Goal: Task Accomplishment & Management: Manage account settings

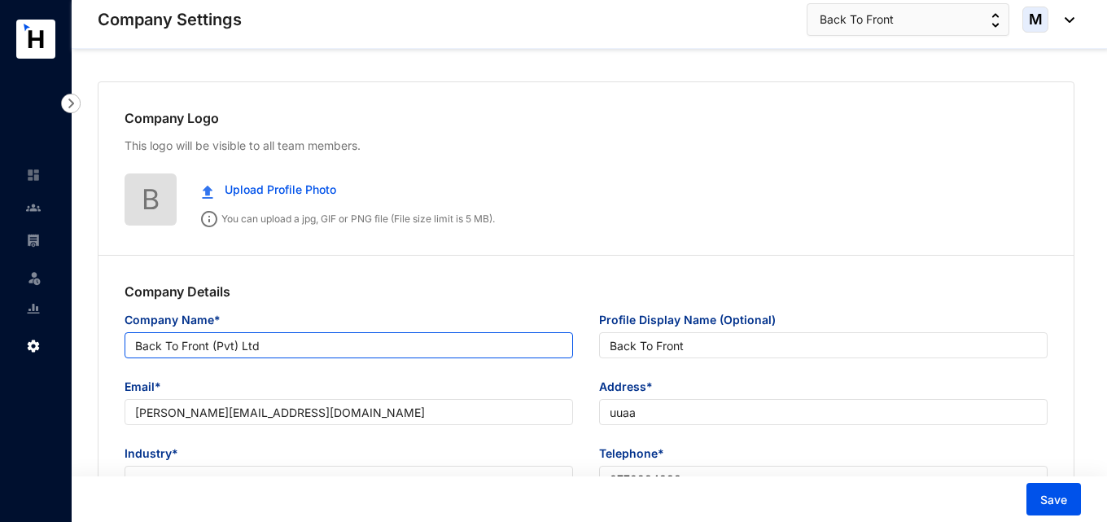
type input "Back To Front (Pvt) Ltd"
type input "Back To Front"
type input "Mihiri@back-to-front.com"
type input "uuaa"
type input "0779284833"
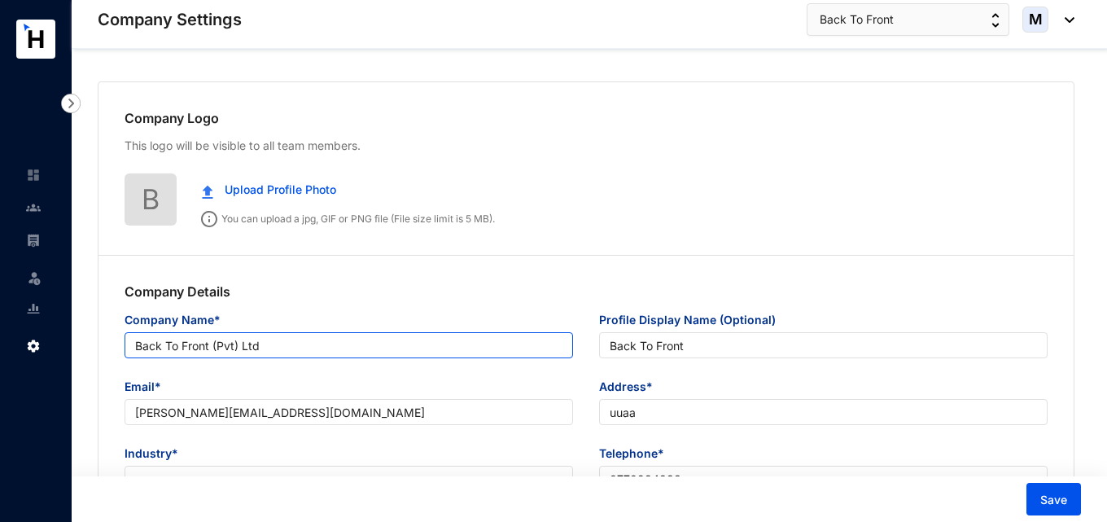
type input "PV00238008 / 103215269"
type input "01"
type input "52052"
type input "7.5"
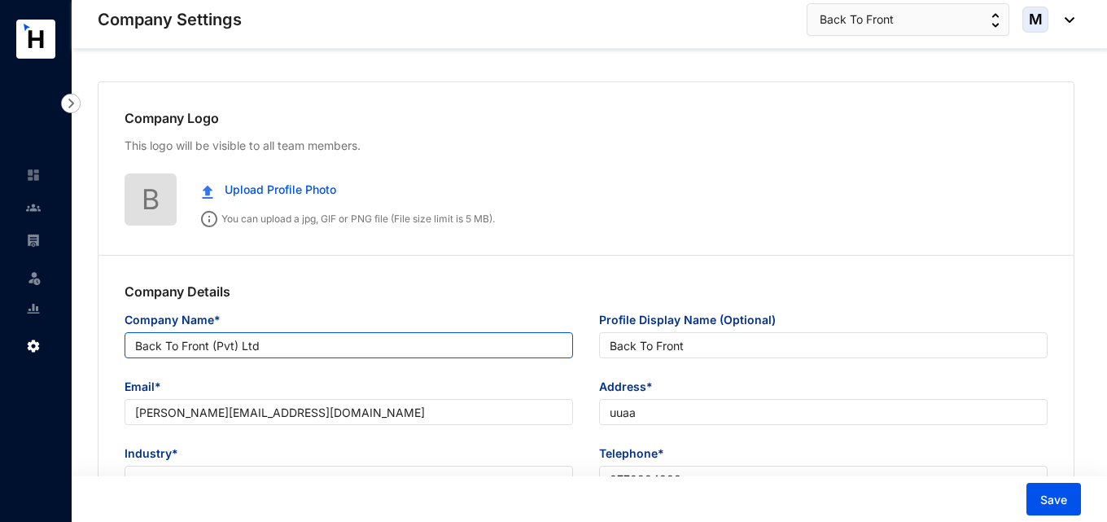
type input "22"
radio input "true"
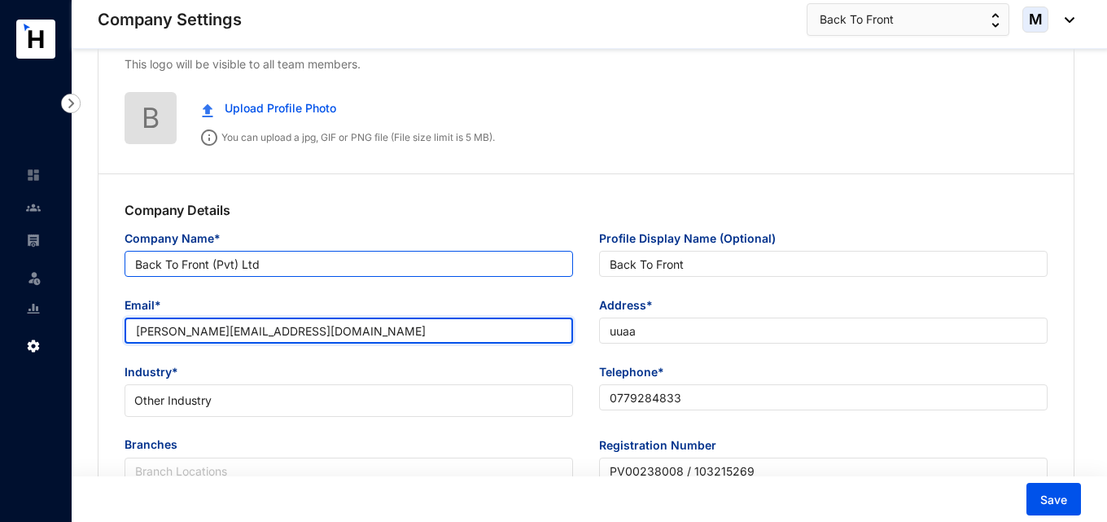
click at [308, 339] on input "Mihiri@back-to-front.com" at bounding box center [349, 330] width 448 height 26
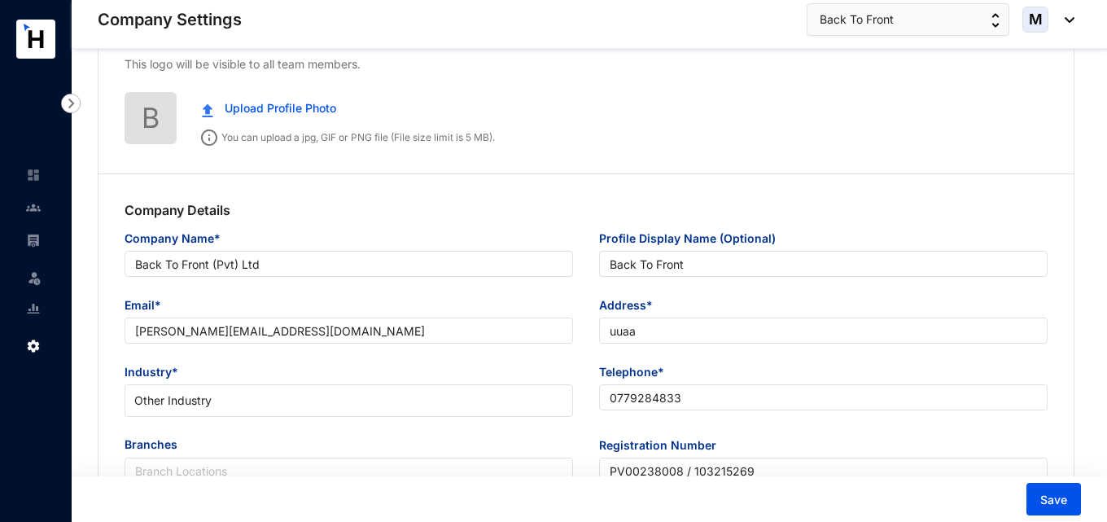
click at [506, 362] on div "Email* Mihiri@back-to-front.com" at bounding box center [348, 329] width 474 height 67
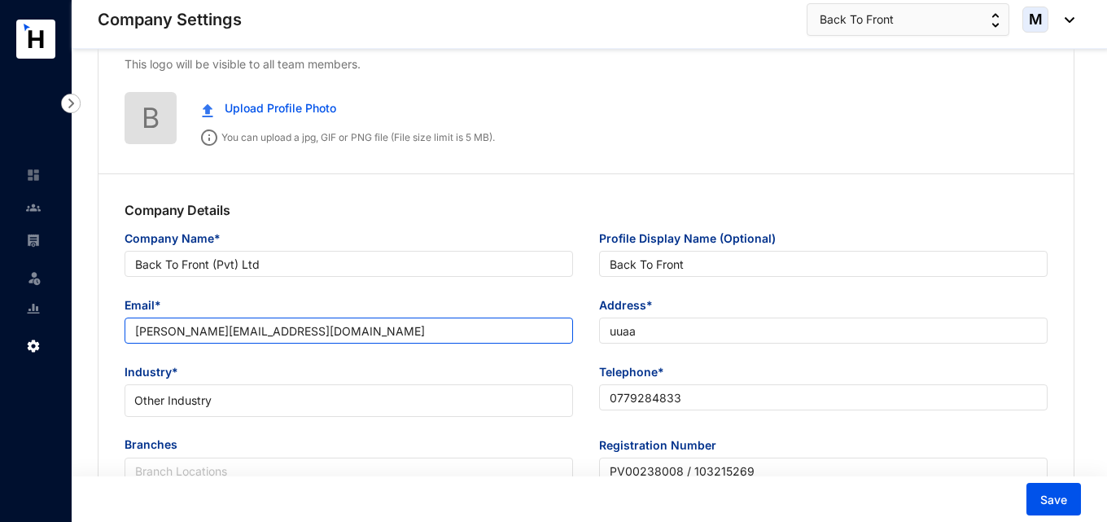
drag, startPoint x: 306, startPoint y: 345, endPoint x: 235, endPoint y: 339, distance: 71.0
click at [235, 339] on div "Email* Mihiri@back-to-front.com" at bounding box center [348, 329] width 474 height 67
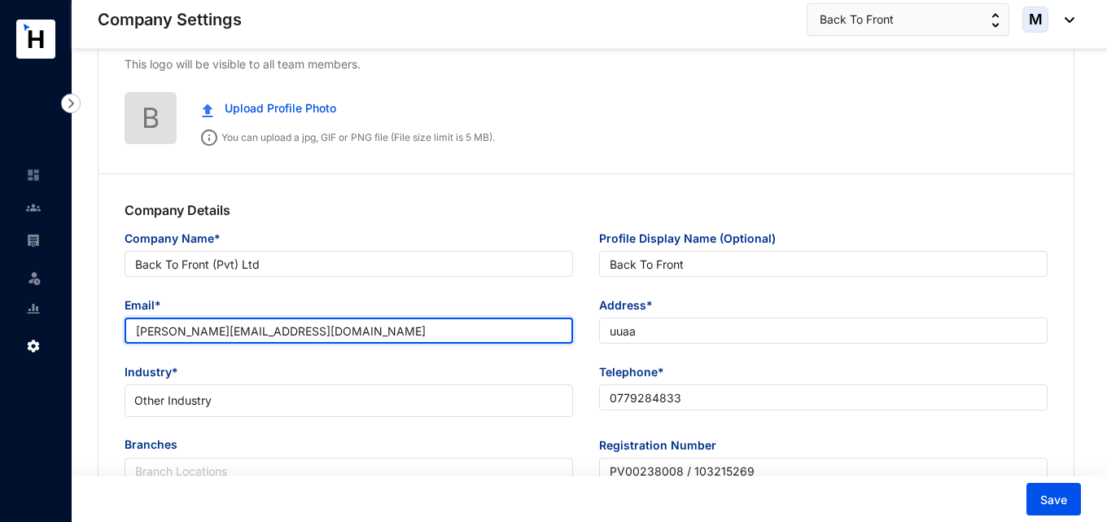
drag, startPoint x: 317, startPoint y: 334, endPoint x: 107, endPoint y: 332, distance: 210.0
click at [107, 332] on div "Company Details Company Name* Back To Front (Pvt) Ltd Profile Display Name (Opt…" at bounding box center [585, 351] width 975 height 355
paste input "yoshan"
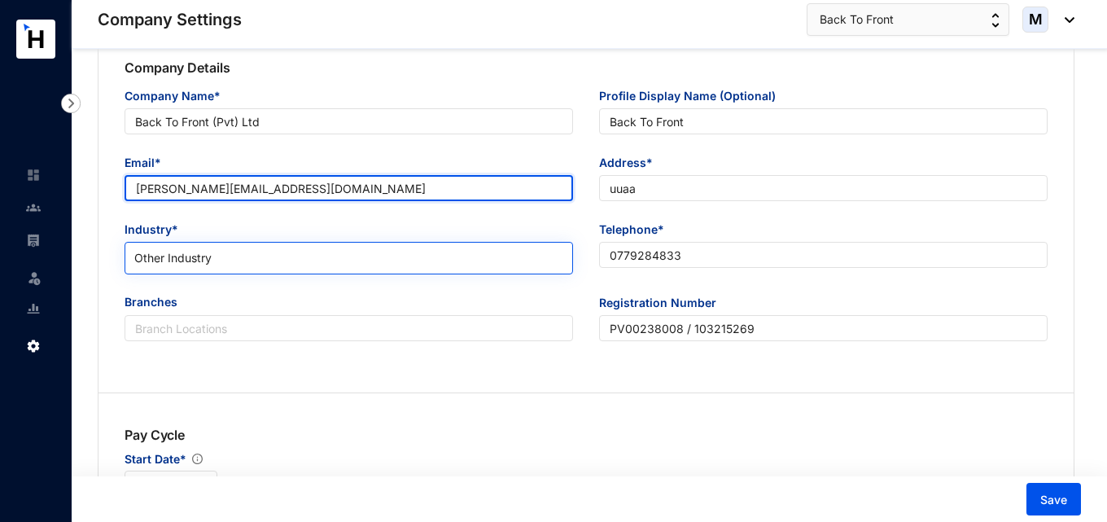
scroll to position [326, 0]
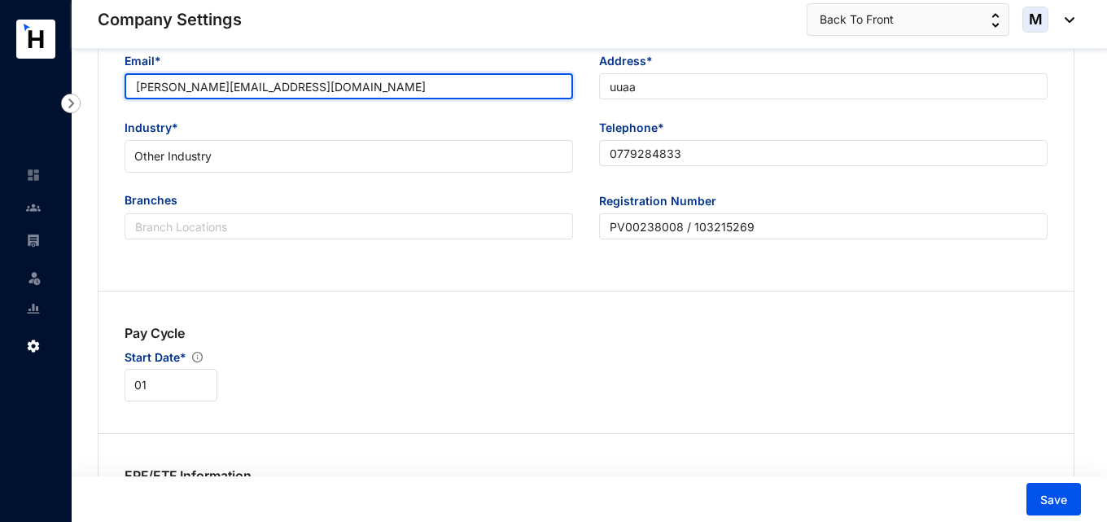
type input "[PERSON_NAME][EMAIL_ADDRESS][DOMAIN_NAME]"
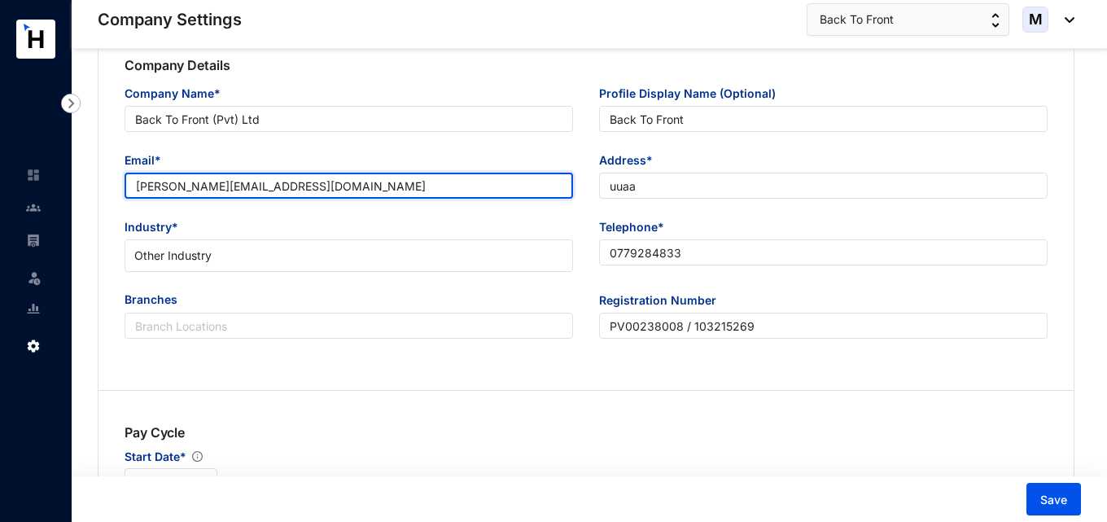
scroll to position [163, 0]
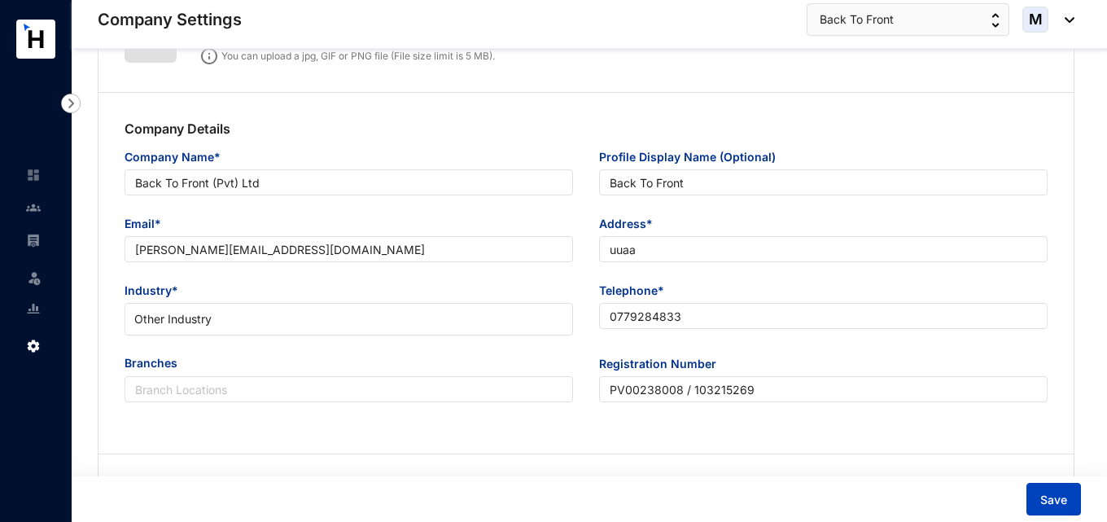
click at [1051, 488] on button "Save" at bounding box center [1053, 499] width 55 height 33
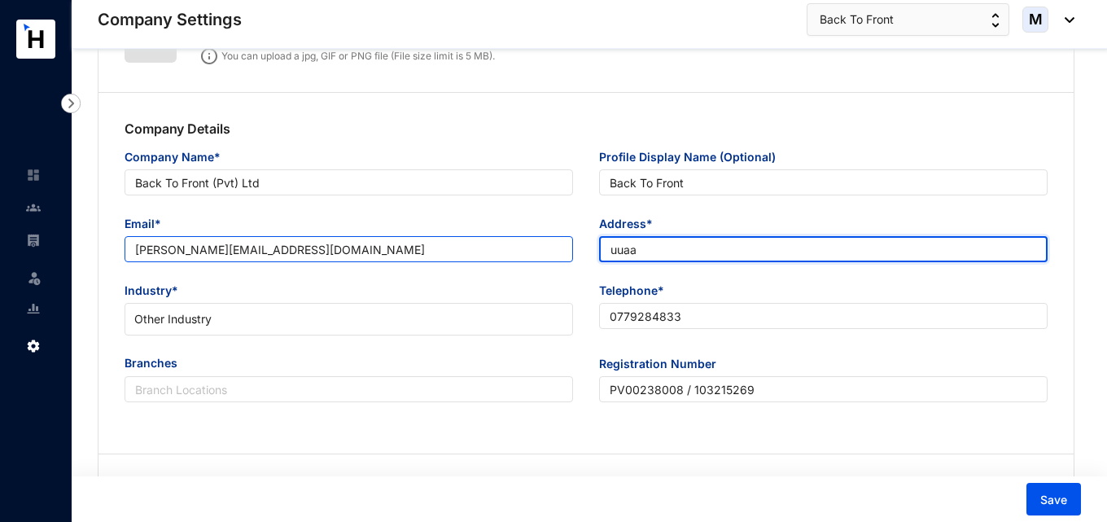
drag, startPoint x: 653, startPoint y: 253, endPoint x: 536, endPoint y: 251, distance: 117.2
click at [536, 251] on div "Email* yoshani@back-to-front.com Address* uuaa" at bounding box center [585, 248] width 949 height 67
paste input "791/D Sapumal Place, Pannipitiya Road , Battaramull"
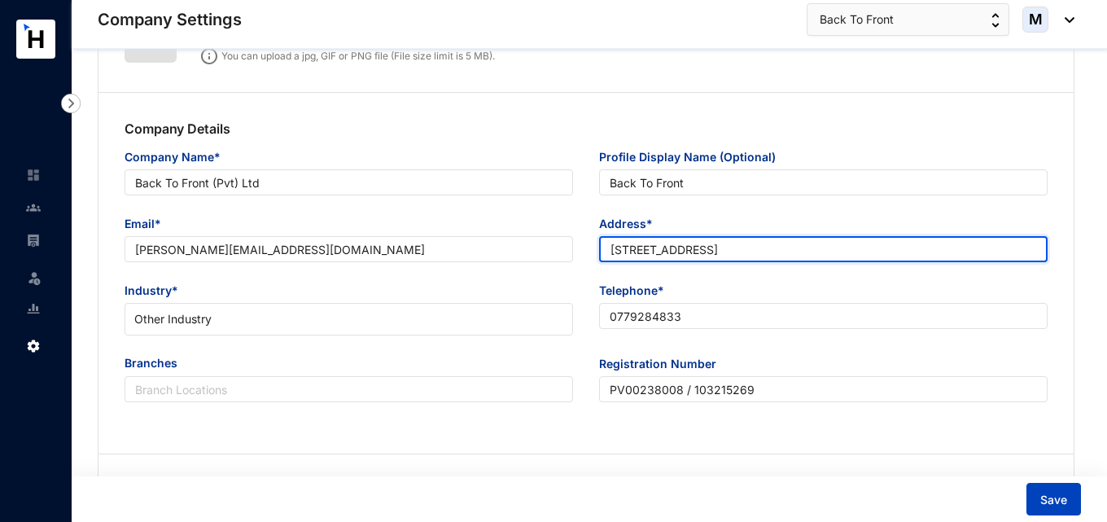
type input "791/D Sapumal Place, Pannipitiya Road , Battaramulla"
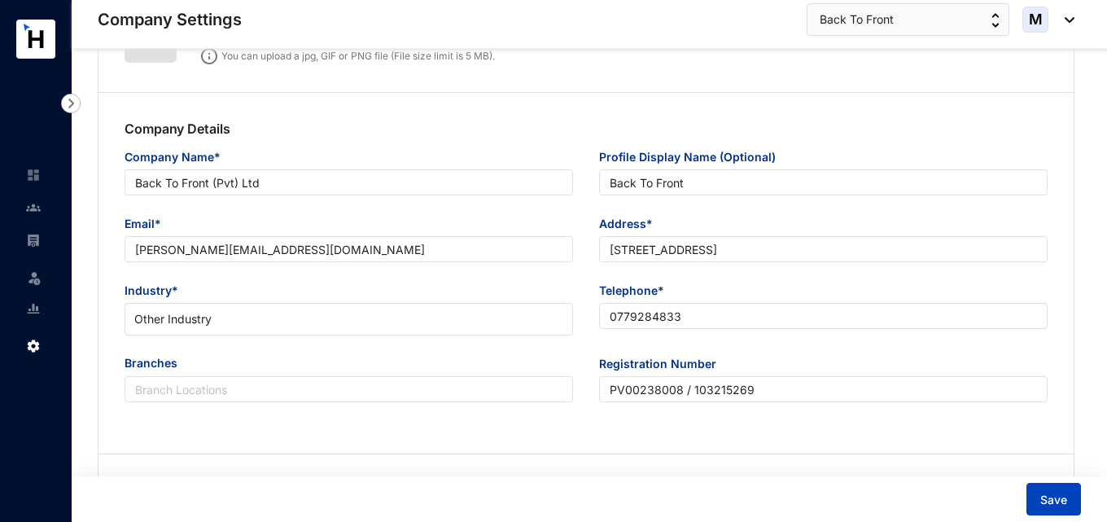
click at [1052, 499] on span "Save" at bounding box center [1053, 500] width 27 height 16
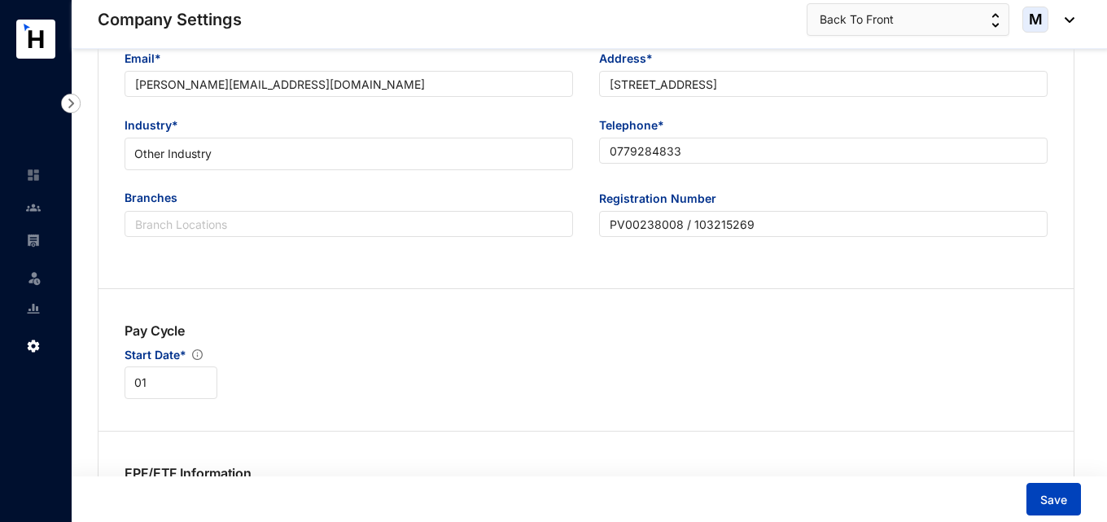
scroll to position [407, 0]
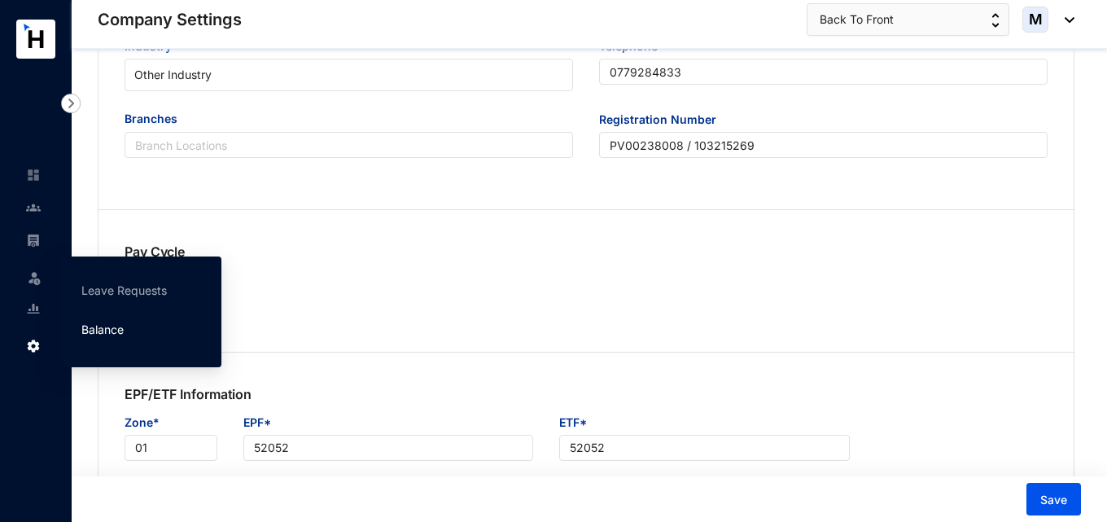
click at [98, 329] on link "Balance" at bounding box center [102, 329] width 42 height 14
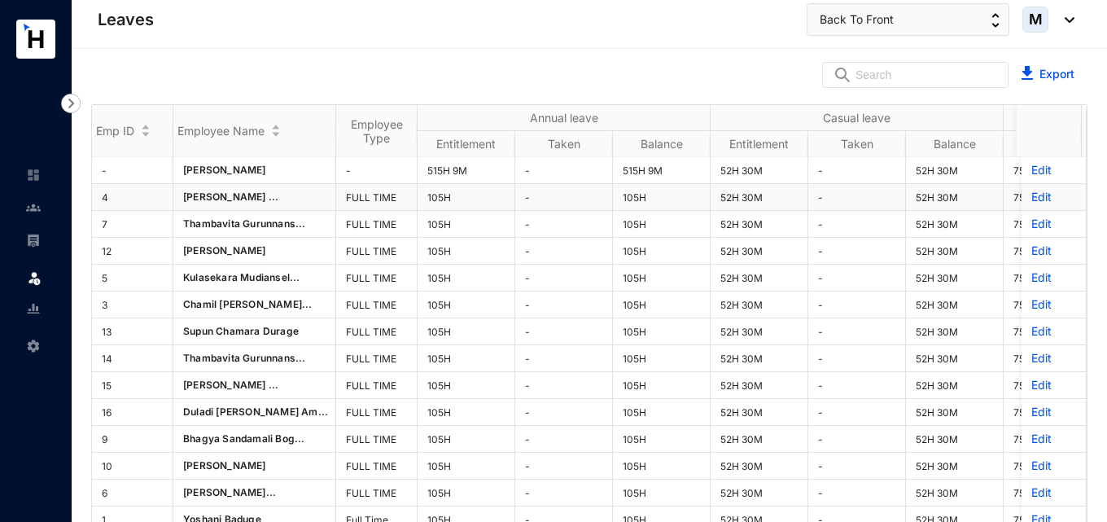
click at [1031, 194] on p "Edit" at bounding box center [1053, 197] width 45 height 16
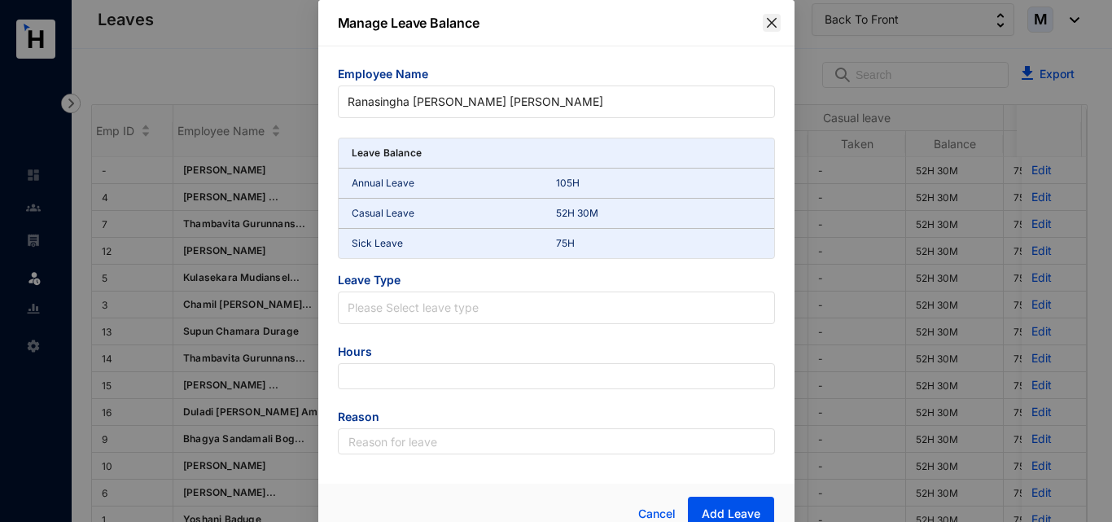
click at [771, 20] on icon "close" at bounding box center [771, 22] width 13 height 13
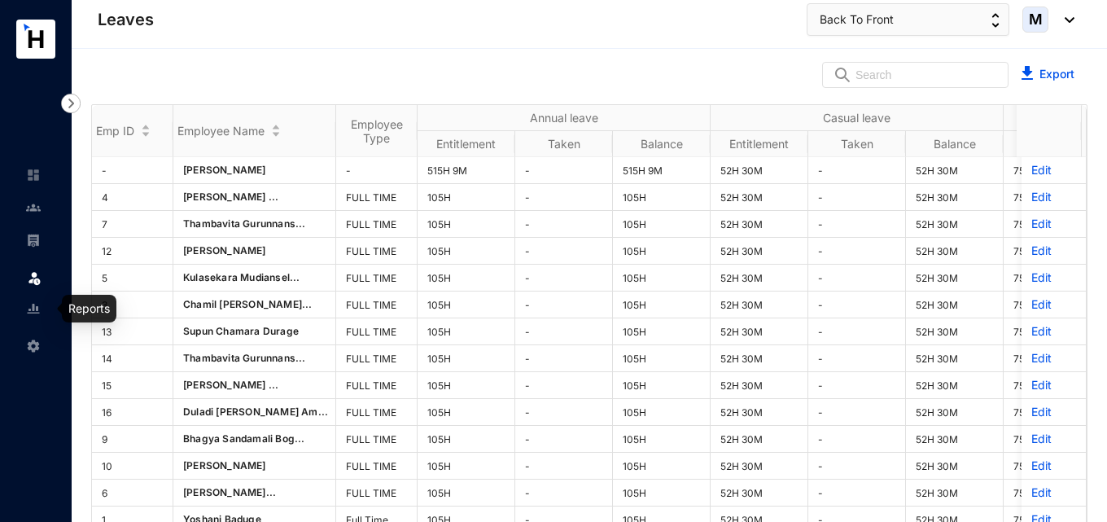
click at [31, 314] on img at bounding box center [33, 308] width 15 height 15
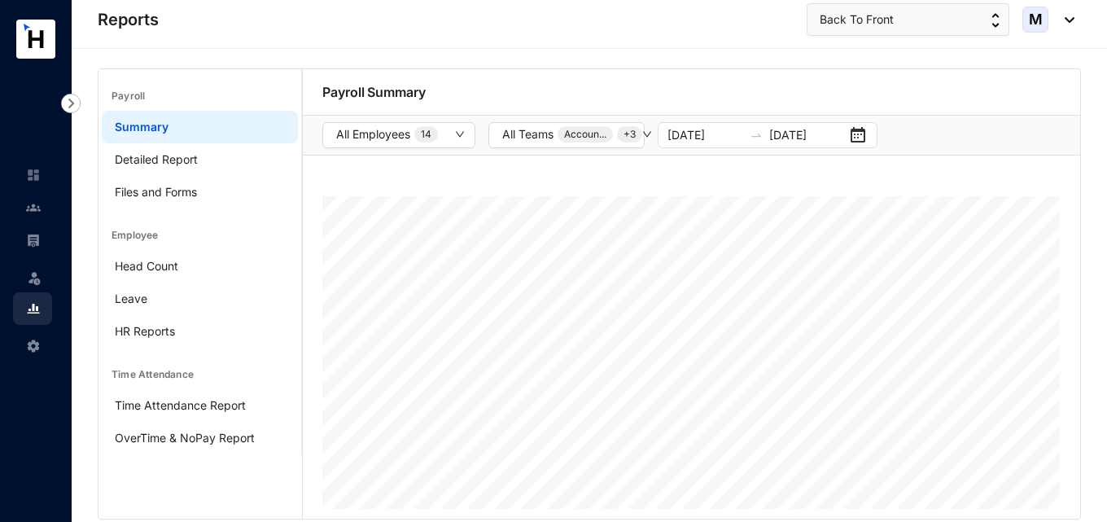
click at [346, 25] on div "Reports Back To Front M" at bounding box center [586, 19] width 977 height 33
click at [38, 244] on img at bounding box center [33, 240] width 15 height 15
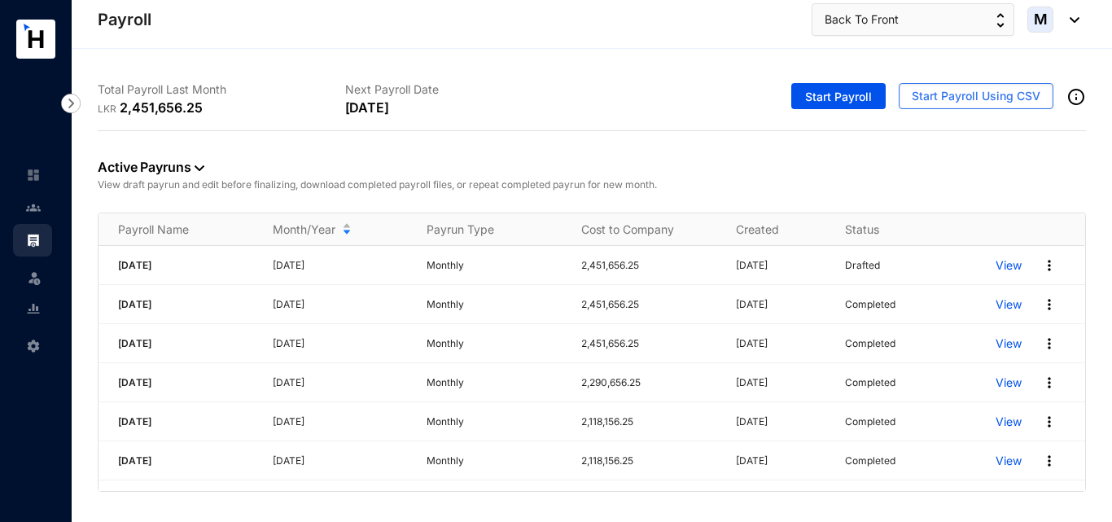
click at [33, 205] on img at bounding box center [33, 207] width 15 height 15
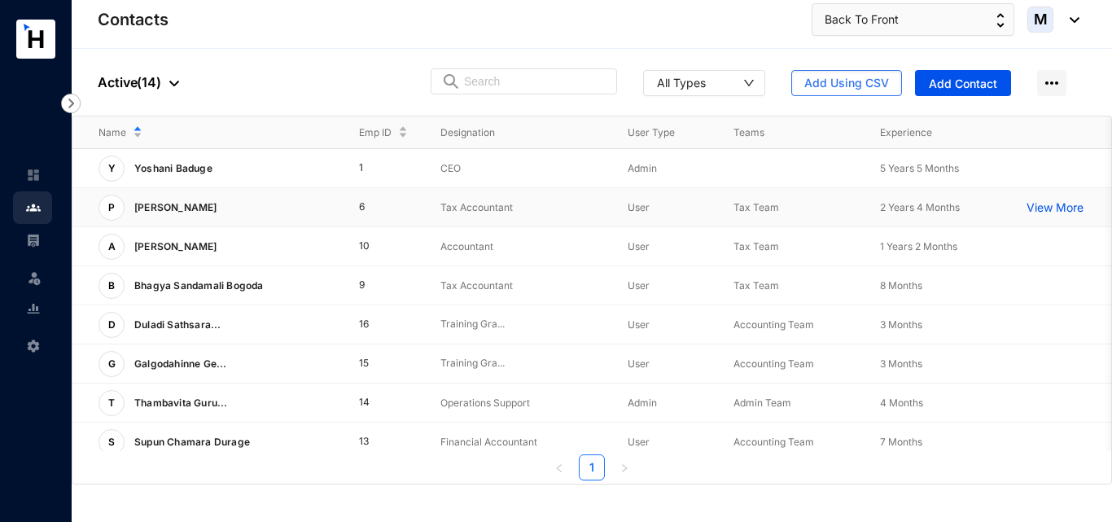
click at [224, 216] on p "[PERSON_NAME]" at bounding box center [174, 208] width 99 height 26
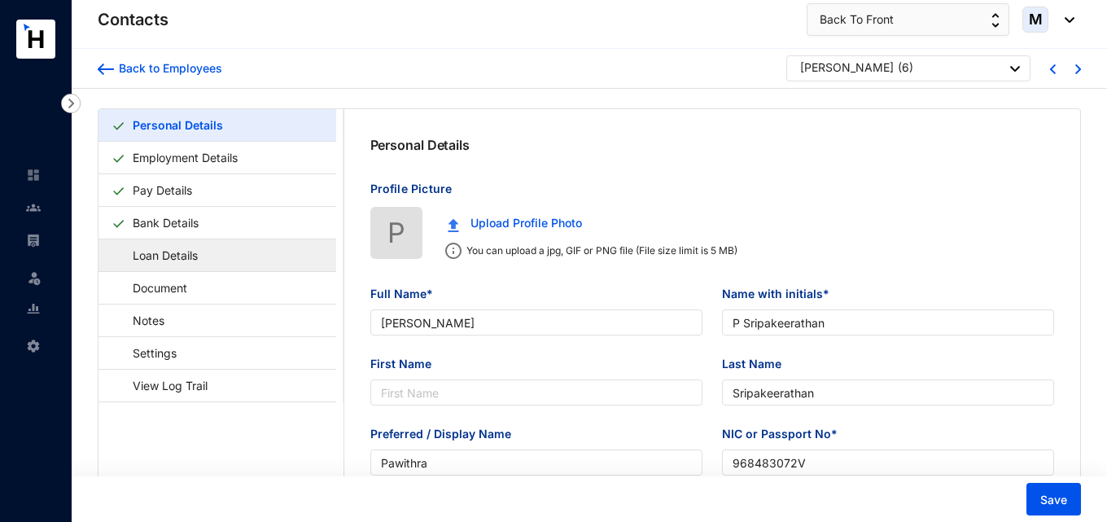
type input "[PERSON_NAME]"
type input "P Sripakeerathan"
type input "Sripakeerathan"
type input "Pawithra"
type input "968483072V"
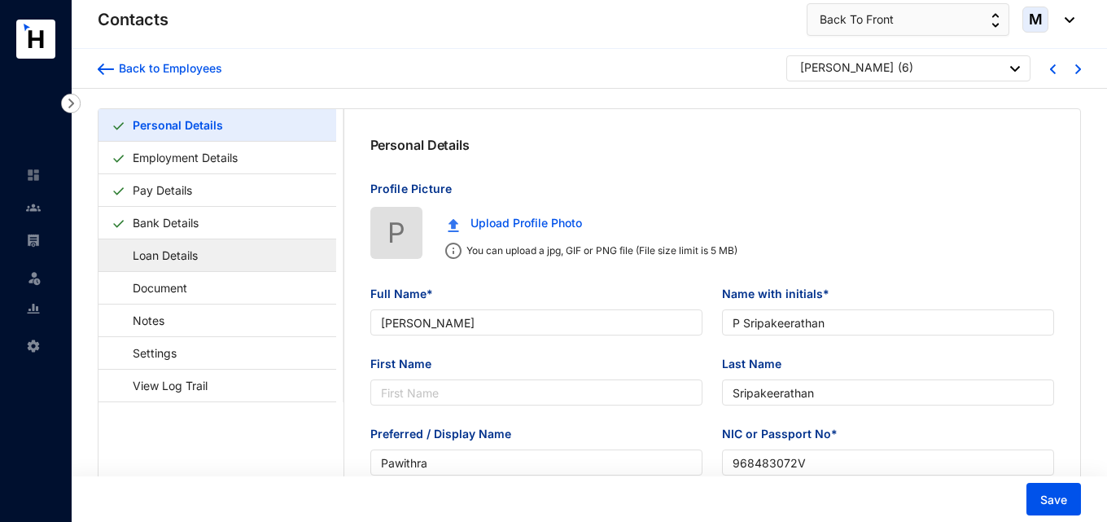
type input "777252294"
type input "[STREET_ADDRESS]"
type input "[DATE]"
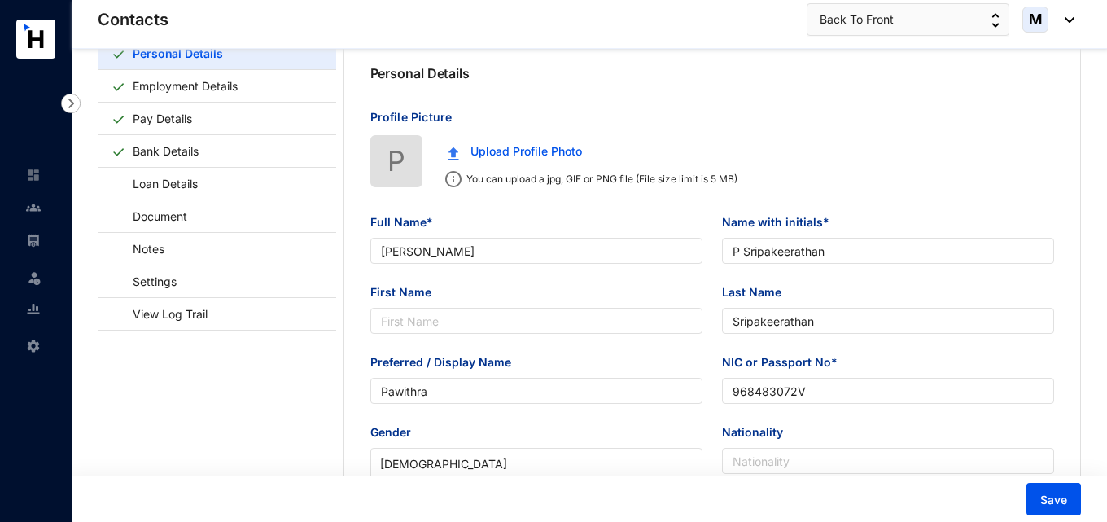
scroll to position [81, 0]
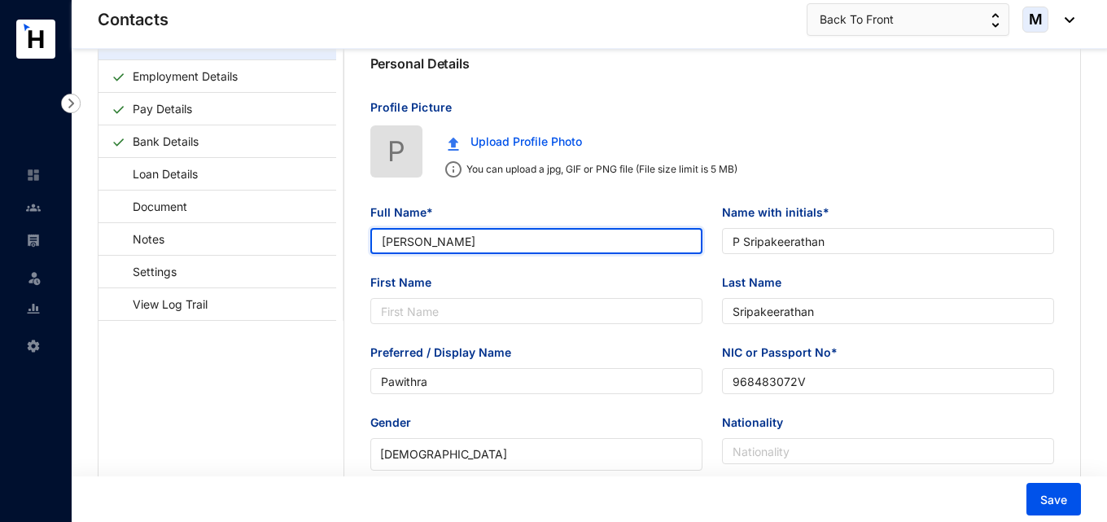
drag, startPoint x: 426, startPoint y: 246, endPoint x: 358, endPoint y: 245, distance: 68.4
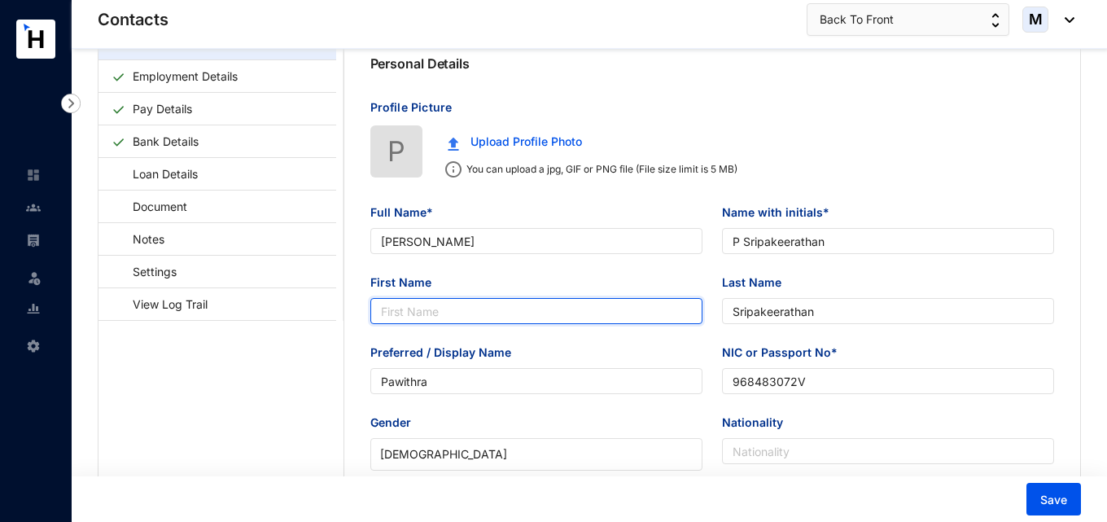
click at [412, 304] on input "First Name" at bounding box center [536, 311] width 332 height 26
paste input "Pawithra"
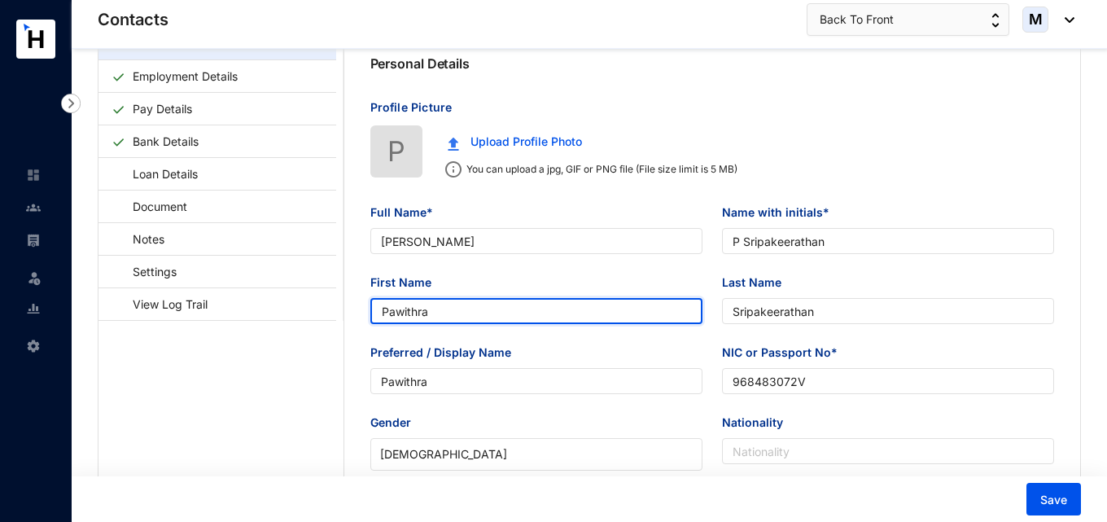
type input "Pawithra"
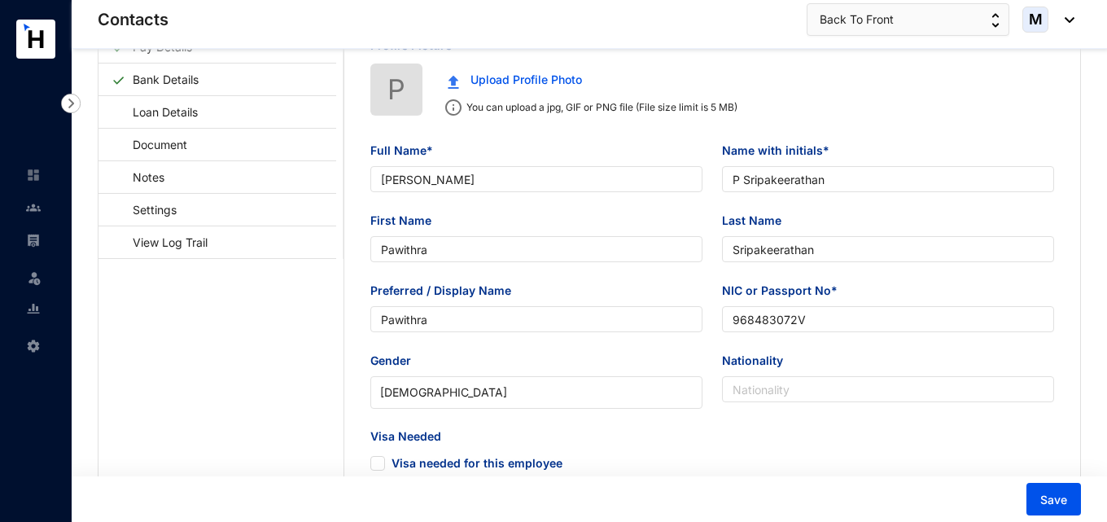
scroll to position [0, 0]
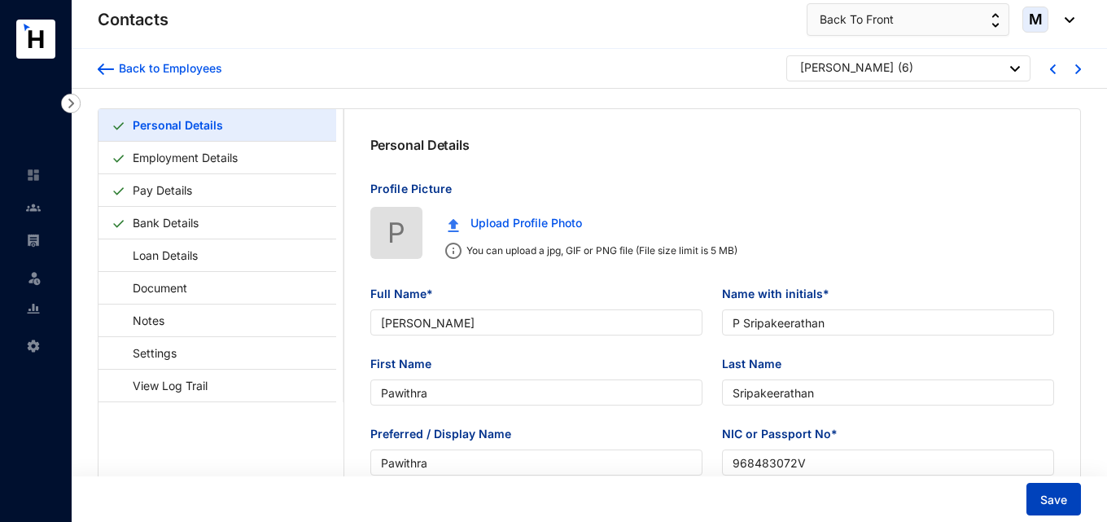
click at [1045, 506] on span "Save" at bounding box center [1053, 500] width 27 height 16
click at [109, 69] on img at bounding box center [106, 68] width 16 height 11
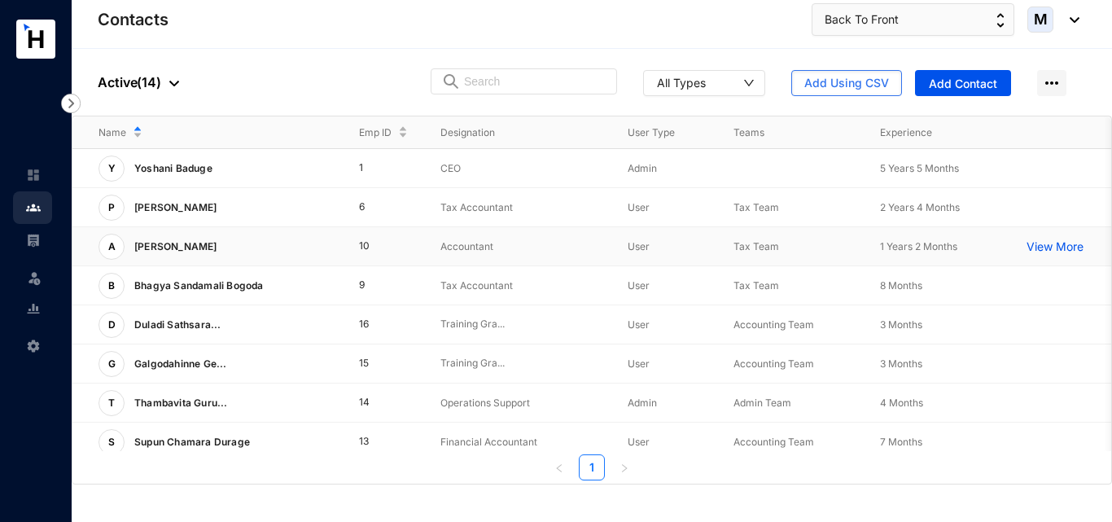
click at [250, 253] on div "A Arulnathan Anutheipa" at bounding box center [215, 247] width 234 height 26
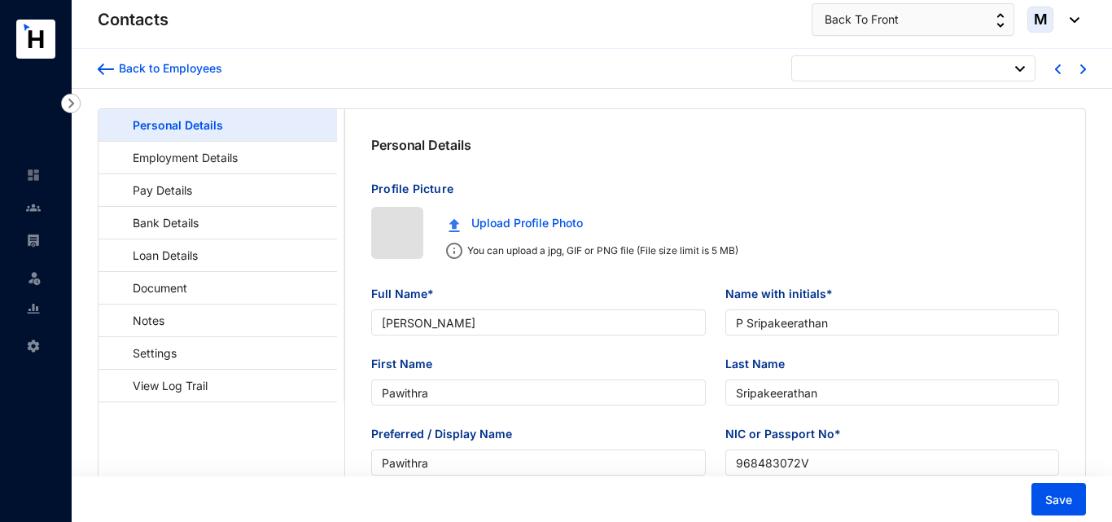
type input "[DATE]"
type input "[PERSON_NAME]"
type input "A Anutheipa"
type input "Anutheipa"
type input "Anu"
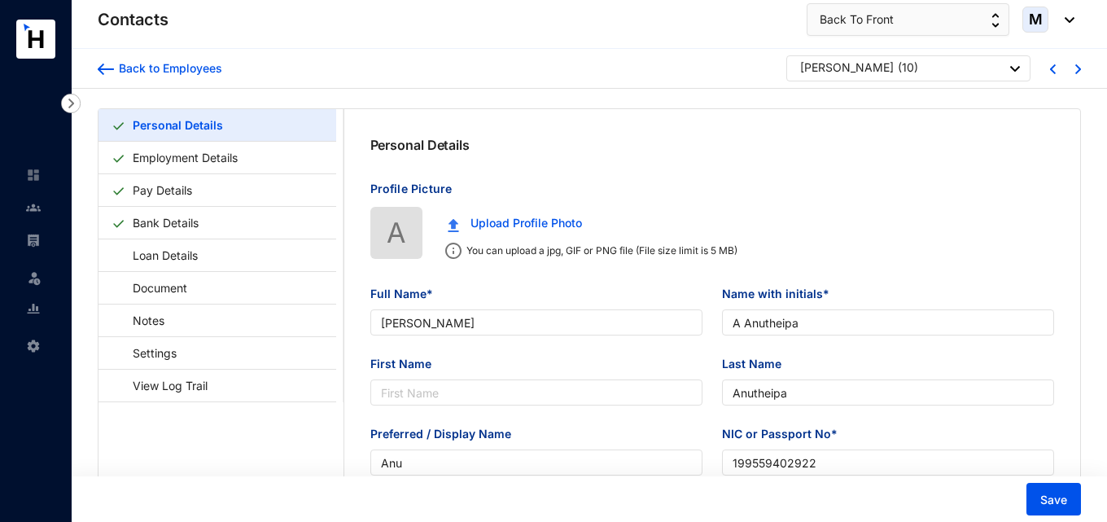
type input "199559402922"
type input "701935533"
type input "[STREET_ADDRESS]"
type input "[DATE]"
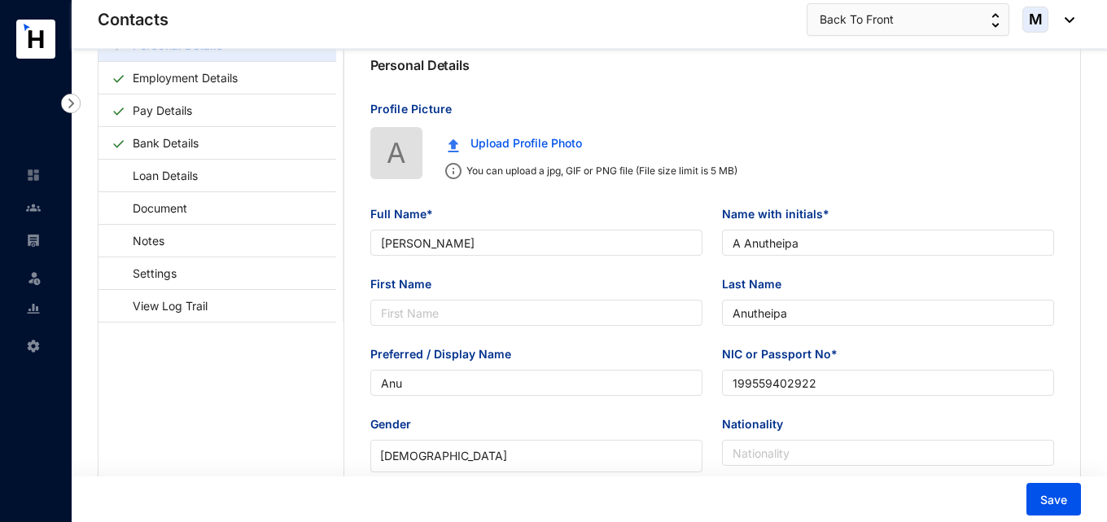
scroll to position [81, 0]
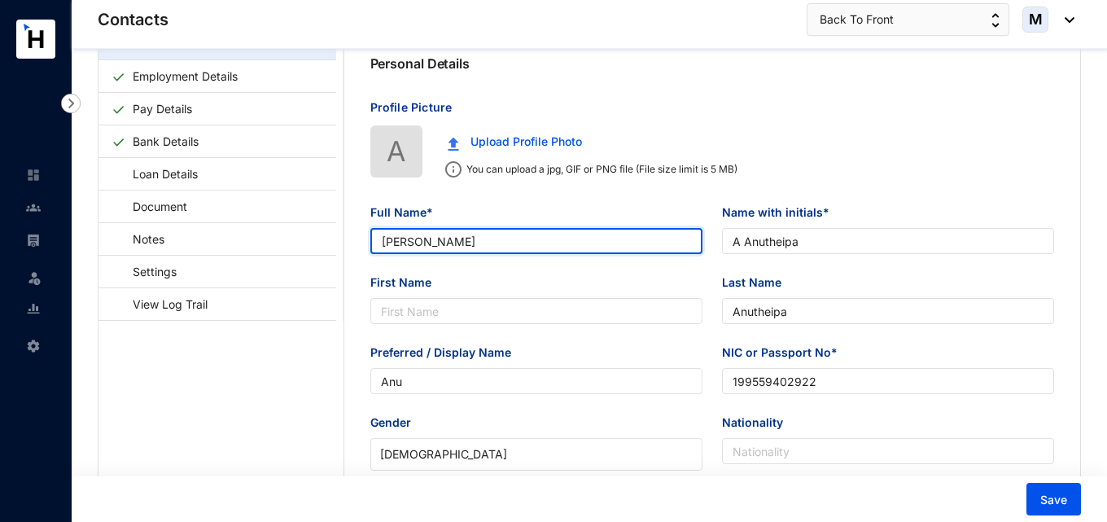
drag, startPoint x: 439, startPoint y: 243, endPoint x: 350, endPoint y: 243, distance: 88.7
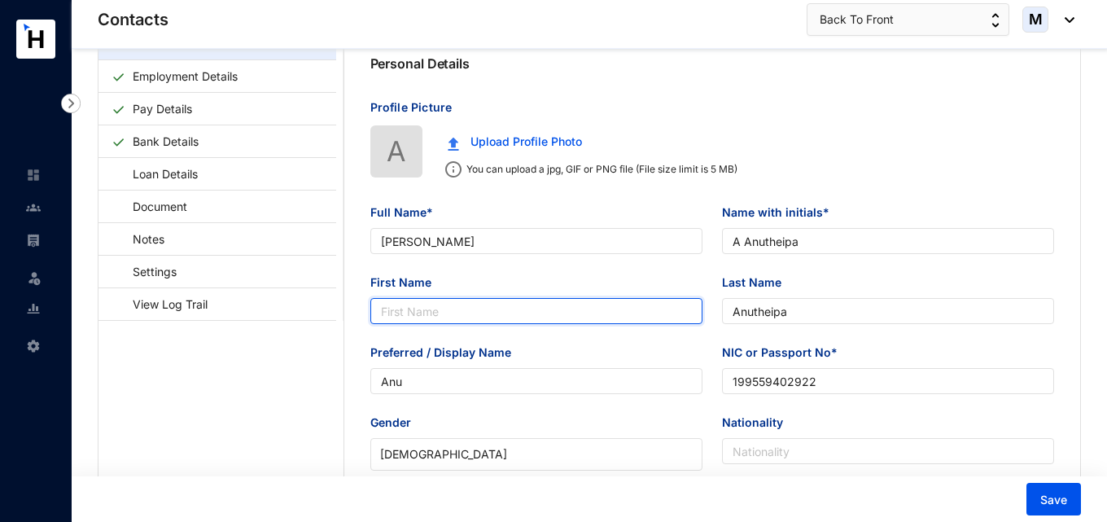
click at [414, 313] on input "First Name" at bounding box center [536, 311] width 332 height 26
paste input "Arulnathan"
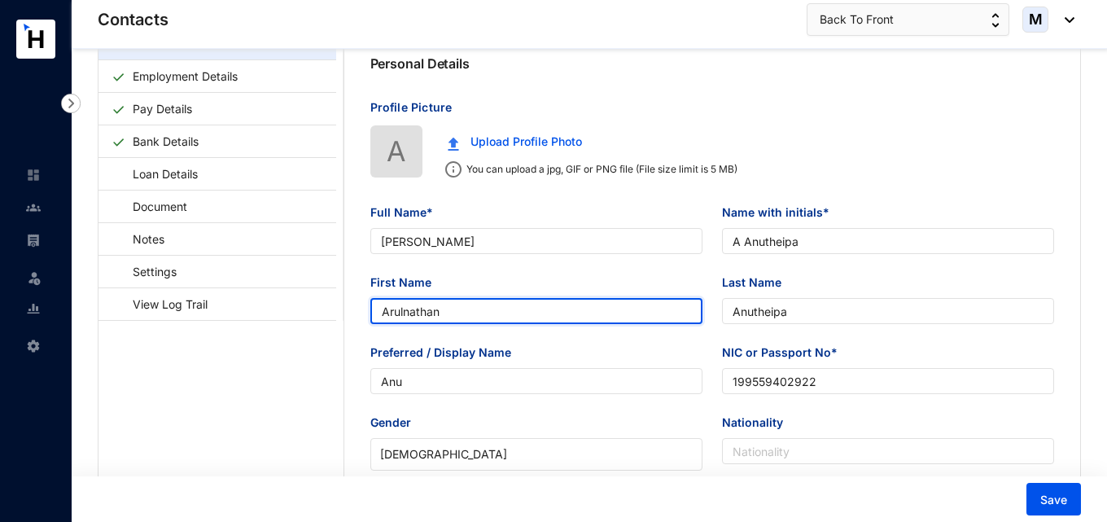
type input "Arulnathan"
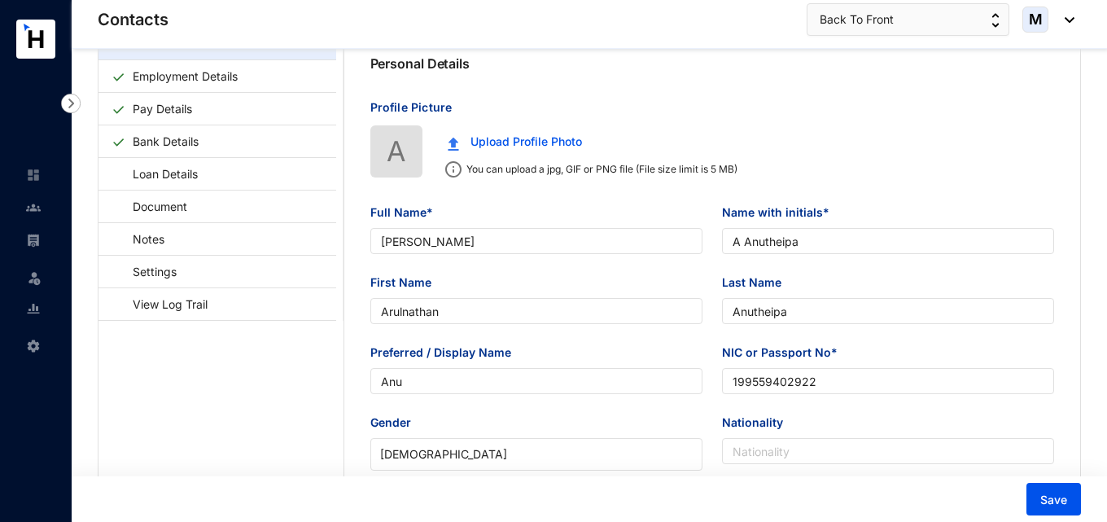
click at [361, 342] on div "First Name Arulnathan" at bounding box center [537, 308] width 352 height 70
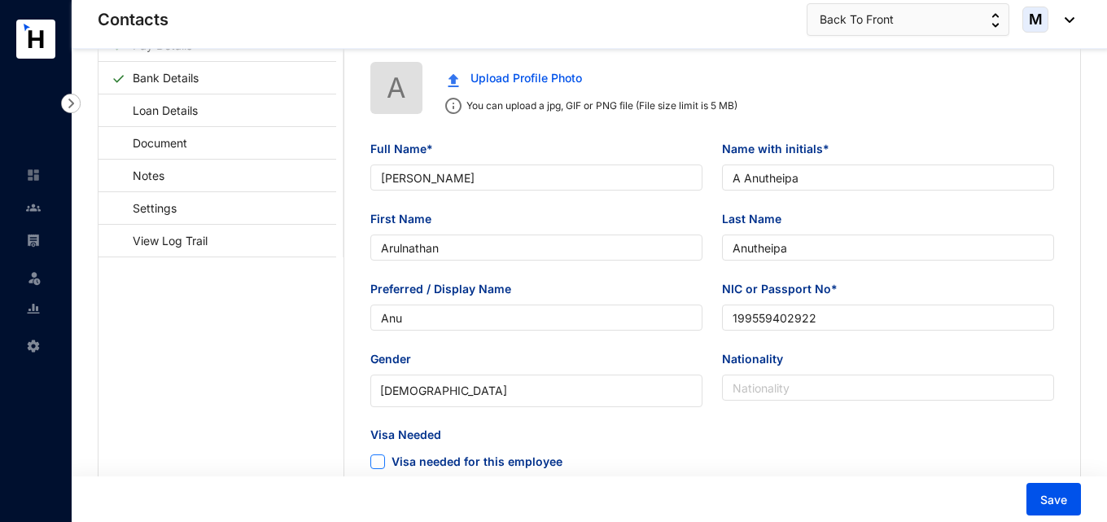
scroll to position [244, 0]
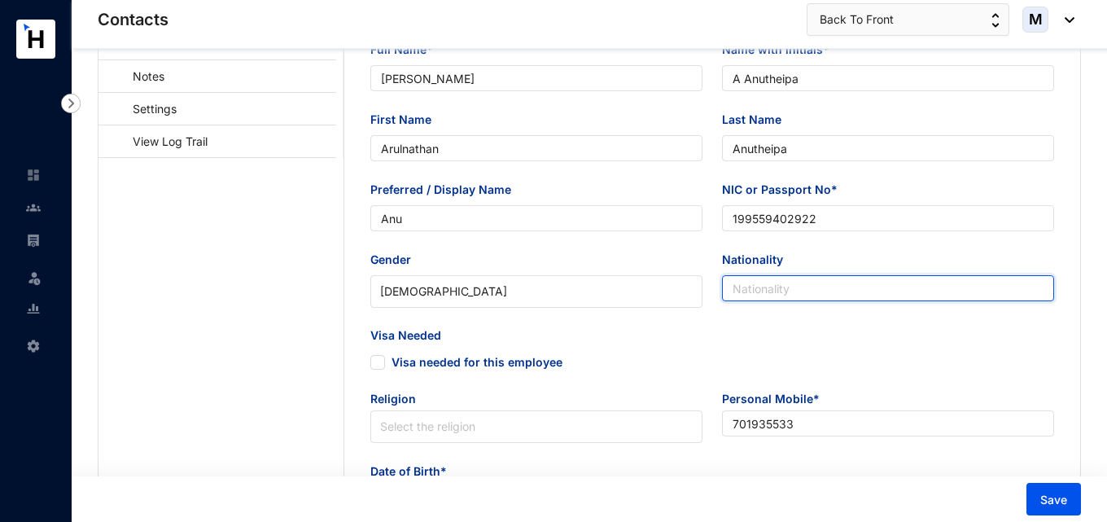
click at [728, 294] on input "Nationality" at bounding box center [888, 288] width 332 height 26
click at [714, 370] on div "Visa Needed Visa needed for this employee" at bounding box center [713, 358] width 704 height 63
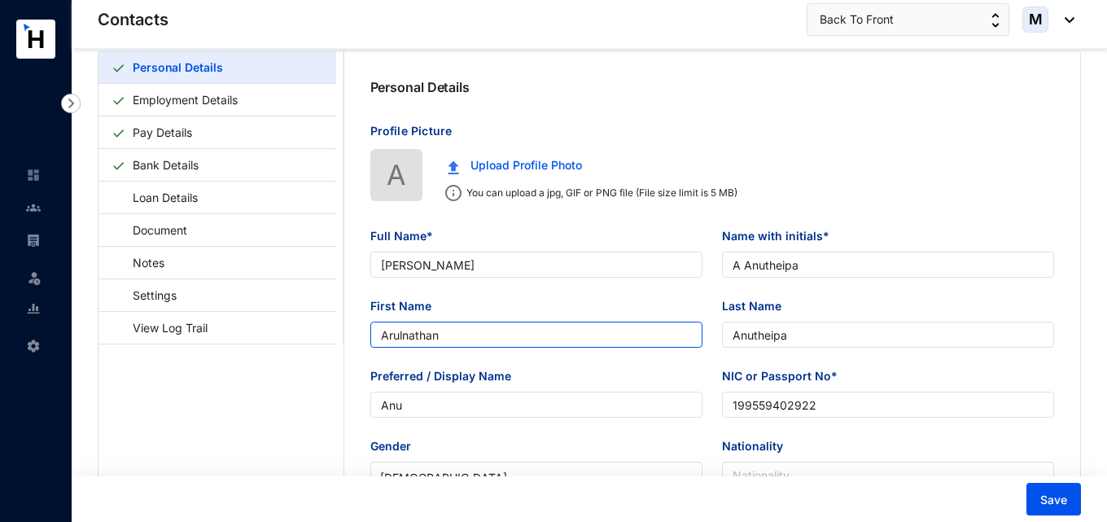
scroll to position [81, 0]
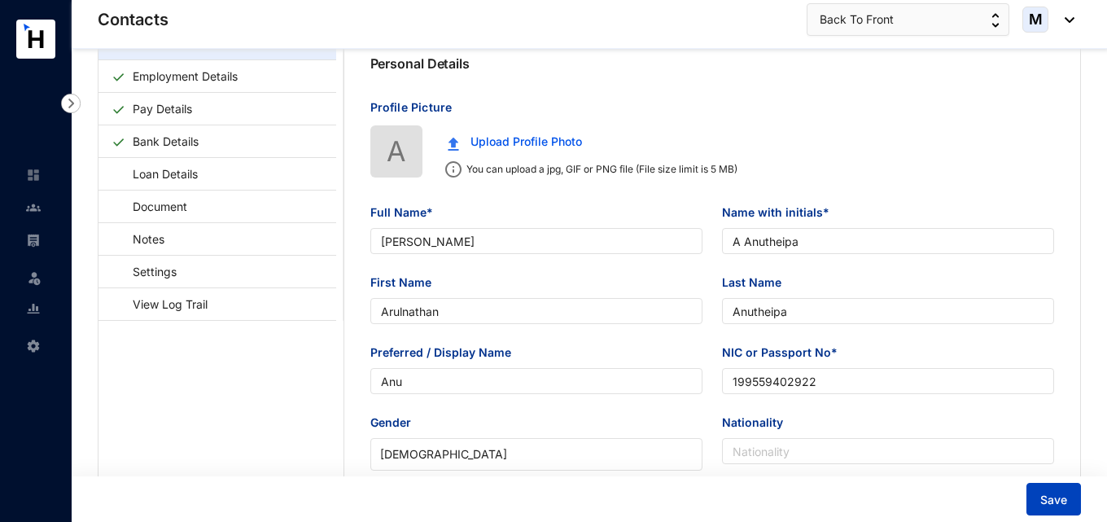
click at [1063, 496] on span "Save" at bounding box center [1053, 500] width 27 height 16
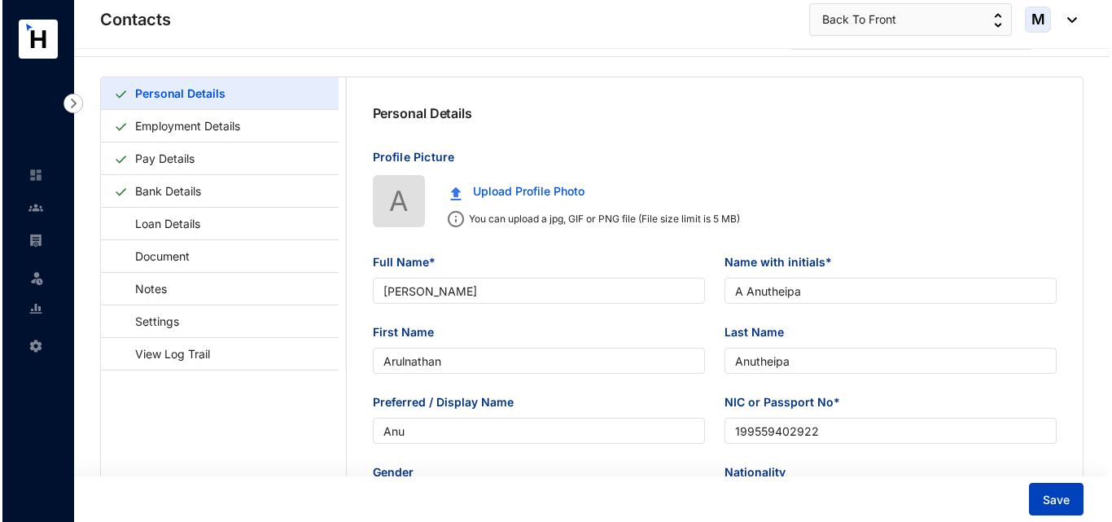
scroll to position [0, 0]
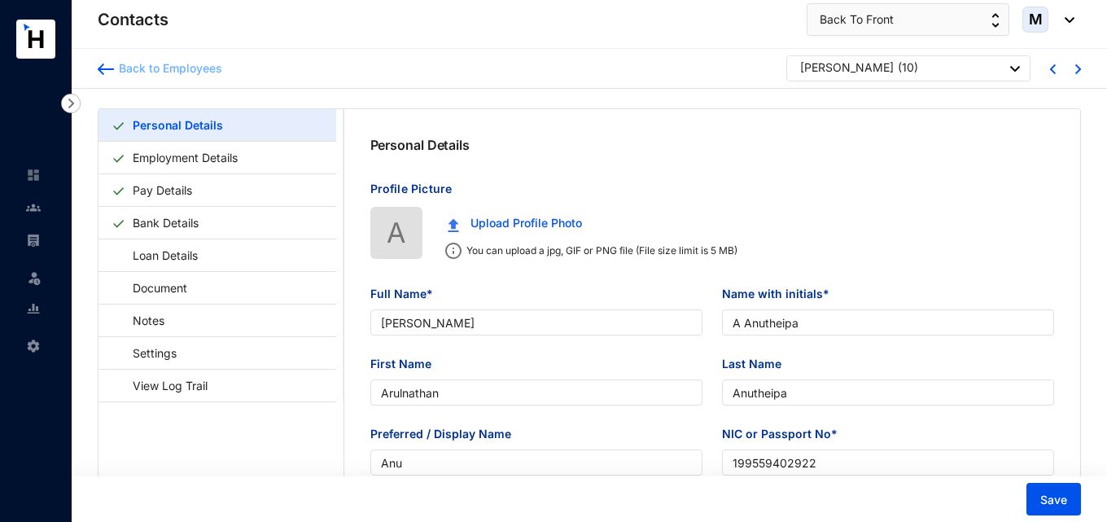
click at [105, 70] on img at bounding box center [106, 68] width 16 height 11
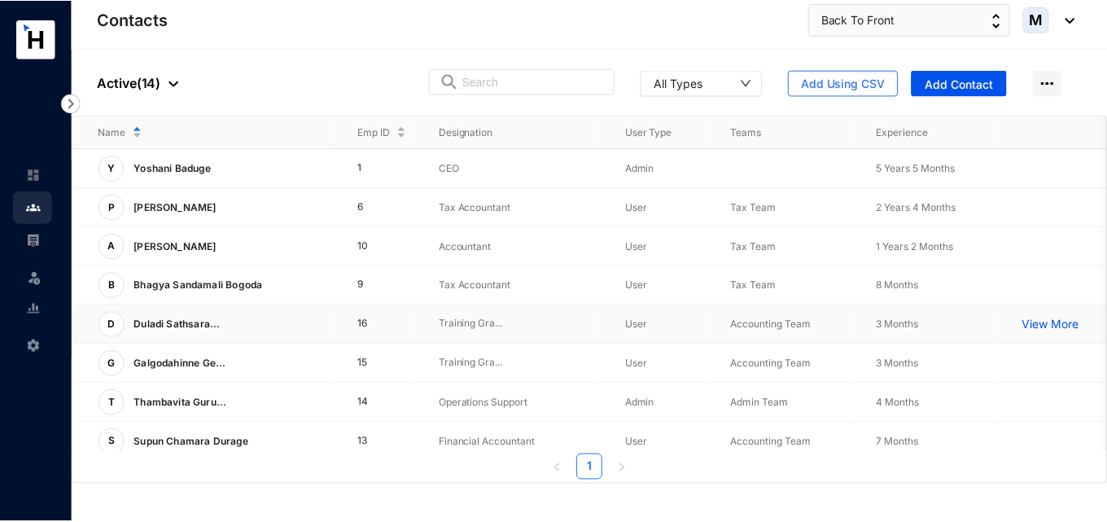
scroll to position [81, 0]
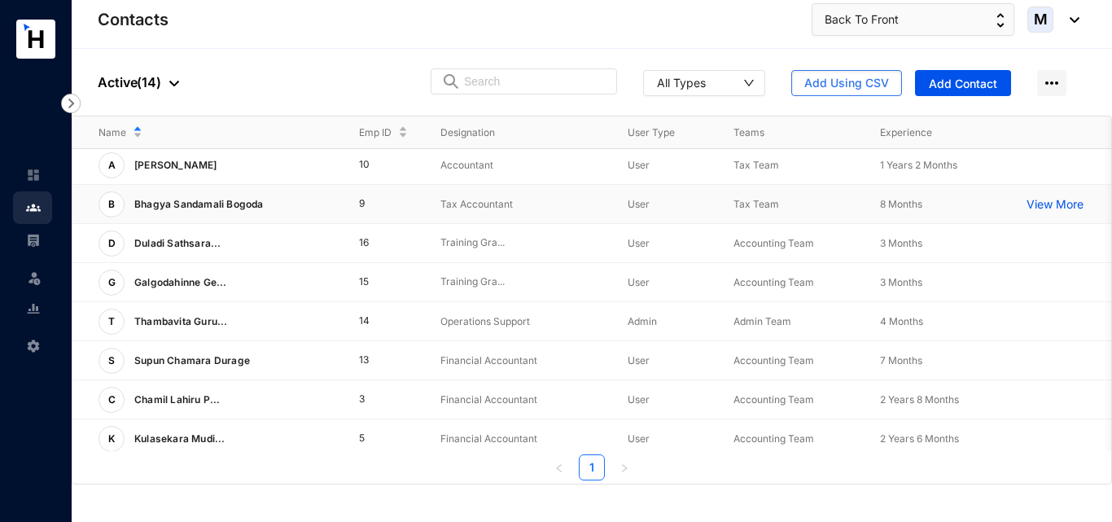
click at [216, 212] on p "Bhagya Sandamali Bogoda" at bounding box center [198, 204] width 146 height 26
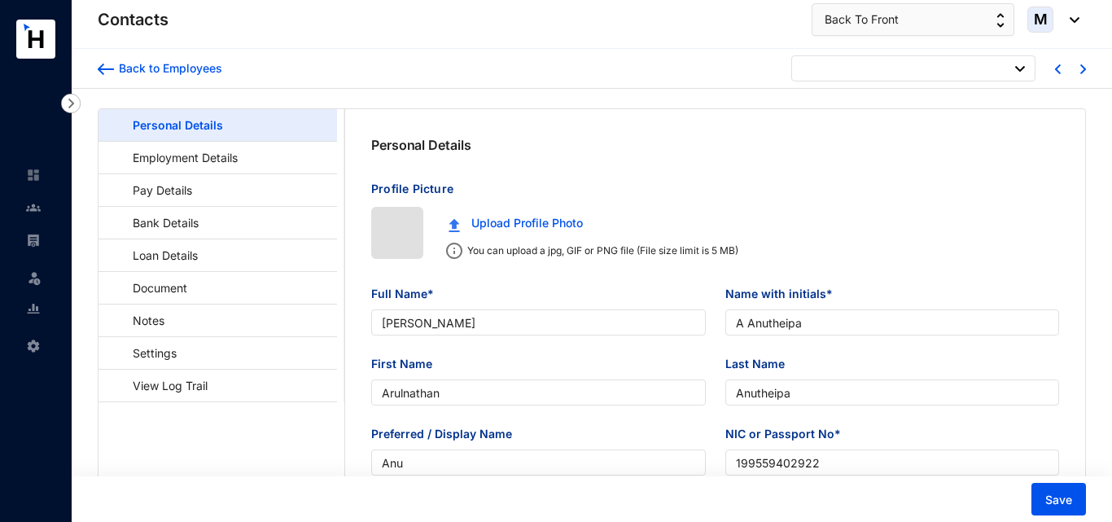
type input "[DATE]"
type input "Bhagya Sandamali Bogoda"
type input "B S Bogoda"
type input "Bogoda"
type input "Bhagya"
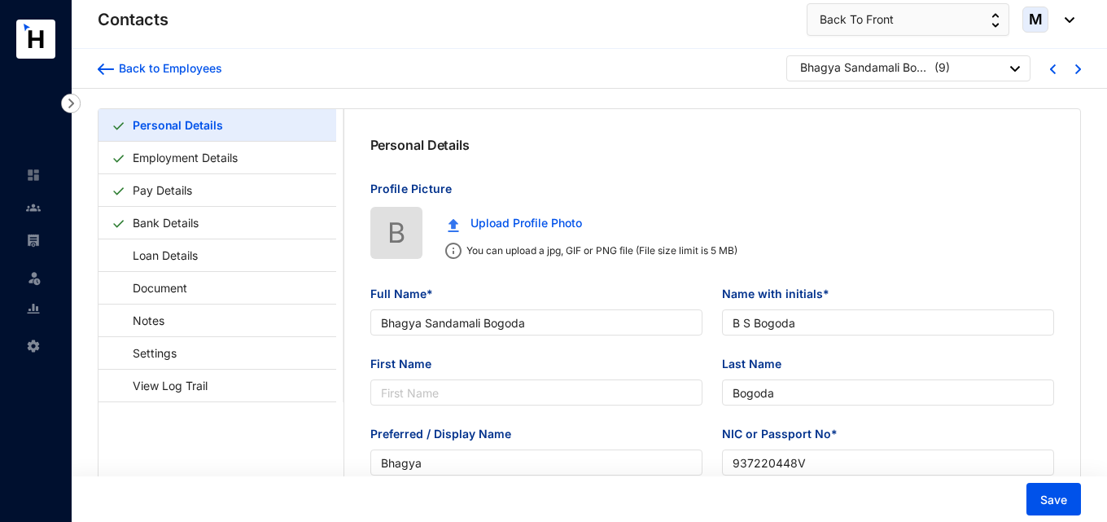
type input "937220448V"
type input "702244064"
type input "12/9, [PERSON_NAME], Mattegoda"
type input "[DATE]"
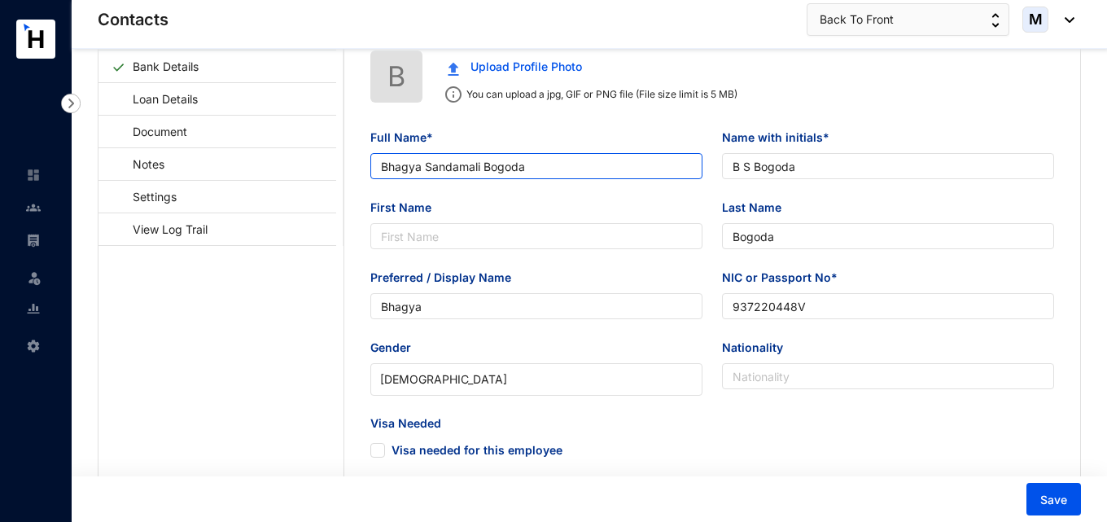
scroll to position [163, 0]
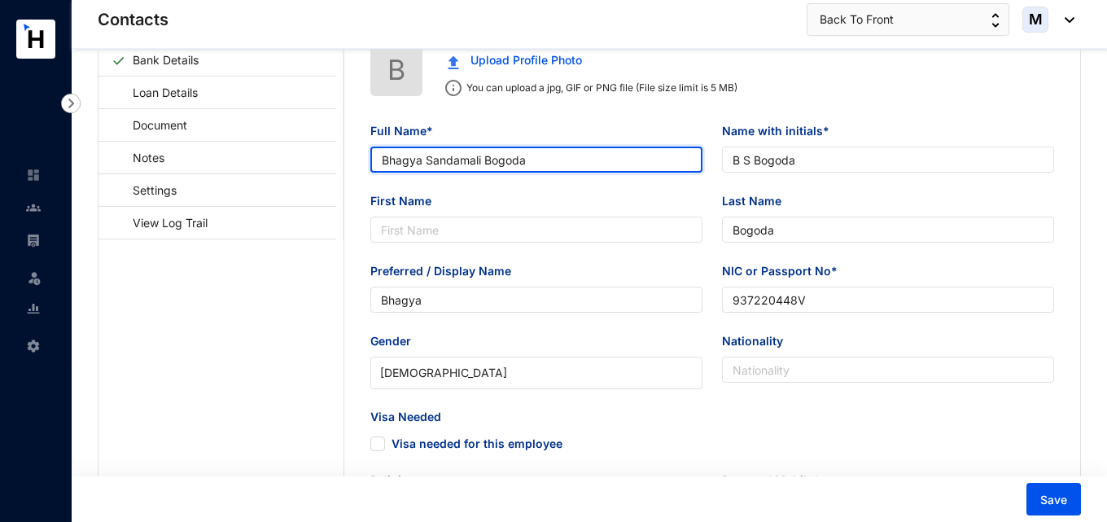
drag, startPoint x: 421, startPoint y: 160, endPoint x: 354, endPoint y: 160, distance: 66.7
click at [354, 160] on div "Full Name* Bhagya Sandamali Bogoda Name with initials* B S Bogoda First Name La…" at bounding box center [712, 482] width 737 height 773
click at [437, 165] on input "Bhagya Sandamali Bogoda" at bounding box center [536, 159] width 332 height 26
drag, startPoint x: 425, startPoint y: 163, endPoint x: 479, endPoint y: 162, distance: 53.7
click at [479, 162] on input "Bhagya Sandamali Bogoda" at bounding box center [536, 159] width 332 height 26
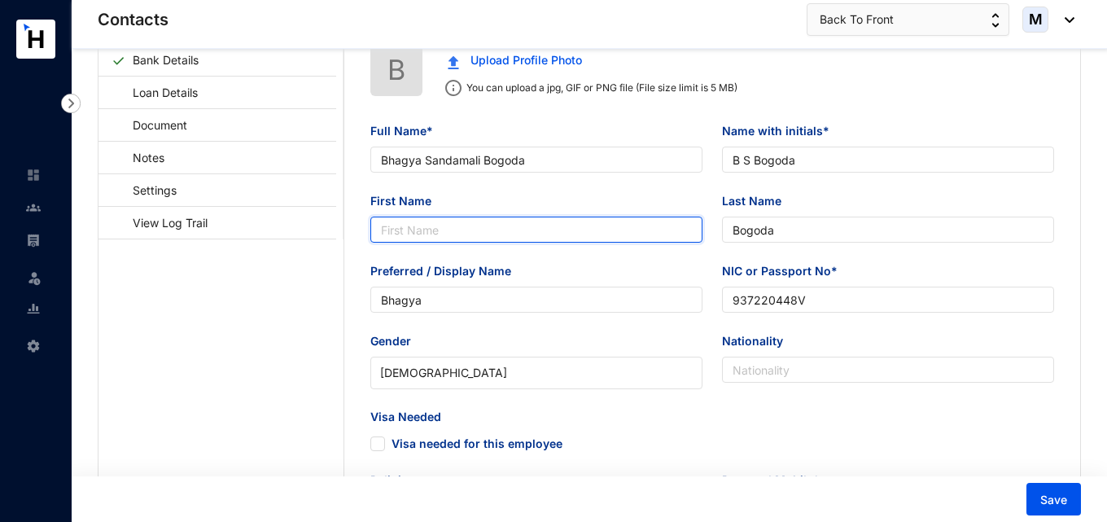
click at [466, 235] on input "First Name" at bounding box center [536, 229] width 332 height 26
paste input "Sandamali"
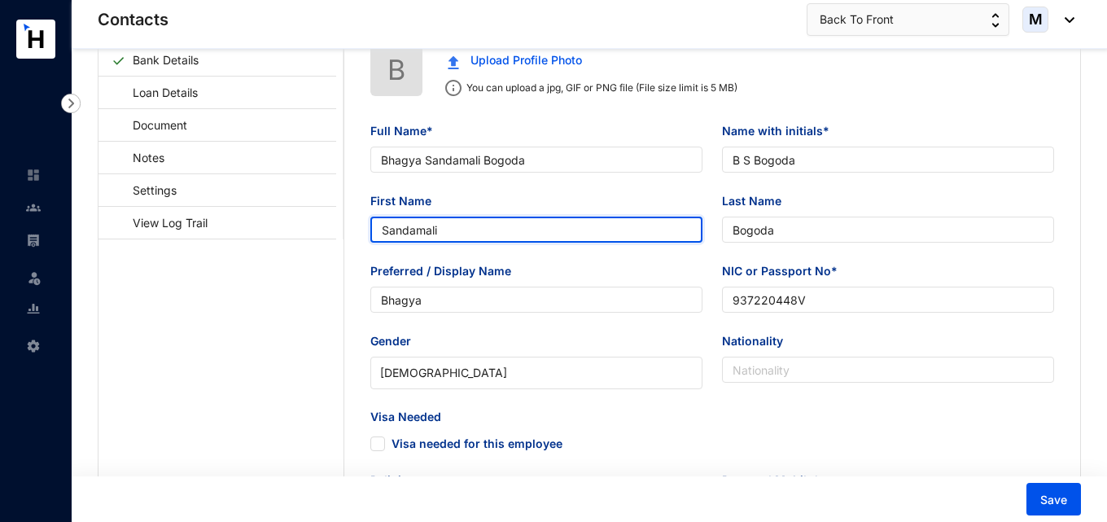
type input "Sandamali"
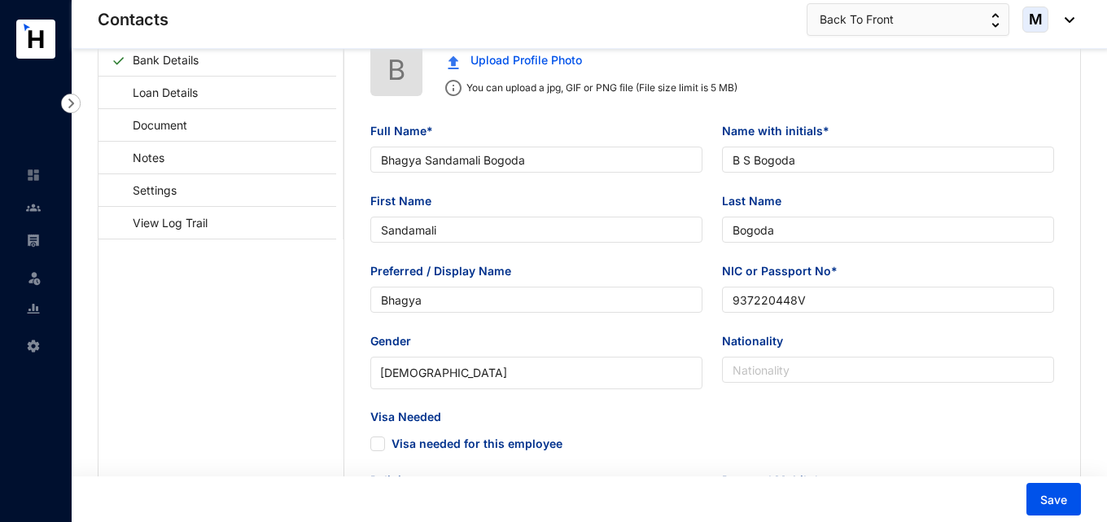
click at [357, 302] on div "Full Name* [PERSON_NAME] Name with initials* [PERSON_NAME] First Name Sandamali…" at bounding box center [712, 482] width 737 height 773
click at [1047, 492] on span "Save" at bounding box center [1053, 500] width 27 height 16
click at [1058, 501] on span "Save" at bounding box center [1053, 500] width 27 height 16
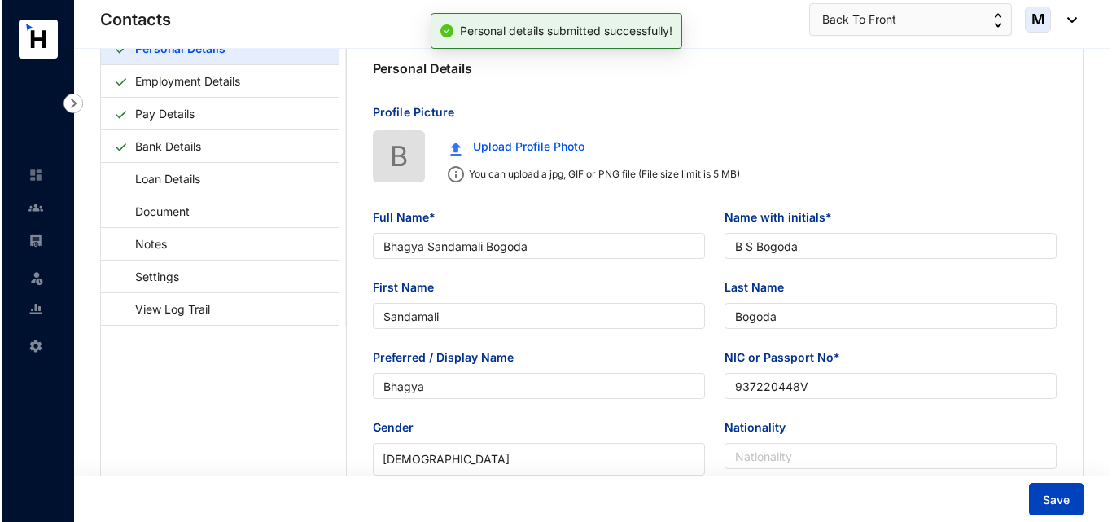
scroll to position [0, 0]
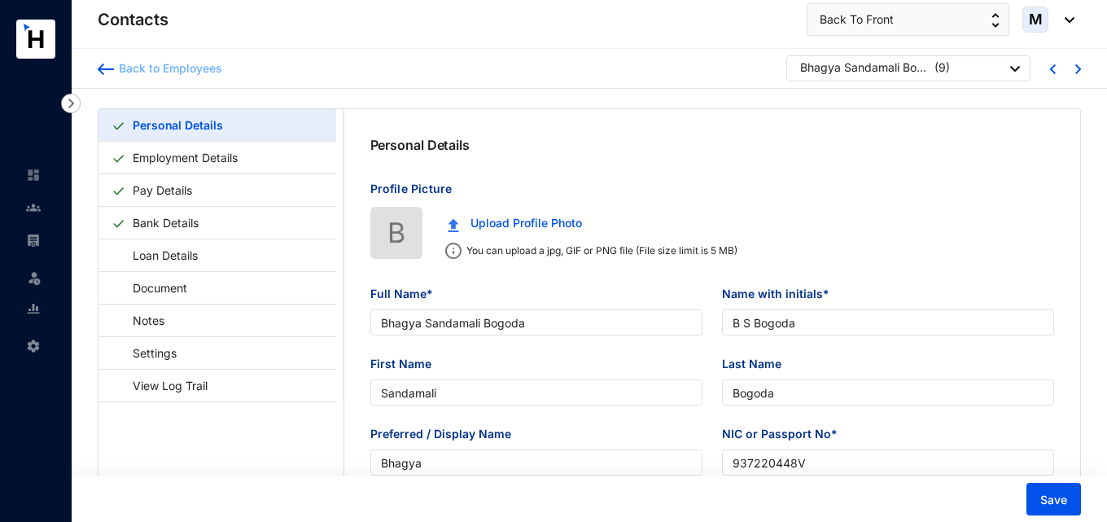
click at [109, 72] on img at bounding box center [106, 68] width 16 height 11
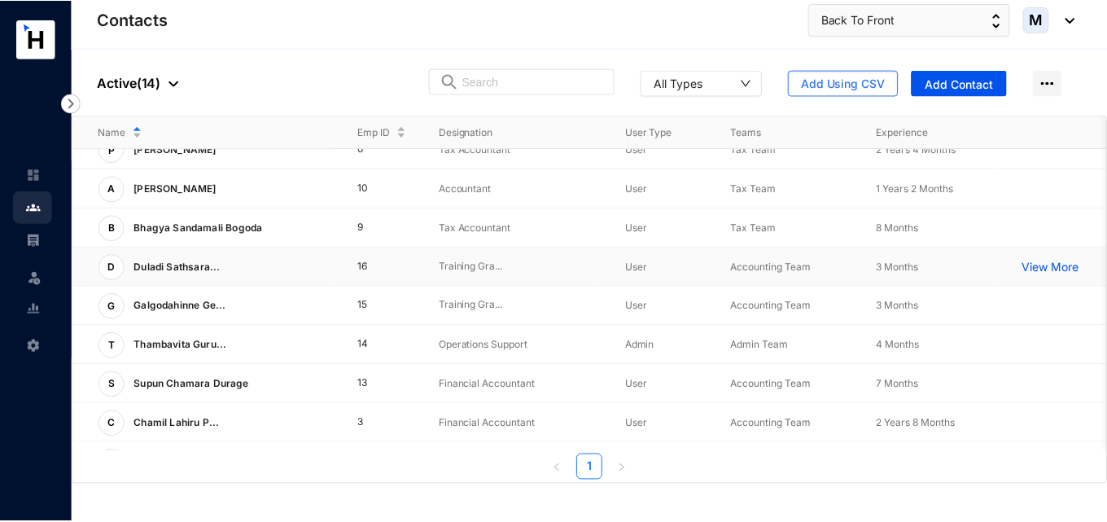
scroll to position [81, 0]
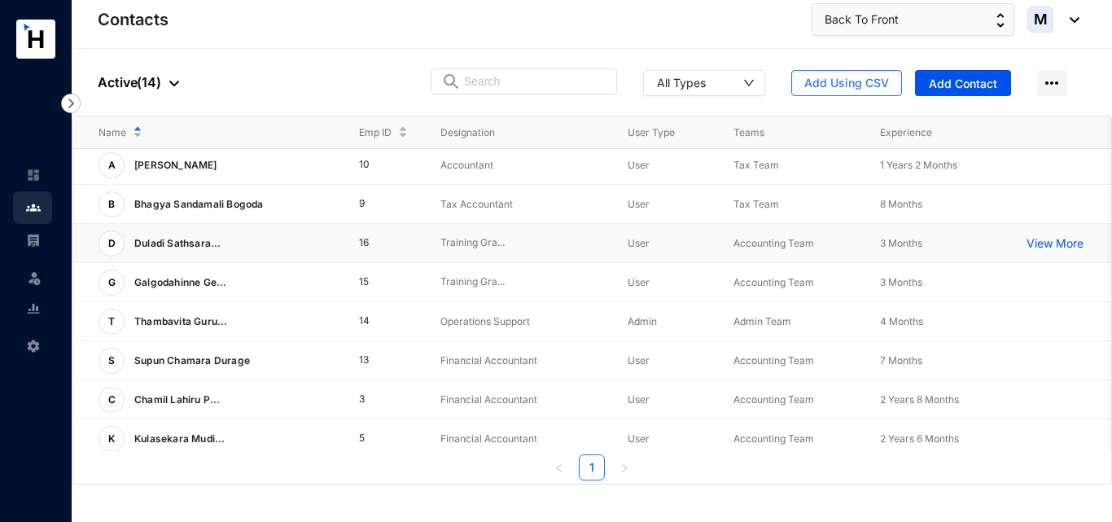
click at [199, 249] on p "Duladi Sathsara..." at bounding box center [173, 243] width 97 height 26
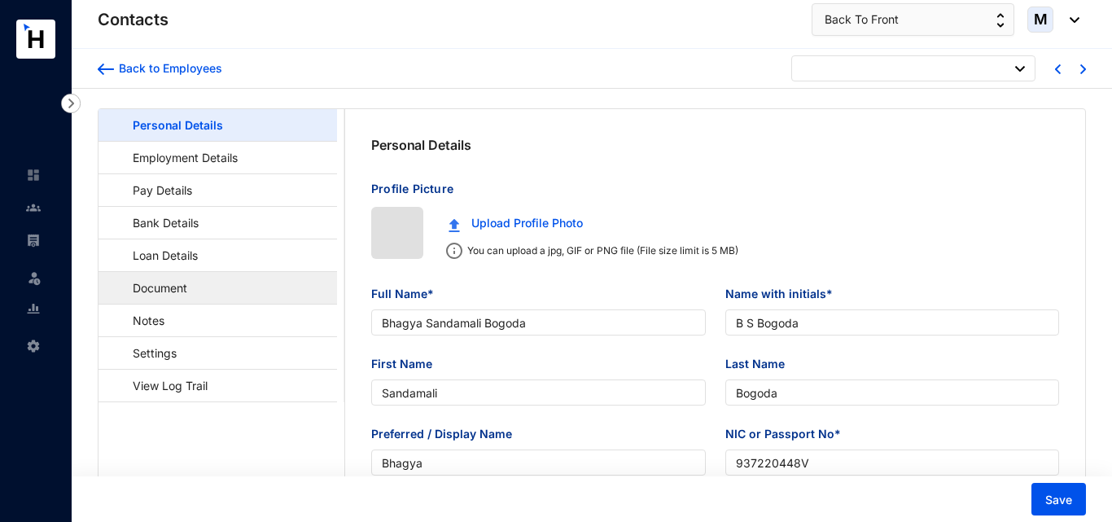
type input "[DATE]"
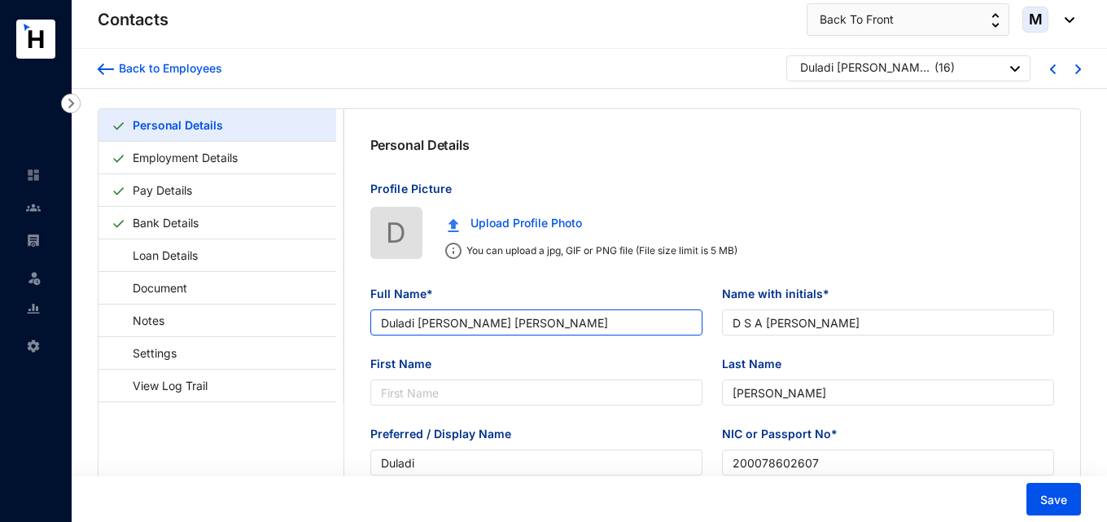
type input "Duladi [PERSON_NAME] [PERSON_NAME]"
type input "D S A [PERSON_NAME]"
type input "[PERSON_NAME]"
type input "Duladi"
type input "200078602607"
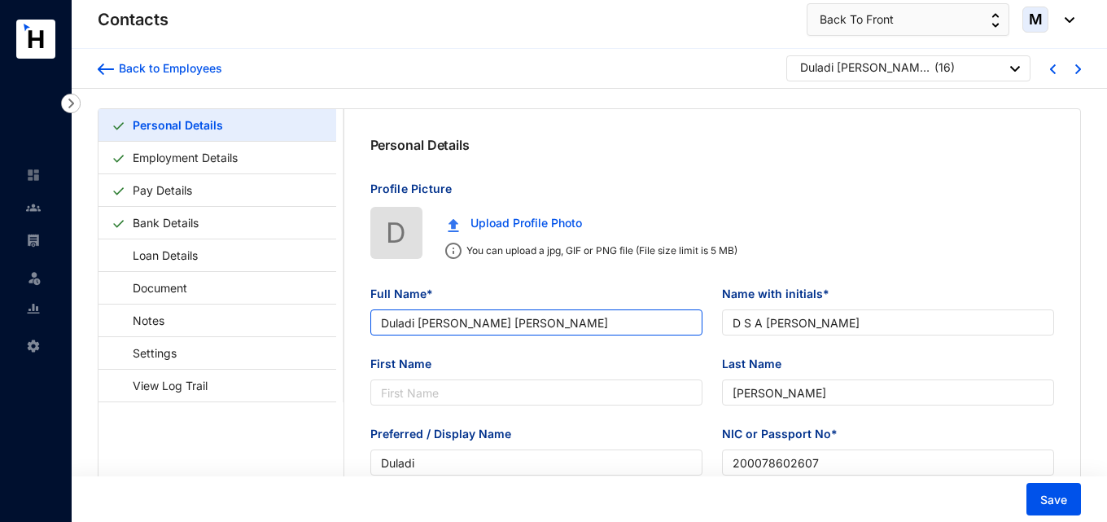
type input "785776000"
type input "270/1,Pinnaketiya,[GEOGRAPHIC_DATA],[GEOGRAPHIC_DATA]."
type input "[DATE]"
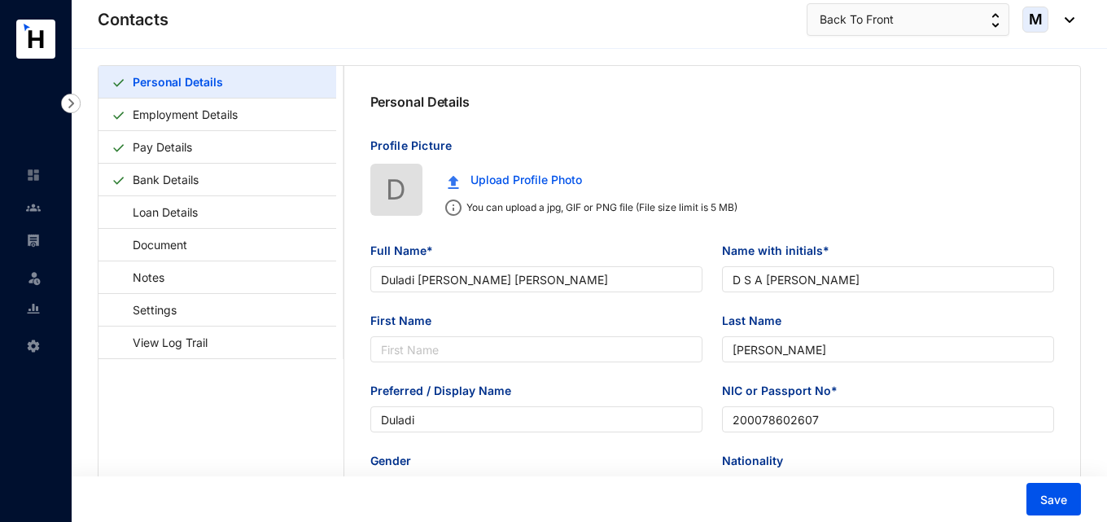
scroll to position [81, 0]
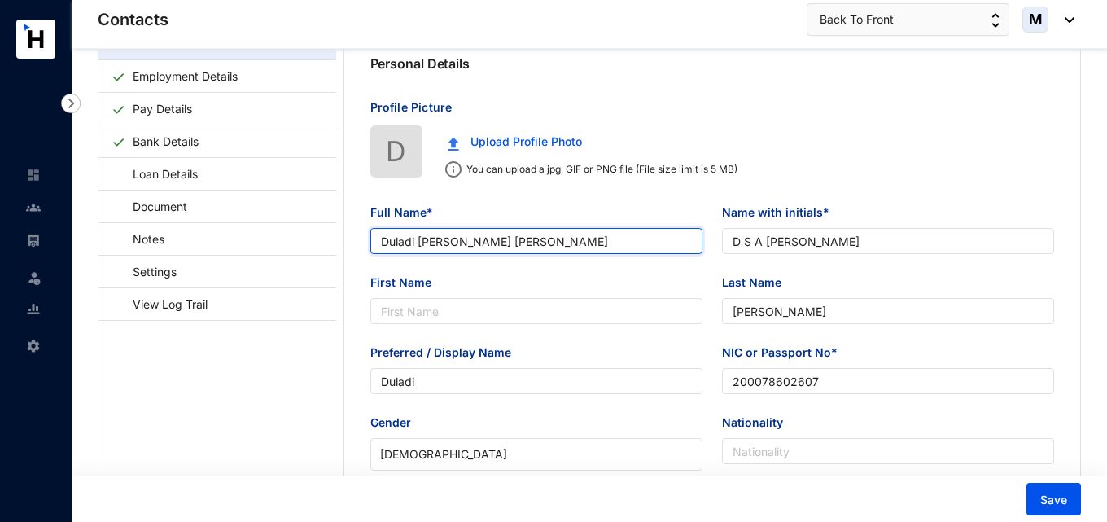
drag, startPoint x: 480, startPoint y: 243, endPoint x: 529, endPoint y: 243, distance: 48.8
click at [529, 243] on input "Duladi [PERSON_NAME] [PERSON_NAME]" at bounding box center [536, 241] width 332 height 26
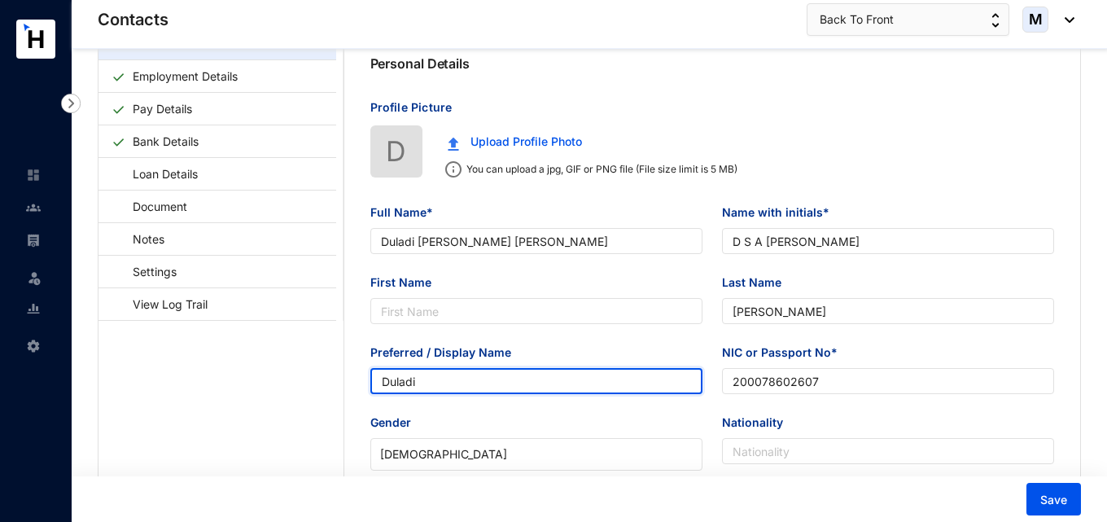
drag, startPoint x: 426, startPoint y: 387, endPoint x: 334, endPoint y: 386, distance: 92.8
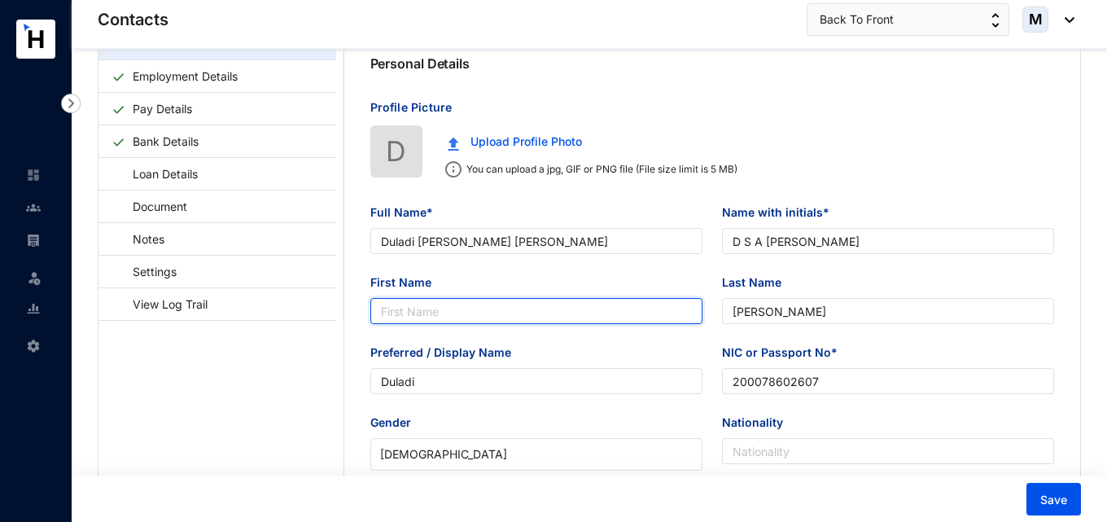
click at [417, 307] on input "First Name" at bounding box center [536, 311] width 332 height 26
paste input "Duladi"
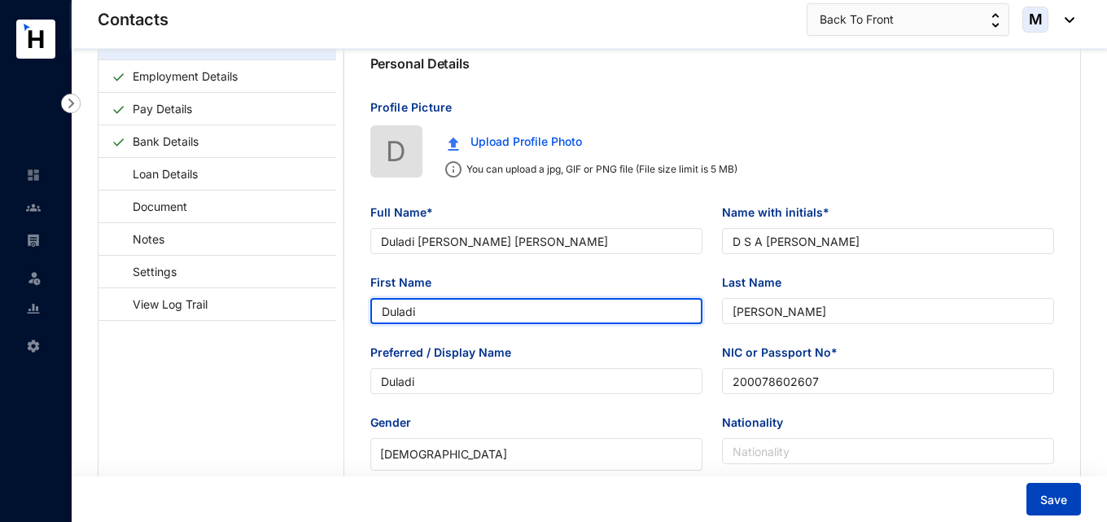
type input "Duladi"
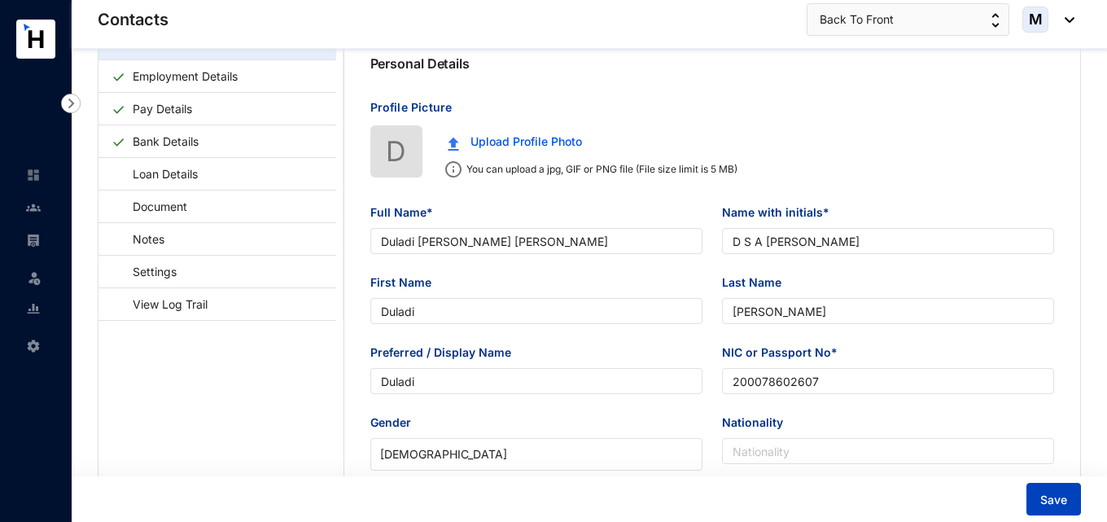
click at [1038, 493] on button "Save" at bounding box center [1053, 499] width 55 height 33
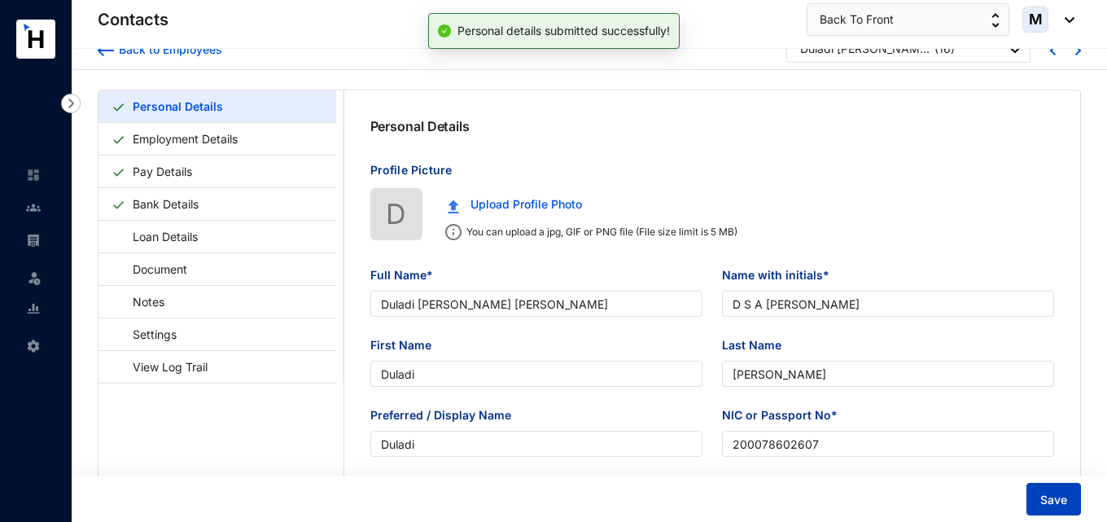
scroll to position [0, 0]
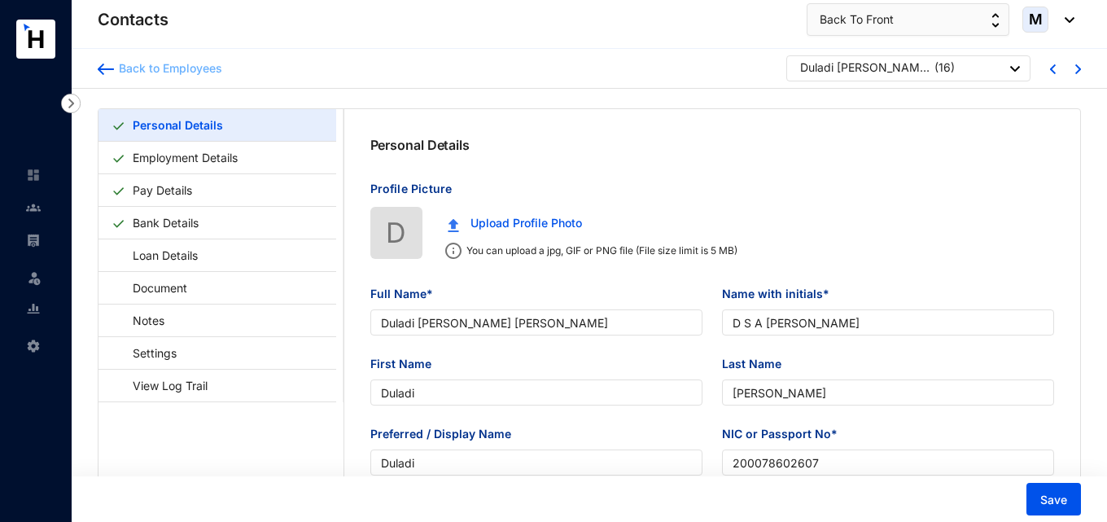
click at [103, 70] on img at bounding box center [106, 68] width 16 height 11
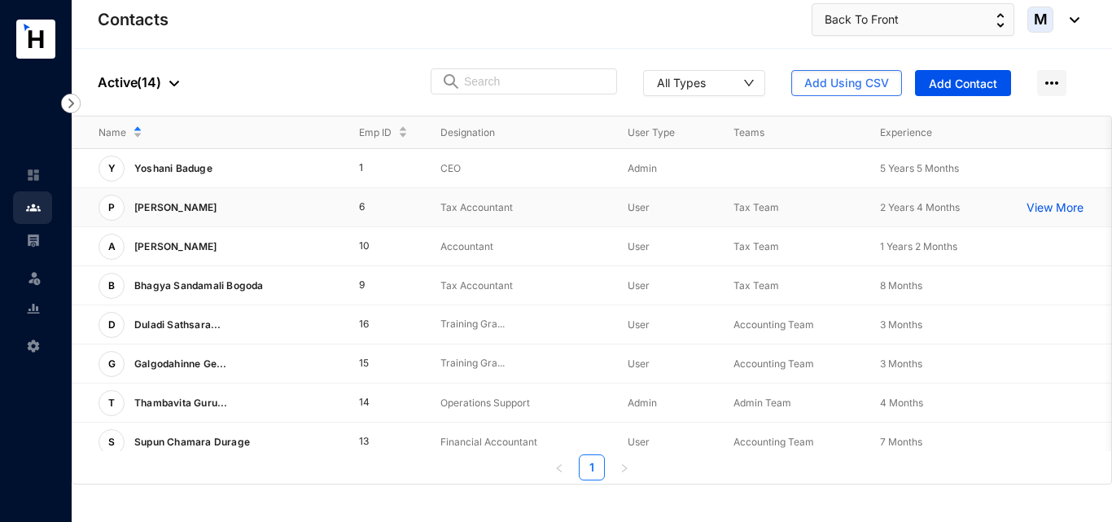
click at [224, 212] on p "[PERSON_NAME]" at bounding box center [174, 208] width 99 height 26
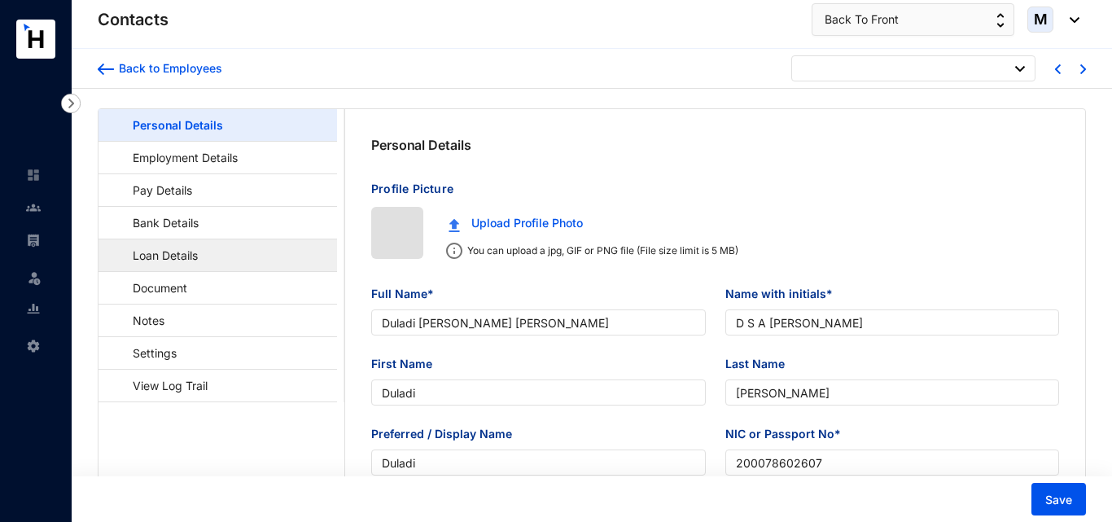
type input "[DATE]"
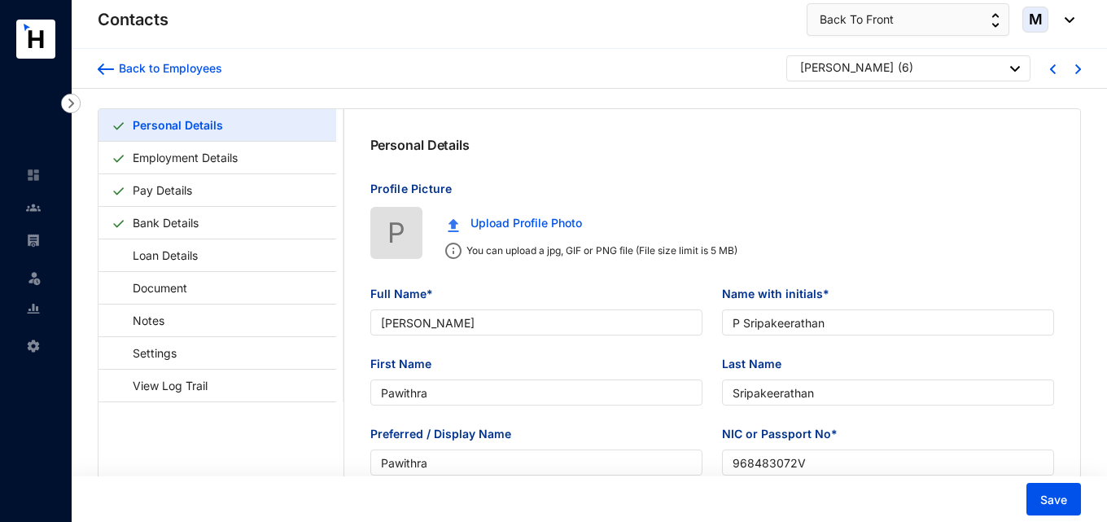
type input "[PERSON_NAME]"
type input "P Sripakeerathan"
type input "Pawithra"
type input "Sripakeerathan"
type input "Pawithra"
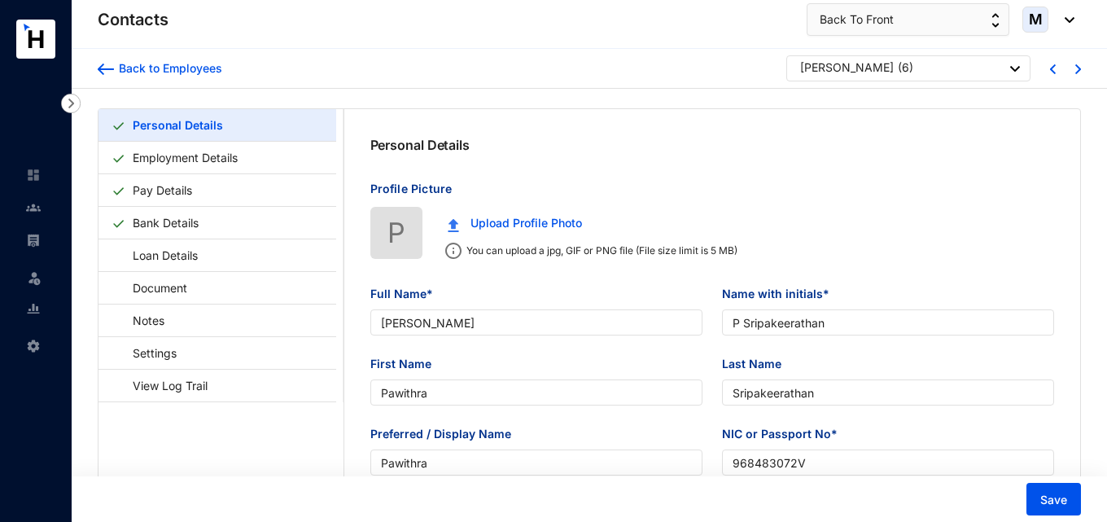
type input "968483072V"
type input "777252294"
type input "[STREET_ADDRESS]"
type input "[DATE]"
click at [111, 66] on img at bounding box center [106, 68] width 16 height 11
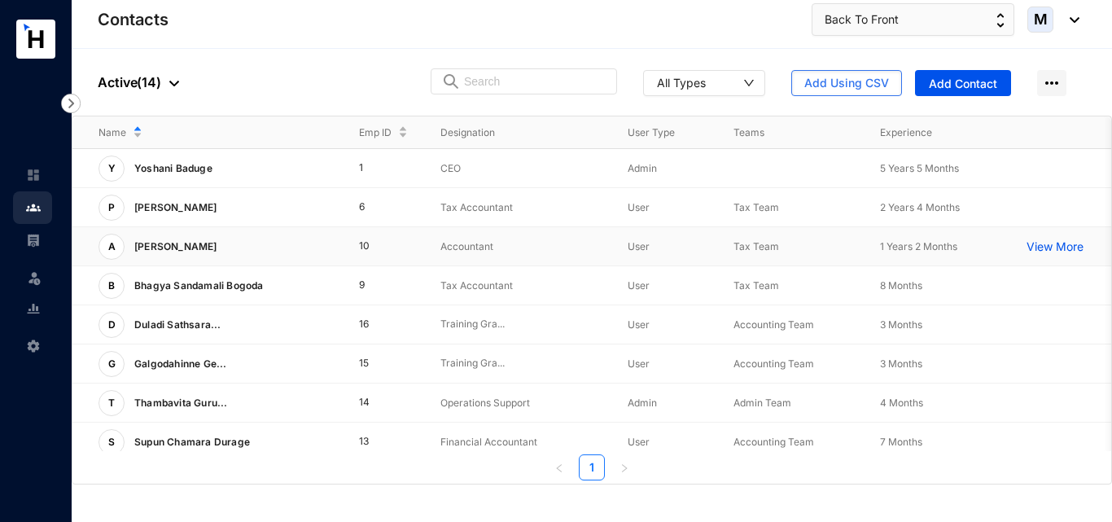
click at [216, 241] on p "[PERSON_NAME]" at bounding box center [174, 247] width 99 height 26
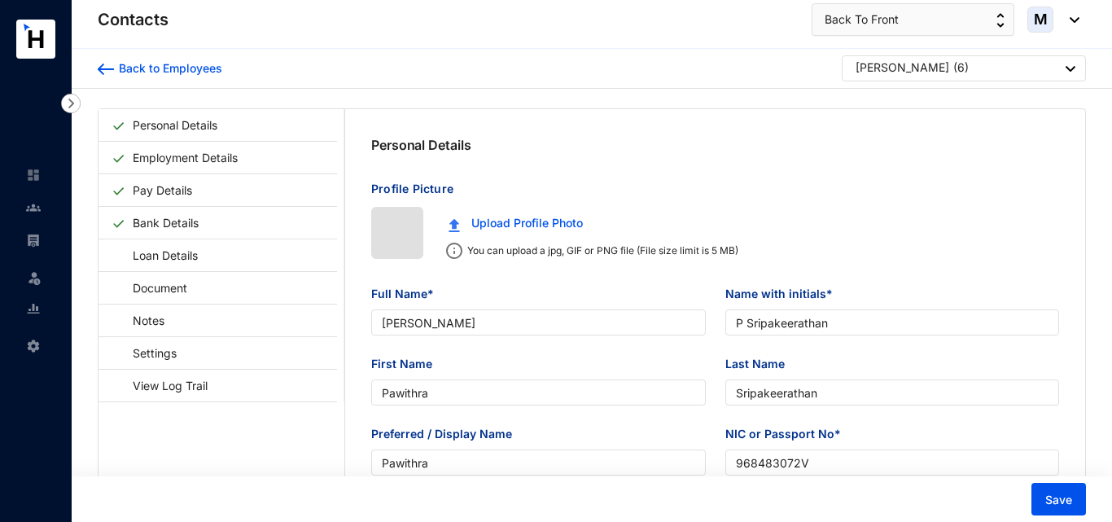
type input "[DATE]"
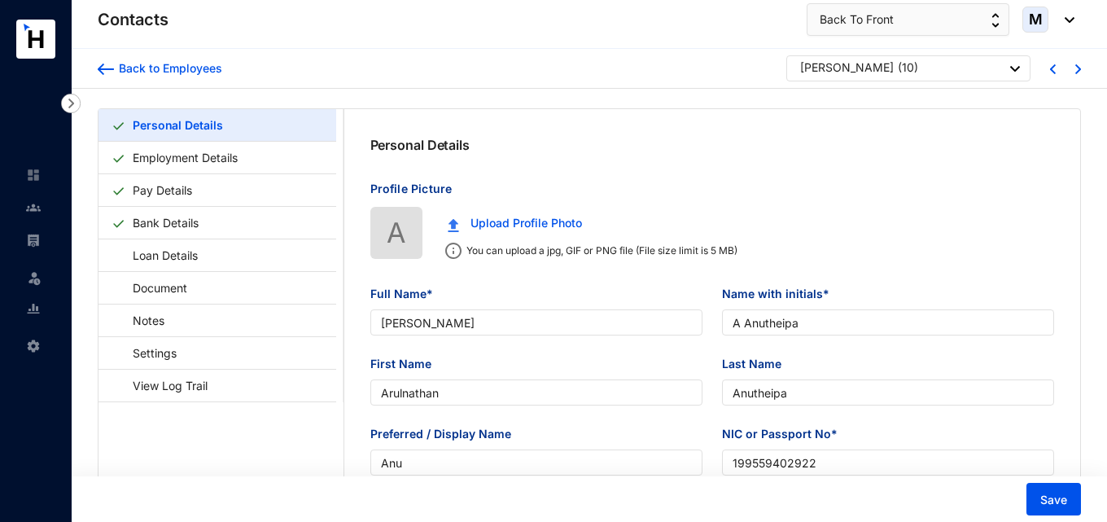
type input "[PERSON_NAME]"
type input "A Anutheipa"
type input "Arulnathan"
type input "Anutheipa"
type input "Anu"
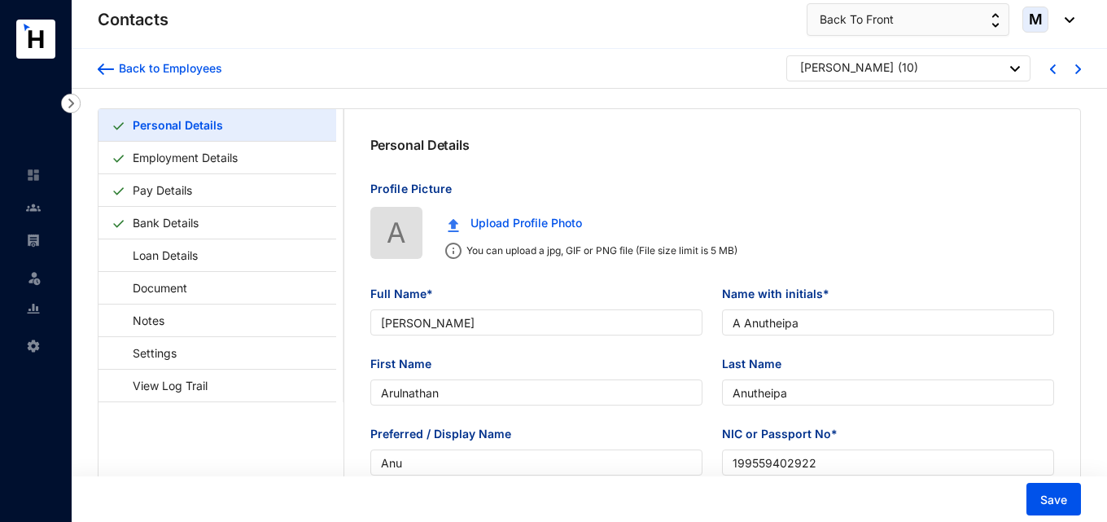
type input "199559402922"
type input "701935533"
type input "[STREET_ADDRESS]"
type input "[DATE]"
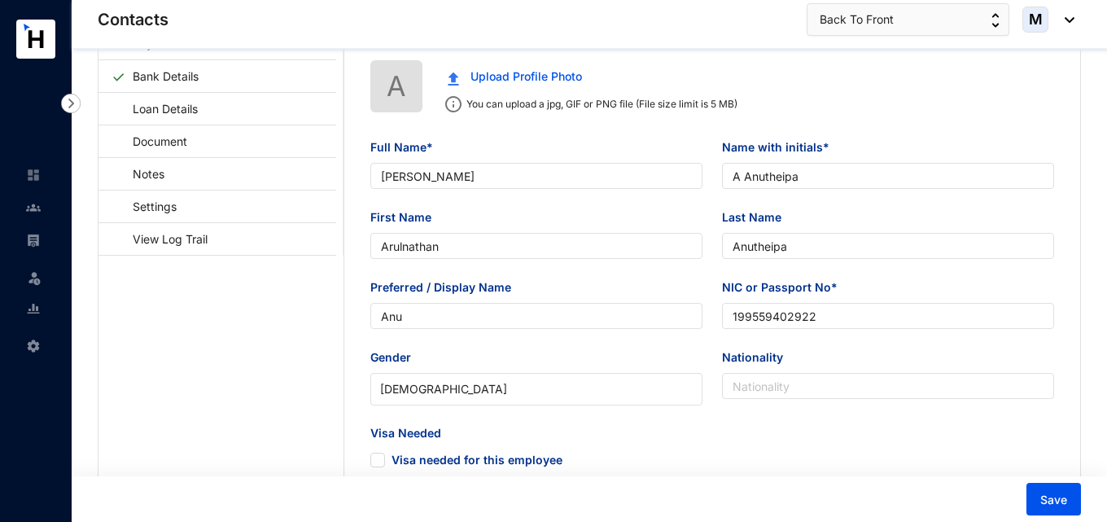
scroll to position [64, 0]
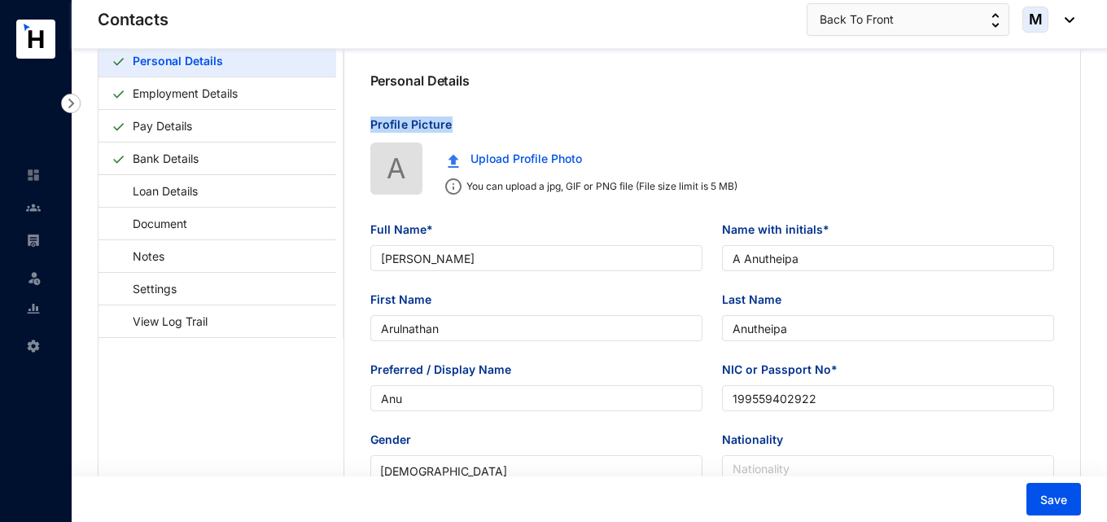
drag, startPoint x: 369, startPoint y: 120, endPoint x: 449, endPoint y: 119, distance: 79.8
click at [449, 119] on p "Profile Picture" at bounding box center [712, 129] width 684 height 26
click at [455, 120] on p "Profile Picture" at bounding box center [712, 129] width 684 height 26
drag, startPoint x: 458, startPoint y: 120, endPoint x: 370, endPoint y: 129, distance: 88.4
click at [370, 129] on p "Profile Picture" at bounding box center [712, 129] width 684 height 26
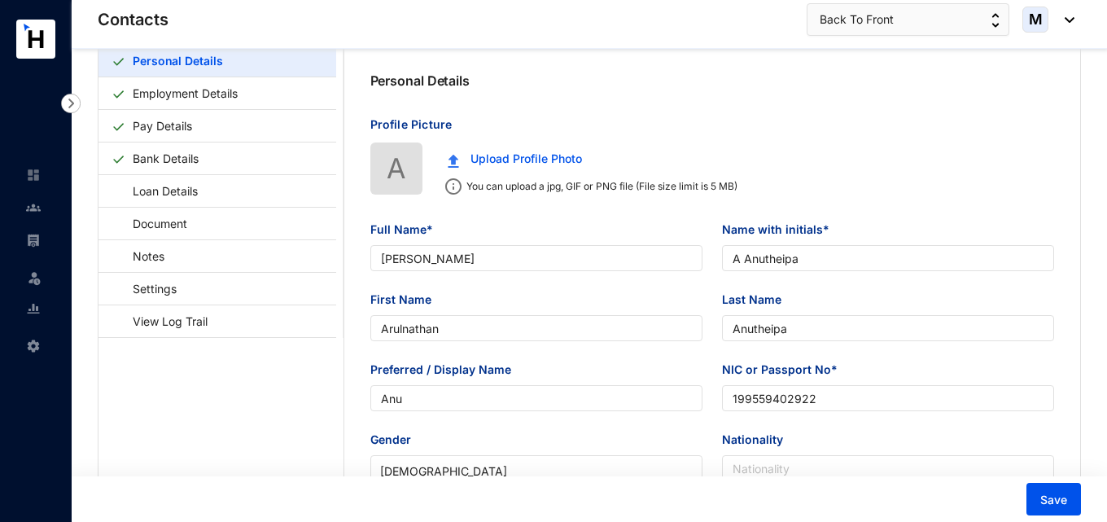
click at [365, 94] on div "Personal Details" at bounding box center [712, 81] width 737 height 72
drag, startPoint x: 370, startPoint y: 75, endPoint x: 470, endPoint y: 86, distance: 100.8
click at [470, 86] on div "Personal Details" at bounding box center [712, 81] width 737 height 72
click at [473, 106] on div "Personal Details" at bounding box center [712, 81] width 737 height 72
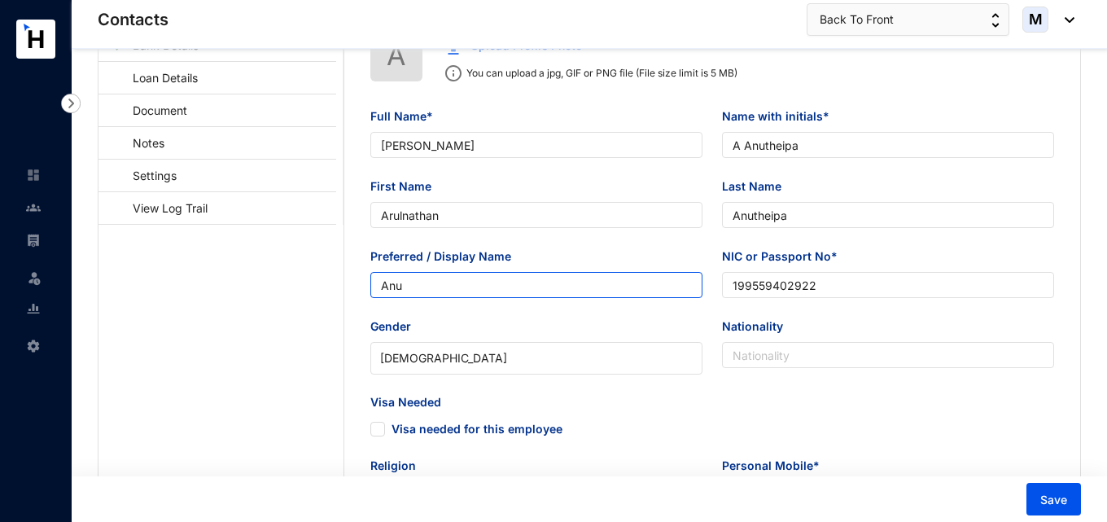
scroll to position [227, 0]
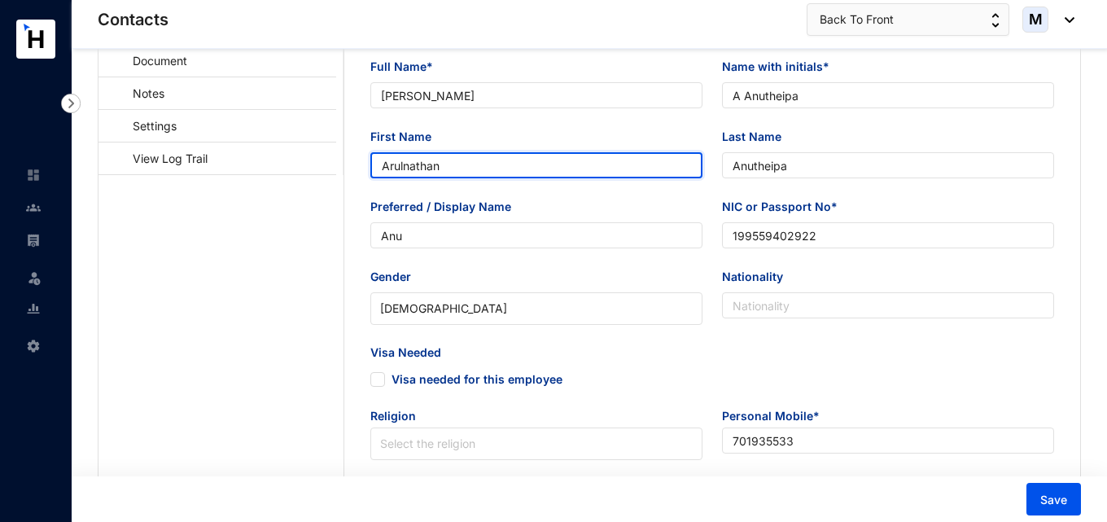
drag, startPoint x: 463, startPoint y: 161, endPoint x: 355, endPoint y: 166, distance: 108.4
click at [355, 166] on div "Full Name* Arulnathan Anutheipa Name with initials* A Anutheipa First Name Arul…" at bounding box center [712, 418] width 737 height 773
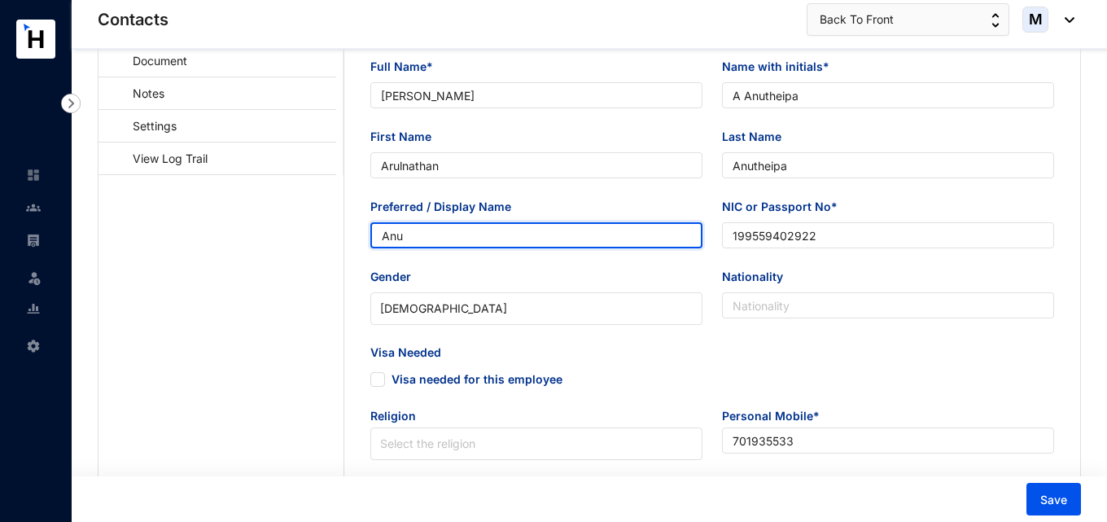
drag, startPoint x: 413, startPoint y: 238, endPoint x: 350, endPoint y: 235, distance: 63.5
click at [350, 235] on div "Full Name* Arulnathan Anutheipa Name with initials* A Anutheipa First Name Arul…" at bounding box center [712, 418] width 737 height 773
paste input "rulnathan"
type input "Arulnathan"
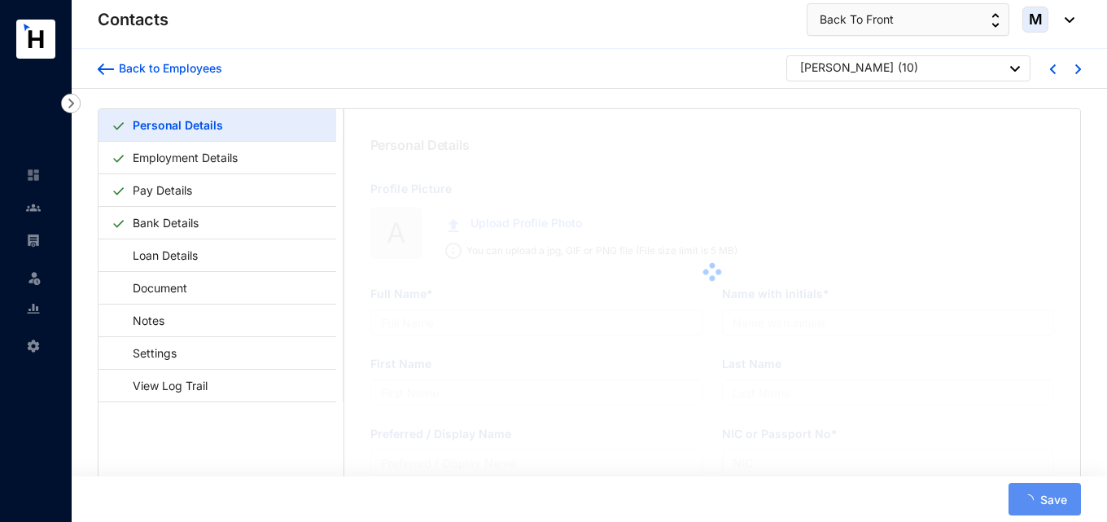
type input "[PERSON_NAME]"
type input "A Anutheipa"
type input "Arulnathan"
type input "Anutheipa"
type input "Anu"
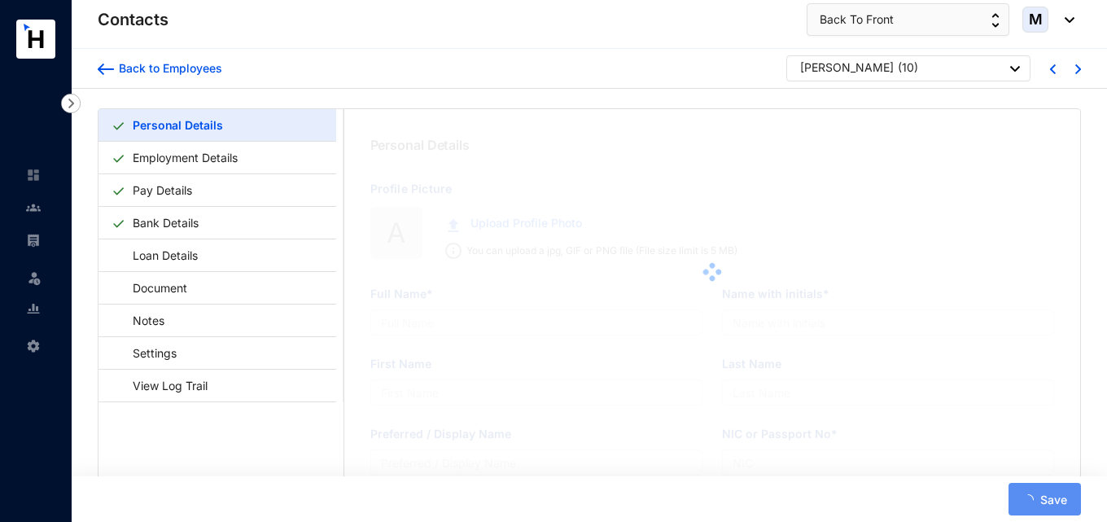
type input "199559402922"
type input "701935533"
type input "[STREET_ADDRESS]"
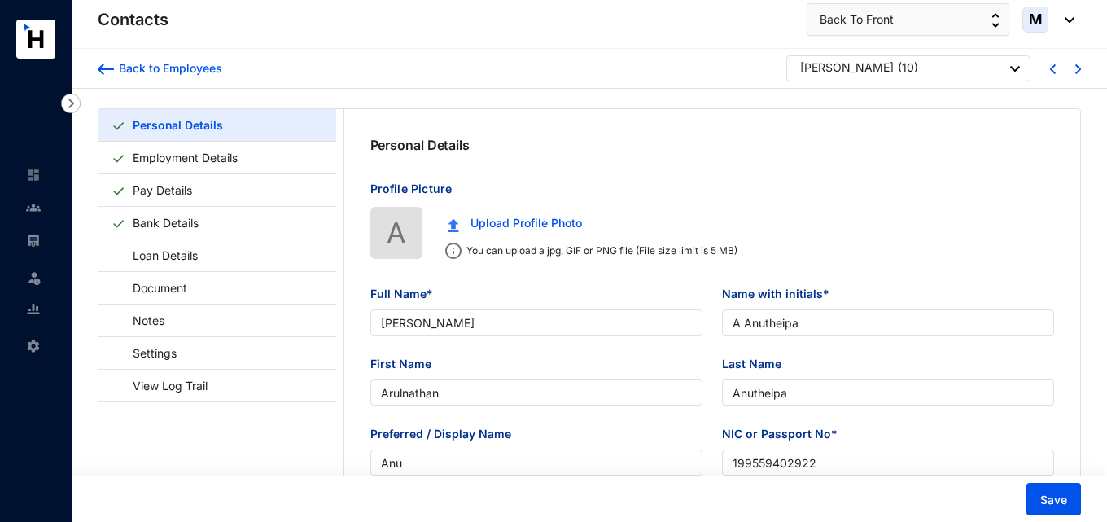
type input "[DATE]"
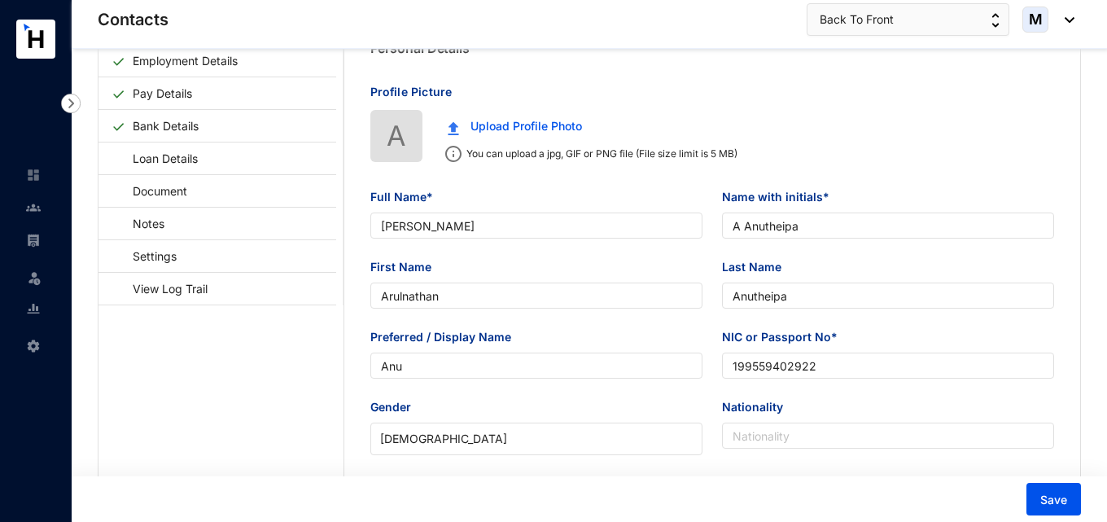
scroll to position [163, 0]
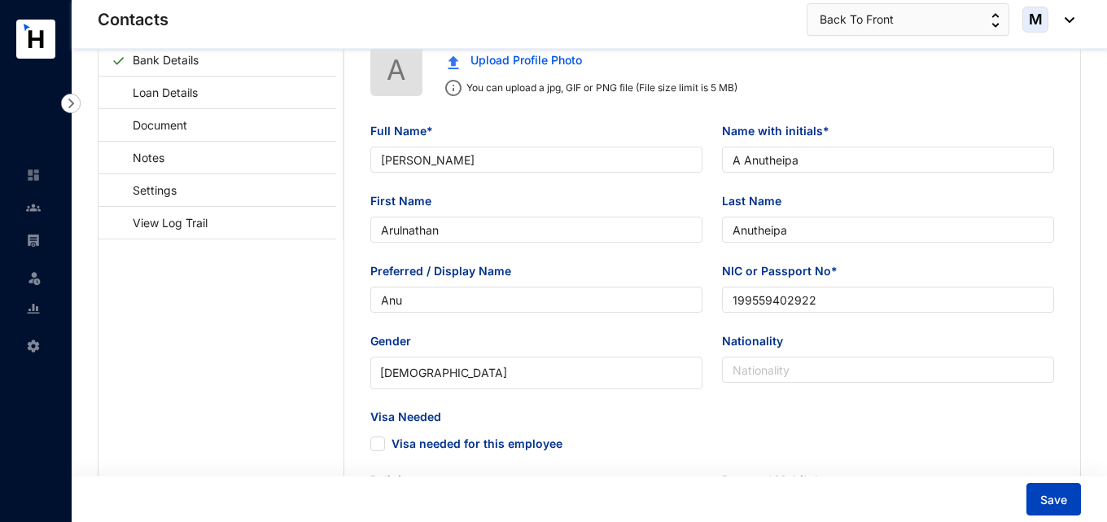
click at [1044, 506] on span "Save" at bounding box center [1053, 500] width 27 height 16
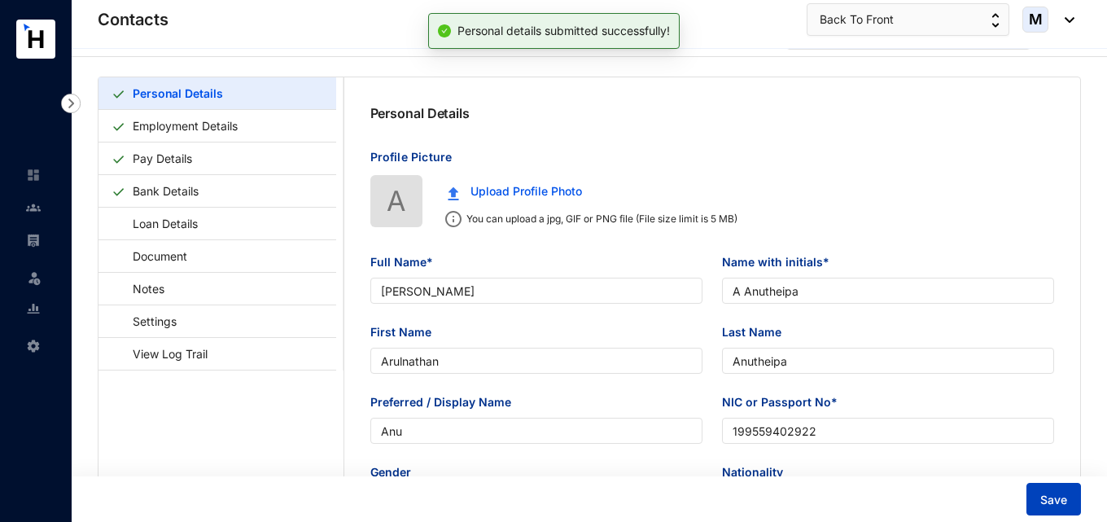
scroll to position [0, 0]
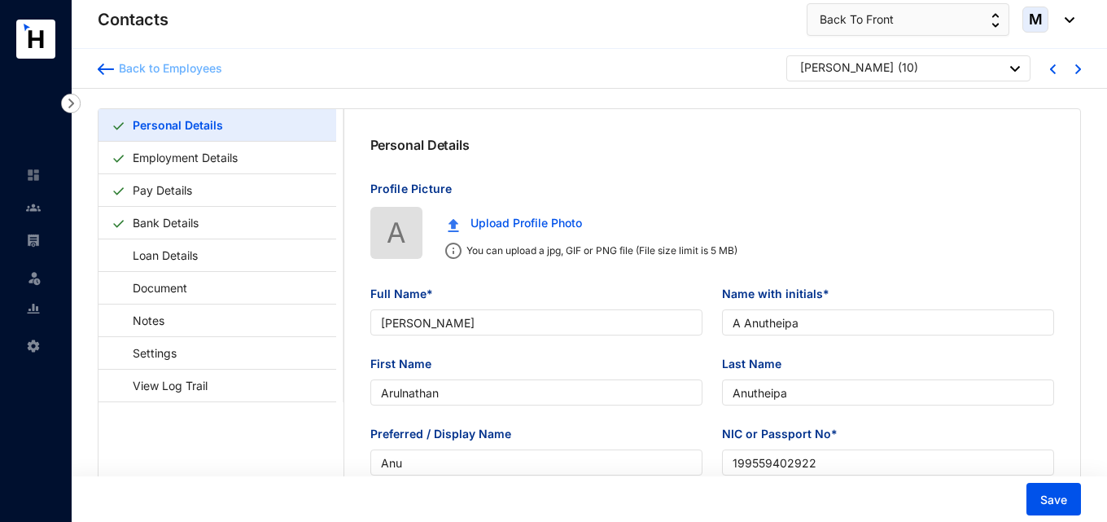
click at [112, 70] on img at bounding box center [106, 68] width 16 height 11
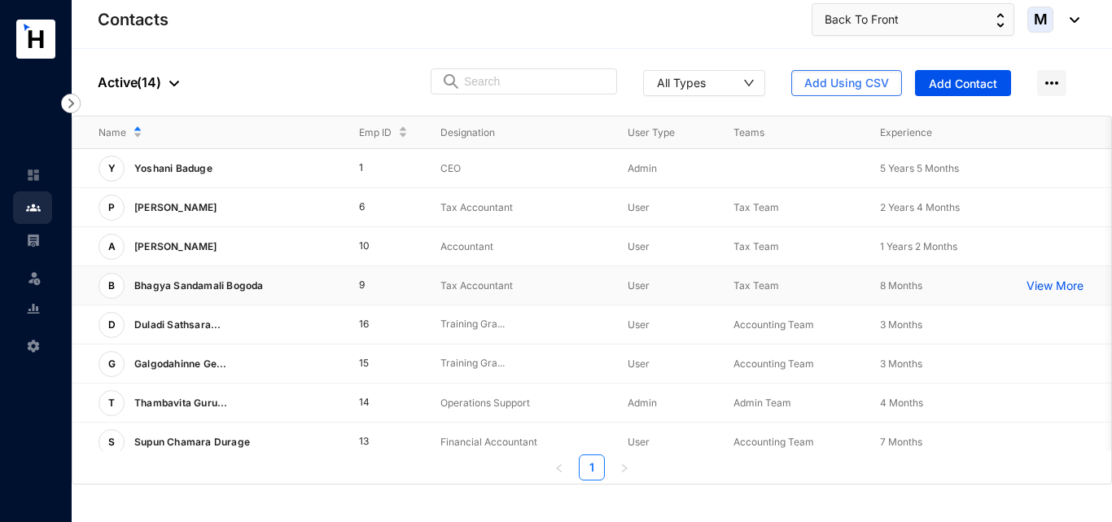
click at [199, 278] on p "Bhagya Sandamali Bogoda" at bounding box center [198, 286] width 146 height 26
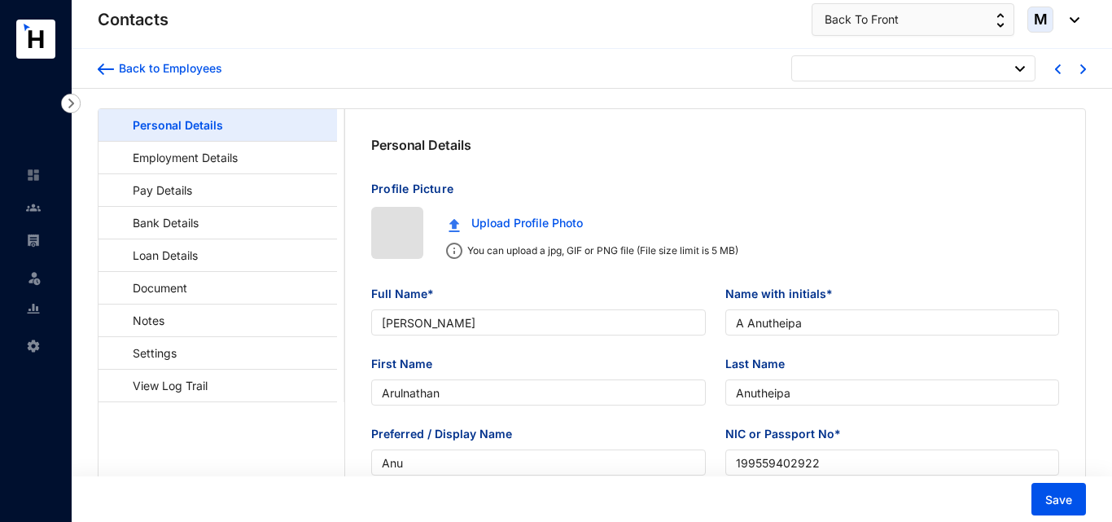
type input "[DATE]"
type input "Bhagya Sandamali Bogoda"
type input "B S Bogoda"
type input "Sandamali"
type input "Bogoda"
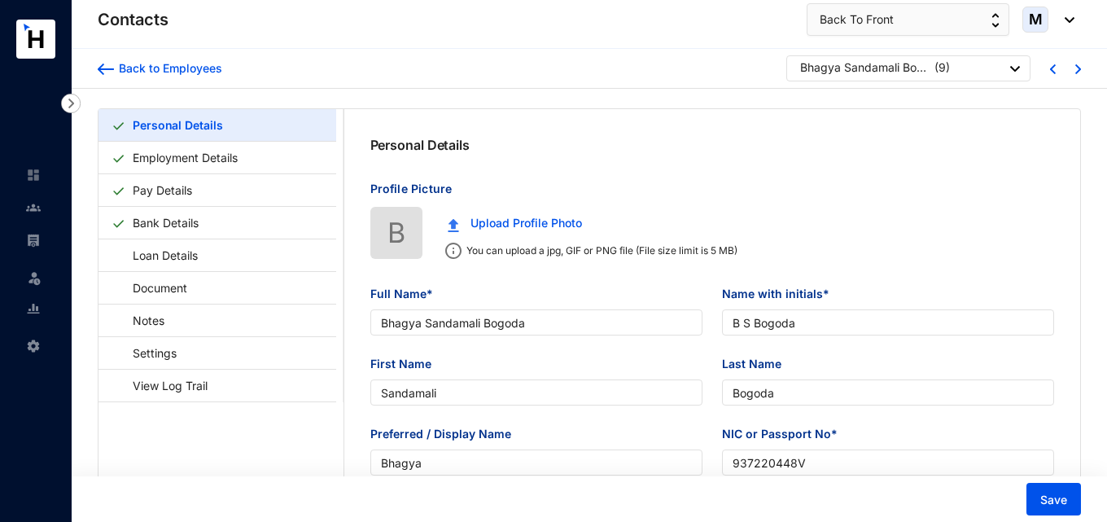
type input "Bhagya"
type input "937220448V"
type input "702244064"
type input "12/9, [PERSON_NAME], Mattegoda"
type input "[DATE]"
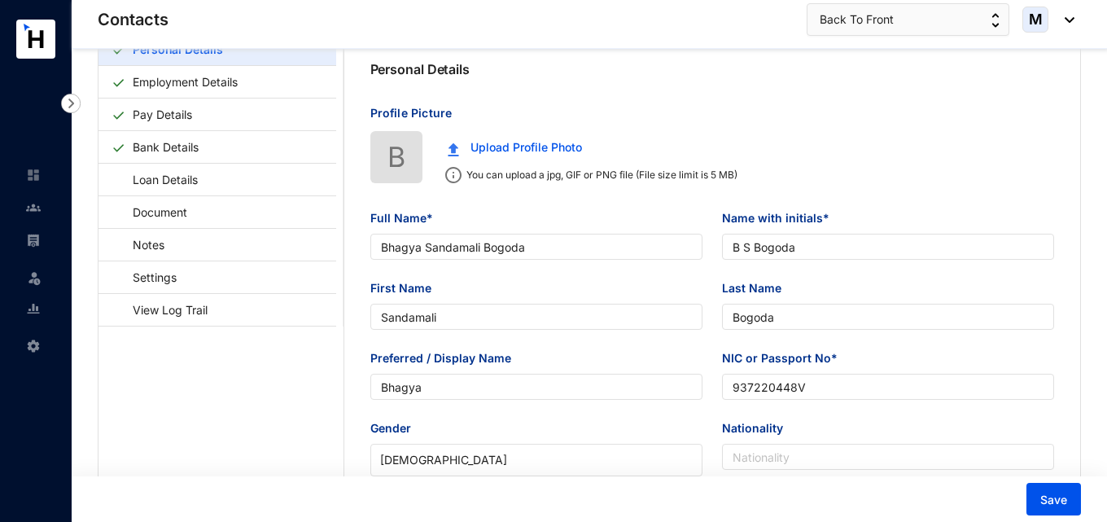
scroll to position [81, 0]
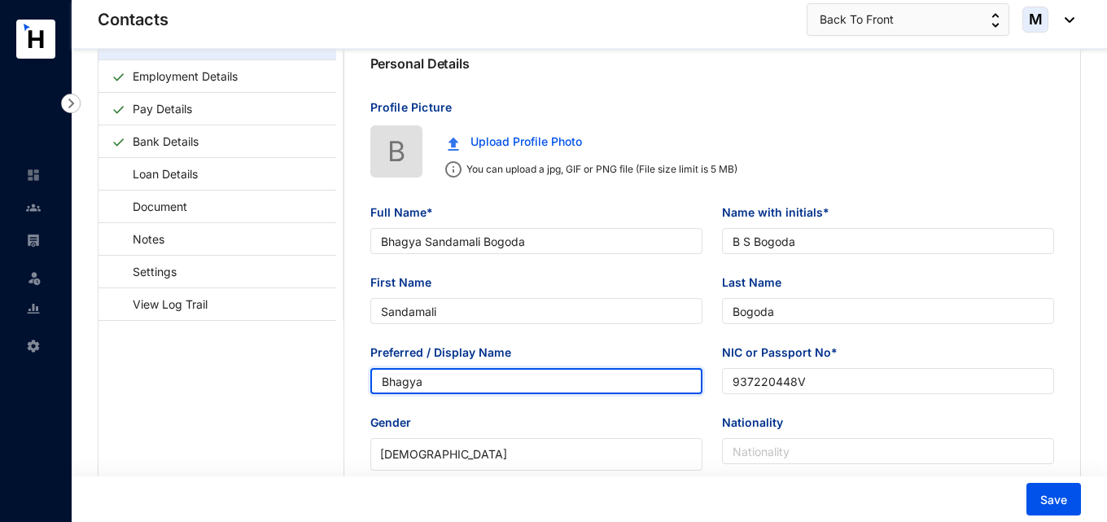
drag, startPoint x: 445, startPoint y: 387, endPoint x: 348, endPoint y: 387, distance: 96.8
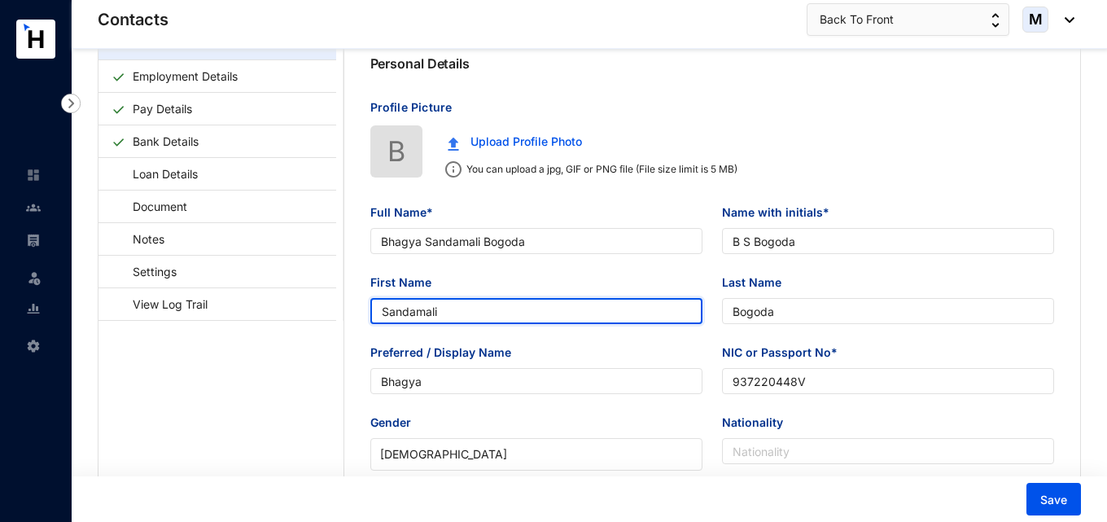
drag, startPoint x: 449, startPoint y: 311, endPoint x: 361, endPoint y: 313, distance: 88.7
click at [361, 313] on div "First Name [PERSON_NAME]" at bounding box center [537, 308] width 352 height 70
paste input "Bhagya"
type input "Bhagya"
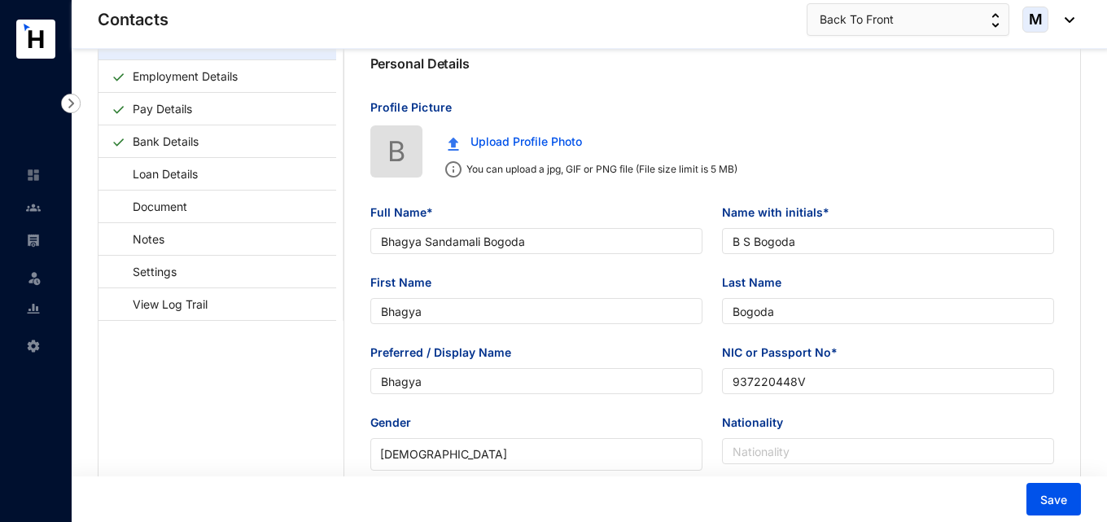
click at [1049, 503] on span "Save" at bounding box center [1053, 500] width 27 height 16
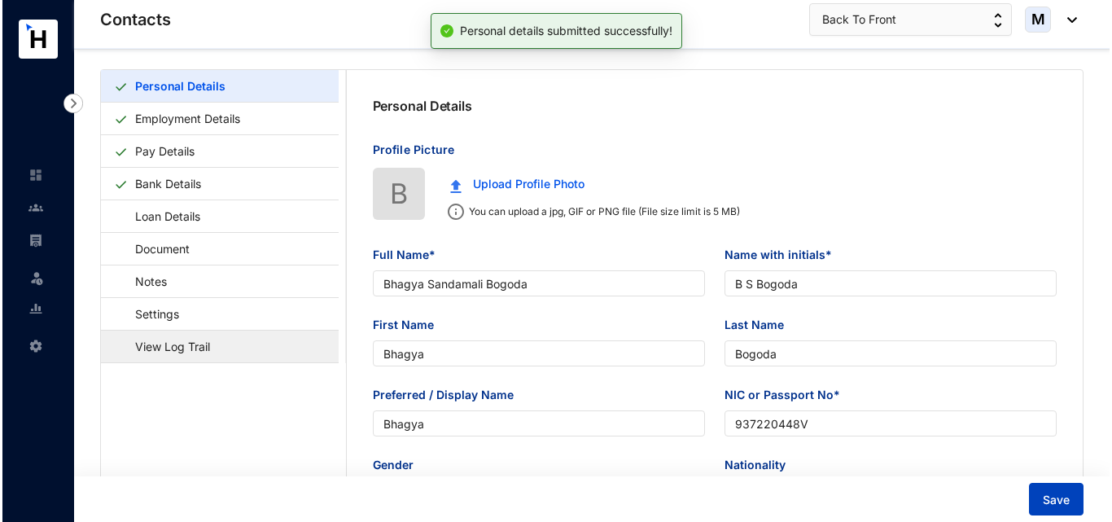
scroll to position [0, 0]
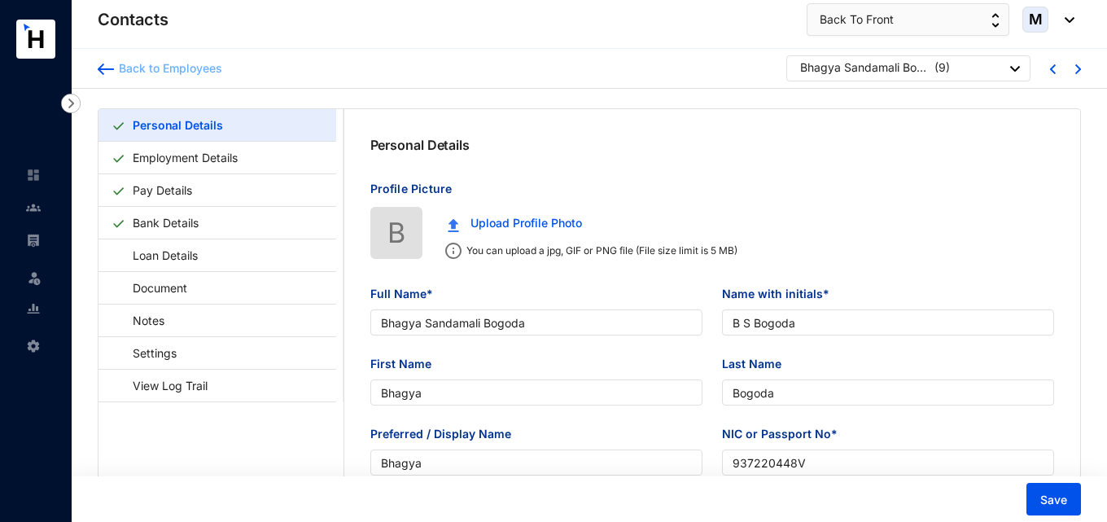
click at [103, 64] on img at bounding box center [106, 68] width 16 height 11
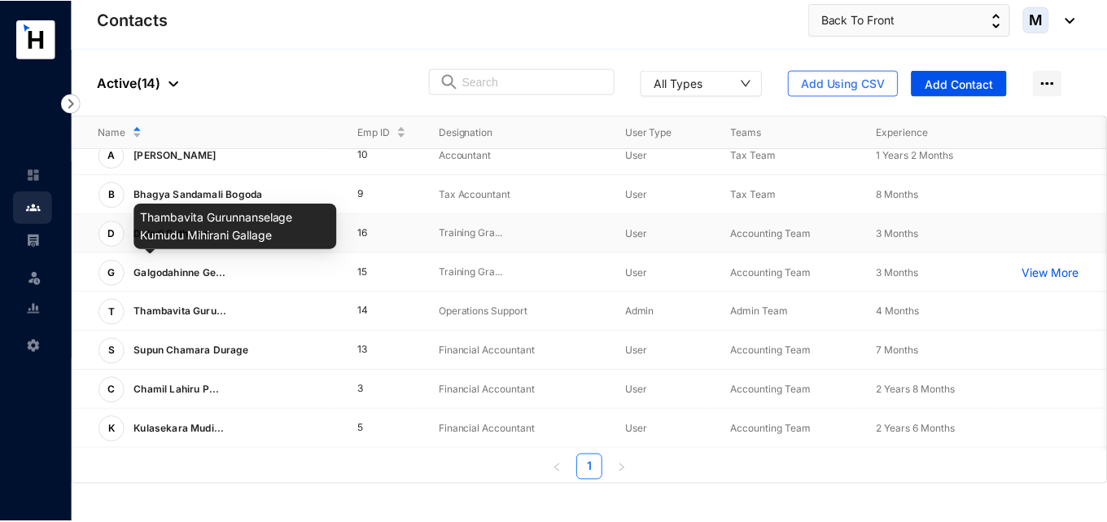
scroll to position [81, 0]
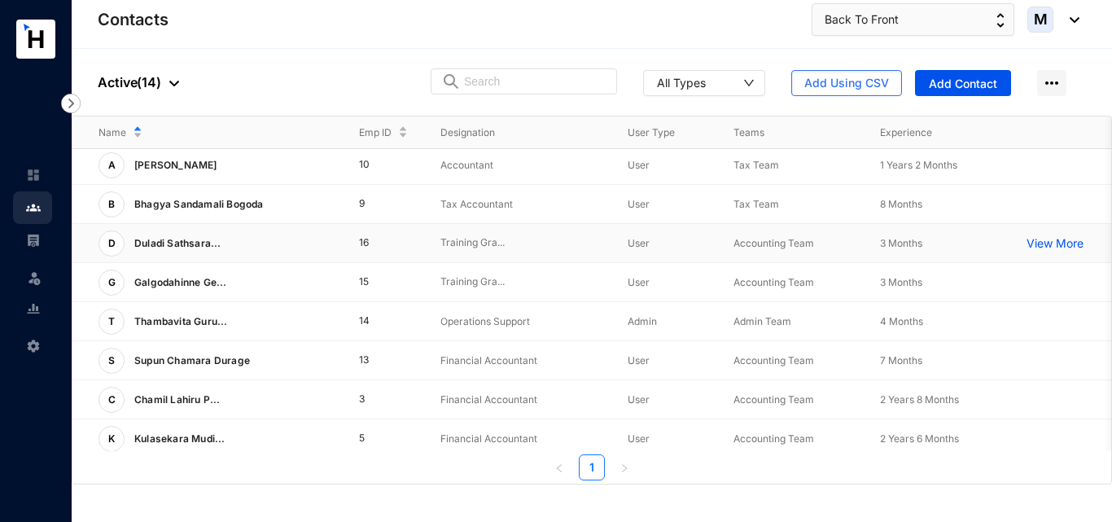
click at [193, 247] on span "Duladi Sathsara..." at bounding box center [177, 243] width 87 height 12
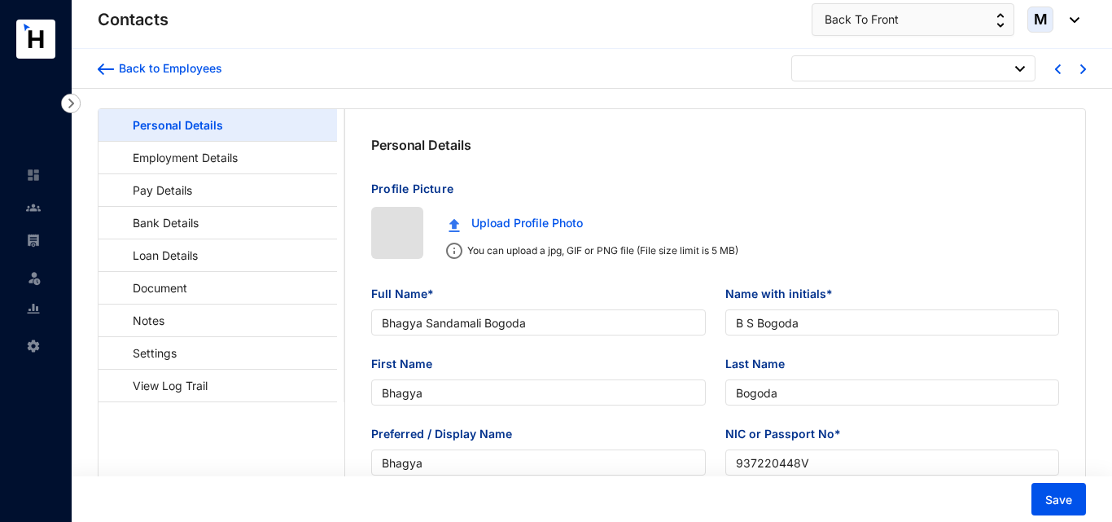
type input "[DATE]"
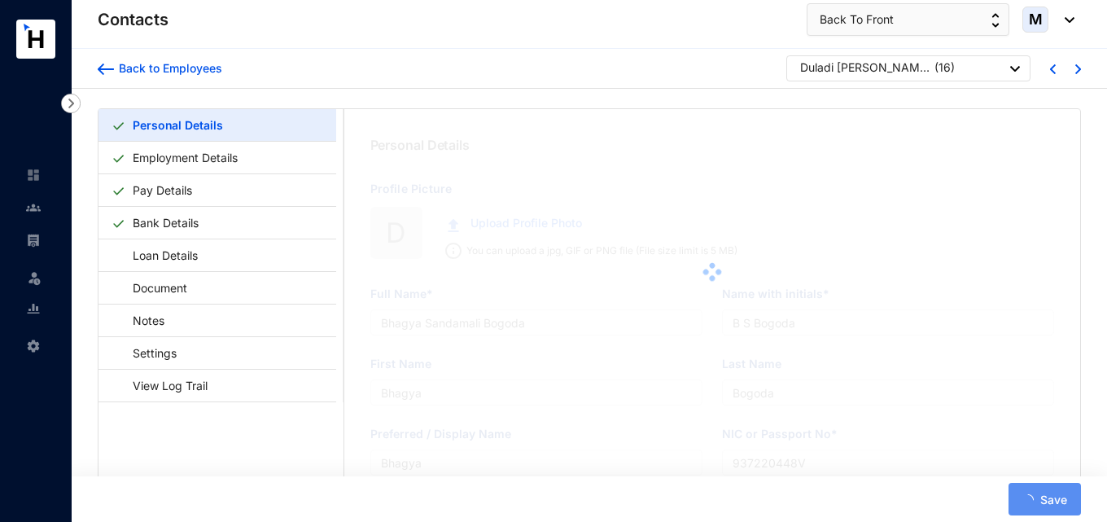
type input "Duladi [PERSON_NAME] [PERSON_NAME]"
type input "D S A [PERSON_NAME]"
type input "Duladi"
type input "[PERSON_NAME]"
type input "Duladi"
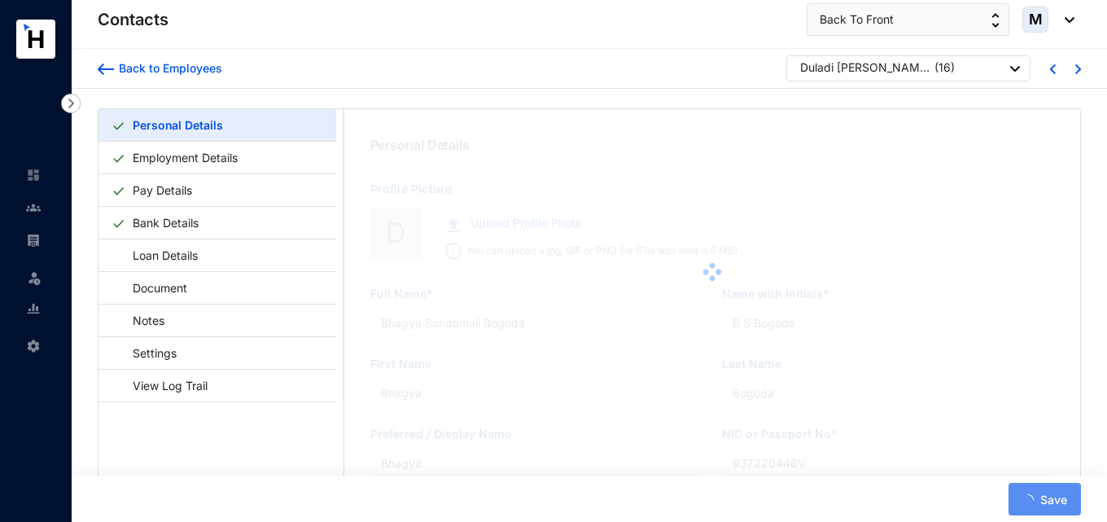
type input "200078602607"
type input "785776000"
type input "270/1,Pinnaketiya,[GEOGRAPHIC_DATA],[GEOGRAPHIC_DATA]."
type input "[DATE]"
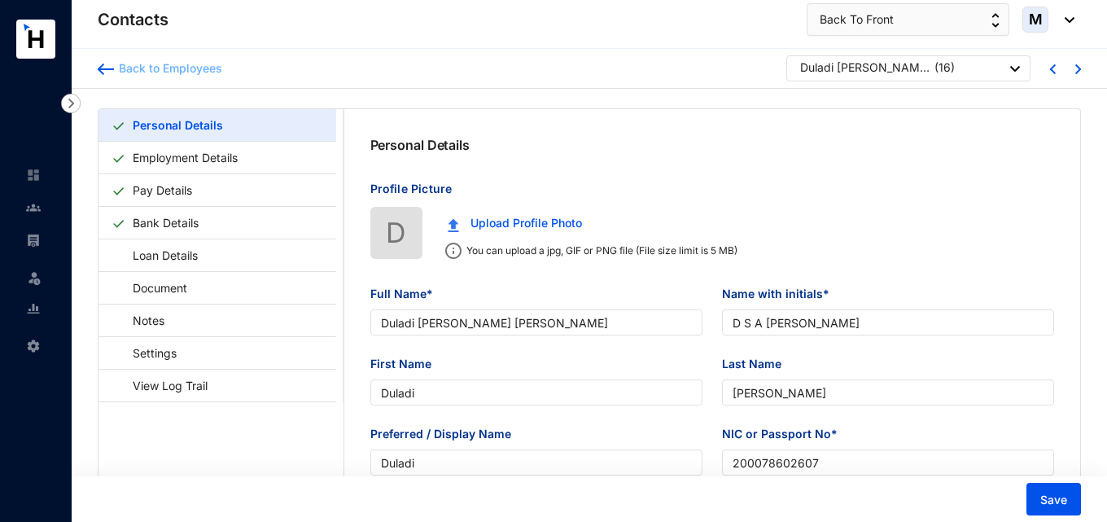
click at [114, 72] on div "Back to Employees" at bounding box center [168, 68] width 108 height 16
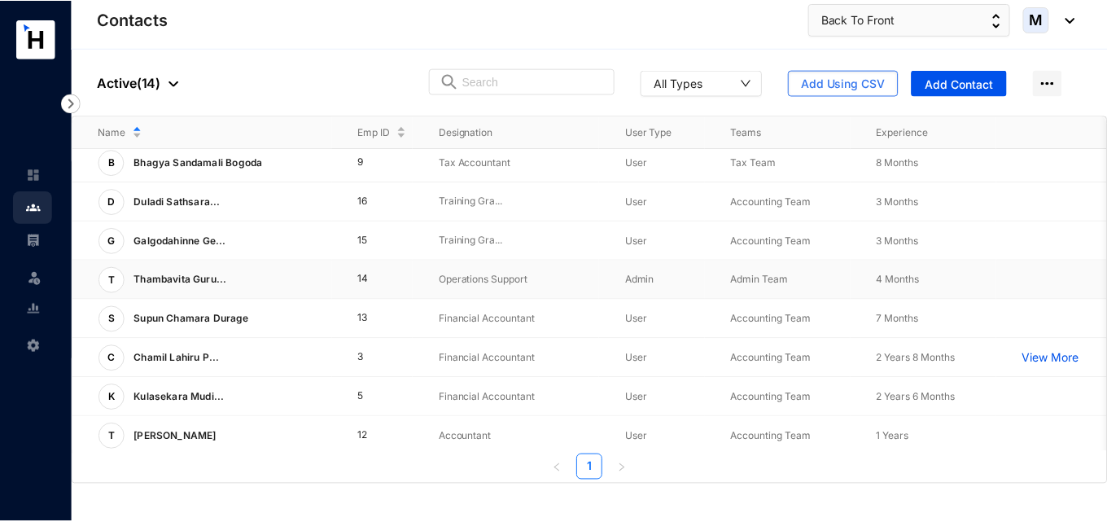
scroll to position [163, 0]
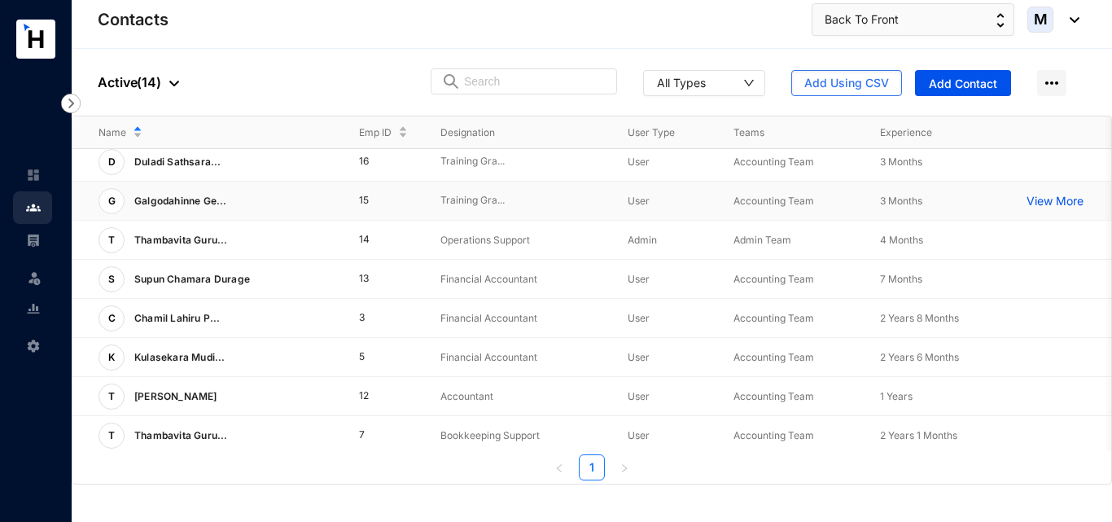
click at [138, 207] on p "Galgodahinne Ge..." at bounding box center [176, 201] width 103 height 26
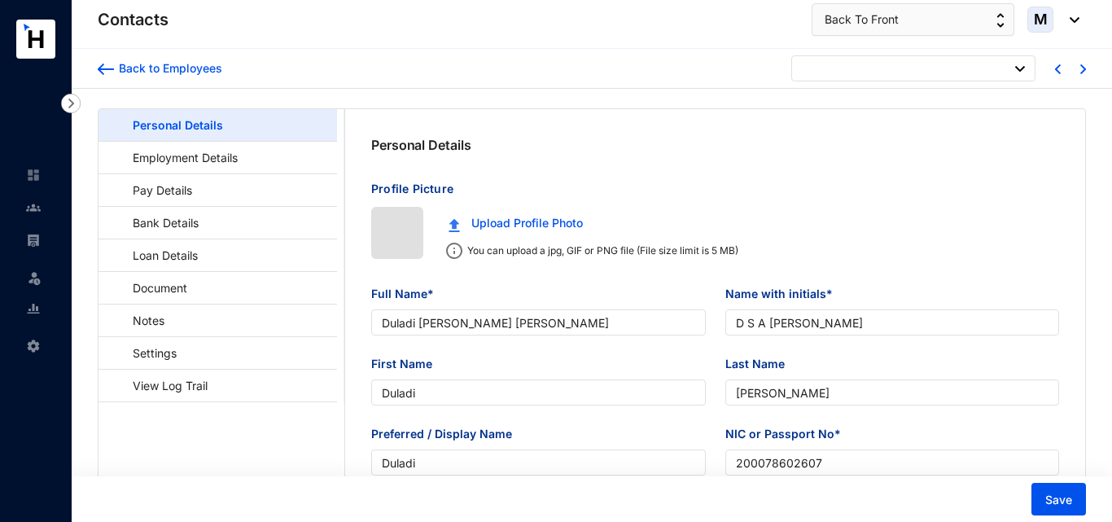
type input "[DATE]"
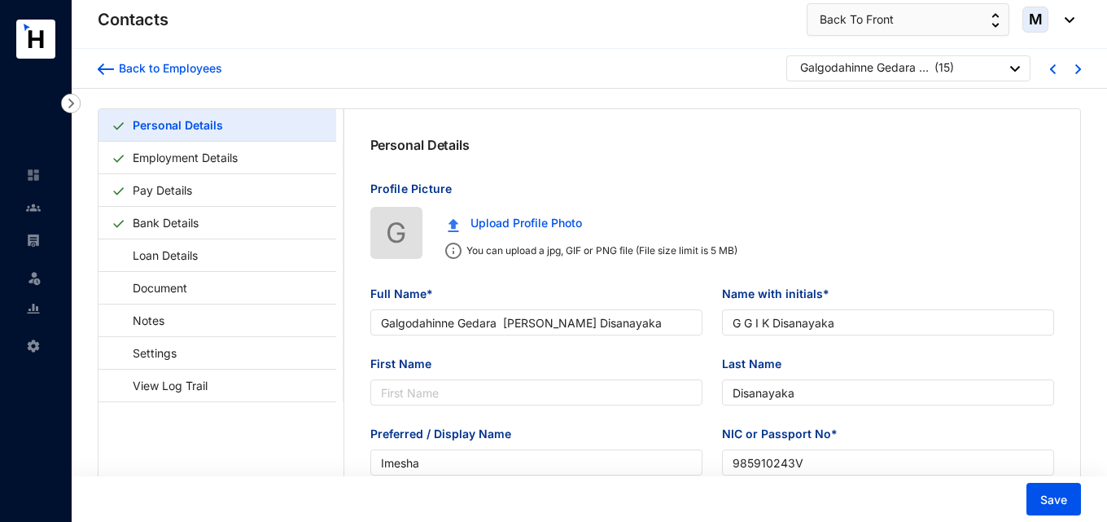
type input "Galgodahinne Gedara [PERSON_NAME] Disanayaka"
type input "G G I K Disanayaka"
type input "Disanayaka"
type input "Imesha"
type input "985910243V"
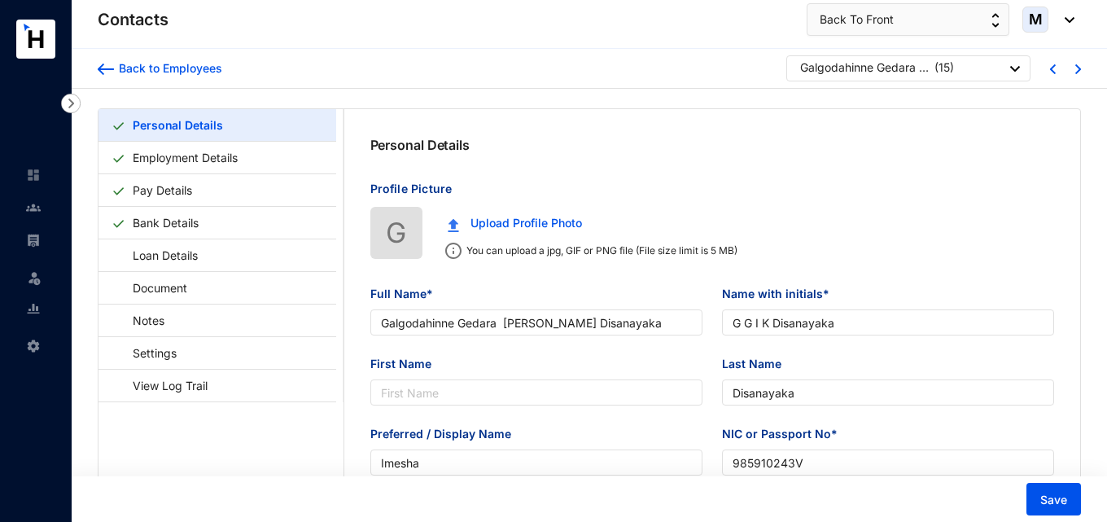
type input "716320438"
type input "[STREET_ADDRESS][PERSON_NAME][PERSON_NAME]"
type input "[DATE]"
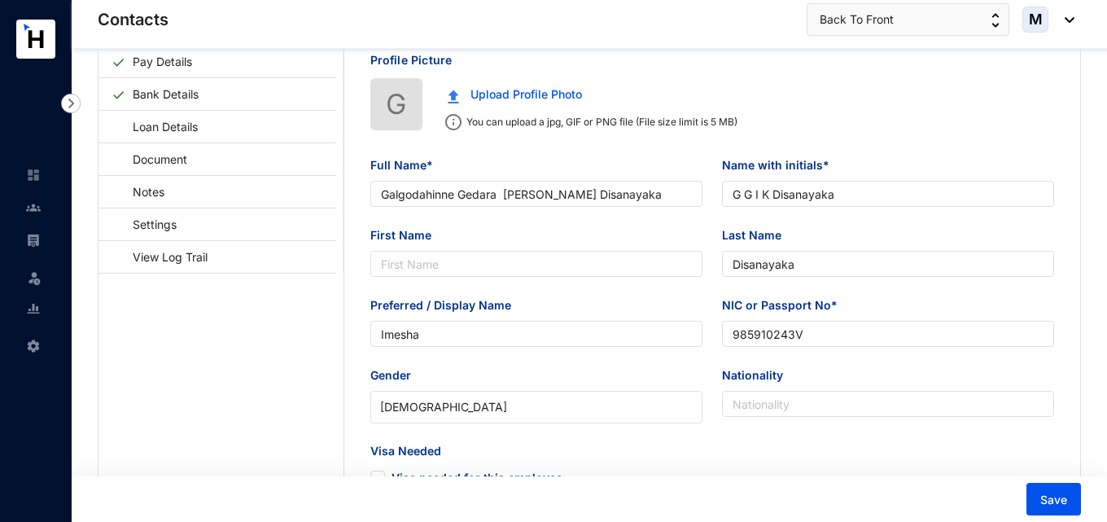
scroll to position [163, 0]
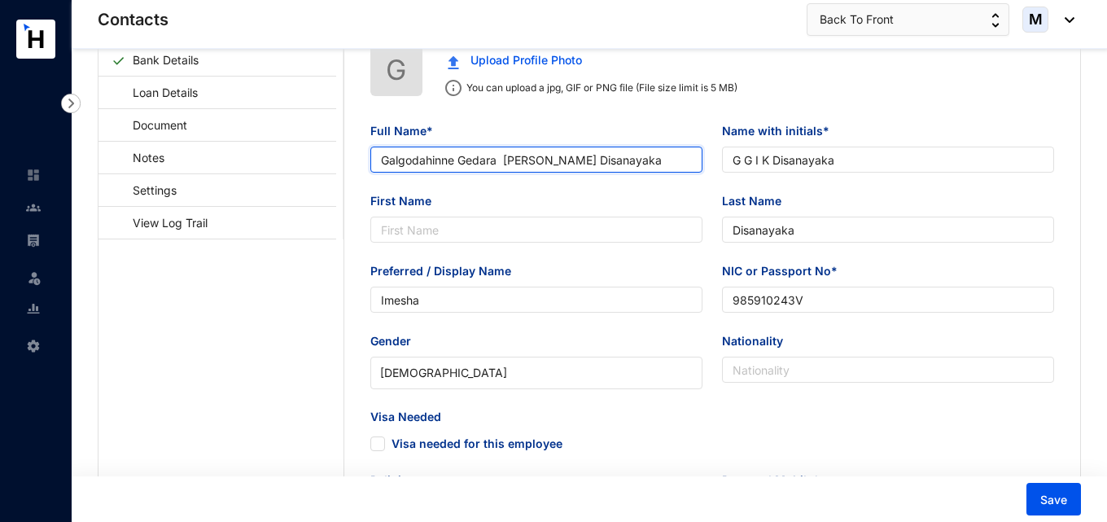
drag, startPoint x: 543, startPoint y: 162, endPoint x: 501, endPoint y: 160, distance: 41.5
click at [501, 160] on input "Galgodahinne Gedara [PERSON_NAME] Disanayaka" at bounding box center [536, 159] width 332 height 26
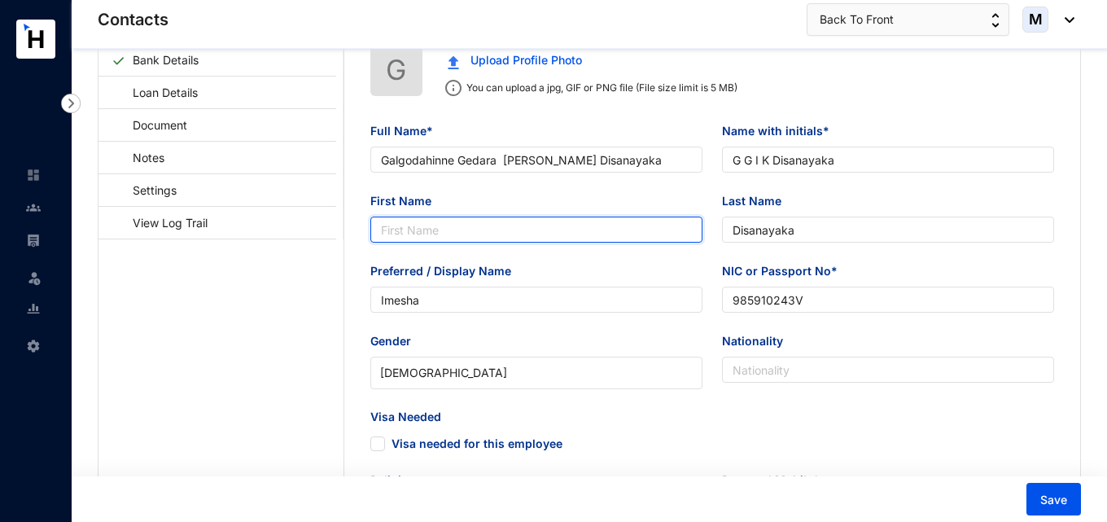
click at [477, 221] on input "First Name" at bounding box center [536, 229] width 332 height 26
paste input "Imesha"
type input "Imesha"
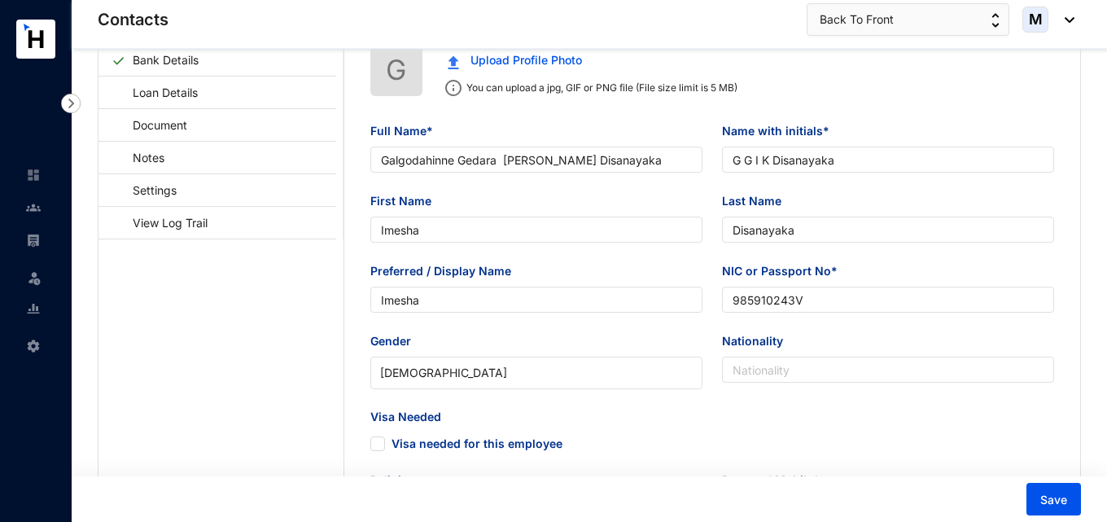
click at [355, 269] on div "Full Name* [PERSON_NAME][GEOGRAPHIC_DATA] Disanayaka Name with initials* G G I …" at bounding box center [712, 482] width 737 height 773
click at [1037, 496] on button "Save" at bounding box center [1053, 499] width 55 height 33
click at [1073, 484] on button "Save" at bounding box center [1053, 499] width 55 height 33
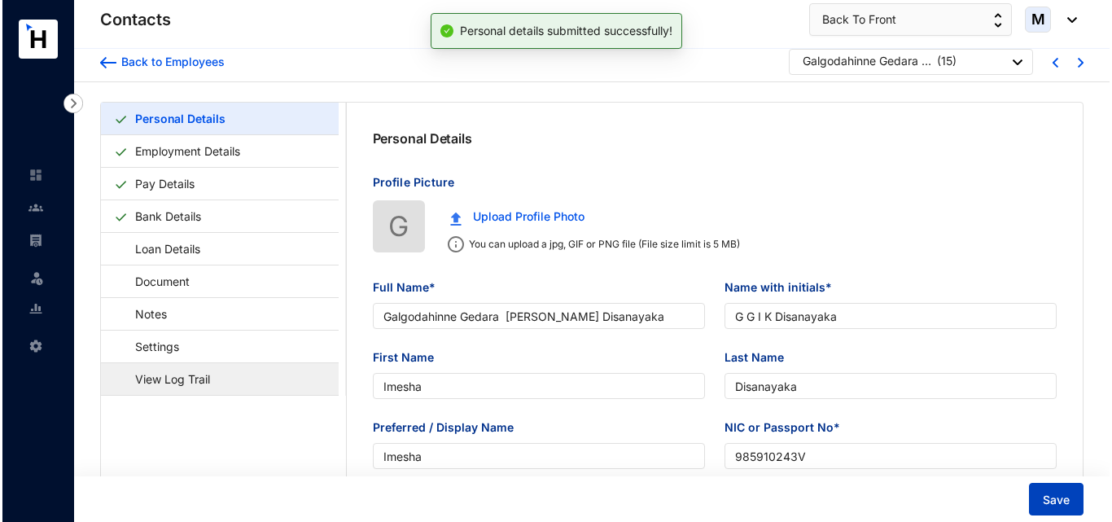
scroll to position [0, 0]
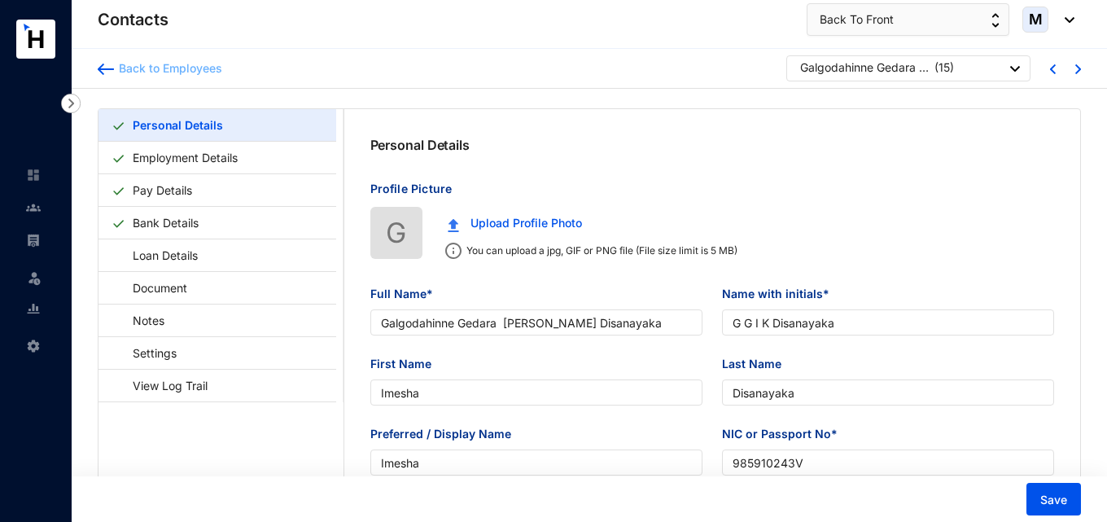
click at [111, 67] on img at bounding box center [106, 68] width 16 height 11
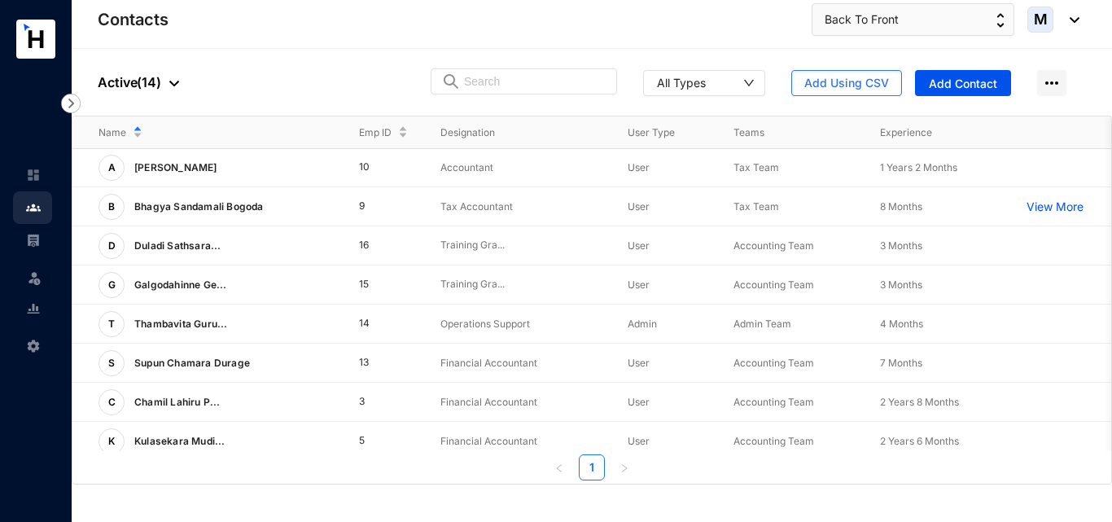
scroll to position [81, 0]
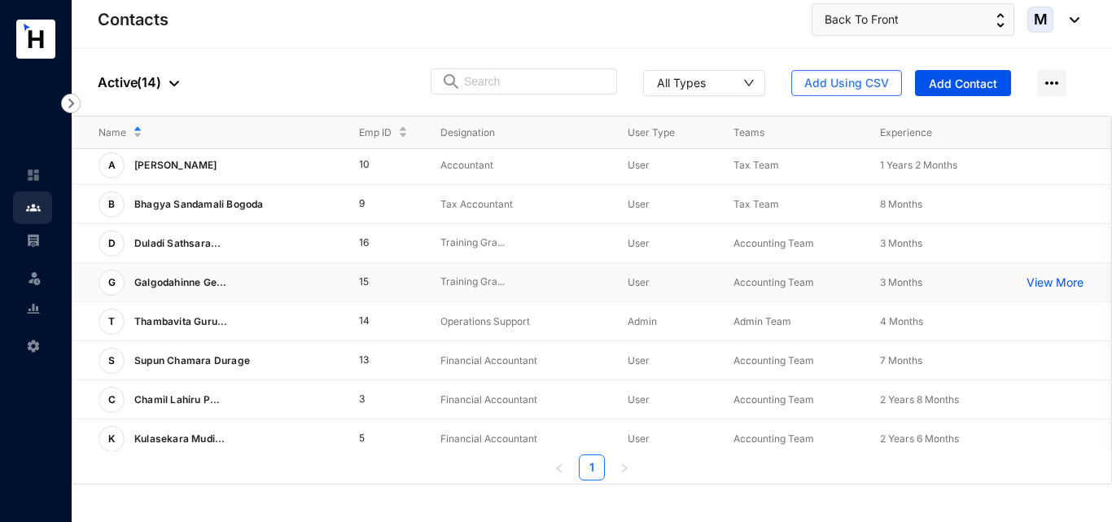
click at [214, 287] on span "Galgodahinne Ge..." at bounding box center [180, 282] width 93 height 12
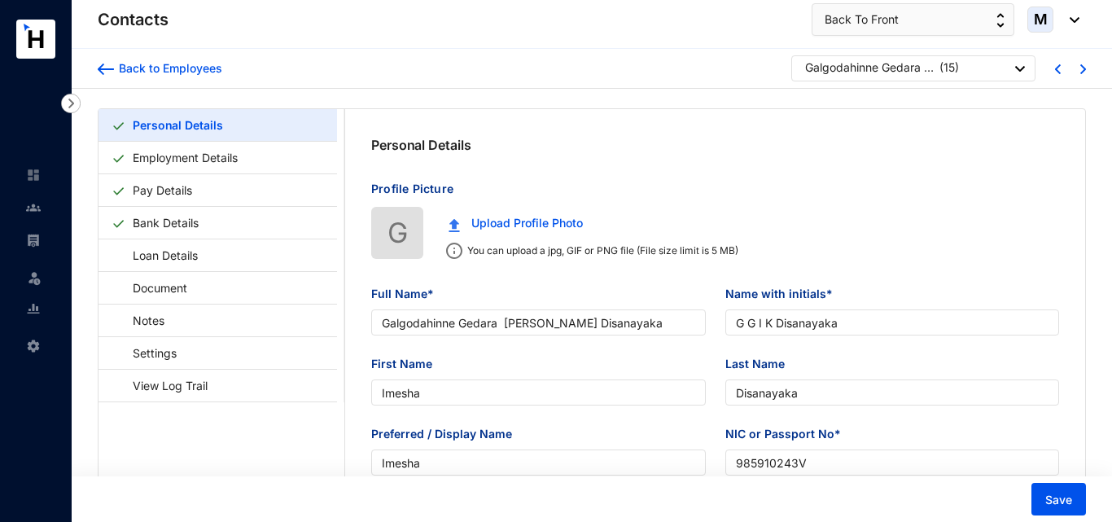
type input "[DATE]"
click at [111, 70] on img at bounding box center [106, 68] width 16 height 11
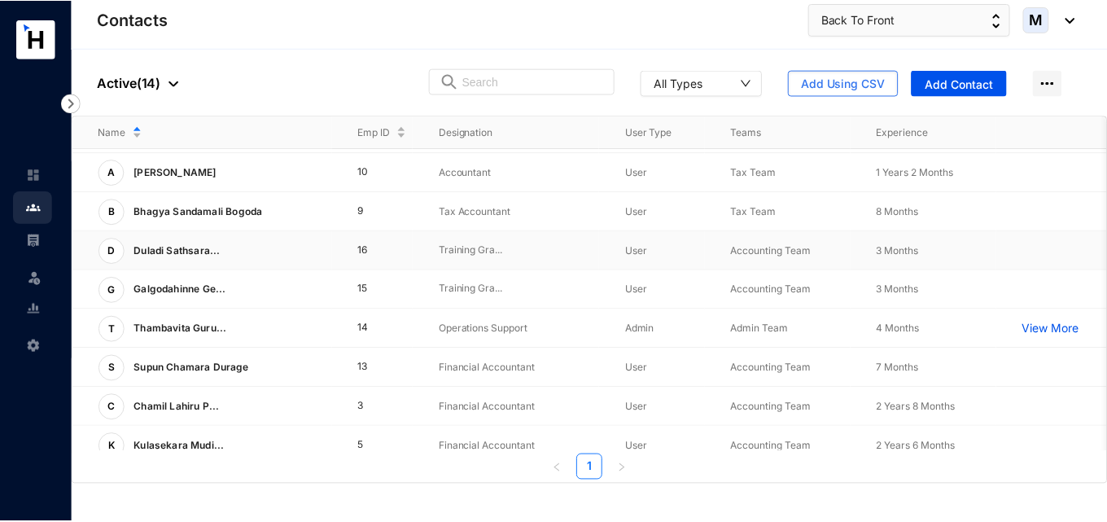
scroll to position [81, 0]
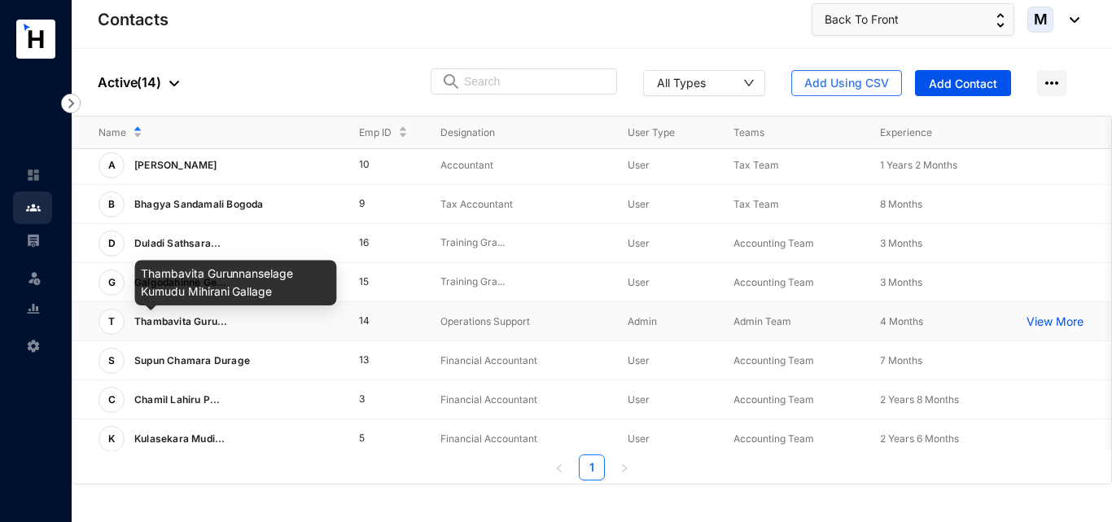
click at [183, 325] on span "Thambavita Guru..." at bounding box center [181, 321] width 94 height 12
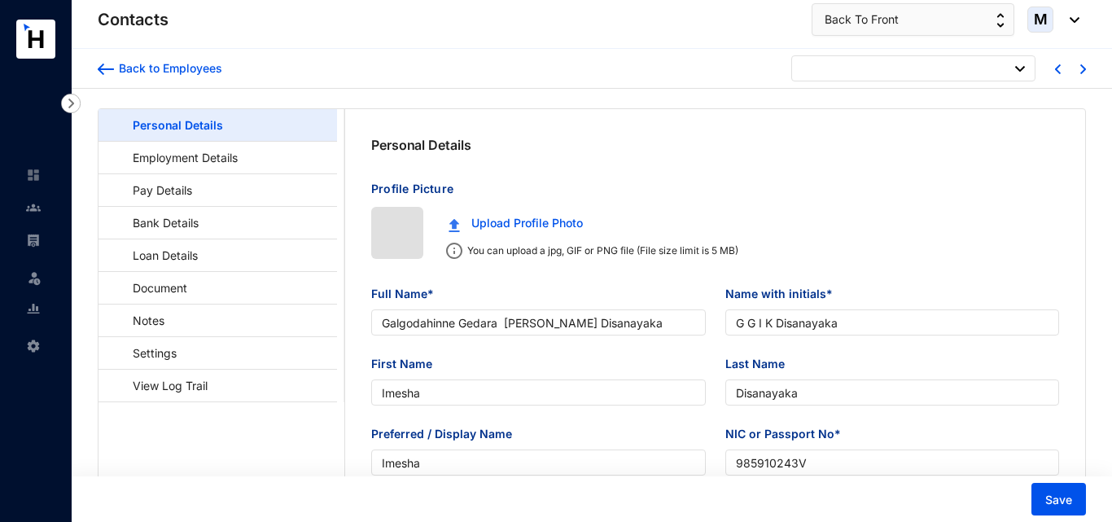
type input "[DATE]"
type input "Thambavita Gurunnanselage Kumudu Mihirani Gallage"
type input "T G K M Gallage"
type input "Gallage"
type input "[PERSON_NAME]"
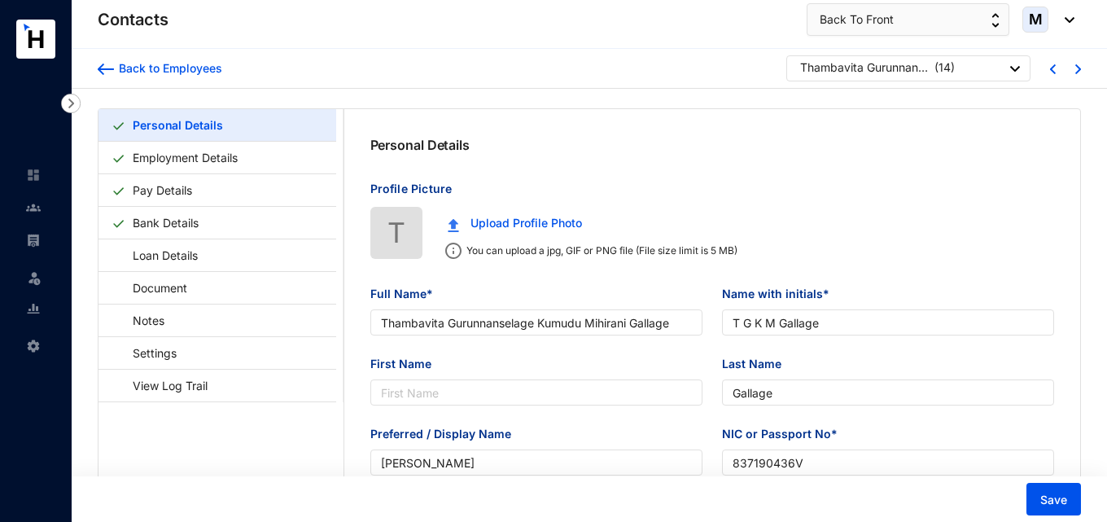
type input "837190436V"
type input "764777013"
type input "[STREET_ADDRESS]"
type input "[DATE]"
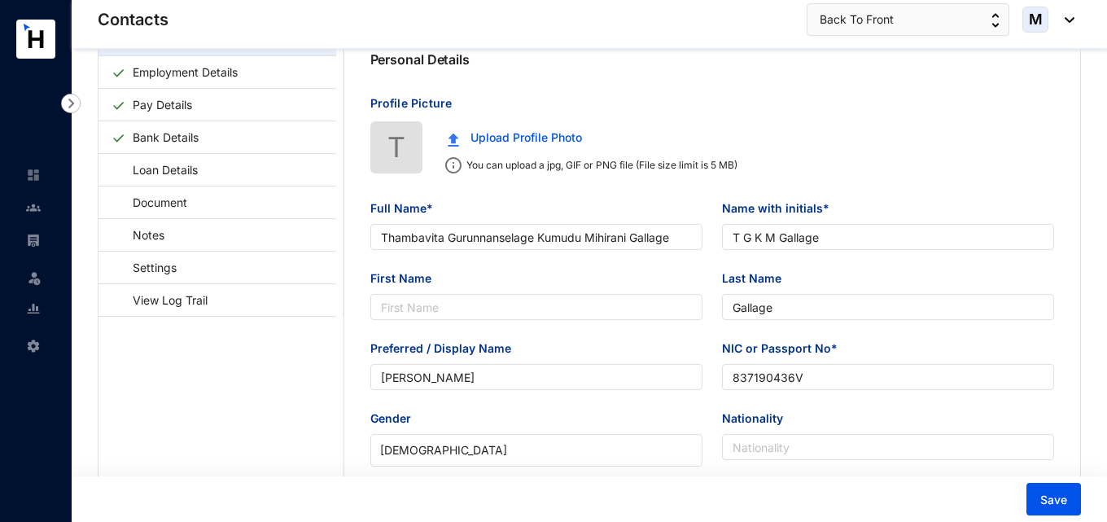
scroll to position [163, 0]
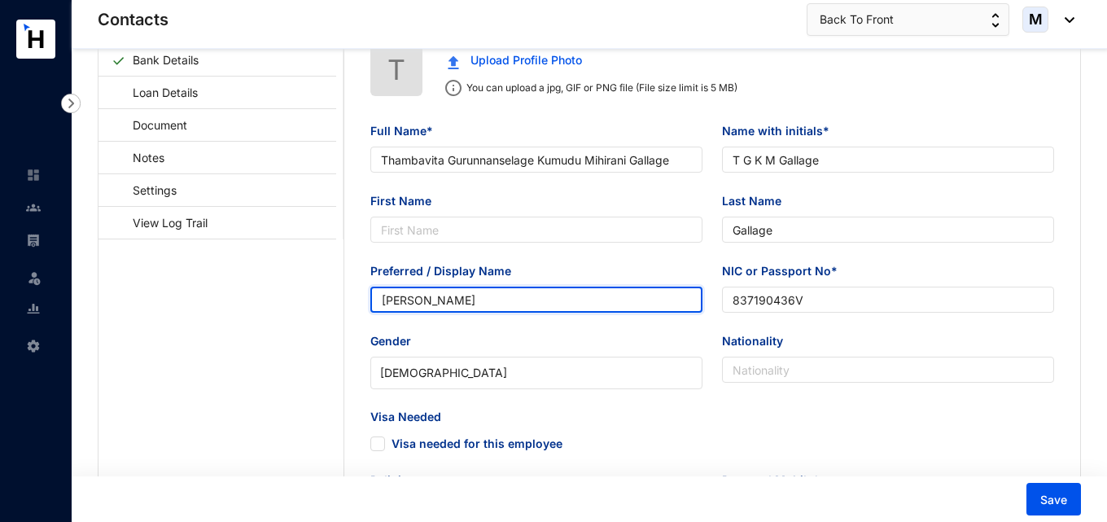
drag, startPoint x: 438, startPoint y: 307, endPoint x: 362, endPoint y: 306, distance: 75.7
click at [362, 306] on div "Preferred / Display Name [PERSON_NAME]" at bounding box center [537, 297] width 352 height 70
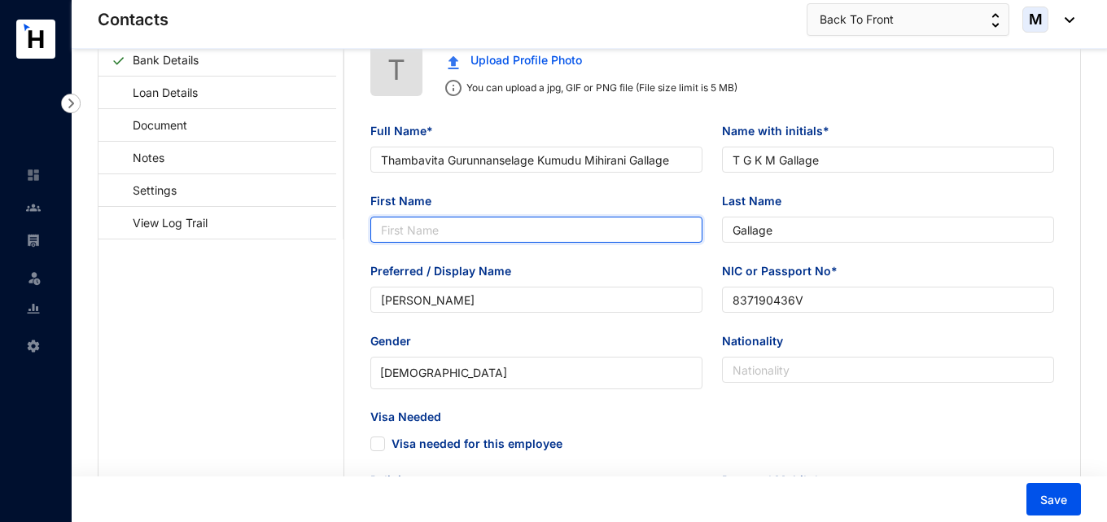
click at [404, 221] on input "First Name" at bounding box center [536, 229] width 332 height 26
paste input "[PERSON_NAME]"
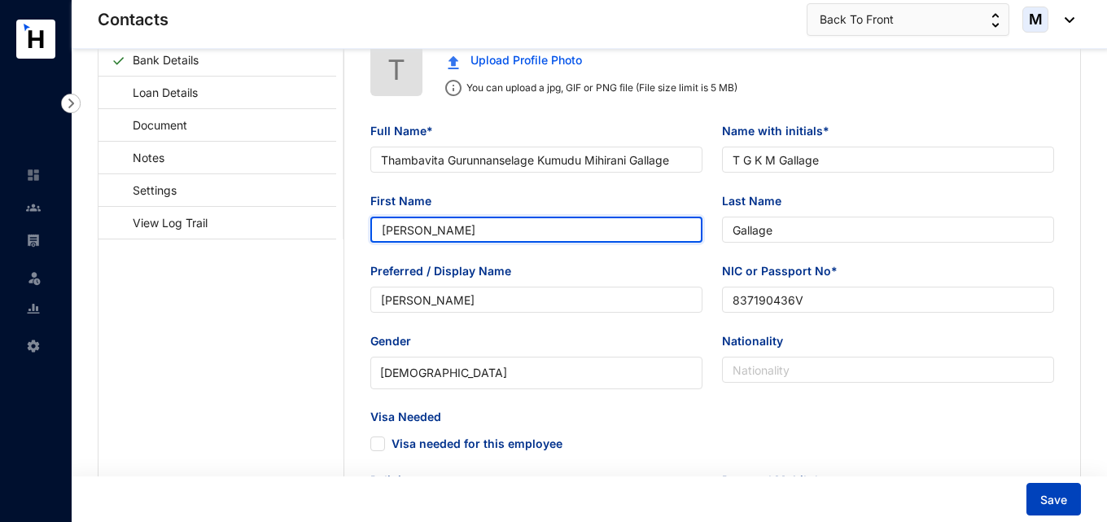
type input "[PERSON_NAME]"
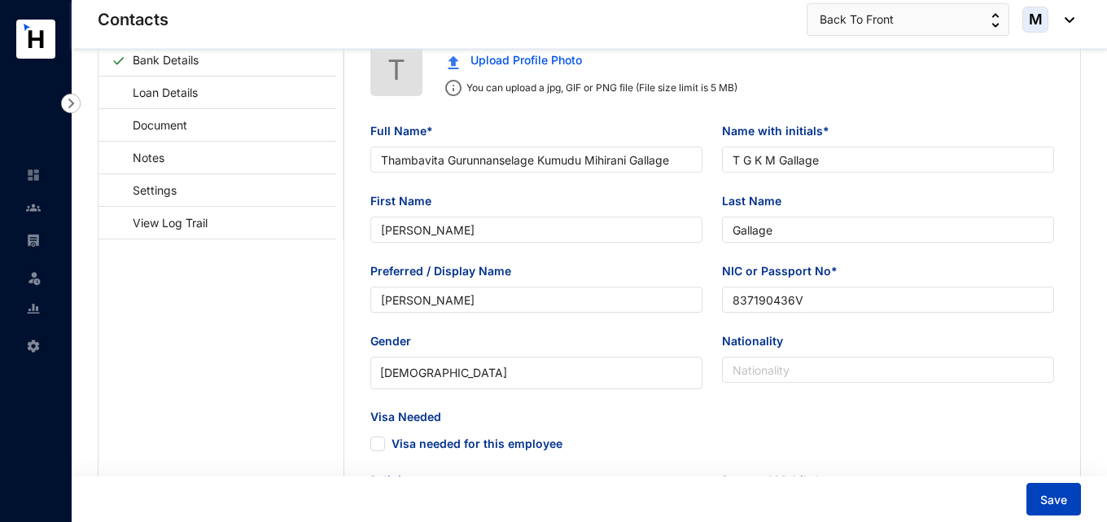
click at [1050, 491] on button "Save" at bounding box center [1053, 499] width 55 height 33
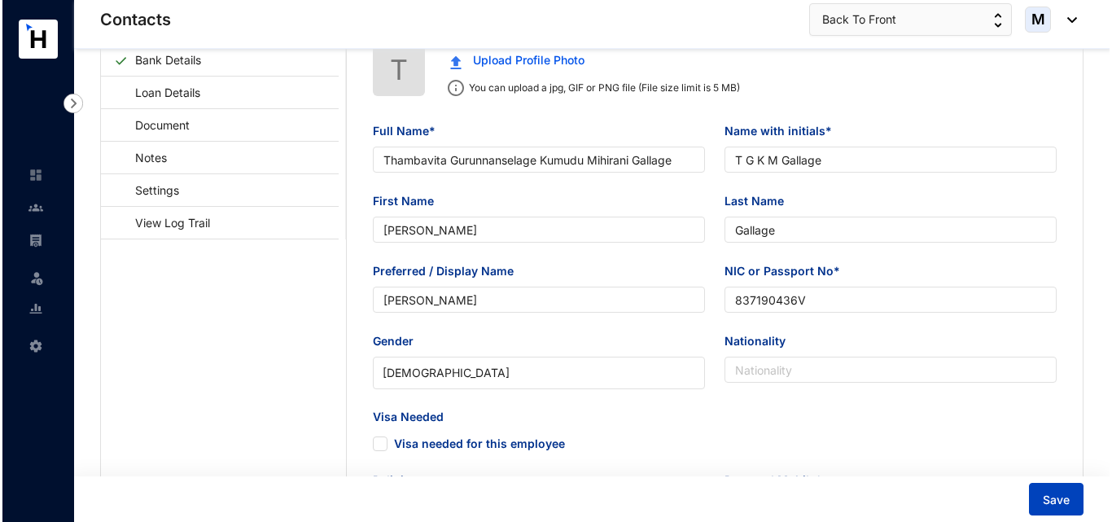
scroll to position [0, 0]
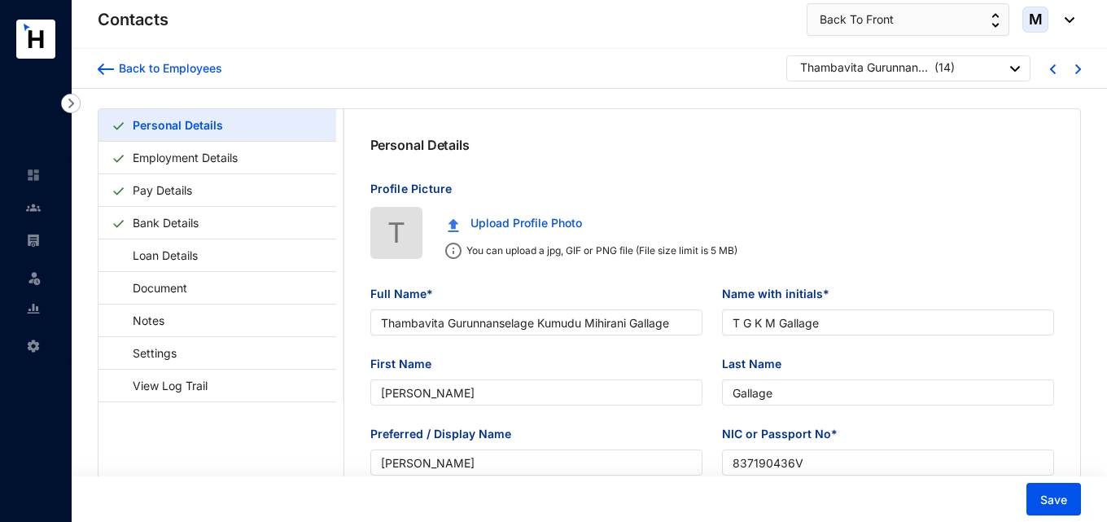
click at [110, 78] on div "Back to Employees" at bounding box center [160, 68] width 125 height 26
click at [107, 73] on img at bounding box center [106, 68] width 16 height 11
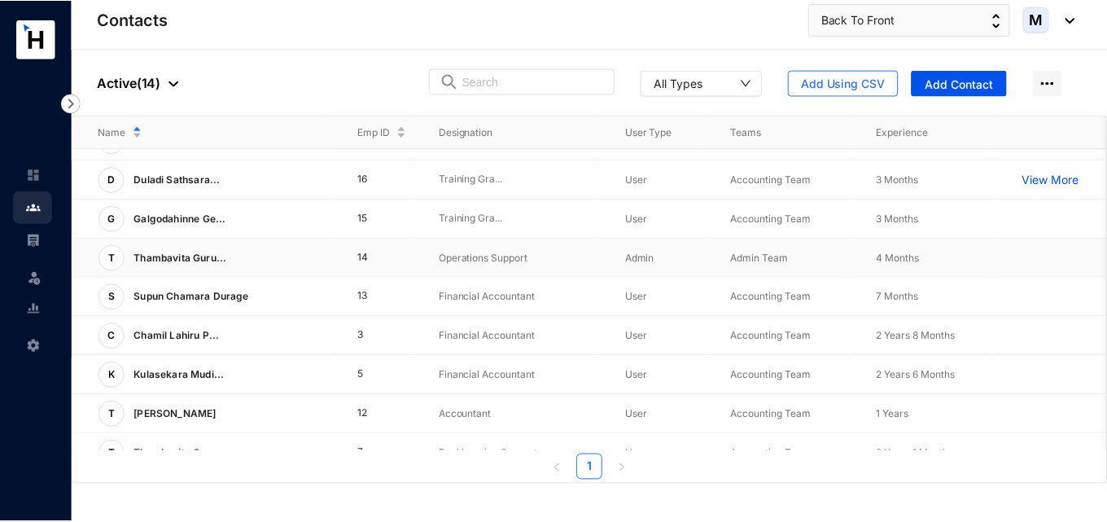
scroll to position [163, 0]
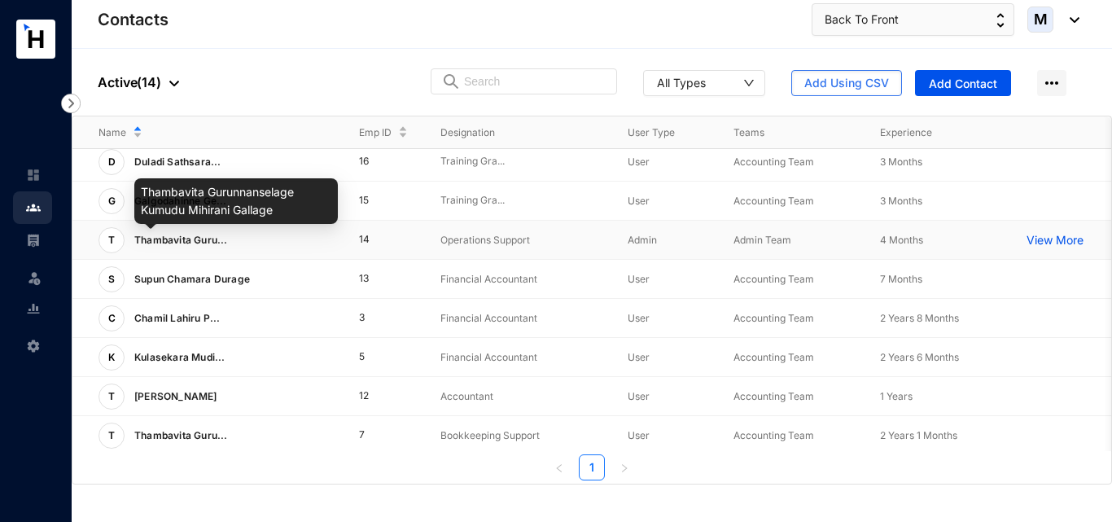
click at [176, 240] on span "Thambavita Guru..." at bounding box center [181, 240] width 94 height 12
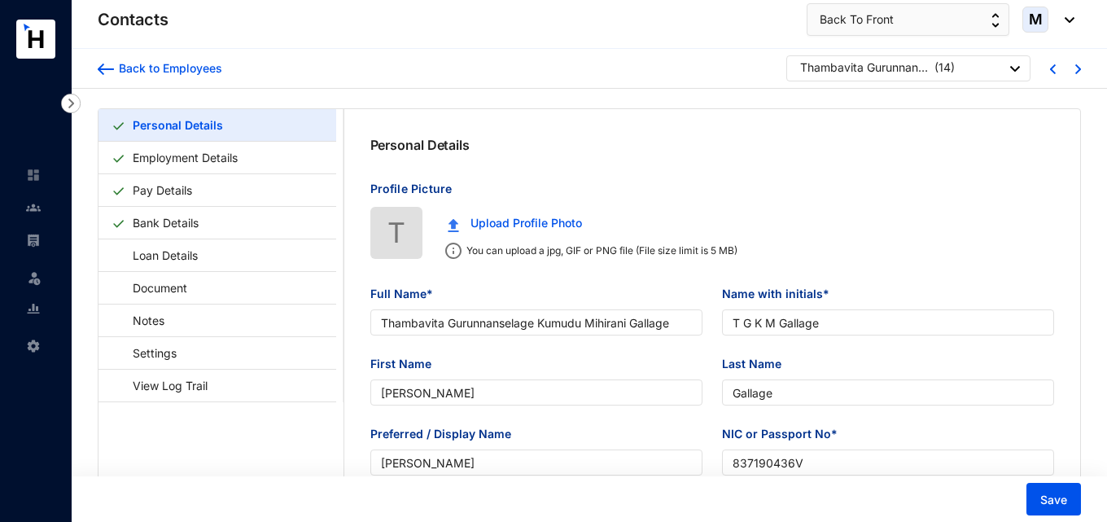
type input "[DATE]"
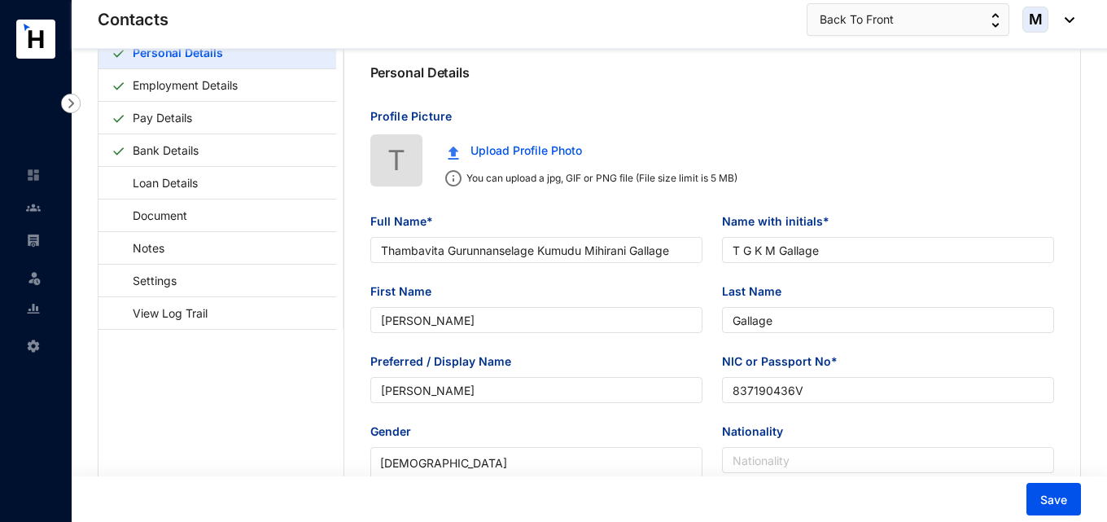
scroll to position [81, 0]
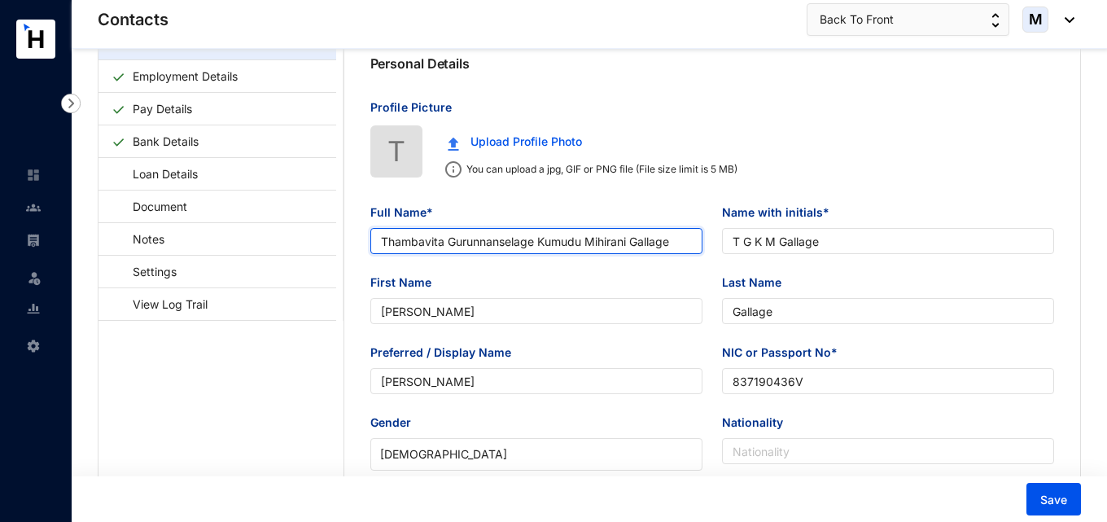
drag, startPoint x: 628, startPoint y: 241, endPoint x: 590, endPoint y: 243, distance: 38.3
click at [590, 243] on input "Thambavita Gurunnanselage Kumudu Mihirani Gallage" at bounding box center [536, 241] width 332 height 26
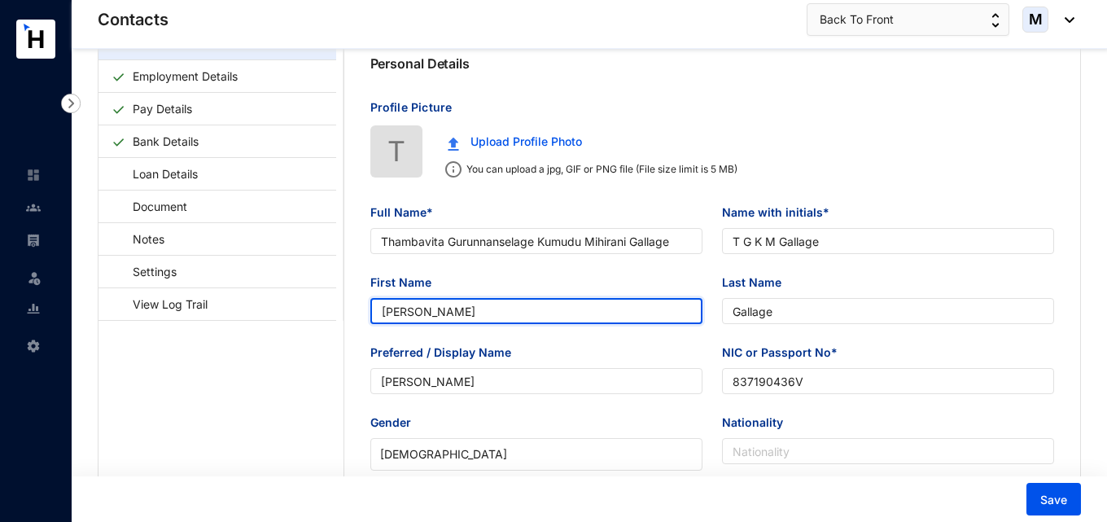
drag, startPoint x: 475, startPoint y: 319, endPoint x: 339, endPoint y: 303, distance: 137.7
paste input "an"
type input "Mihirani"
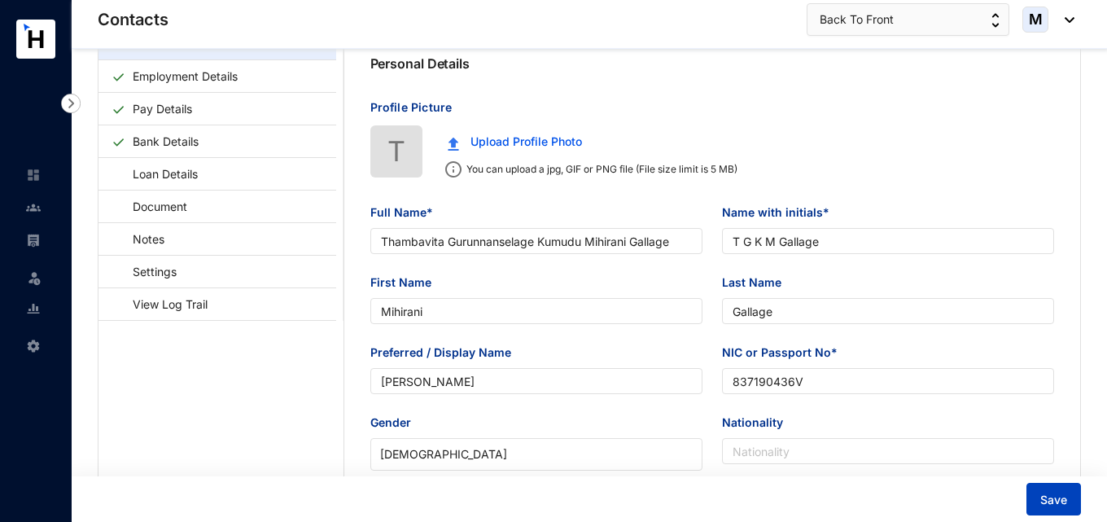
click at [1038, 502] on button "Save" at bounding box center [1053, 499] width 55 height 33
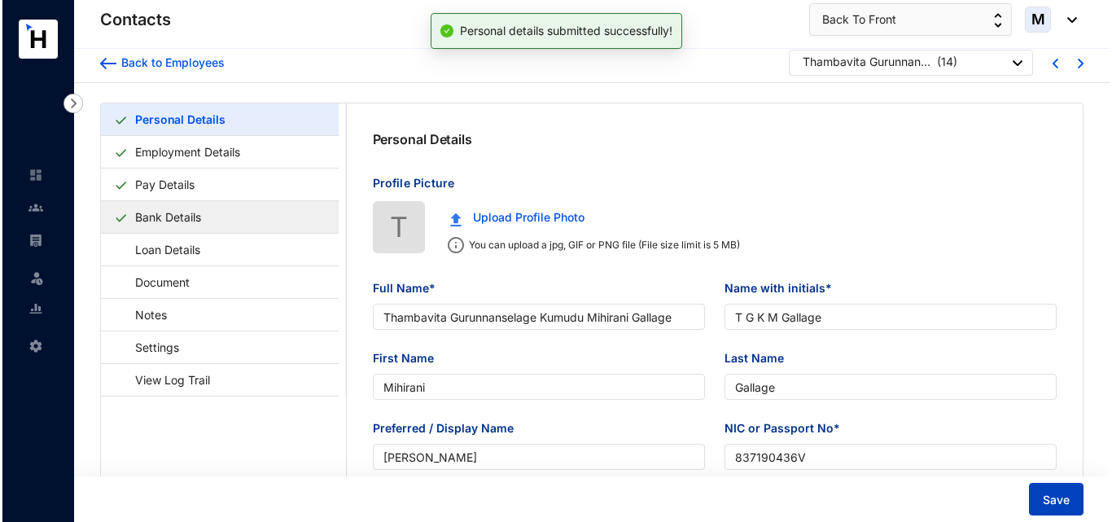
scroll to position [0, 0]
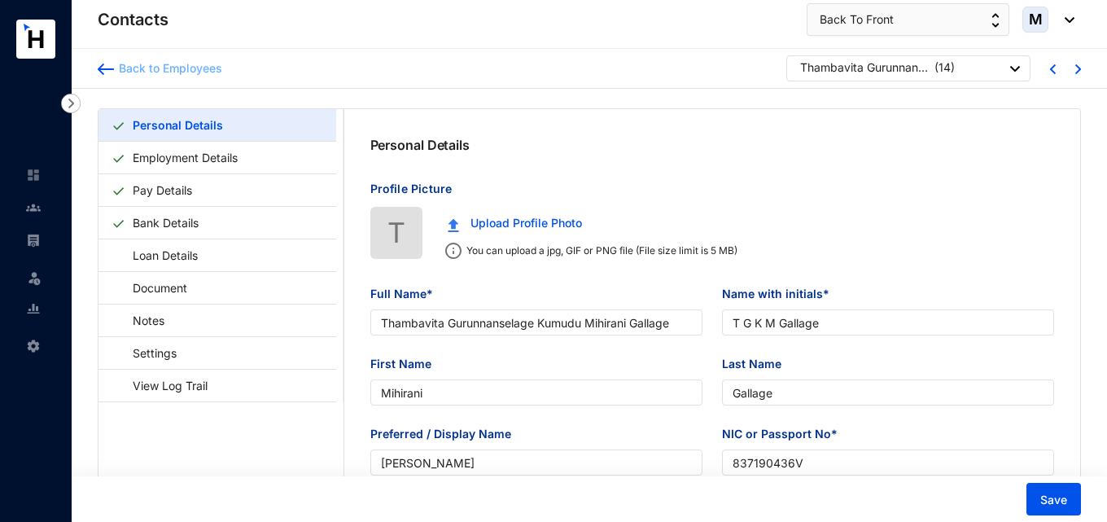
click at [107, 76] on div at bounding box center [106, 68] width 16 height 16
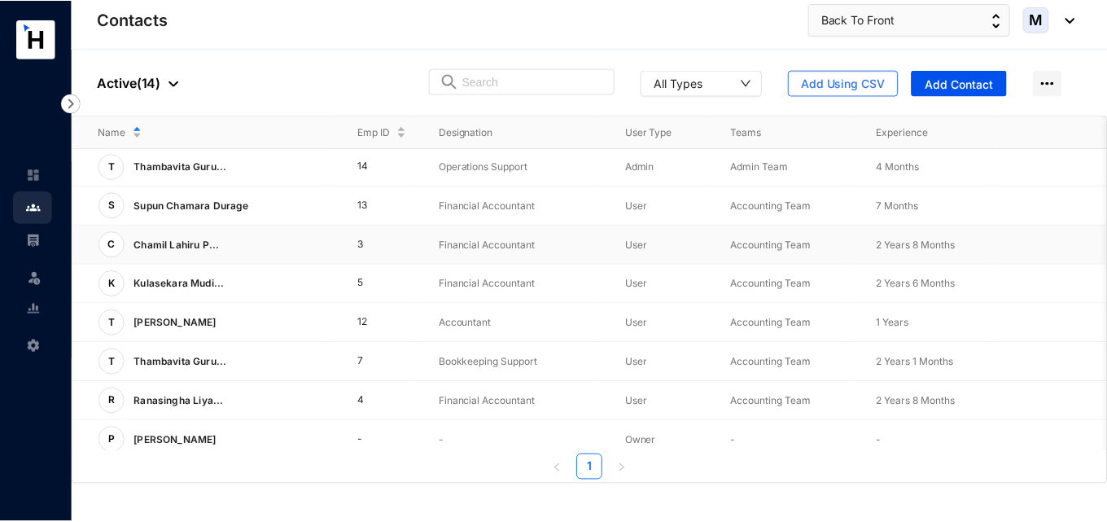
scroll to position [244, 0]
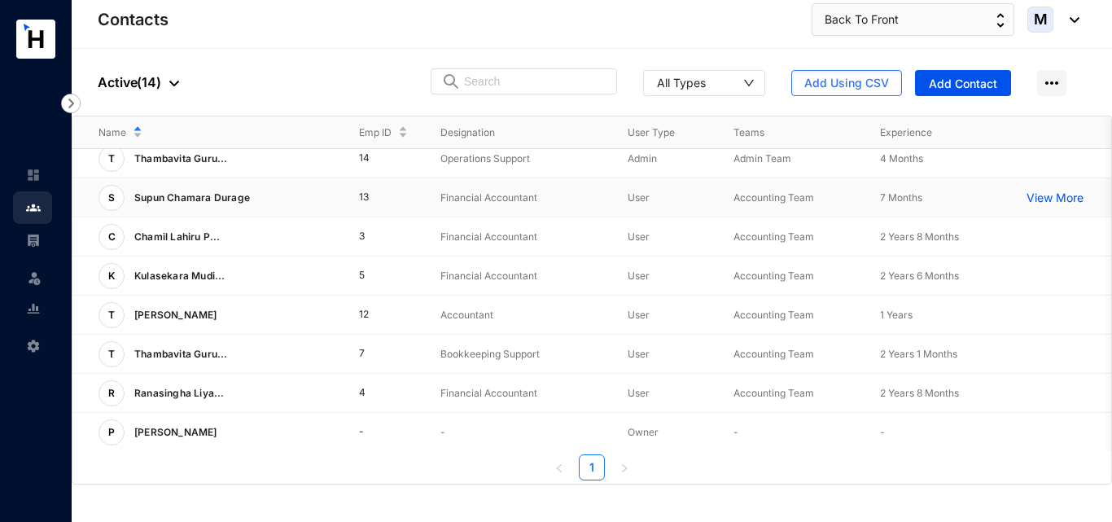
click at [191, 197] on p "Supun Chamara Durage" at bounding box center [191, 198] width 132 height 26
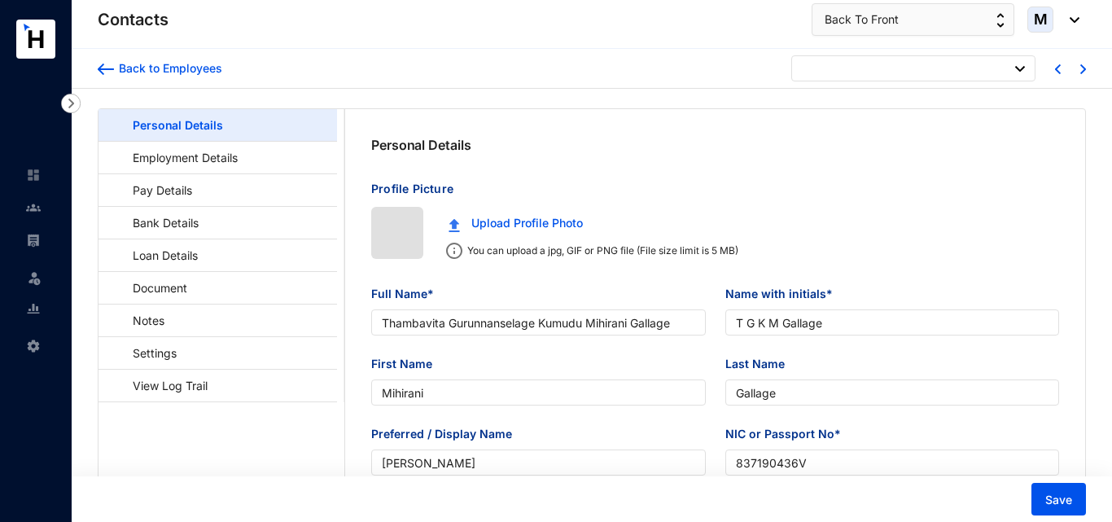
type input "[DATE]"
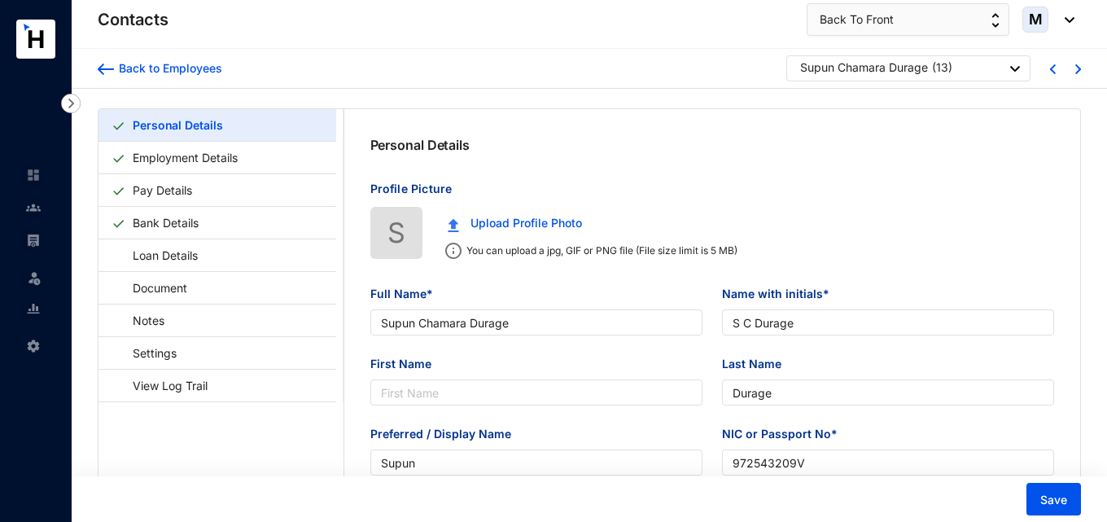
type input "Supun Chamara Durage"
type input "S C Durage"
type input "Durage"
type input "Supun"
type input "972543209V"
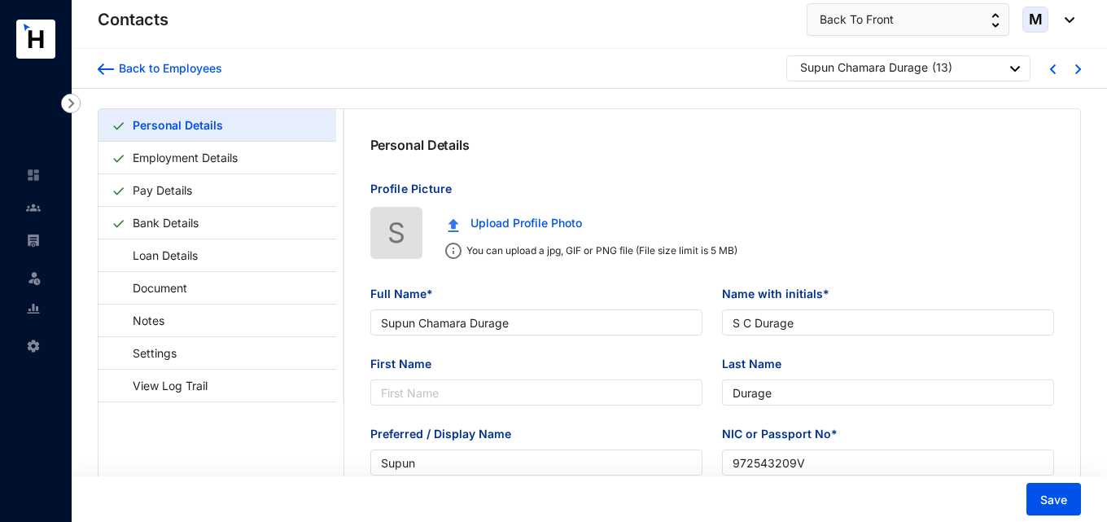
type input "716320438"
type input "[STREET_ADDRESS]"
type input "[DATE]"
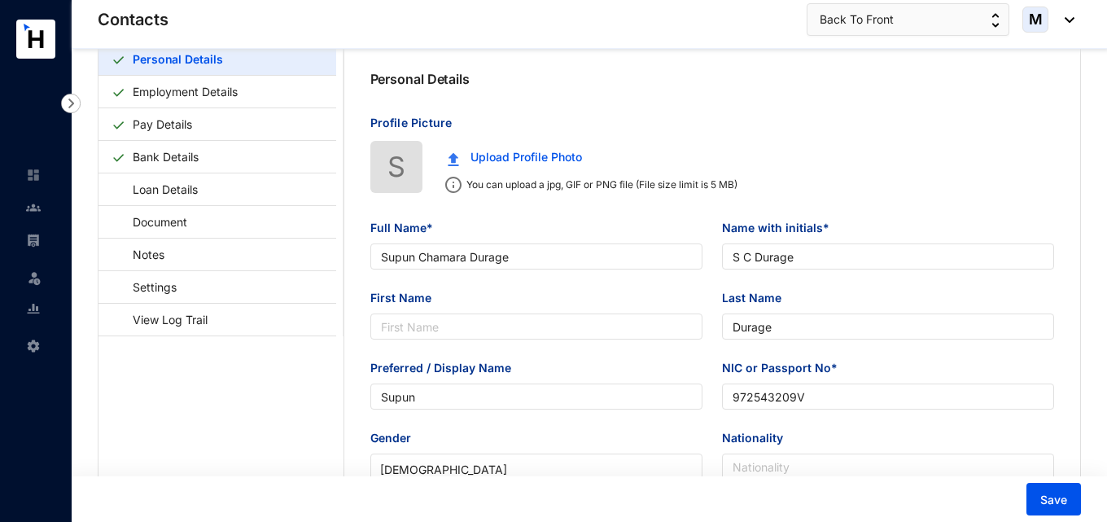
scroll to position [81, 0]
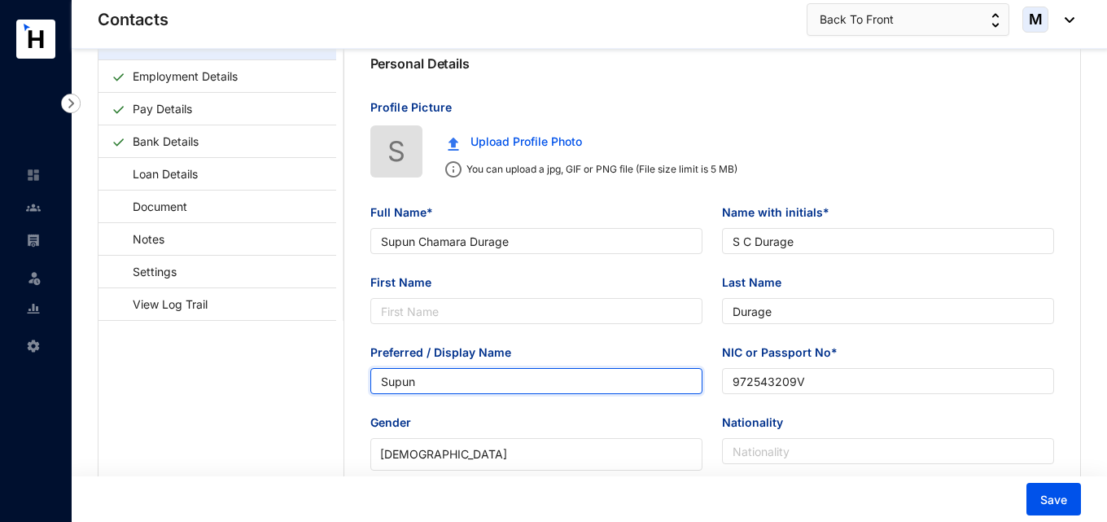
drag, startPoint x: 444, startPoint y: 382, endPoint x: 374, endPoint y: 383, distance: 70.8
click at [374, 383] on input "Supun" at bounding box center [536, 381] width 332 height 26
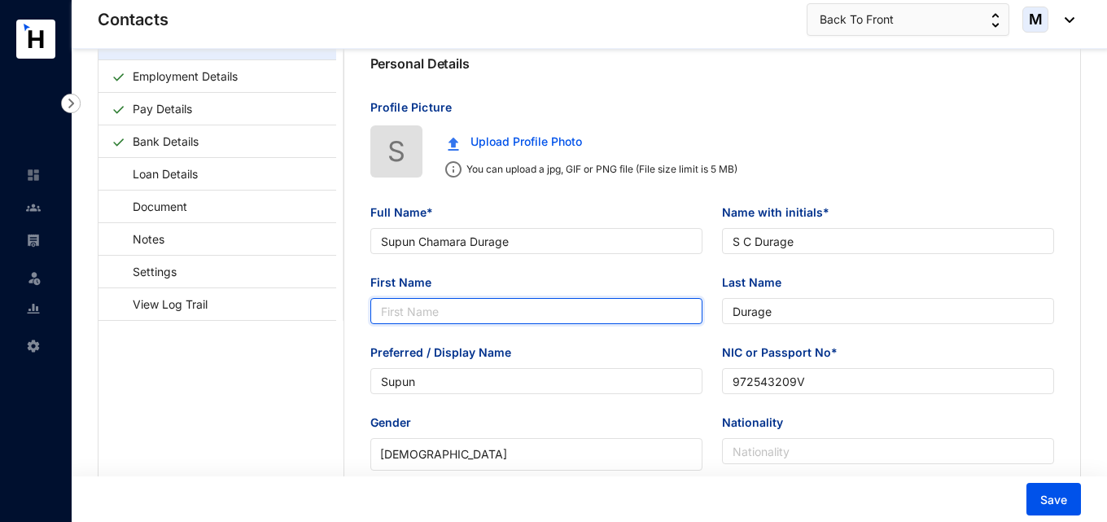
click at [400, 317] on input "First Name" at bounding box center [536, 311] width 332 height 26
paste input "Supun"
type input "Supun"
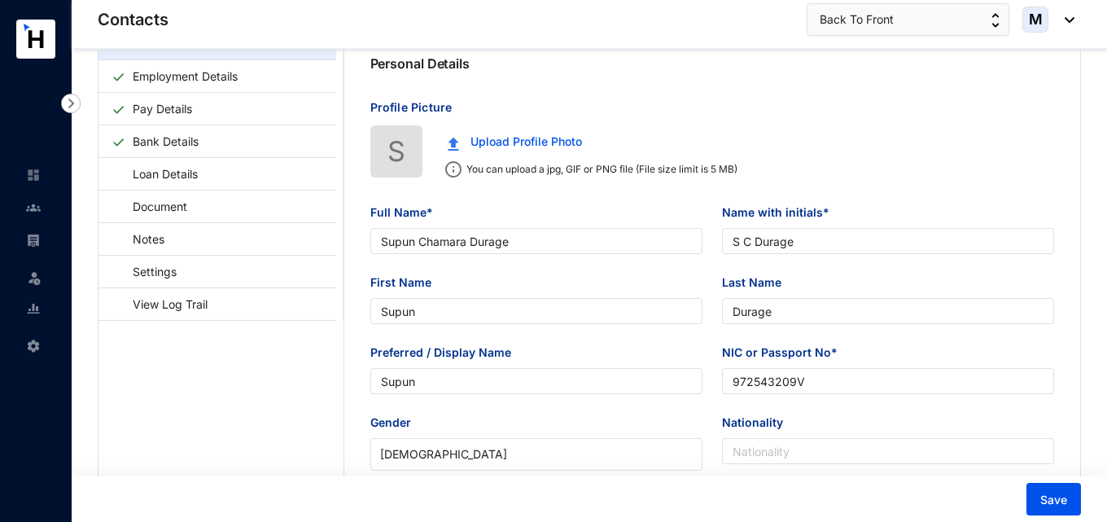
click at [1050, 492] on span "Save" at bounding box center [1053, 500] width 27 height 16
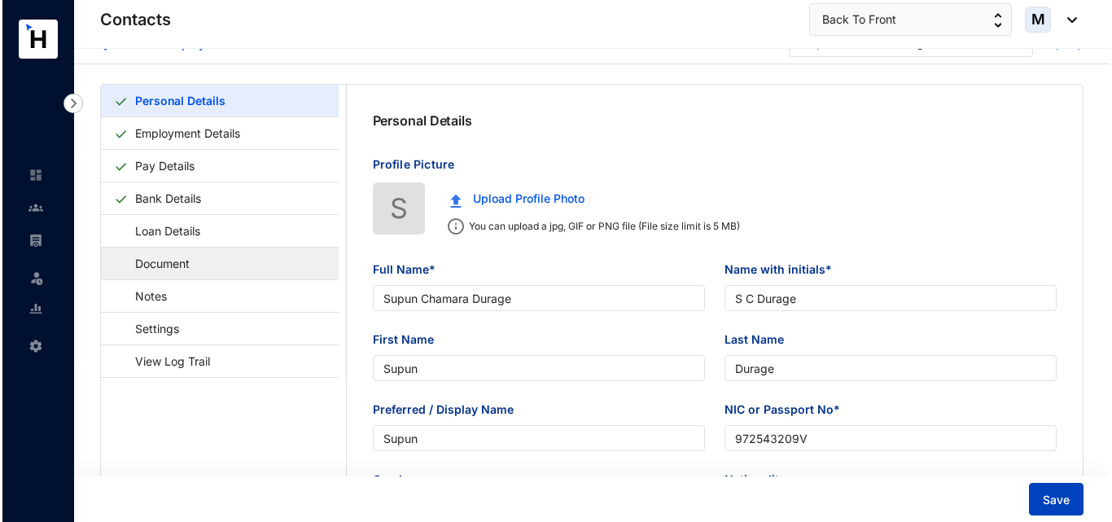
scroll to position [0, 0]
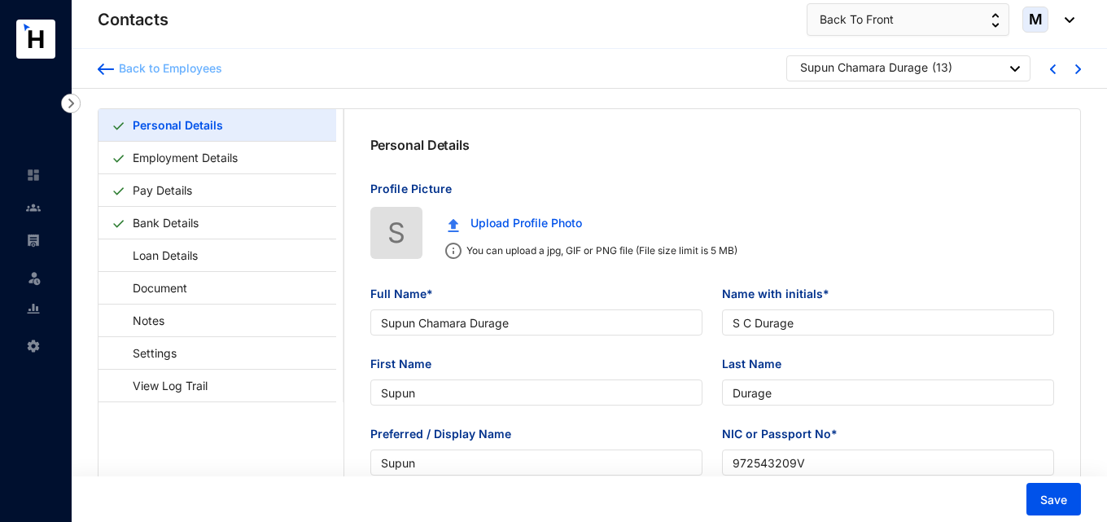
click at [107, 64] on img at bounding box center [106, 68] width 16 height 11
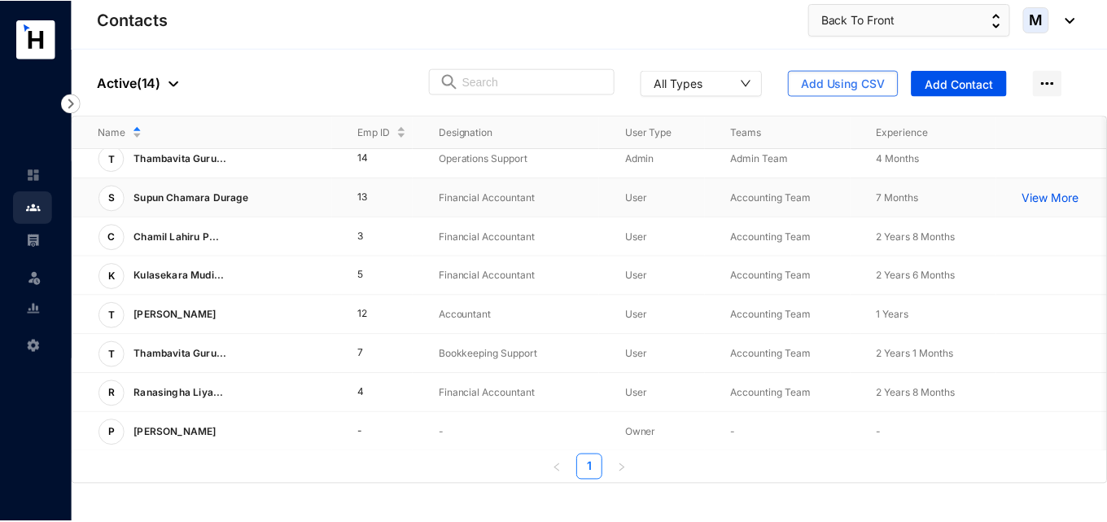
scroll to position [257, 0]
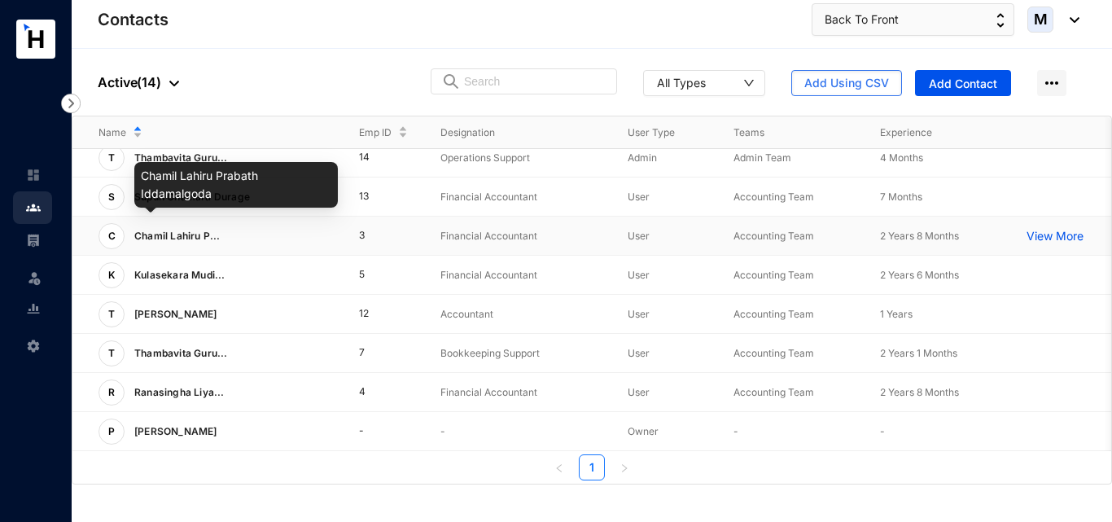
click at [169, 230] on span "Chamil Lahiru P..." at bounding box center [177, 236] width 86 height 12
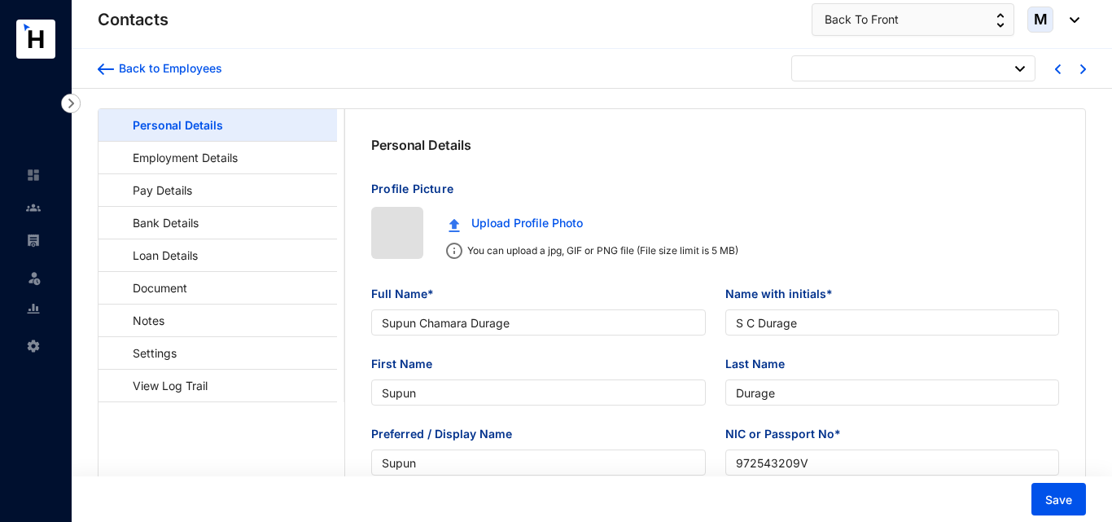
type input "[DATE]"
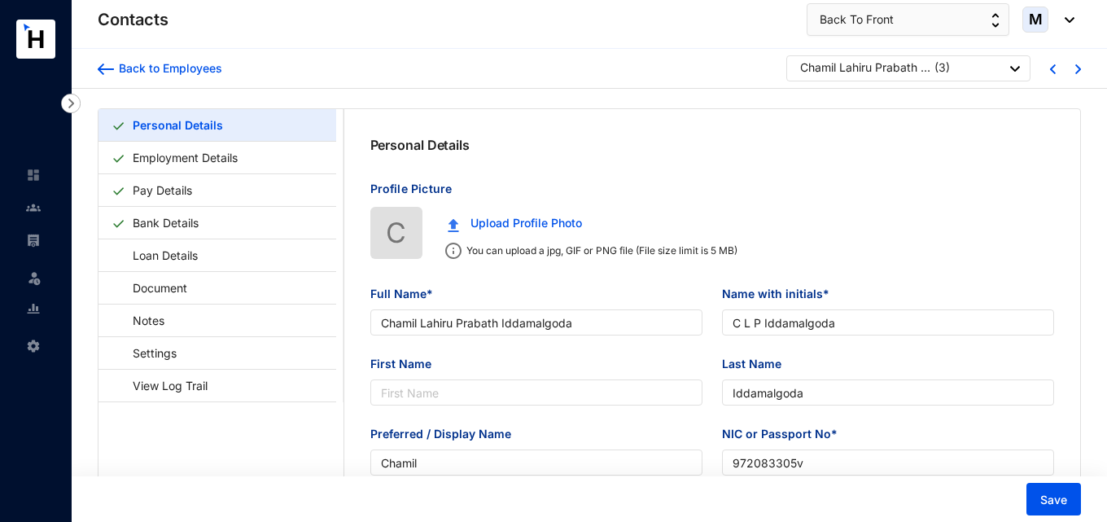
type input "Chamil Lahiru Prabath Iddamalgoda"
type input "C L P Iddamalgoda"
type input "Iddamalgoda"
type input "Chamil"
type input "972083305v"
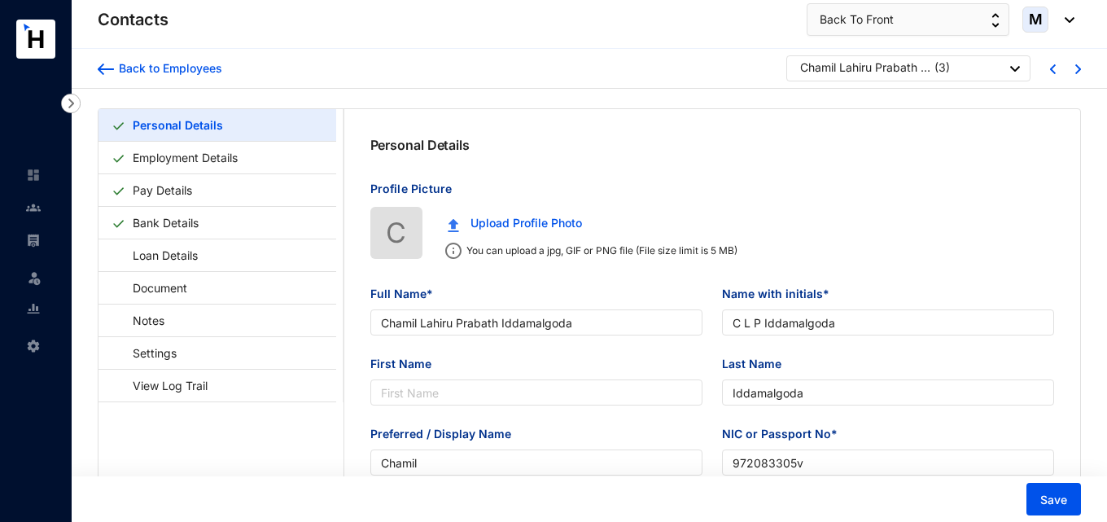
type input "769013186"
type input "No. [STREET_ADDRESS]"
type input "[DATE]"
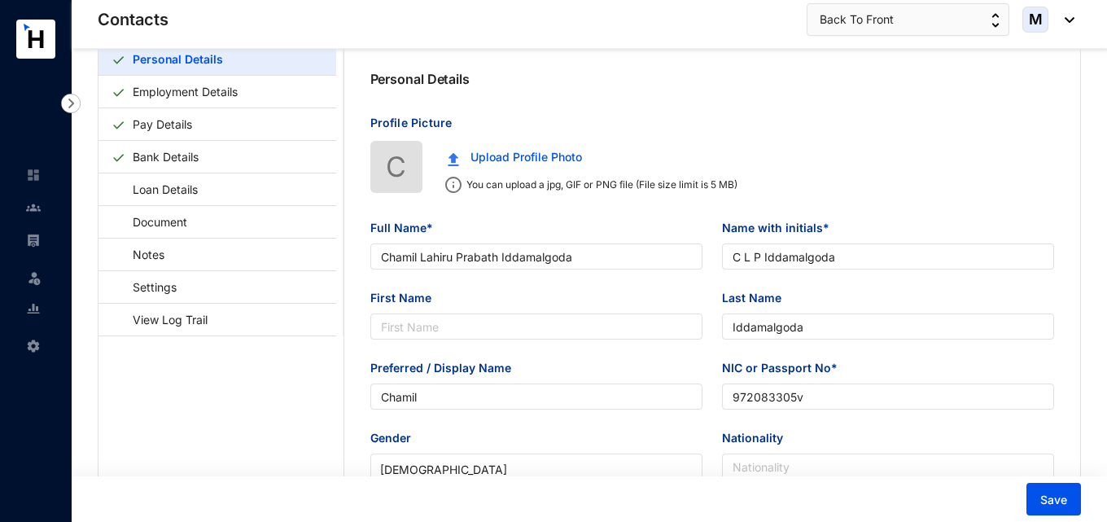
scroll to position [81, 0]
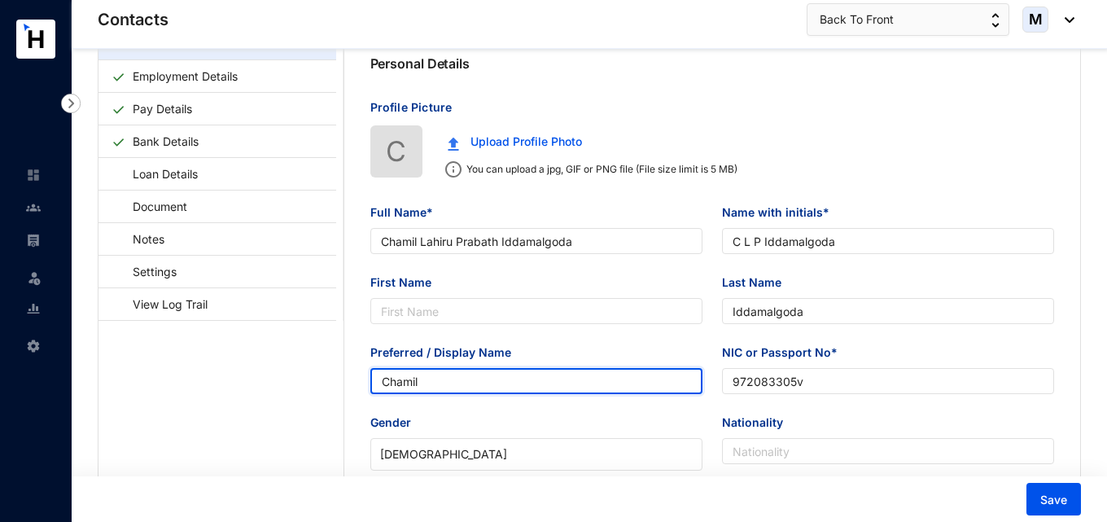
drag, startPoint x: 455, startPoint y: 380, endPoint x: 349, endPoint y: 379, distance: 105.8
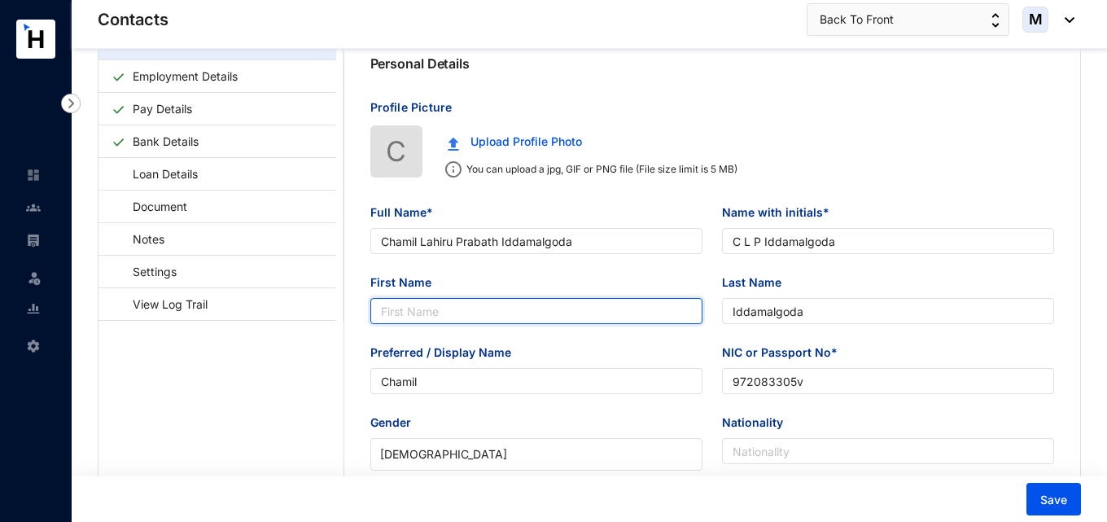
drag, startPoint x: 387, startPoint y: 310, endPoint x: 387, endPoint y: 321, distance: 11.4
click at [387, 310] on input "First Name" at bounding box center [536, 311] width 332 height 26
paste input "Chamil"
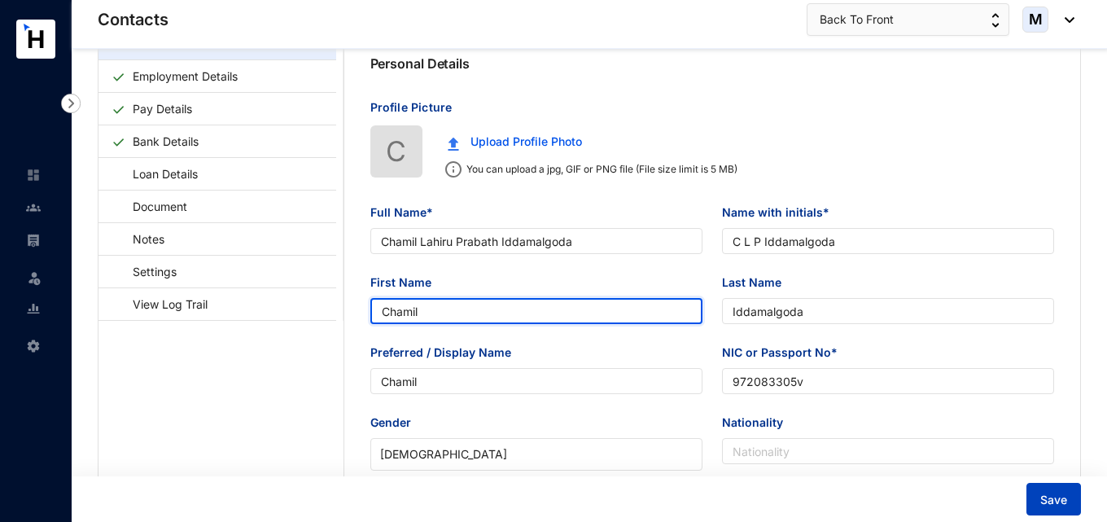
type input "Chamil"
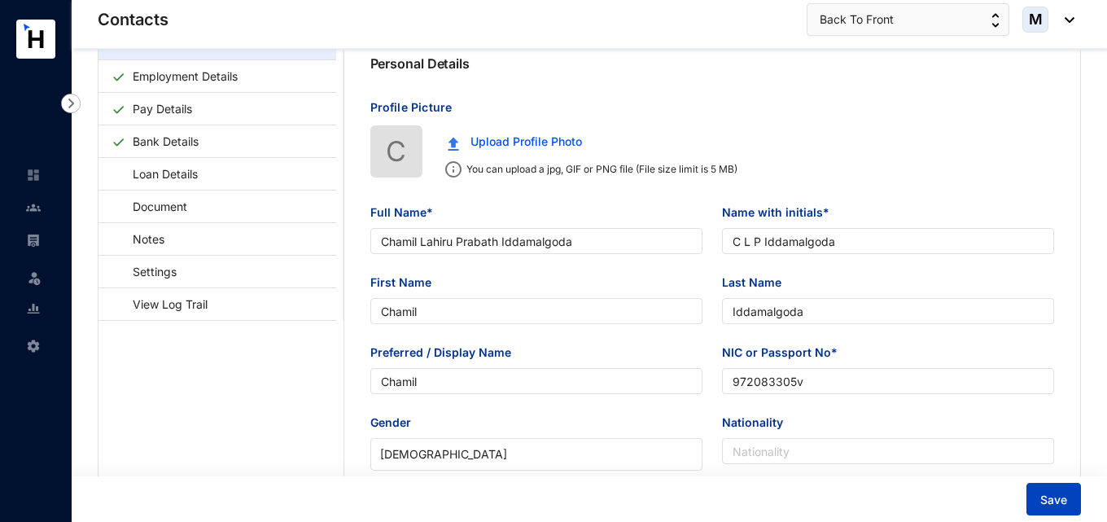
click at [1051, 511] on button "Save" at bounding box center [1053, 499] width 55 height 33
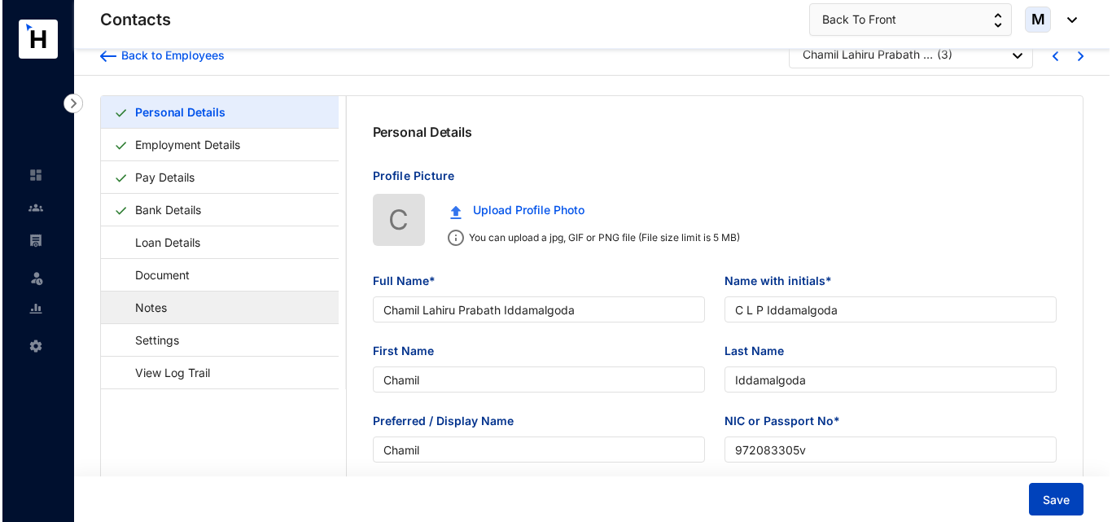
scroll to position [0, 0]
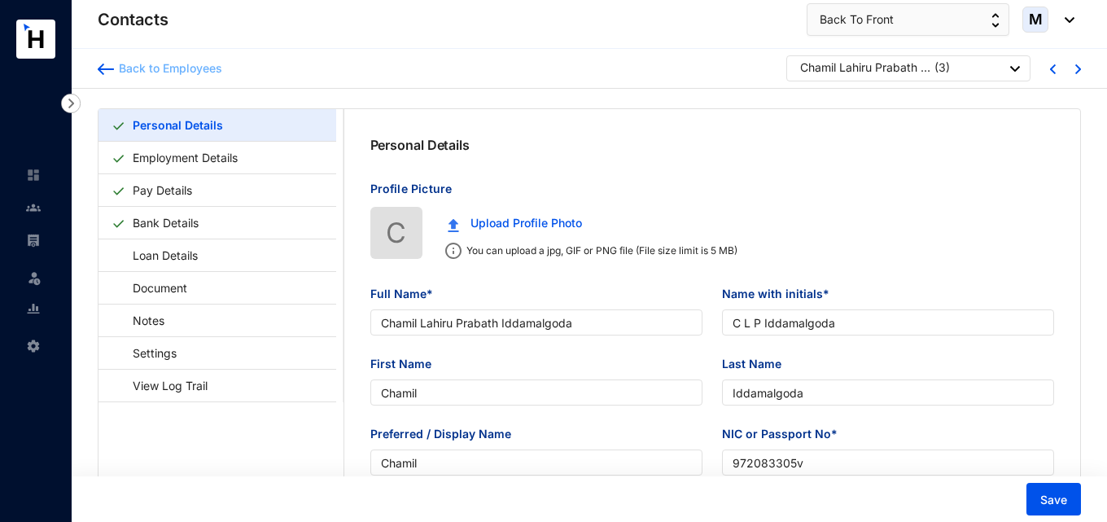
click at [109, 63] on img at bounding box center [106, 68] width 16 height 11
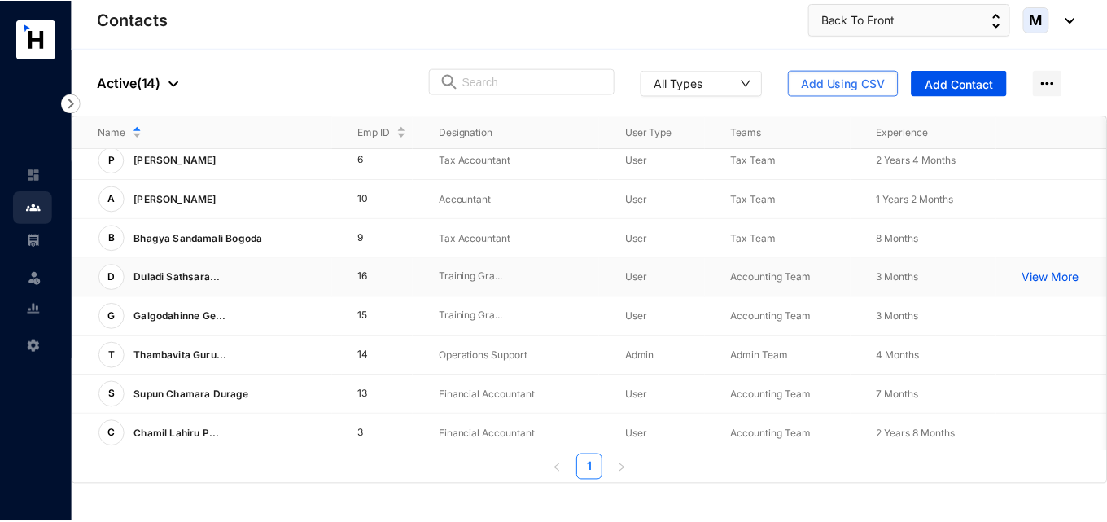
scroll to position [81, 0]
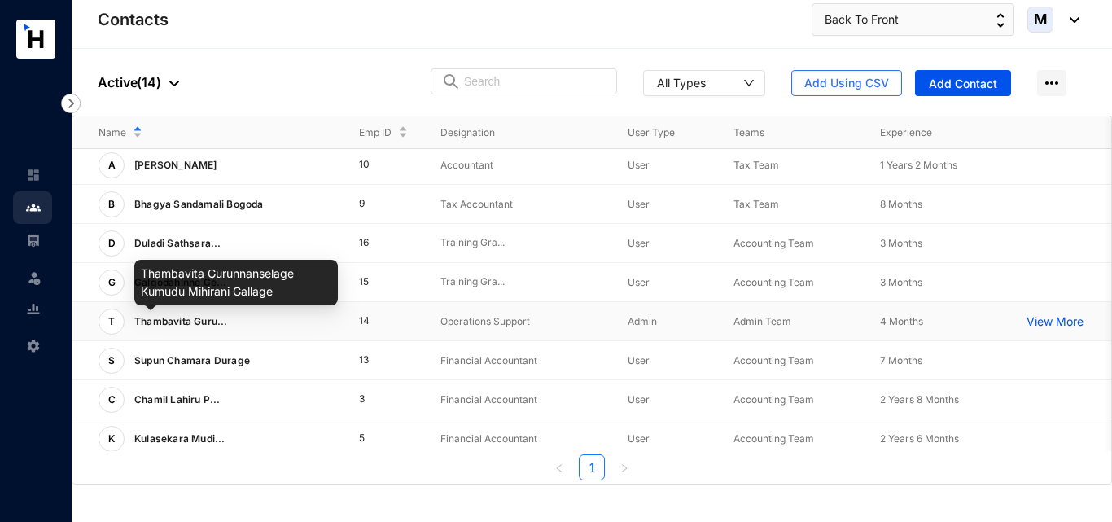
click at [192, 320] on span "Thambavita Guru..." at bounding box center [181, 321] width 94 height 12
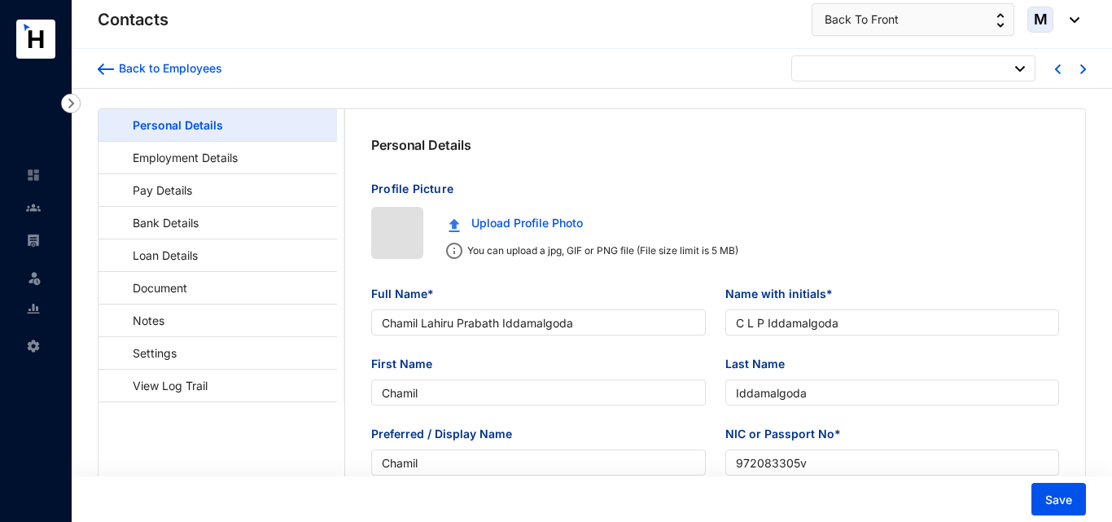
type input "[DATE]"
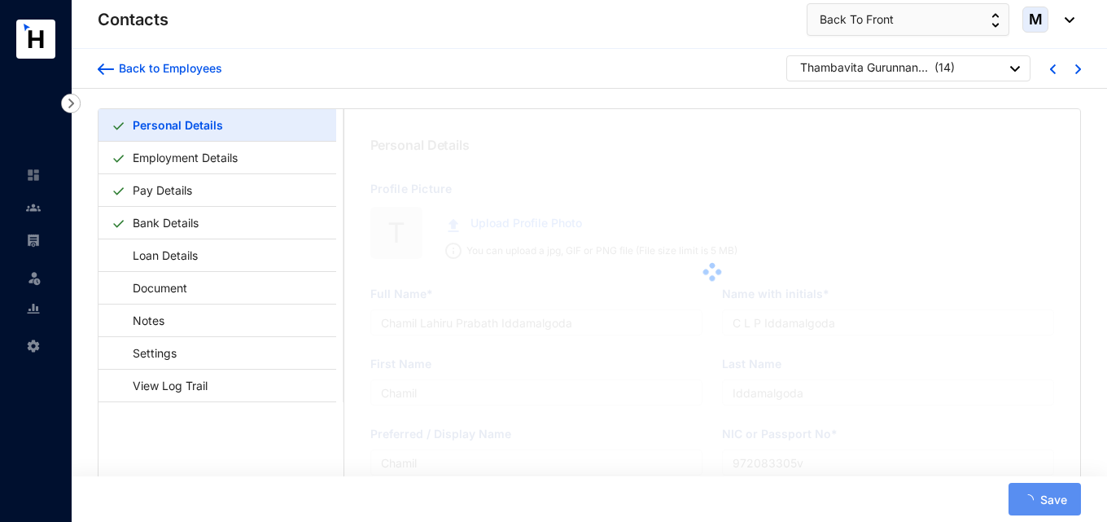
type input "Thambavita Gurunnanselage Kumudu Mihirani Gallage"
type input "T G K M Gallage"
type input "Mihirani"
type input "Gallage"
type input "[PERSON_NAME]"
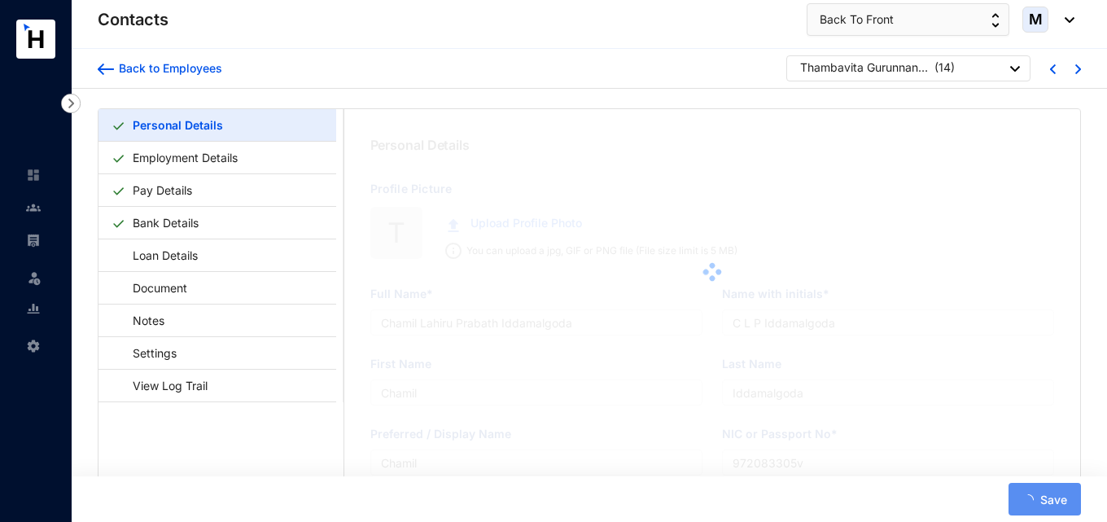
type input "837190436V"
type input "764777013"
type input "[STREET_ADDRESS]"
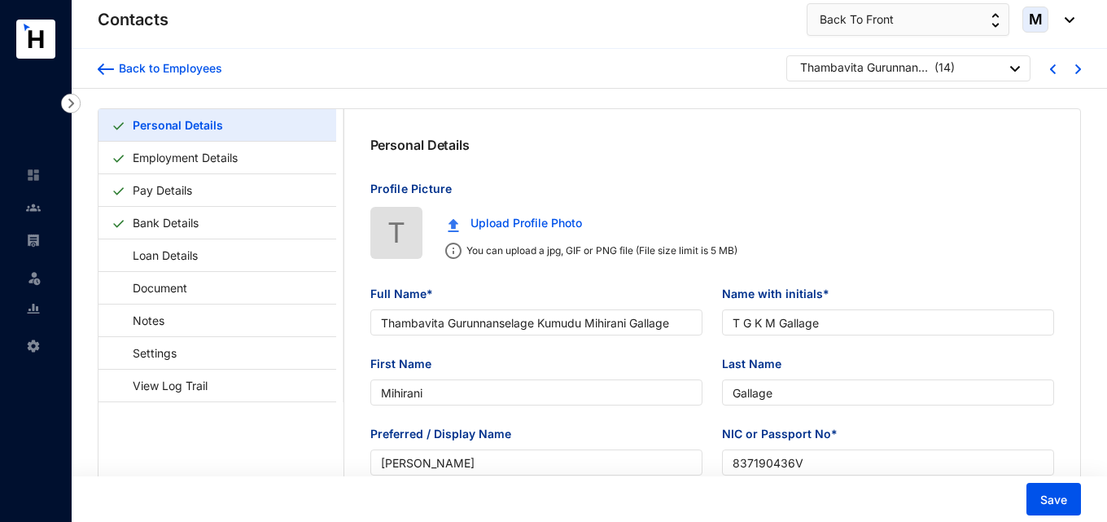
type input "[DATE]"
click at [146, 73] on div "Back to Employees" at bounding box center [168, 68] width 108 height 16
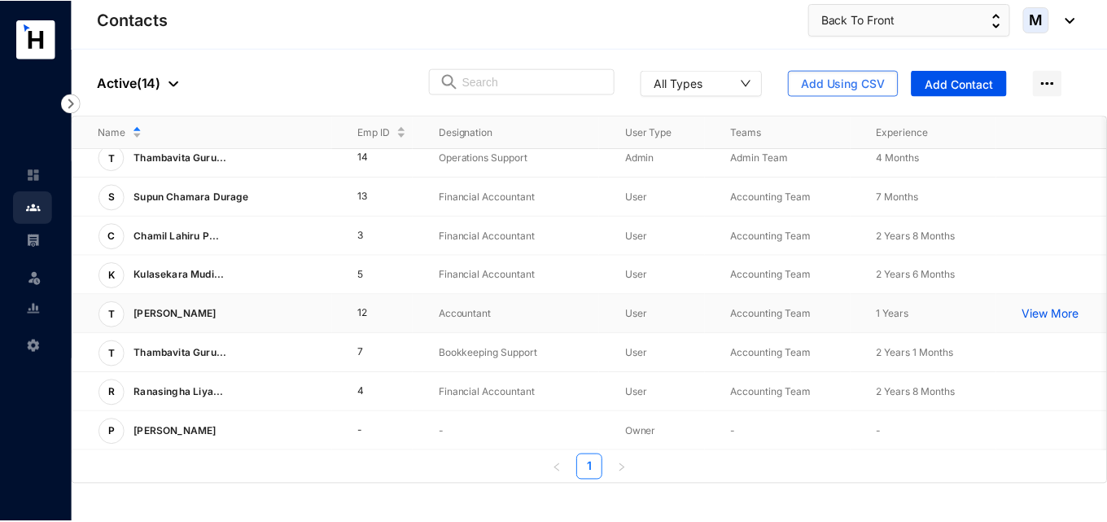
scroll to position [257, 0]
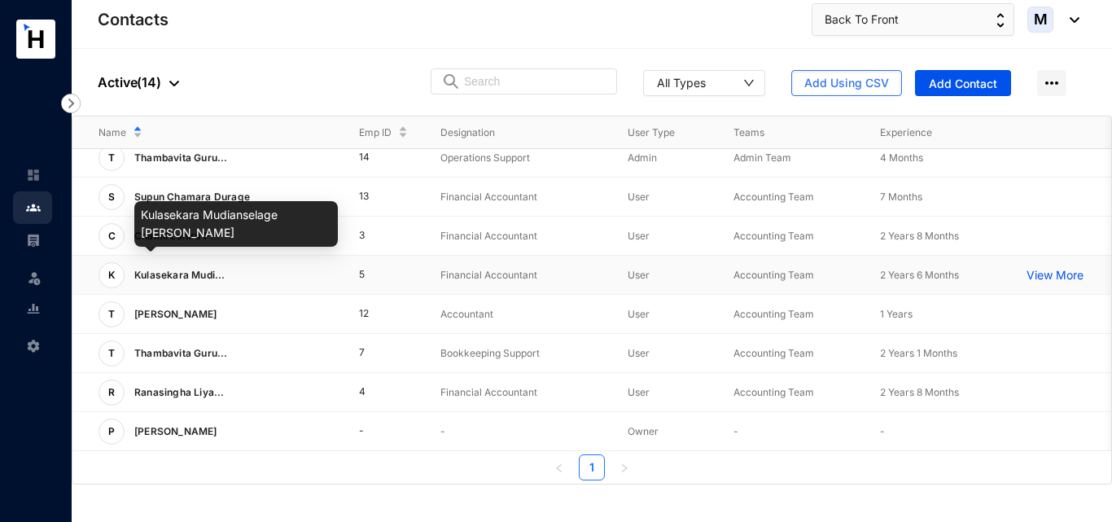
click at [177, 269] on span "Kulasekara Mudi..." at bounding box center [179, 275] width 91 height 12
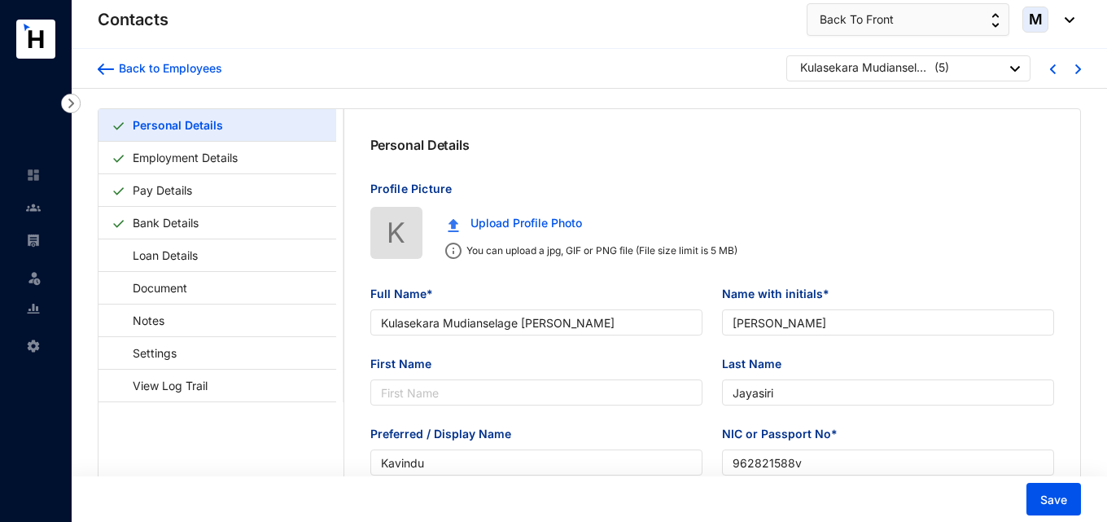
type input "Kulasekara Mudianselage [PERSON_NAME]"
type input "[PERSON_NAME]"
type input "Jayasiri"
type input "Kavindu"
type input "962821588v"
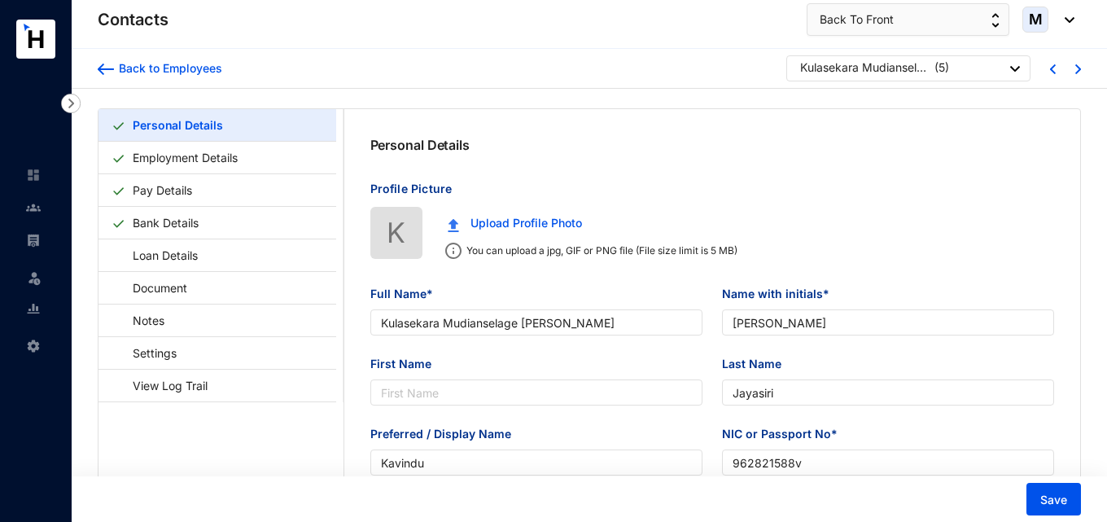
type input "714694142"
type input "[STREET_ADDRESS]"
type input "[DATE]"
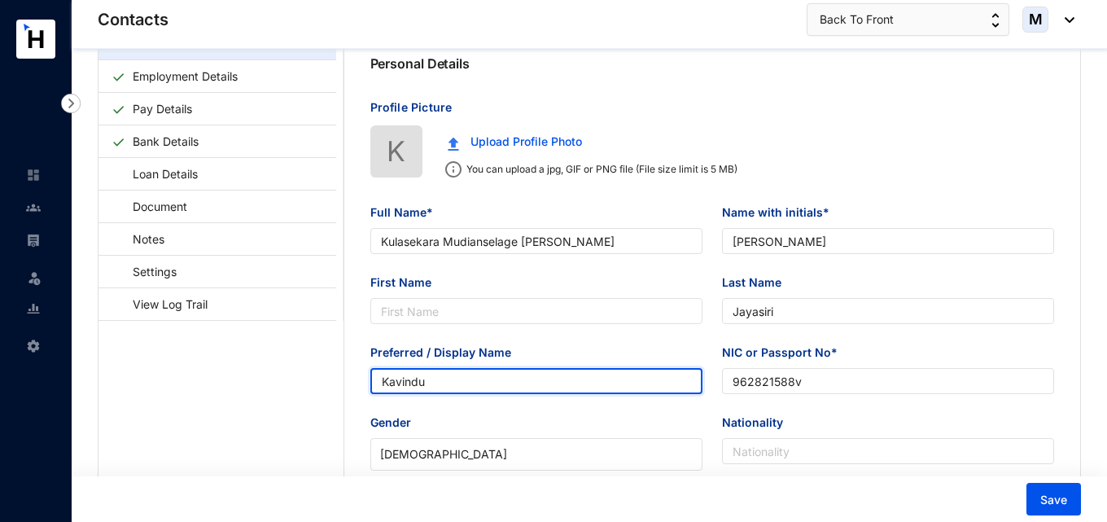
drag, startPoint x: 463, startPoint y: 387, endPoint x: 356, endPoint y: 390, distance: 107.5
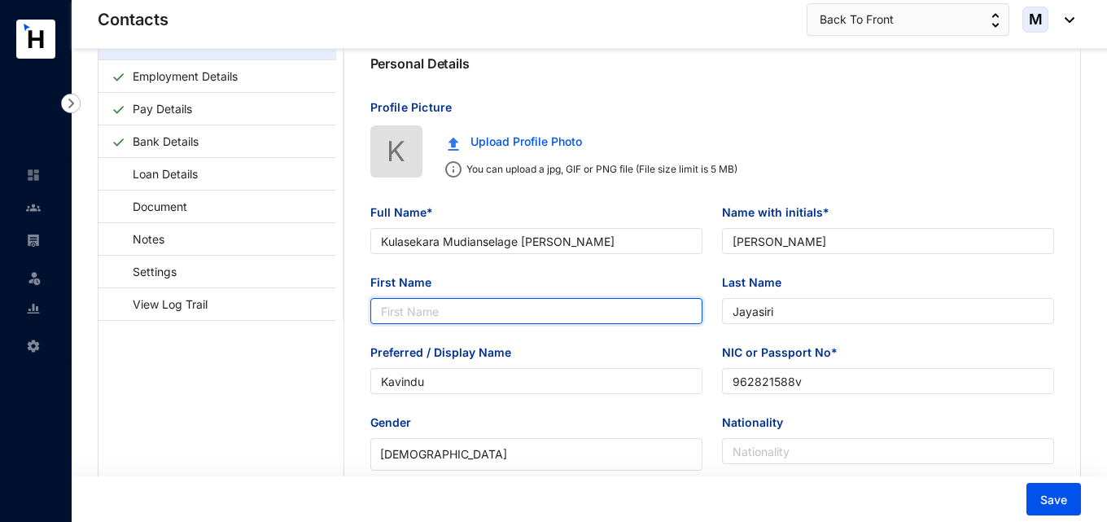
click at [400, 316] on input "First Name" at bounding box center [536, 311] width 332 height 26
paste input "Kavindu"
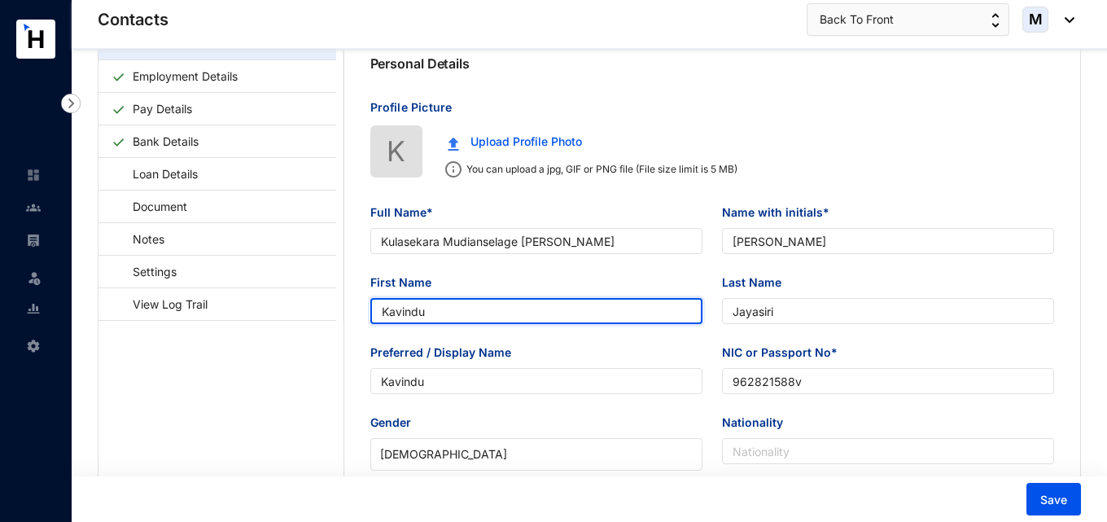
type input "Kavindu"
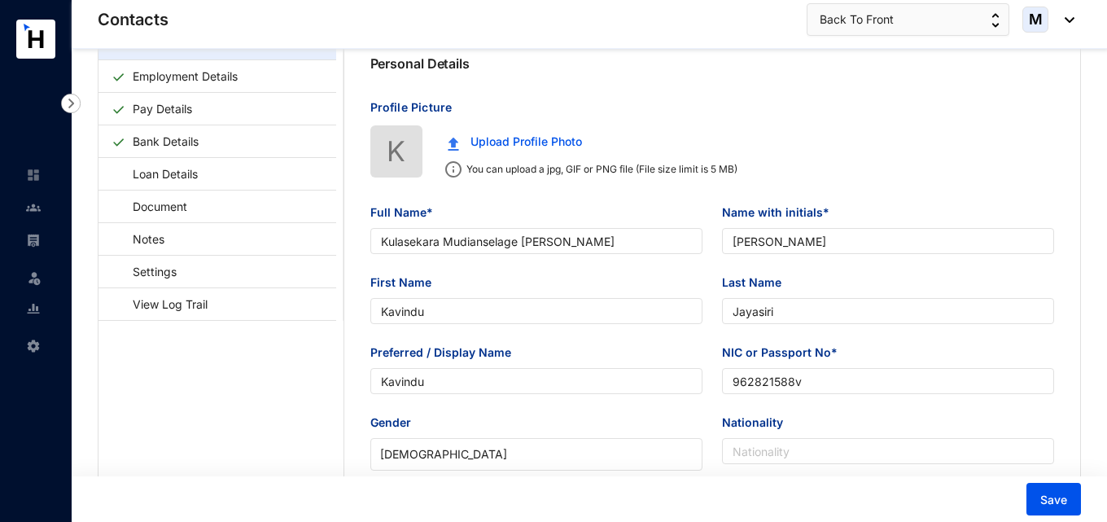
click at [363, 340] on div "First Name [PERSON_NAME]" at bounding box center [537, 308] width 352 height 70
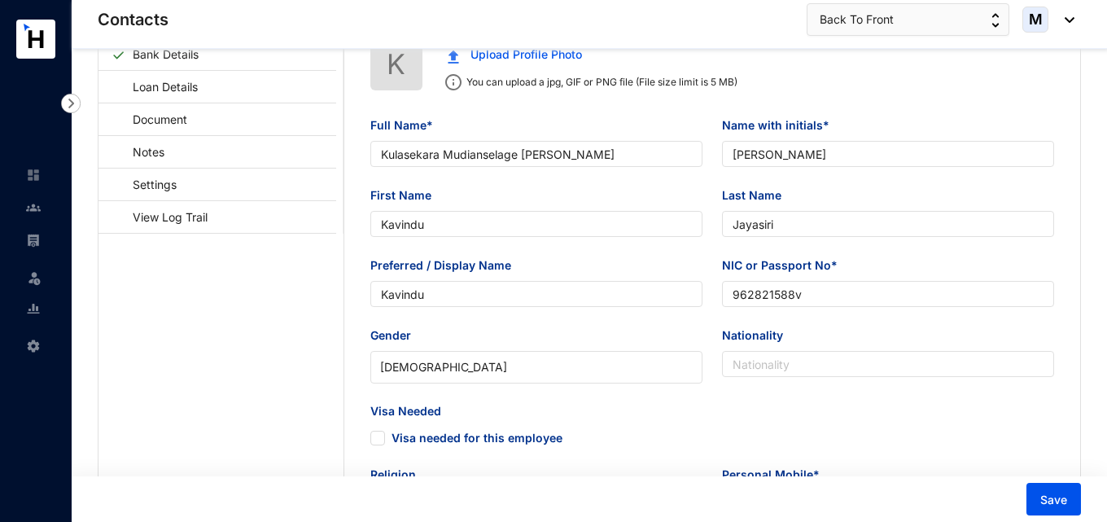
scroll to position [163, 0]
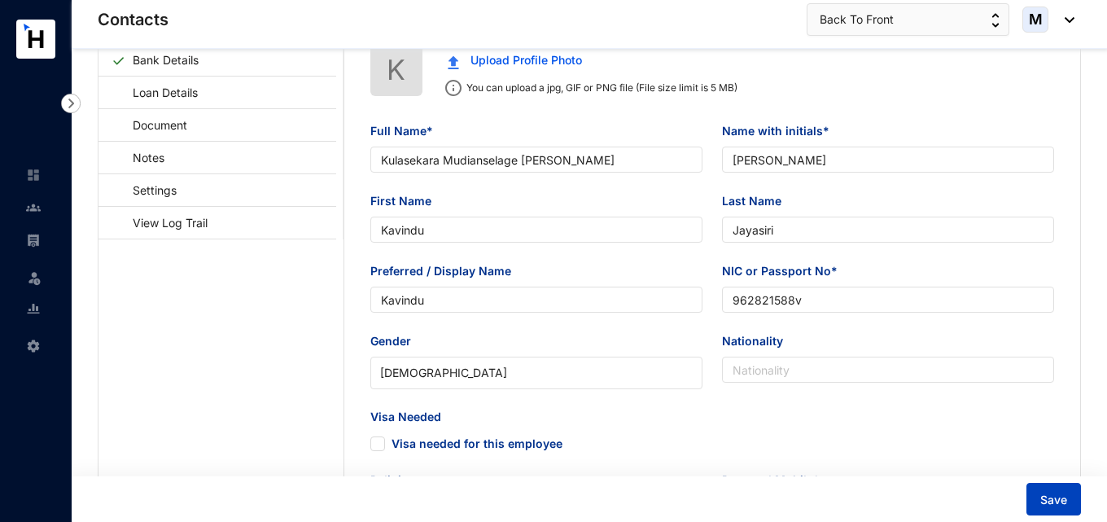
click at [1047, 511] on button "Save" at bounding box center [1053, 499] width 55 height 33
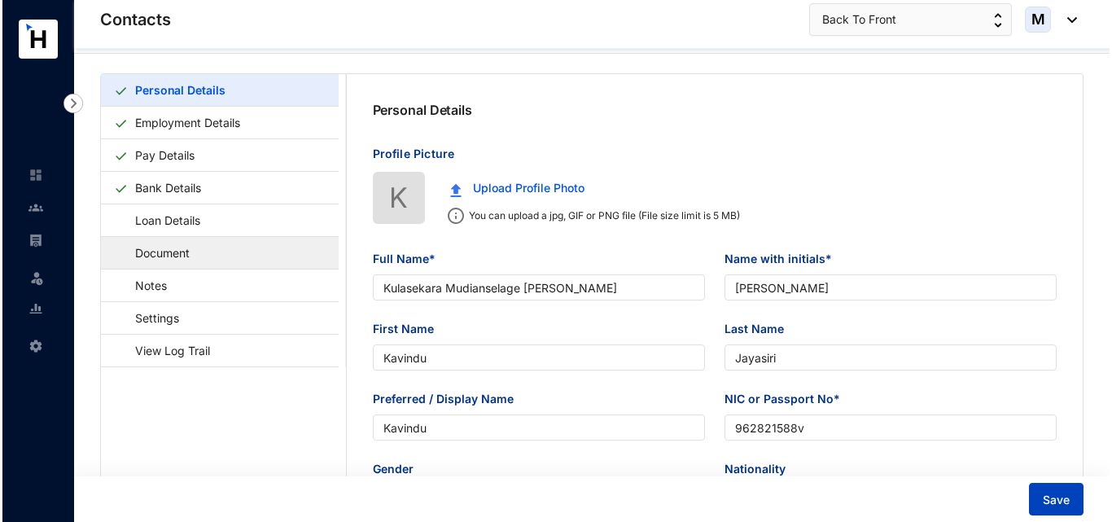
scroll to position [0, 0]
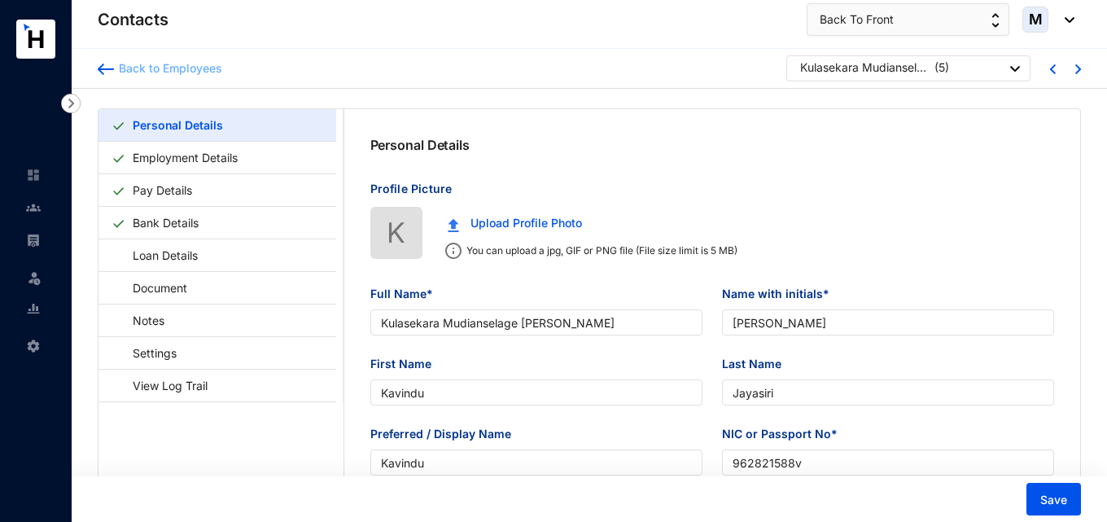
click at [109, 71] on img at bounding box center [106, 68] width 16 height 11
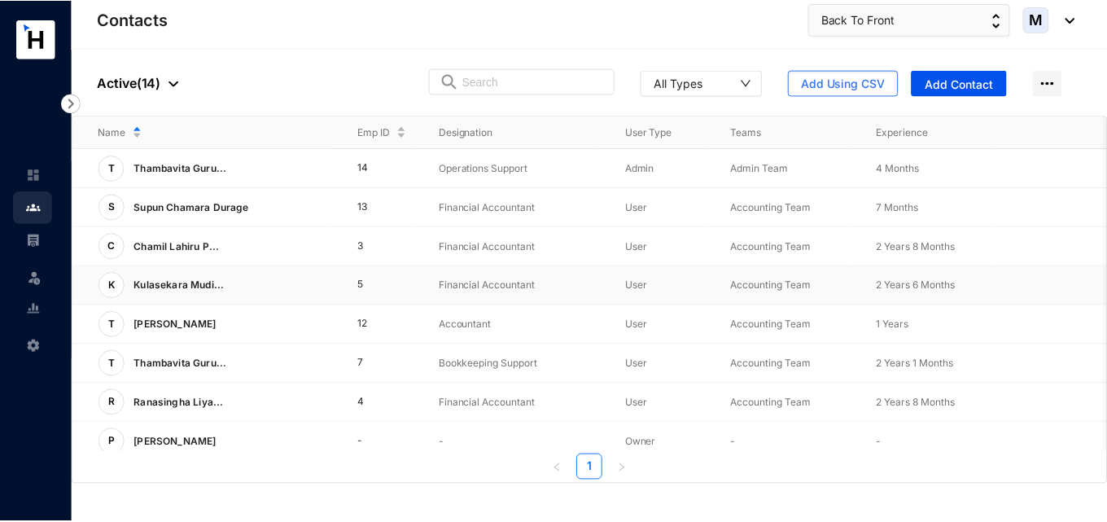
scroll to position [244, 0]
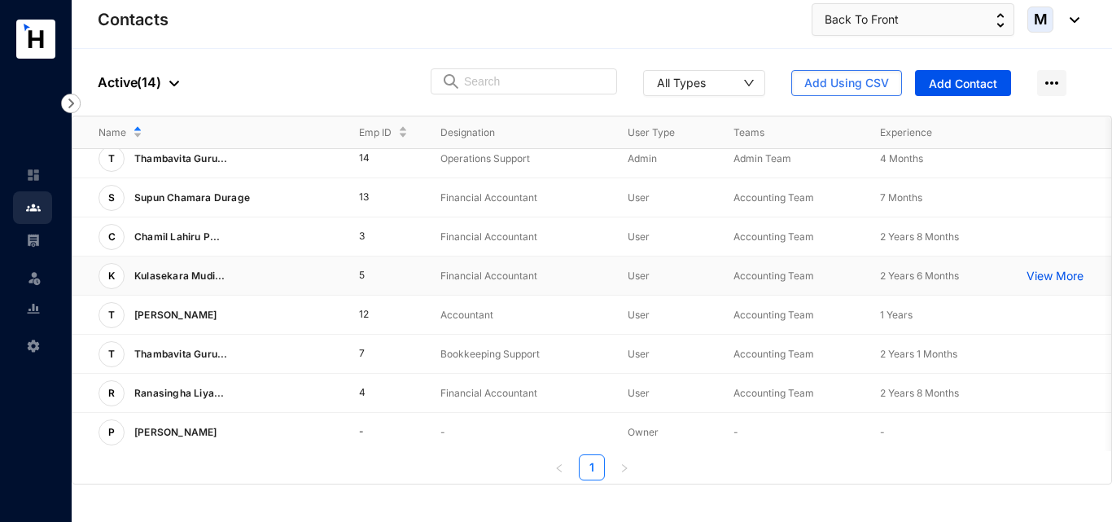
click at [183, 283] on p "Kulasekara Mudi..." at bounding box center [175, 276] width 101 height 26
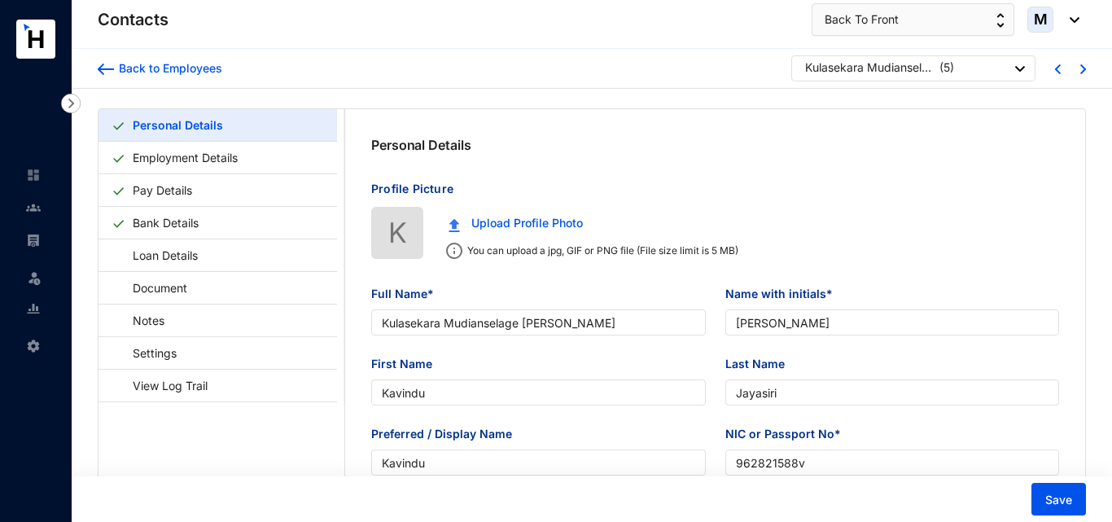
type input "[DATE]"
click at [107, 68] on img at bounding box center [106, 68] width 16 height 11
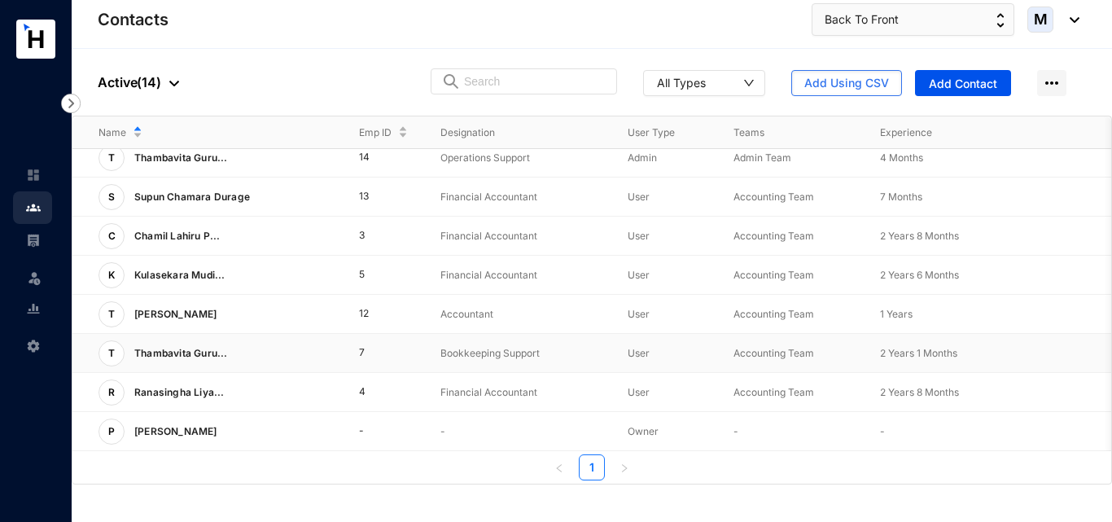
scroll to position [257, 0]
click at [194, 272] on p "Kulasekara Mudi..." at bounding box center [175, 275] width 101 height 26
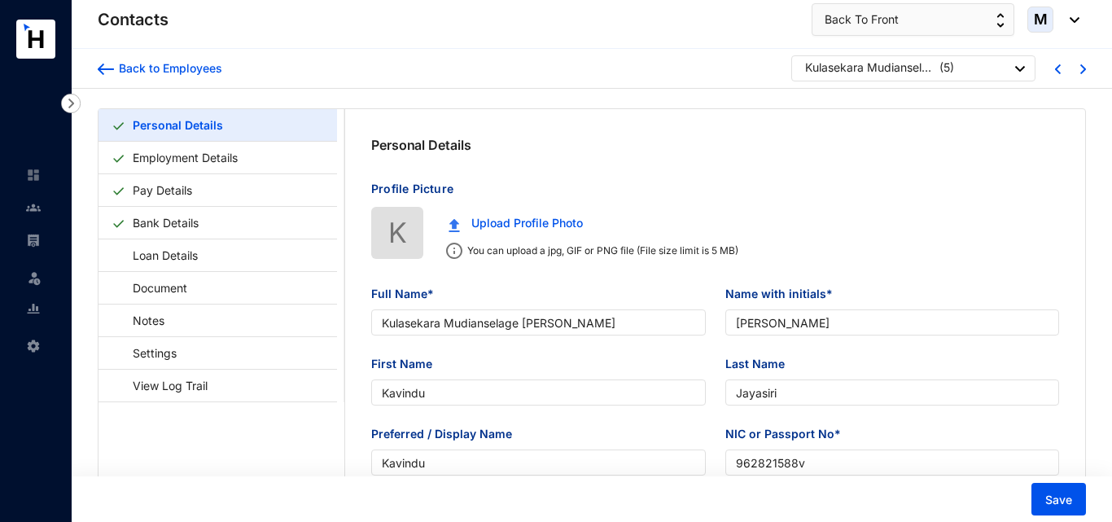
type input "[DATE]"
click at [97, 76] on div "Back to Employees Kulasekara Mudianselage [PERSON_NAME] ( 5 )" at bounding box center [589, 69] width 1035 height 40
click at [103, 75] on img at bounding box center [106, 68] width 16 height 11
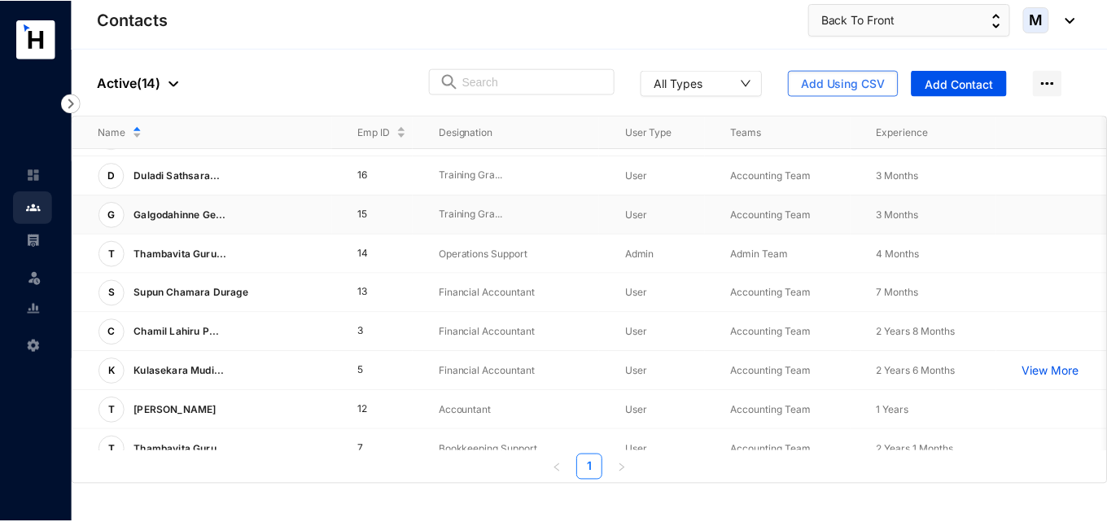
scroll to position [257, 0]
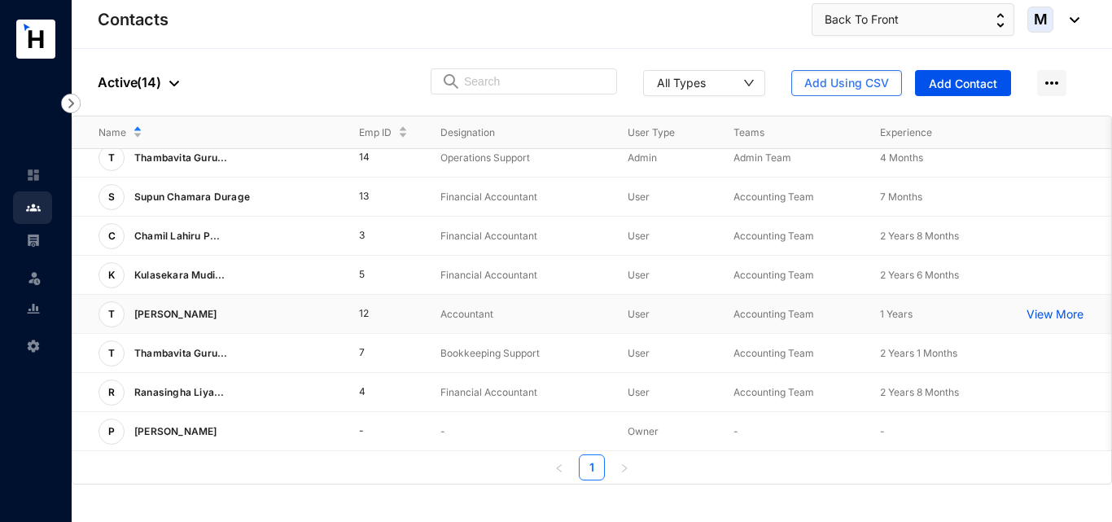
click at [199, 306] on p "[PERSON_NAME]" at bounding box center [174, 314] width 99 height 26
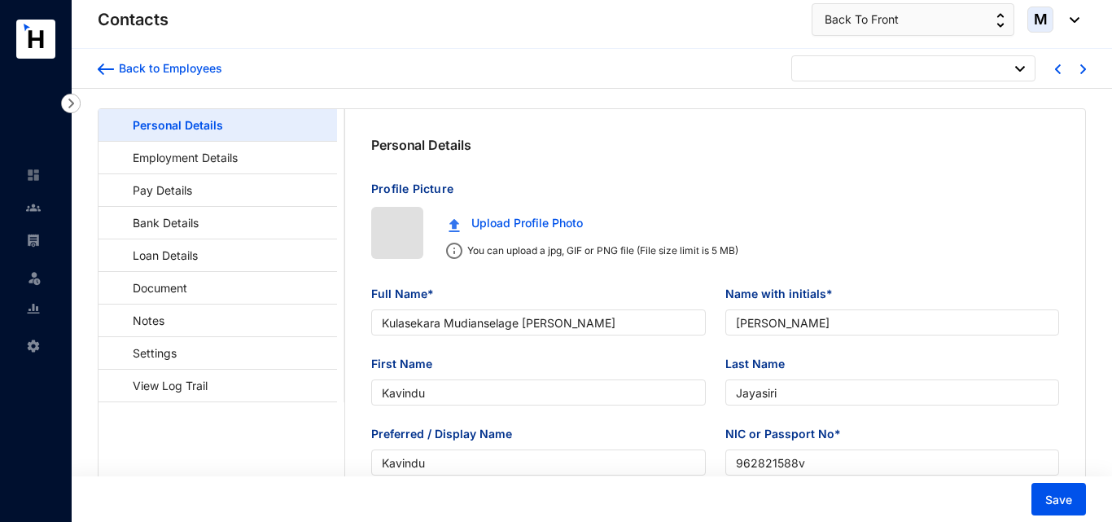
type input "[DATE]"
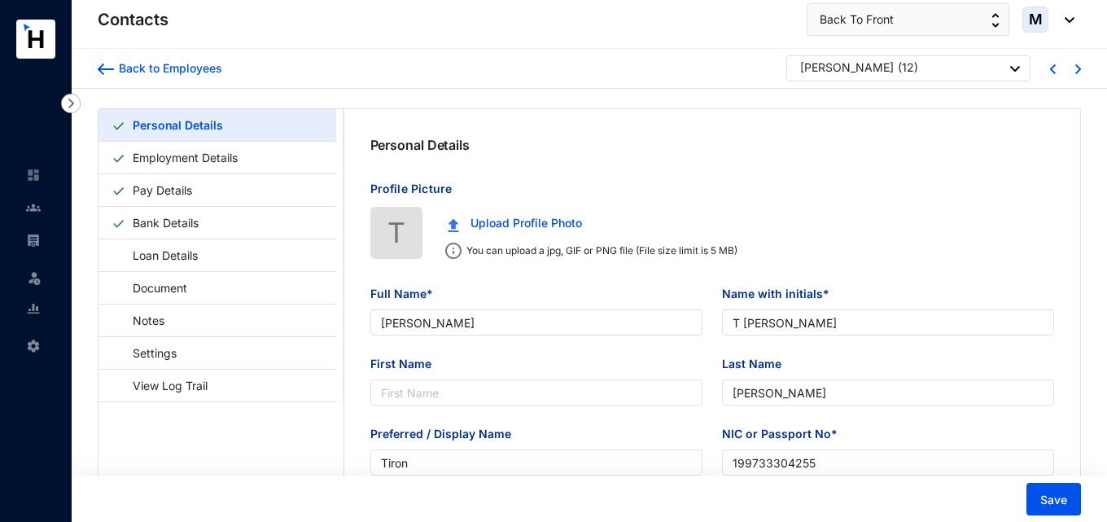
type input "[PERSON_NAME]"
type input "T [PERSON_NAME]"
type input "[PERSON_NAME]"
type input "Tiron"
type input "199733304255"
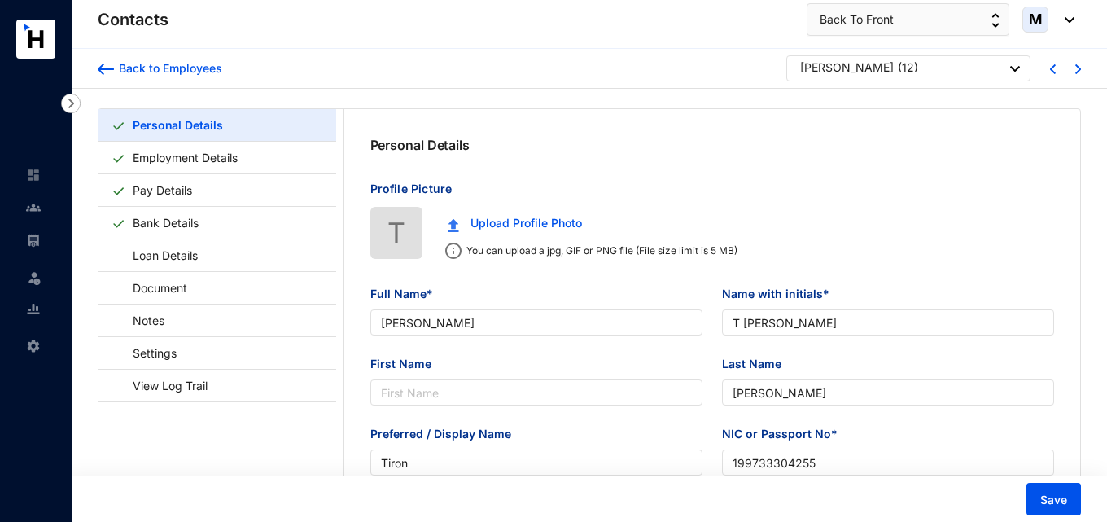
type input "[STREET_ADDRESS][PERSON_NAME] Kadawatha"
type input "[DATE]"
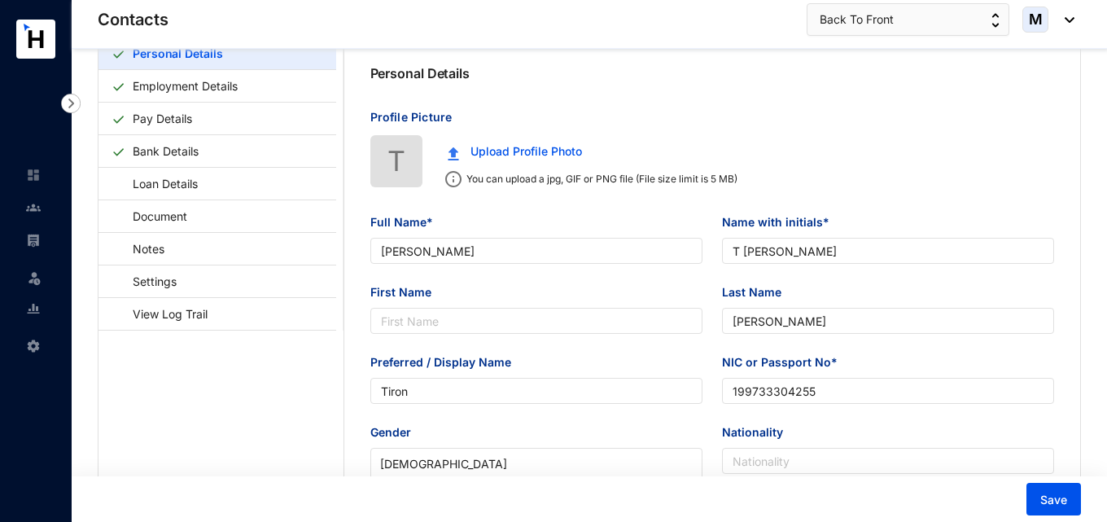
scroll to position [81, 0]
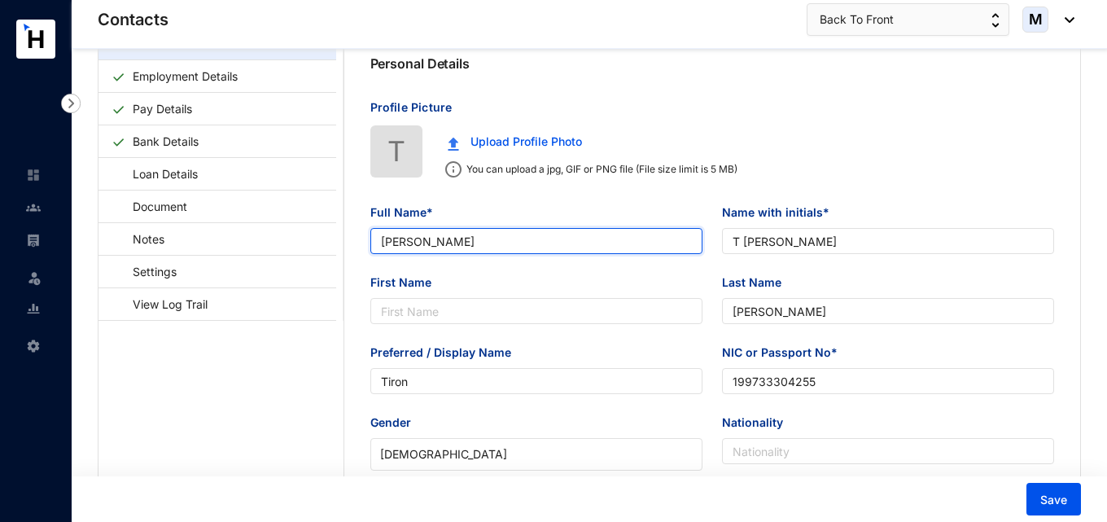
drag, startPoint x: 410, startPoint y: 242, endPoint x: 372, endPoint y: 243, distance: 38.3
click at [372, 243] on input "[PERSON_NAME]" at bounding box center [536, 241] width 332 height 26
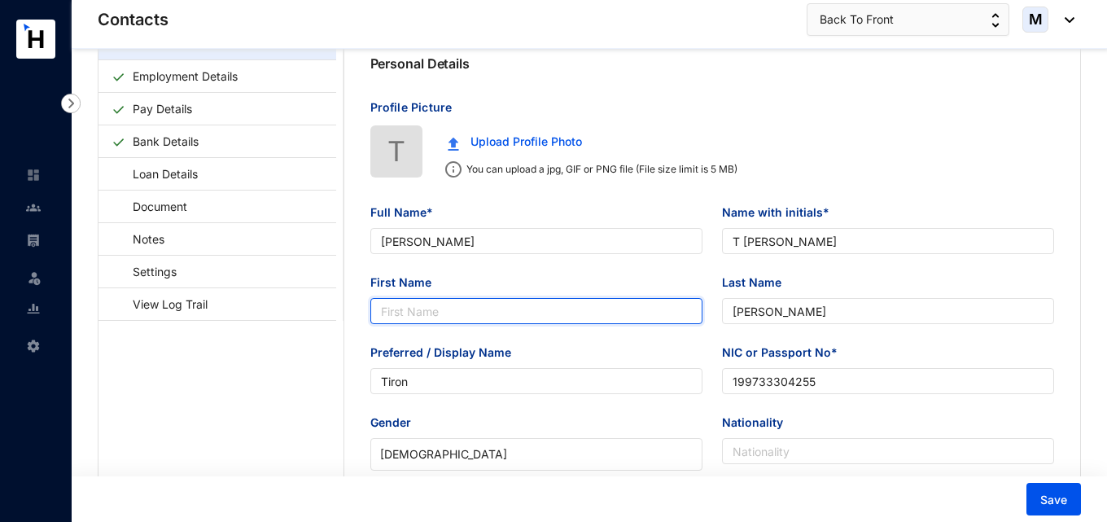
click at [434, 313] on input "First Name" at bounding box center [536, 311] width 332 height 26
paste input "Tiron"
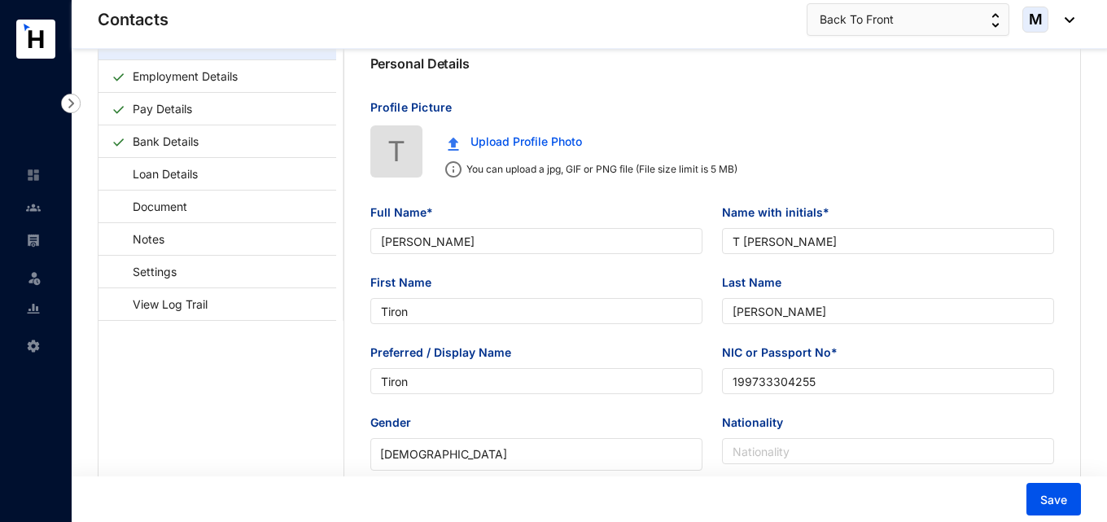
click at [467, 323] on input "Tiron" at bounding box center [536, 311] width 332 height 26
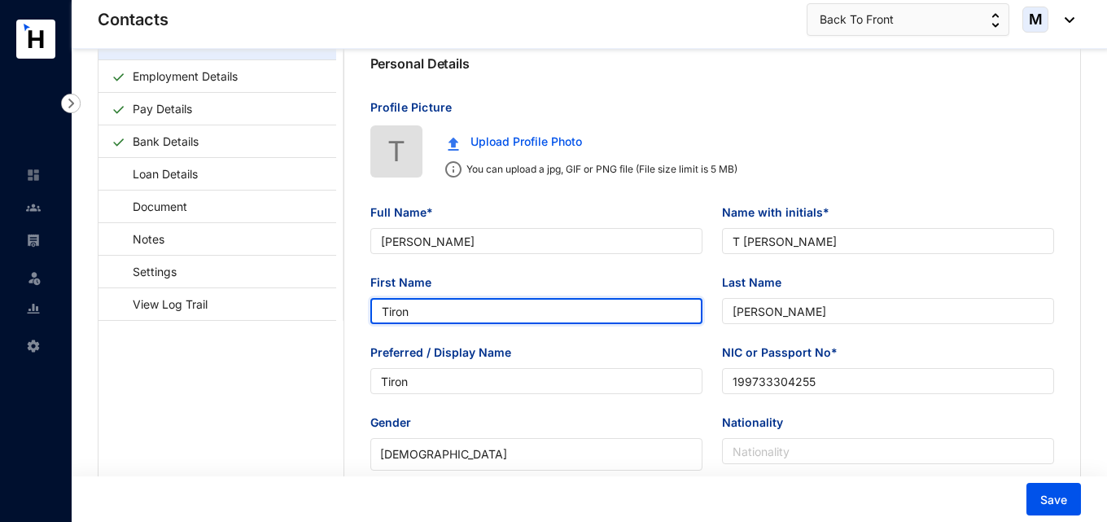
type input "Tiron"
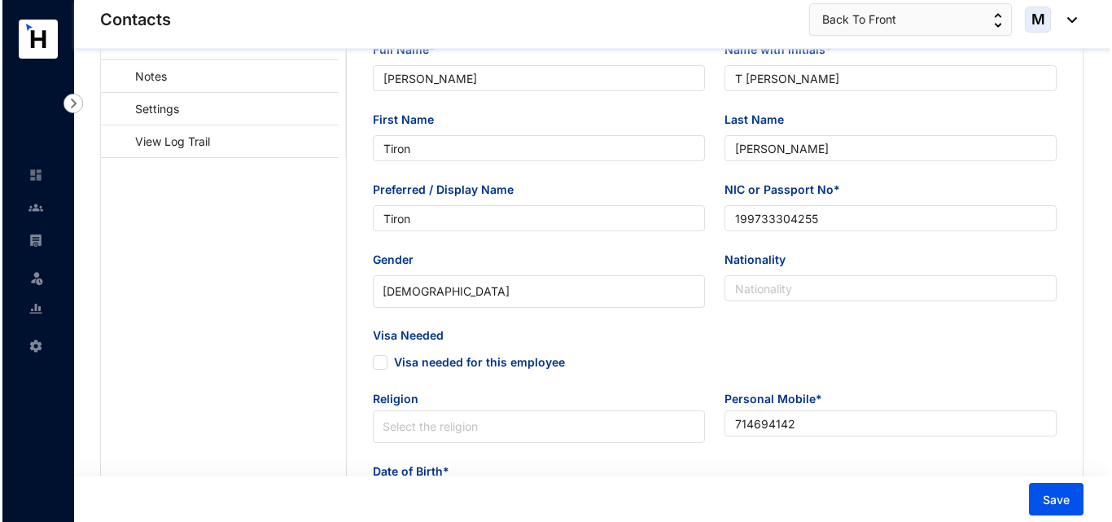
scroll to position [0, 0]
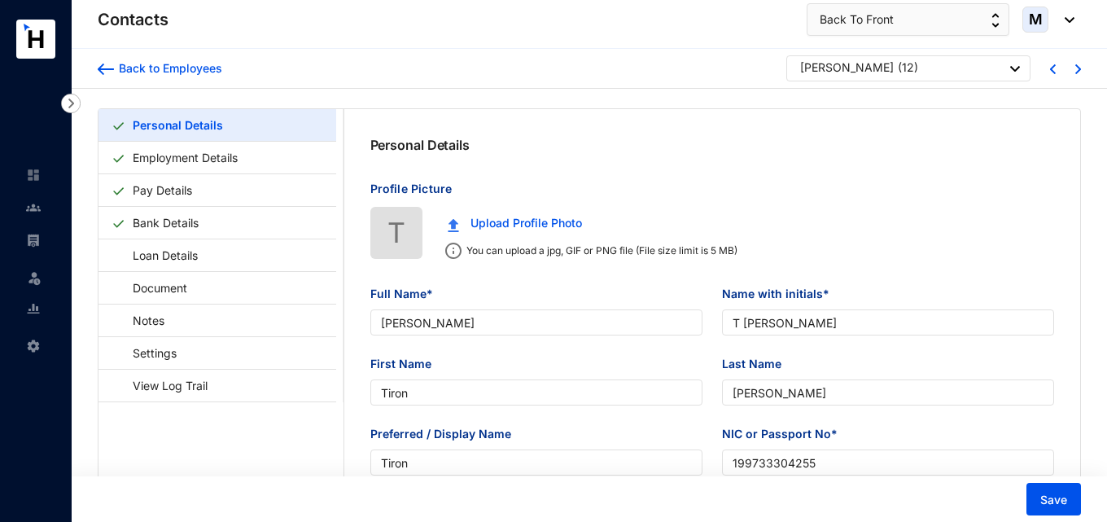
click at [1056, 515] on div "Save" at bounding box center [586, 499] width 1042 height 46
click at [1051, 501] on span "Save" at bounding box center [1053, 500] width 27 height 16
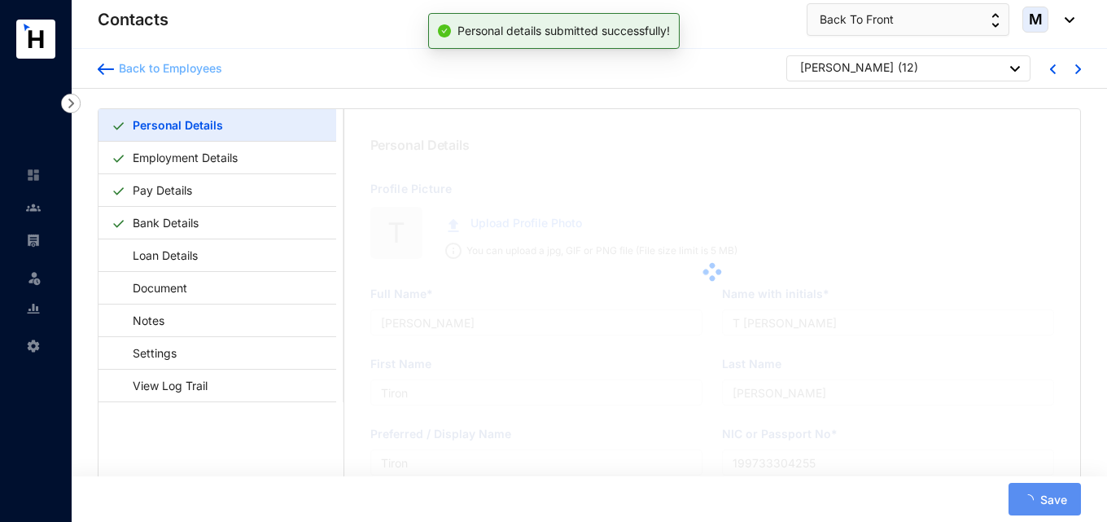
click at [102, 72] on img at bounding box center [106, 68] width 16 height 11
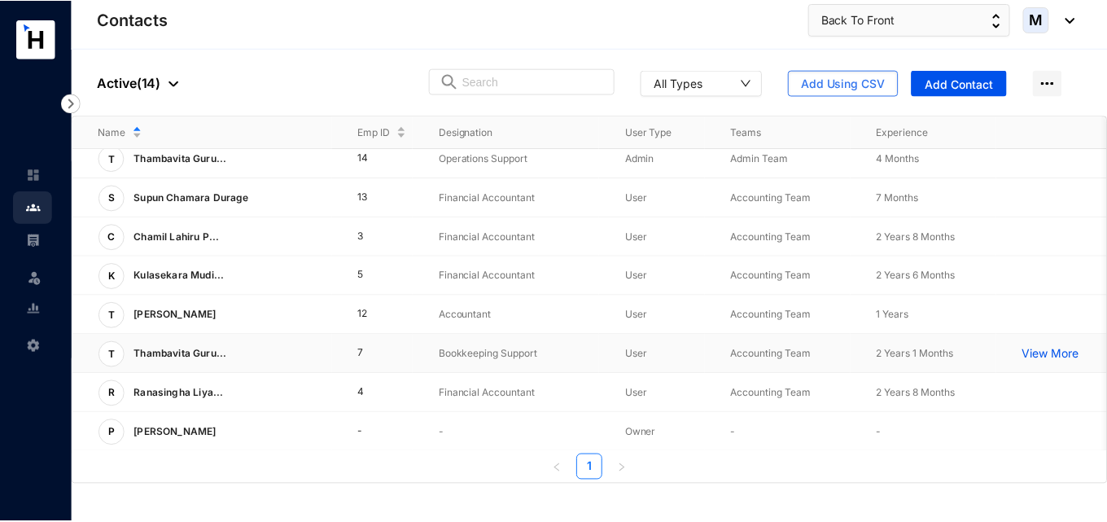
scroll to position [257, 0]
click at [192, 348] on p "Thambavita Guru..." at bounding box center [176, 353] width 103 height 26
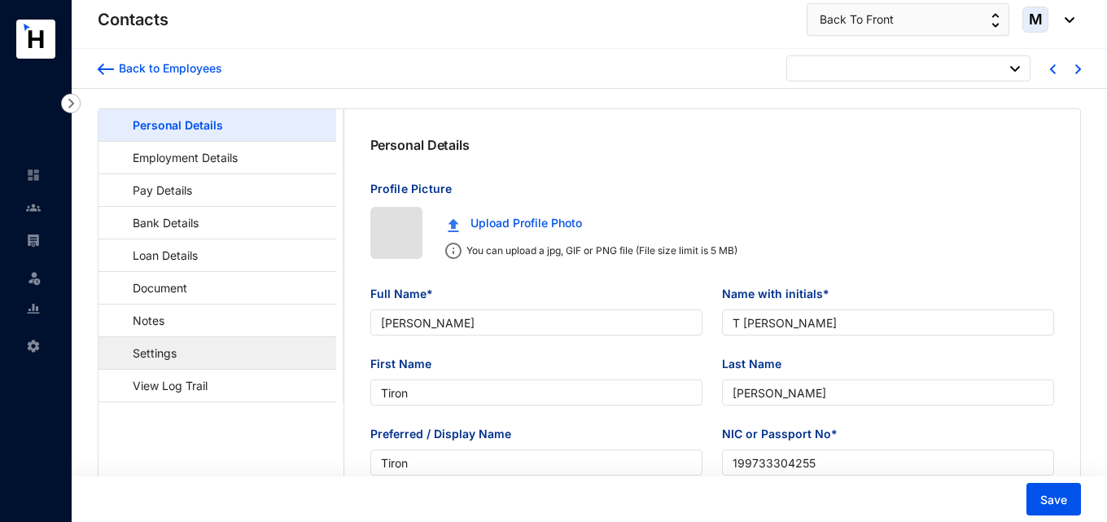
type input "[DATE]"
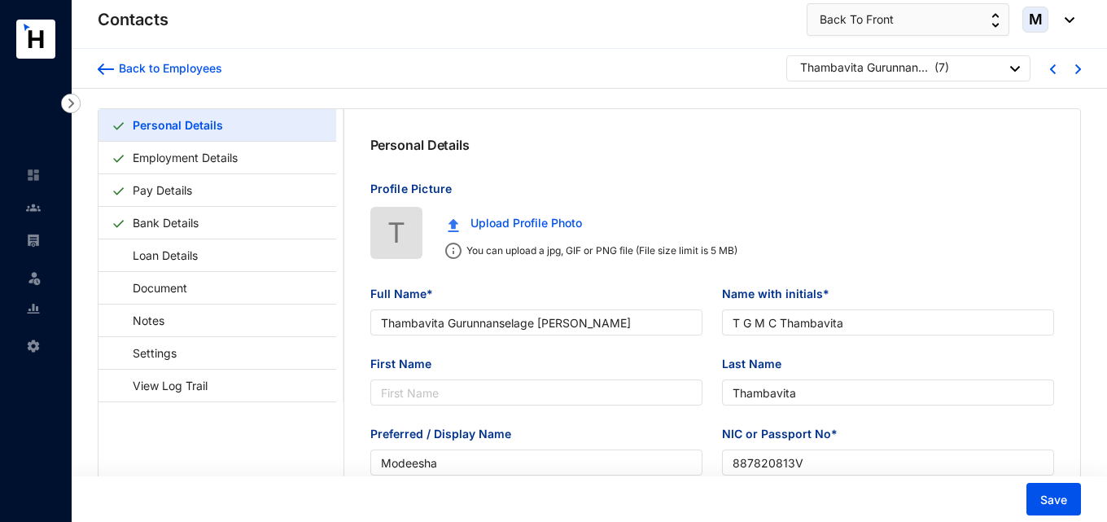
type input "Thambavita Gurunnanselage [PERSON_NAME]"
type input "T G M C Thambavita"
type input "Thambavita"
type input "Modeesha"
type input "887820813V"
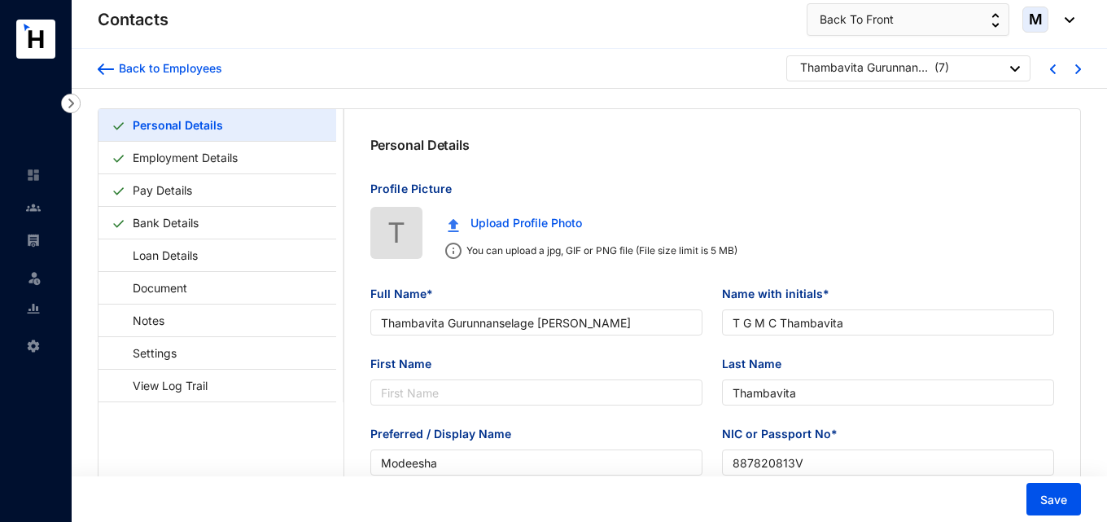
type input "770503915"
type input "[STREET_ADDRESS]"
type input "[DATE]"
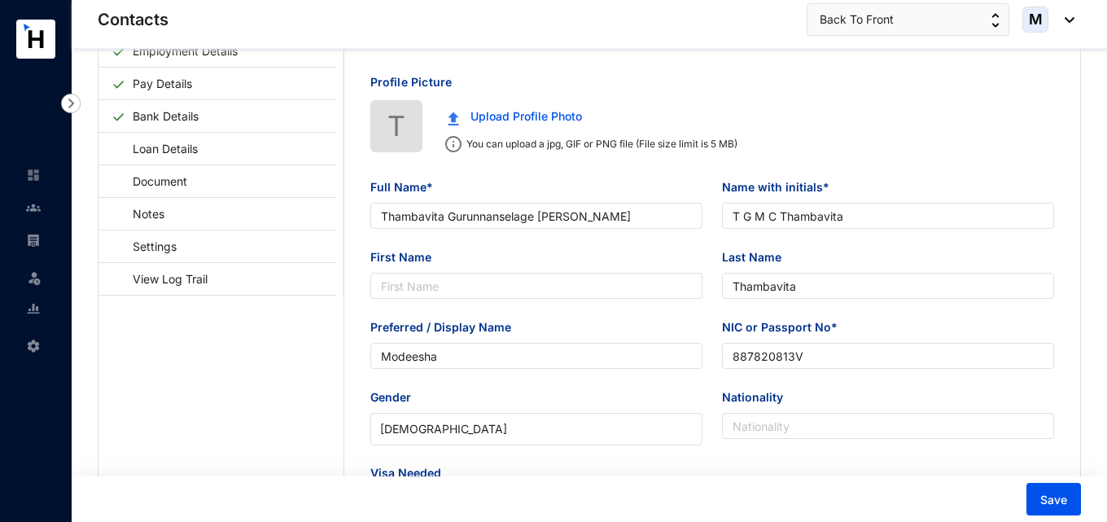
scroll to position [33, 0]
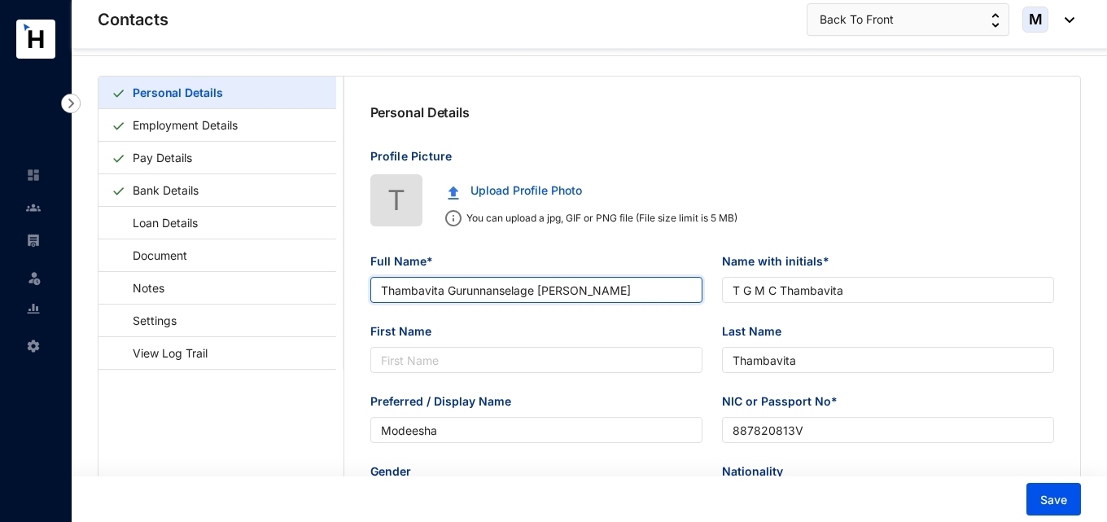
drag, startPoint x: 595, startPoint y: 286, endPoint x: 540, endPoint y: 296, distance: 55.4
click at [540, 296] on input "Thambavita Gurunnanselage [PERSON_NAME]" at bounding box center [536, 290] width 332 height 26
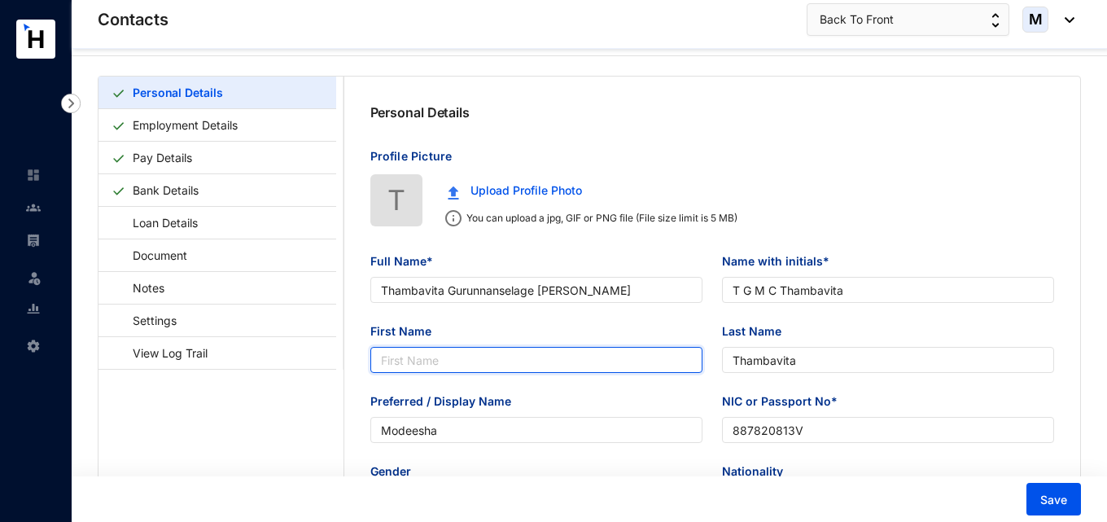
click at [507, 358] on input "First Name" at bounding box center [536, 360] width 332 height 26
paste input "Modeesha"
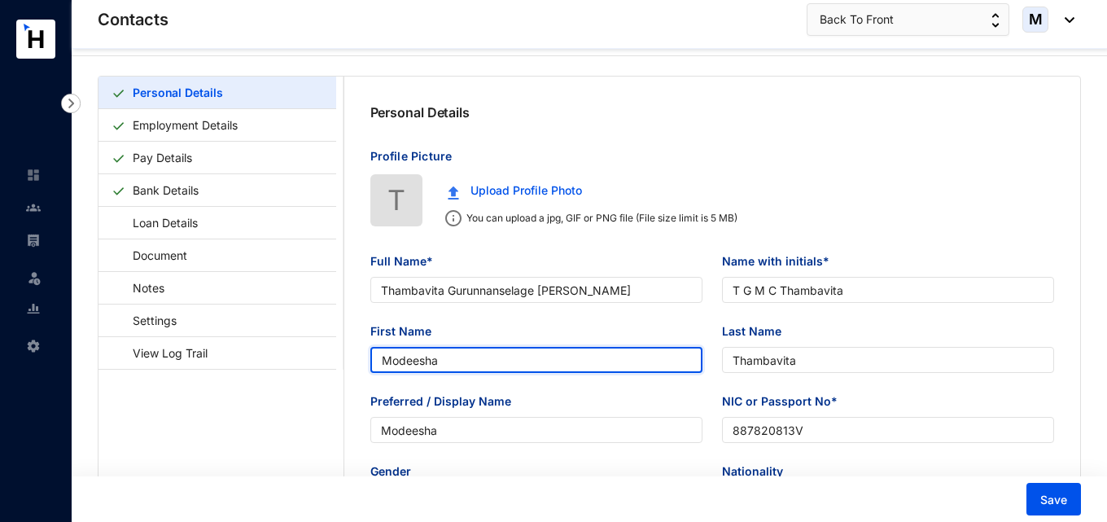
type input "Modeesha"
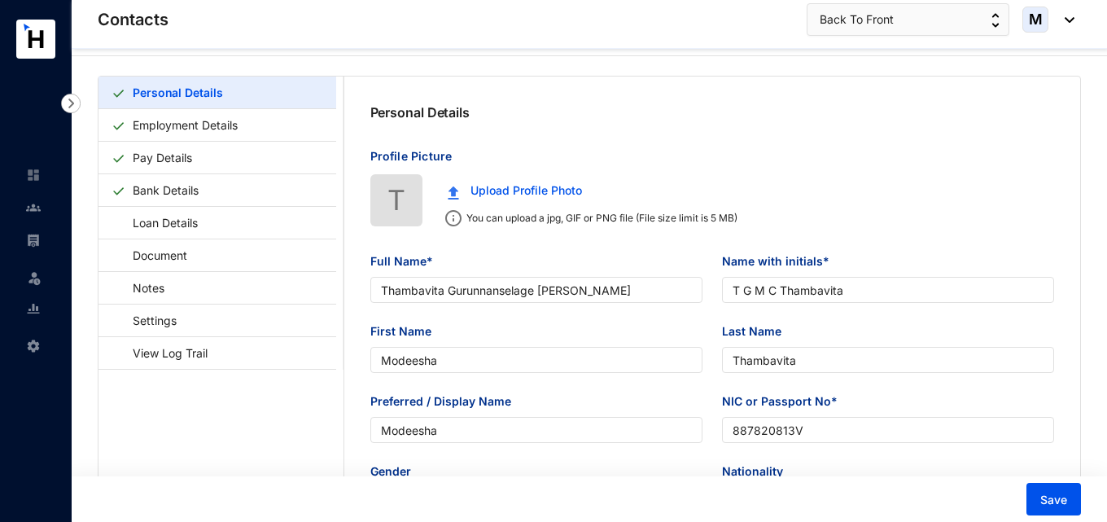
click at [366, 387] on div "First Name [PERSON_NAME]" at bounding box center [537, 357] width 352 height 70
click at [1068, 506] on button "Save" at bounding box center [1053, 499] width 55 height 33
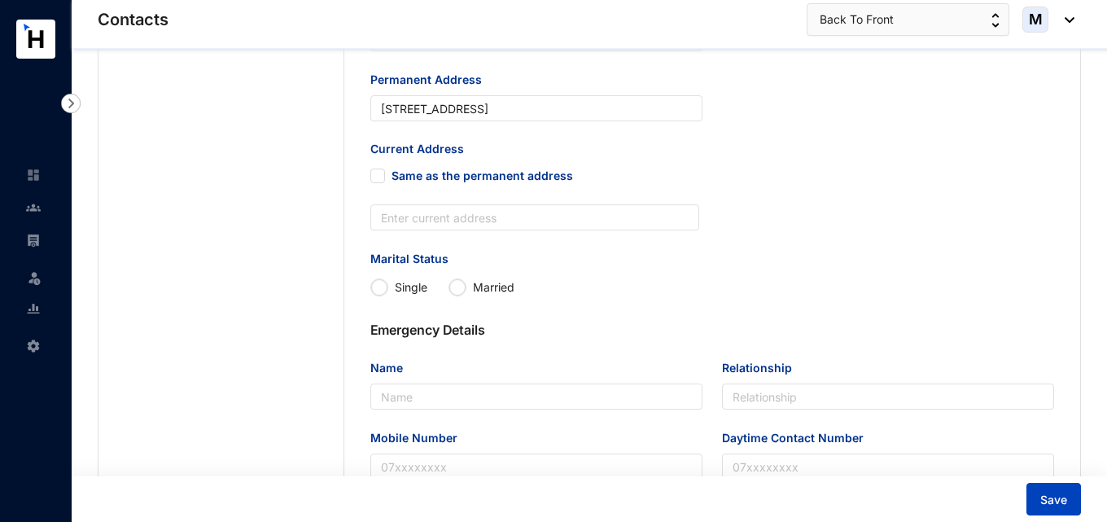
scroll to position [846, 0]
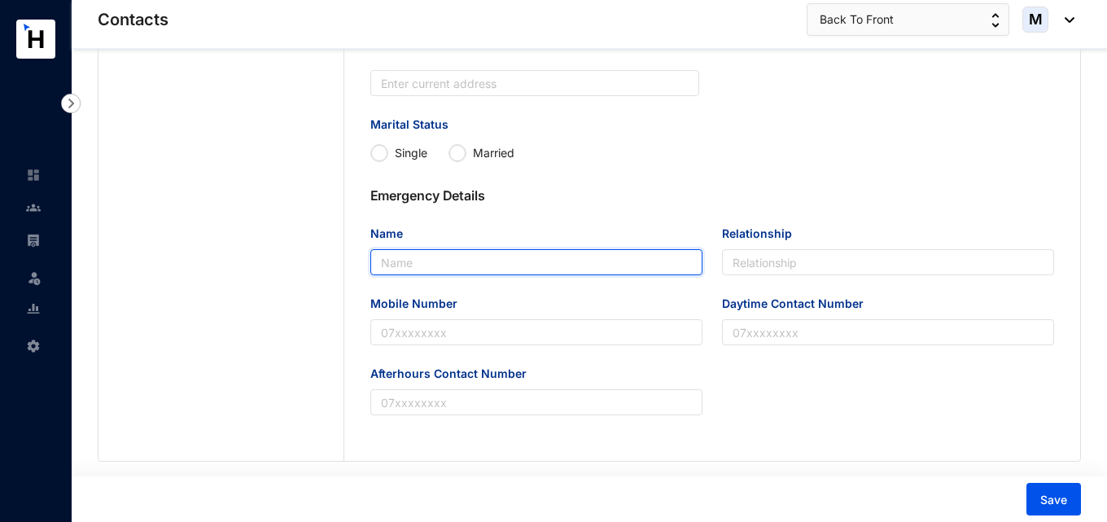
click at [508, 257] on input "Name" at bounding box center [536, 262] width 332 height 26
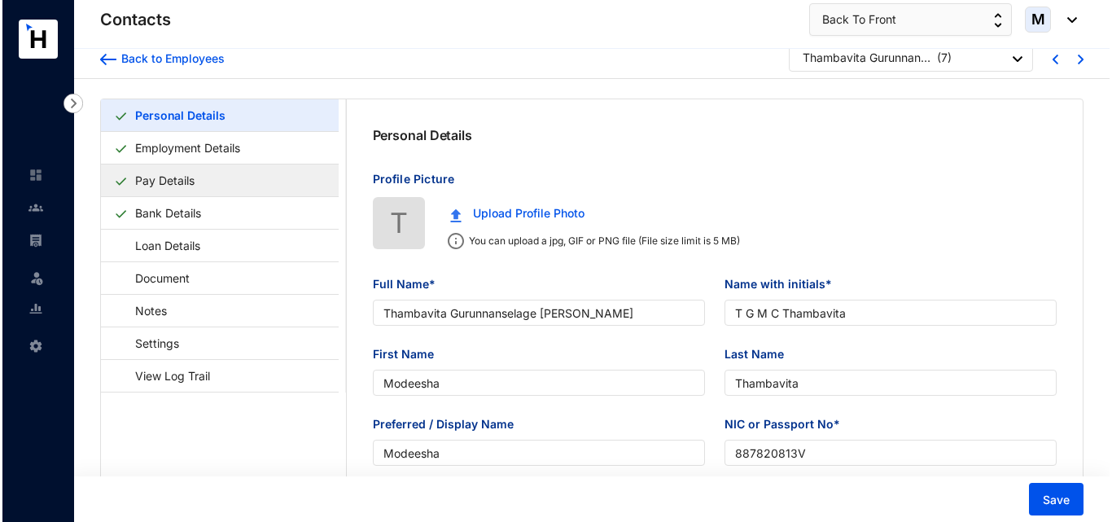
scroll to position [0, 0]
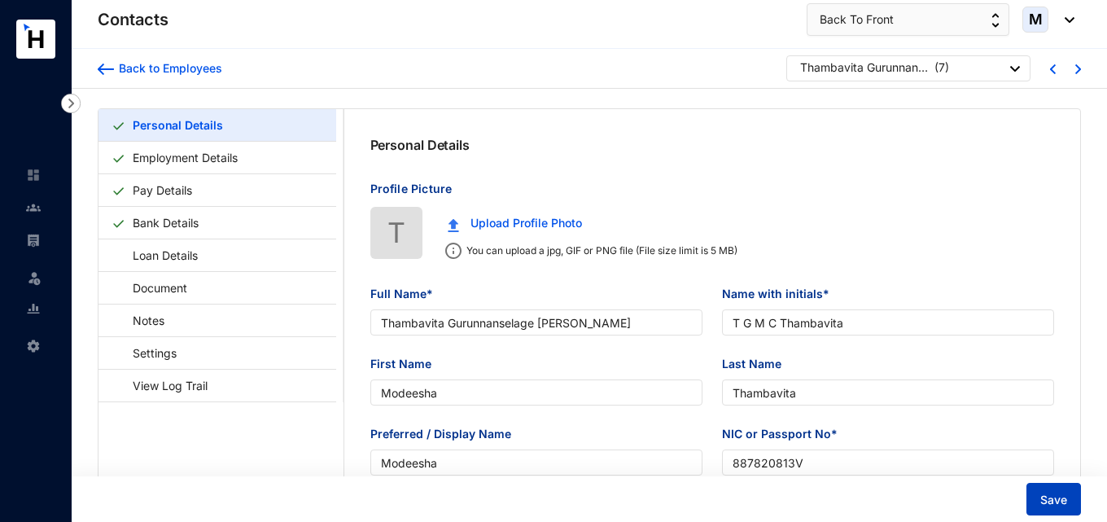
click at [1065, 492] on span "Save" at bounding box center [1053, 500] width 27 height 16
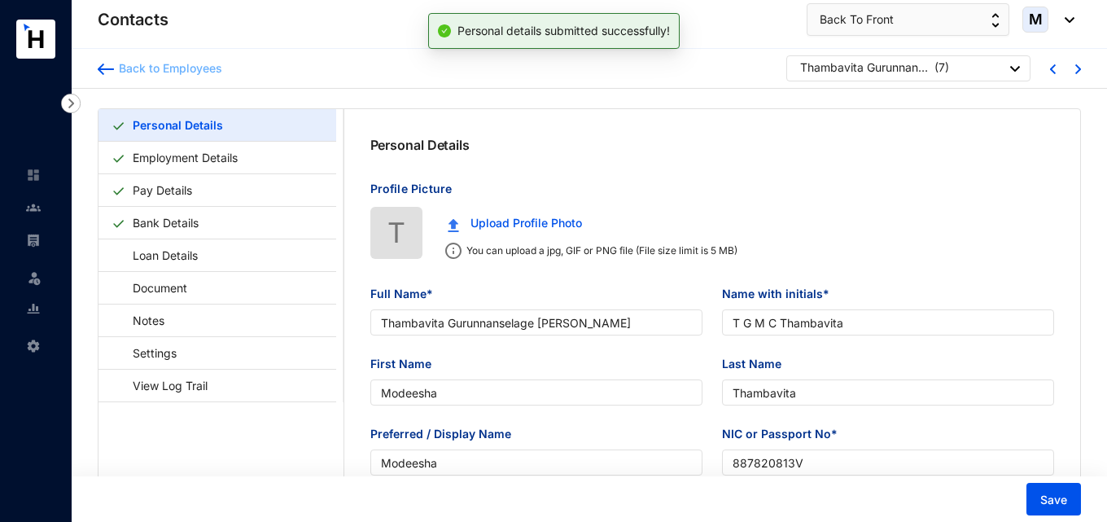
click at [107, 72] on img at bounding box center [106, 68] width 16 height 11
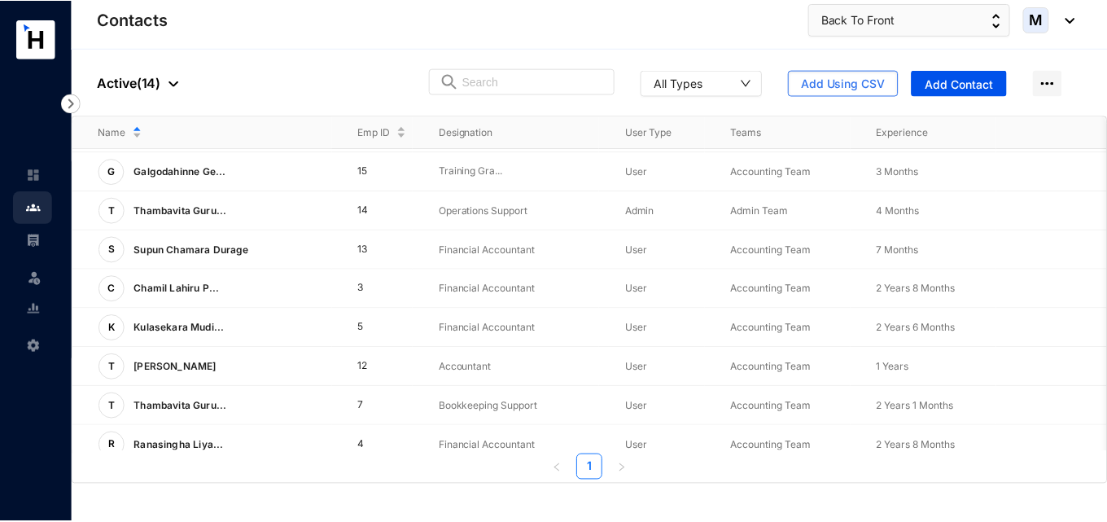
scroll to position [257, 0]
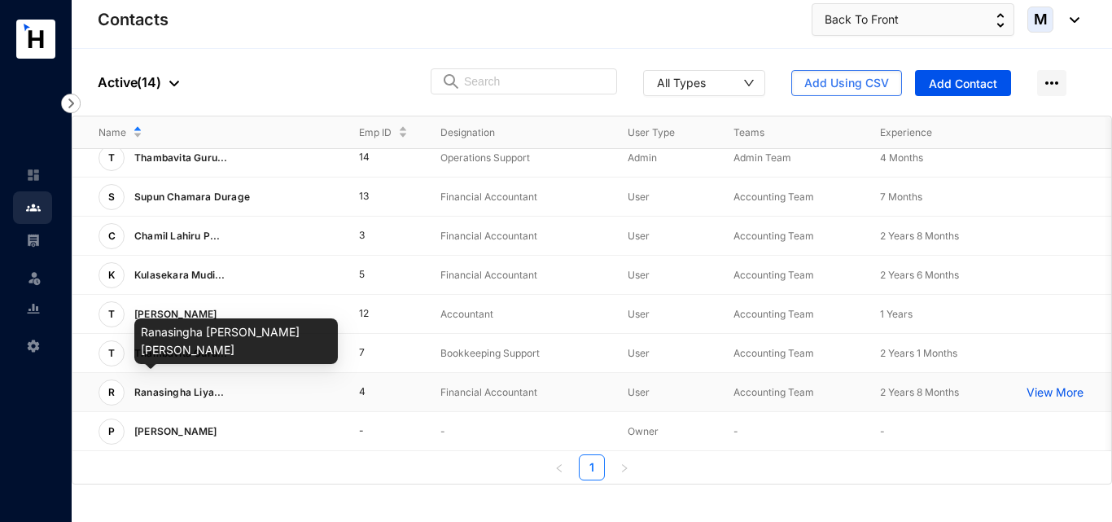
click at [188, 386] on span "Ranasingha Liya..." at bounding box center [179, 392] width 90 height 12
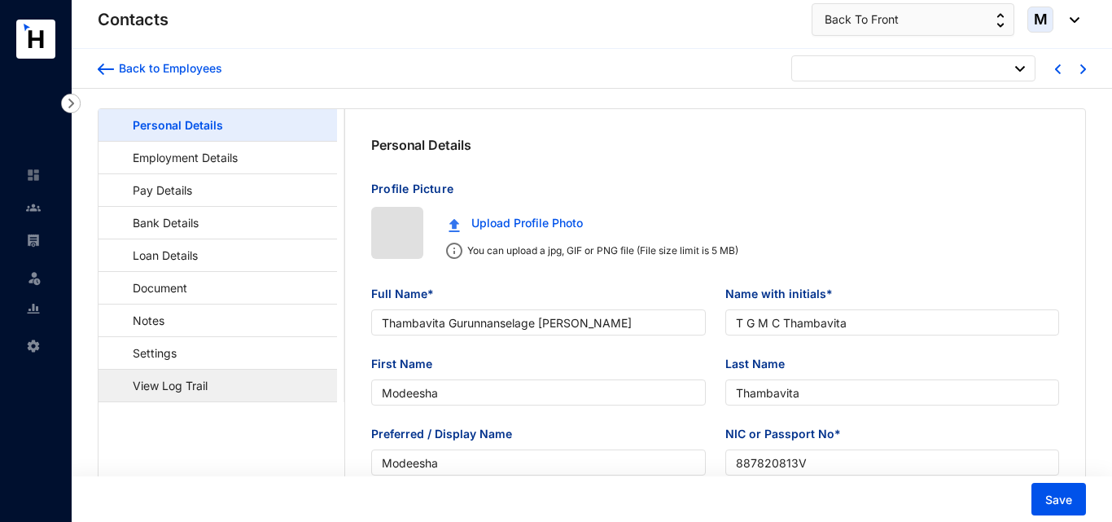
type input "[DATE]"
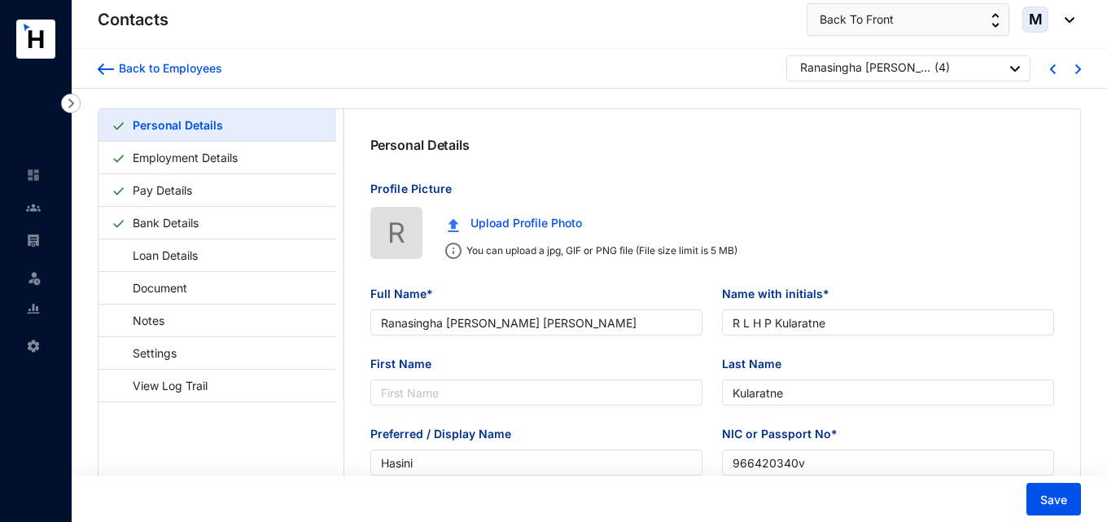
type input "Ranasingha [PERSON_NAME] [PERSON_NAME]"
type input "R L H P Kularatne"
type input "Kularatne"
type input "Hasini"
type input "966420340v"
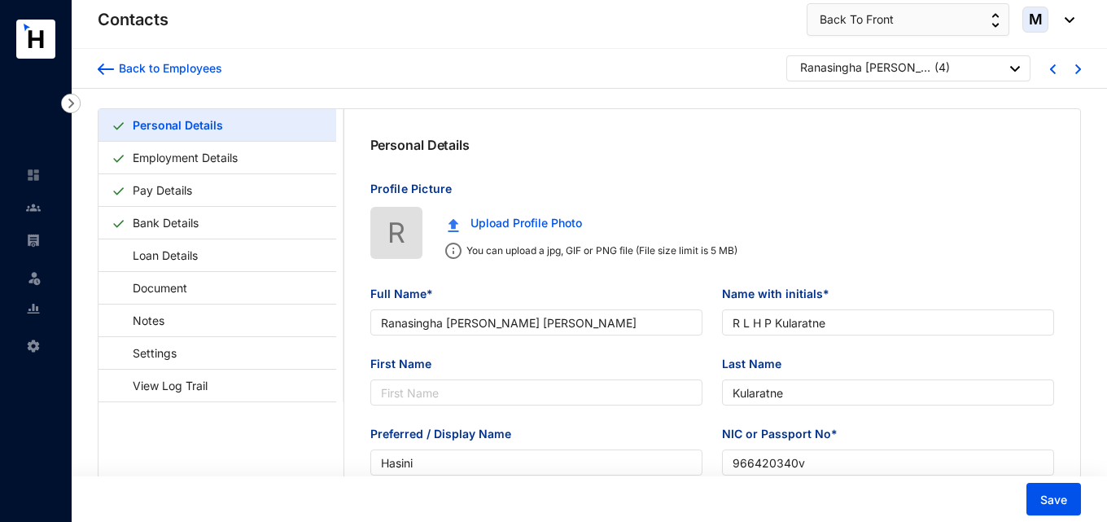
type input "761787190"
type input "[STREET_ADDRESS]"
type input "[DATE]"
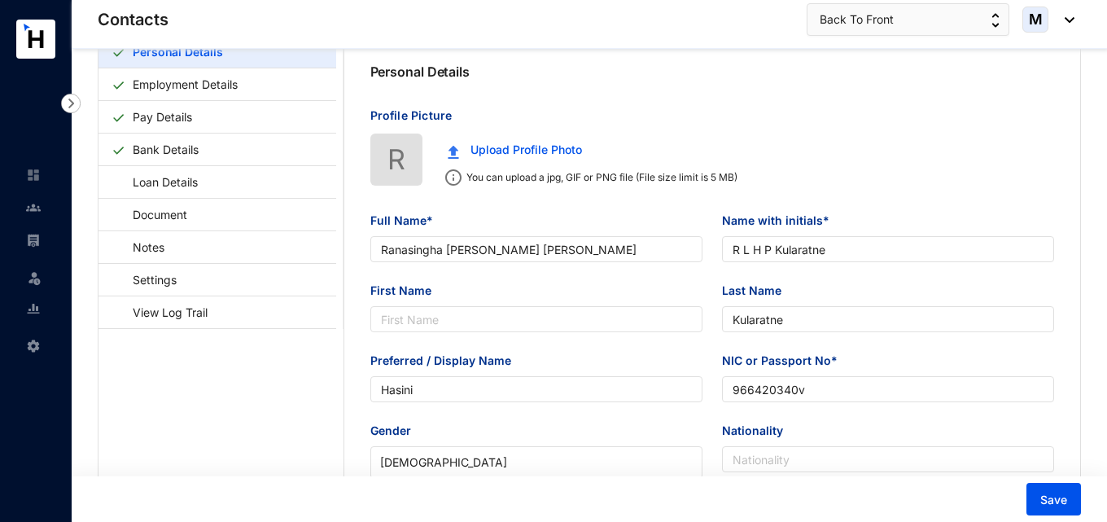
scroll to position [81, 0]
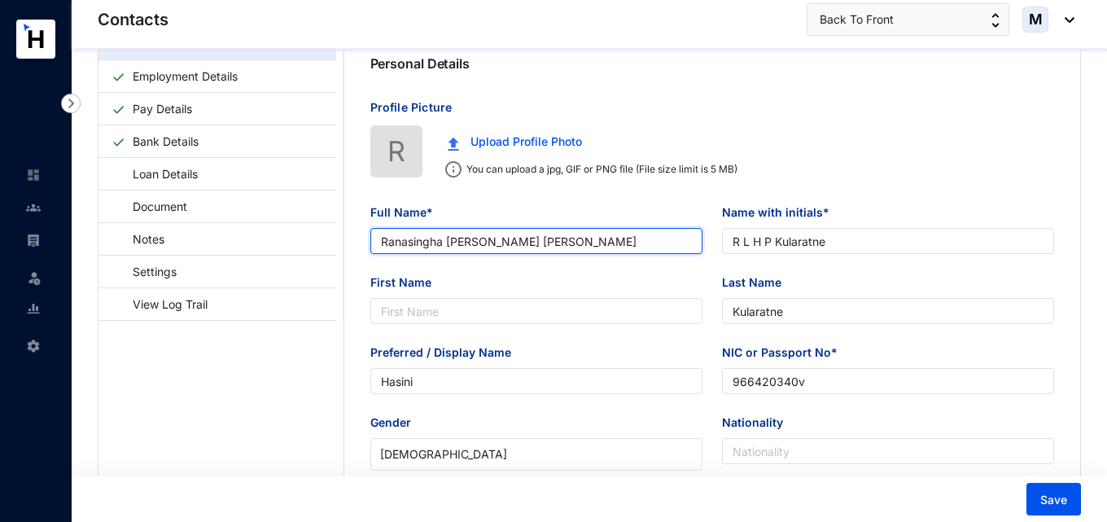
drag, startPoint x: 531, startPoint y: 241, endPoint x: 500, endPoint y: 246, distance: 32.1
click at [500, 246] on input "Ranasingha [PERSON_NAME] [PERSON_NAME]" at bounding box center [536, 241] width 332 height 26
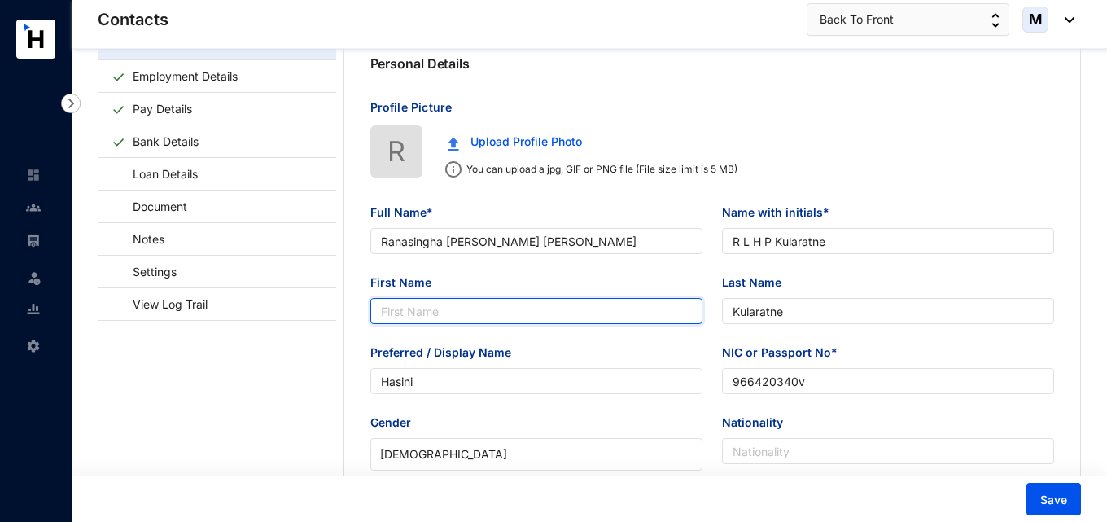
click at [493, 300] on input "First Name" at bounding box center [536, 311] width 332 height 26
paste input "Hasini"
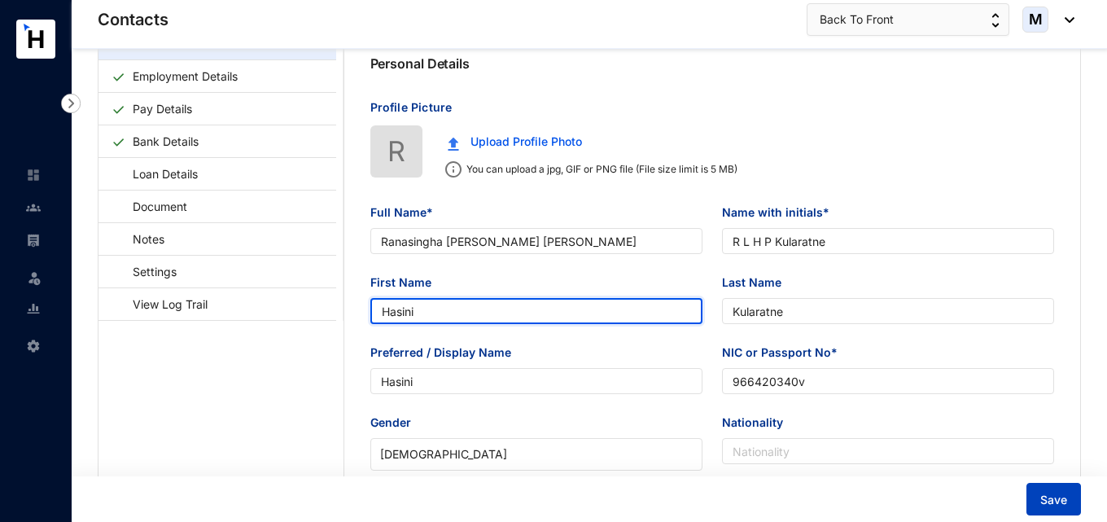
type input "Hasini"
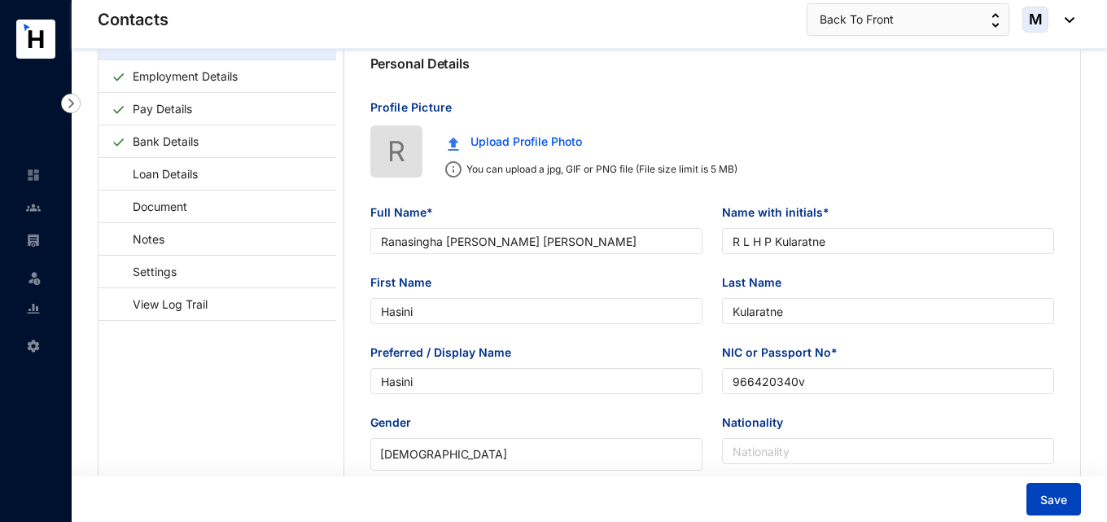
click at [1071, 498] on button "Save" at bounding box center [1053, 499] width 55 height 33
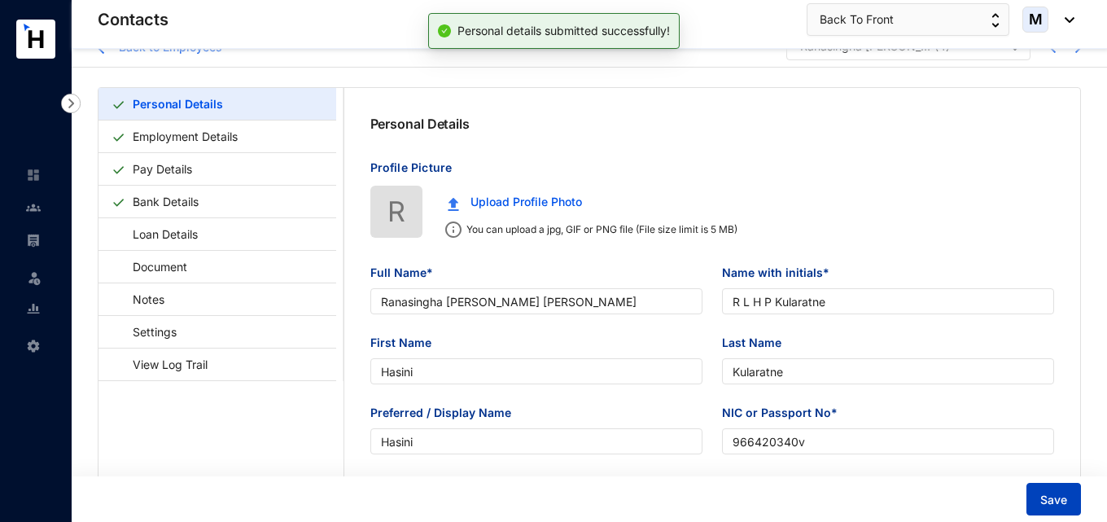
scroll to position [0, 0]
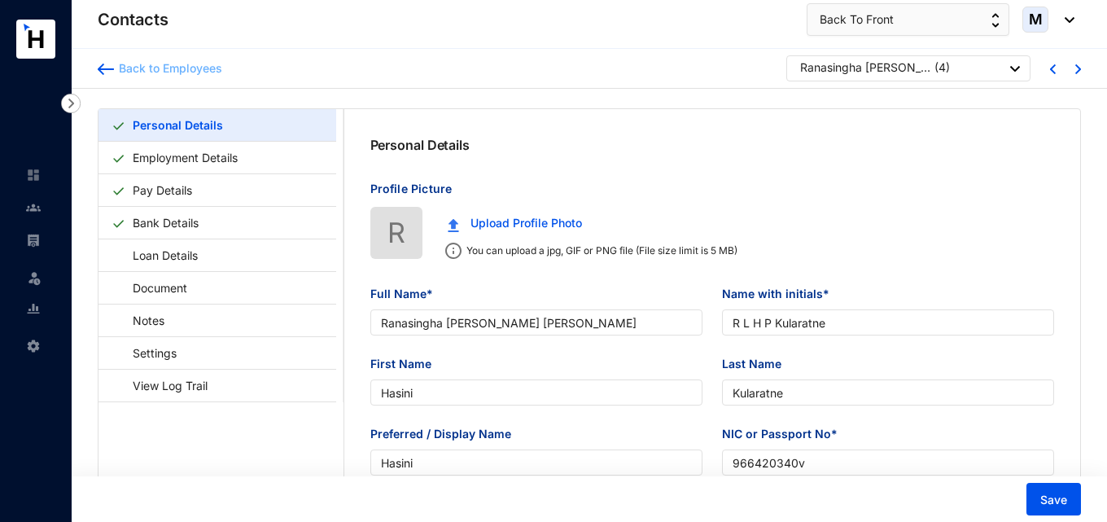
click at [107, 70] on img at bounding box center [106, 68] width 16 height 11
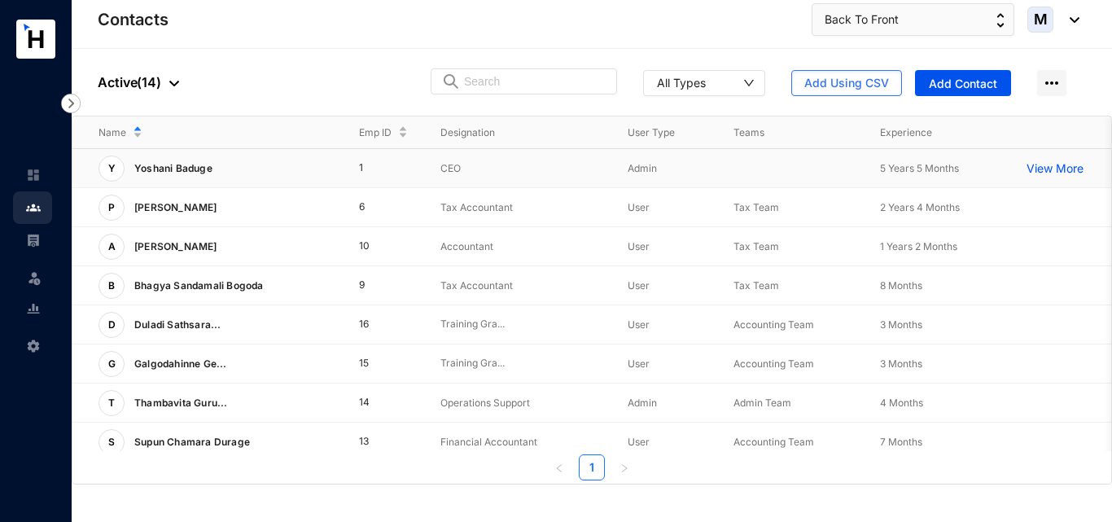
click at [227, 157] on div "Y [PERSON_NAME]" at bounding box center [215, 168] width 234 height 26
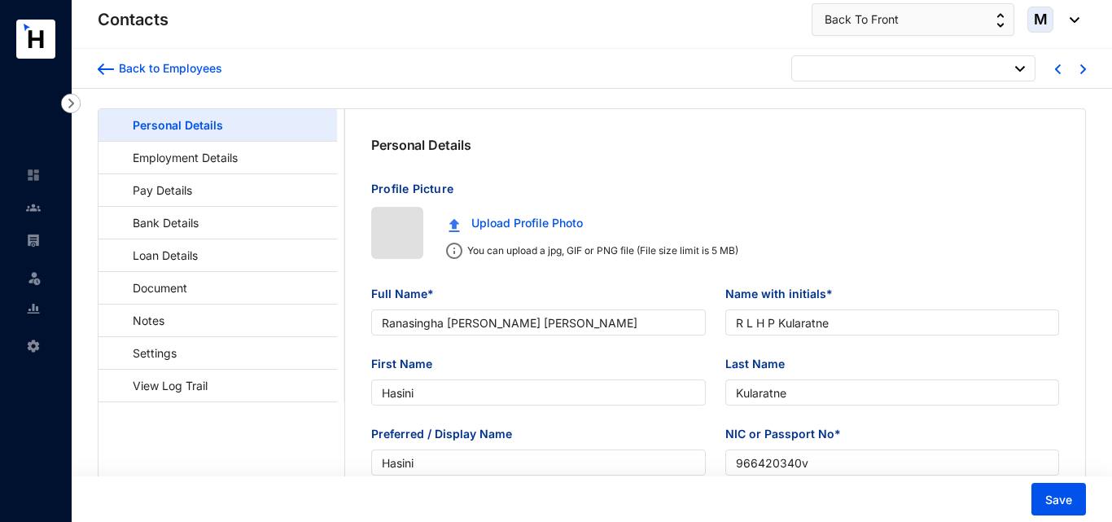
type input "[DATE]"
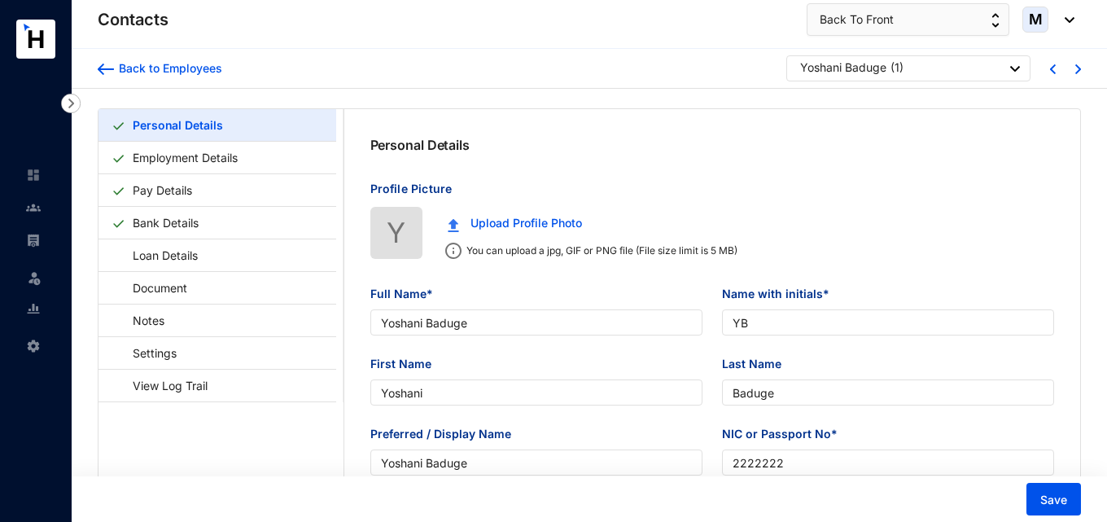
type input "Yoshani Baduge"
type input "YB"
type input "Yoshani"
type input "Baduge"
type input "Yoshani Baduge"
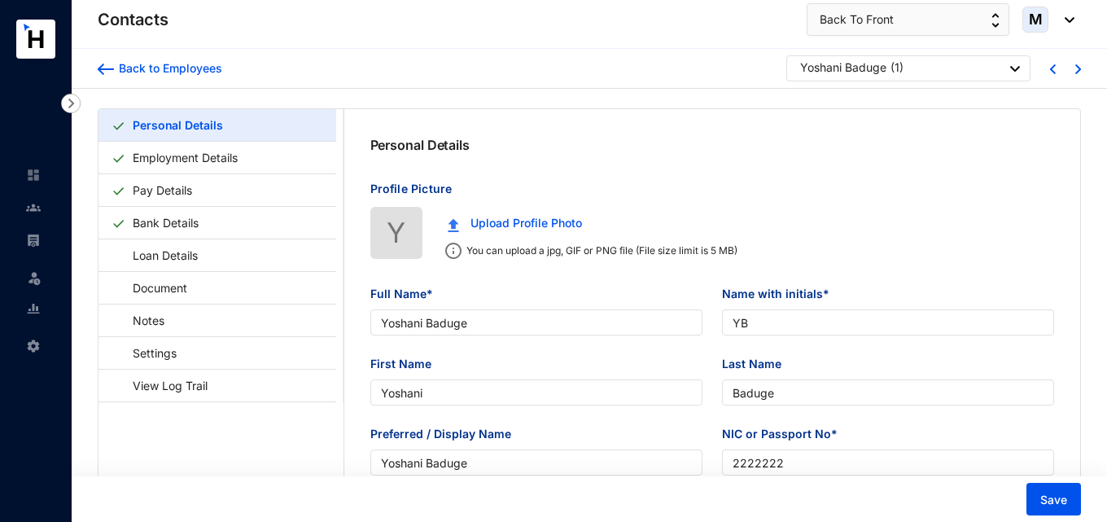
type input "2222222"
type input "779284833"
type input "[DATE]"
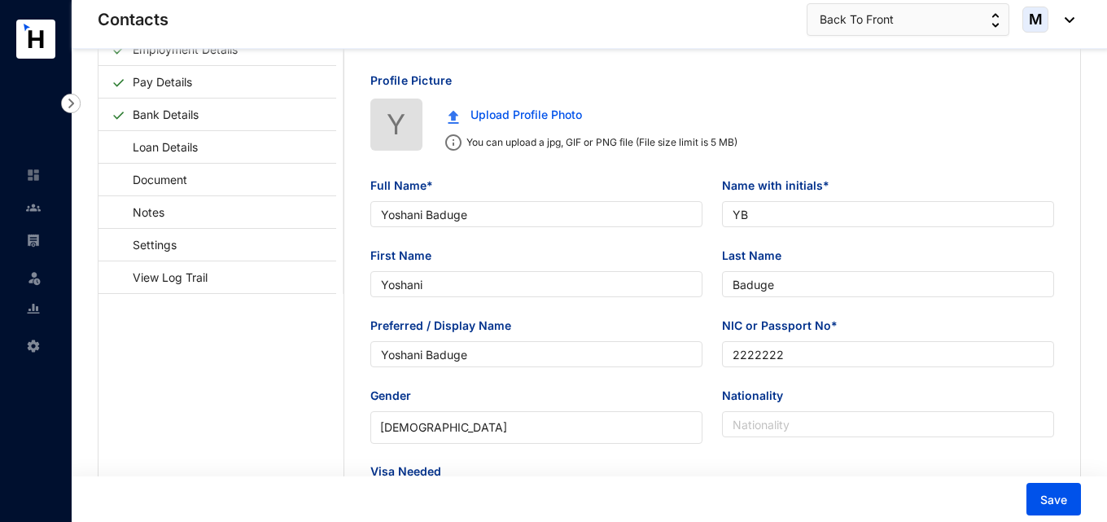
scroll to position [163, 0]
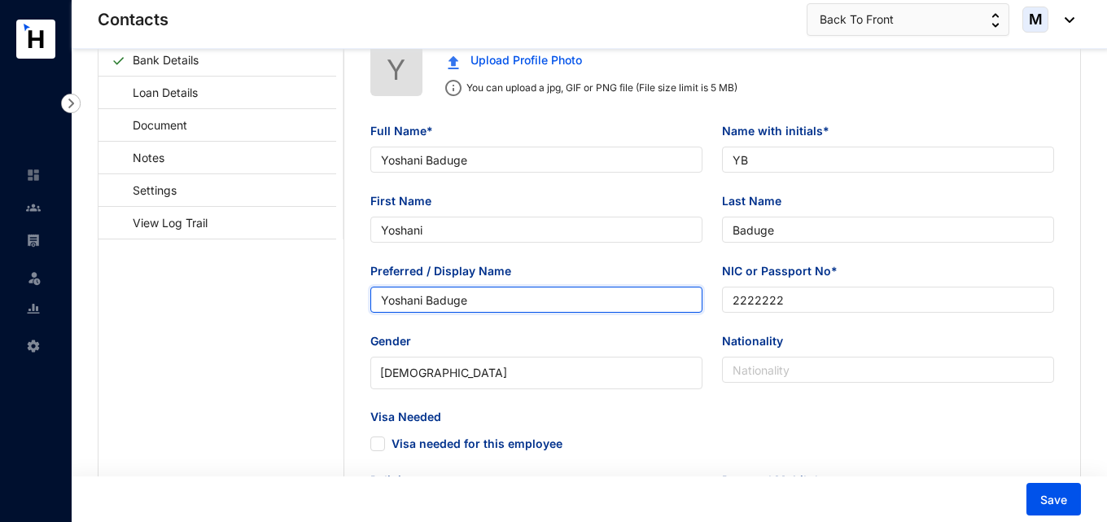
drag, startPoint x: 428, startPoint y: 297, endPoint x: 487, endPoint y: 296, distance: 58.6
click at [487, 296] on input "Yoshani Baduge" at bounding box center [536, 299] width 332 height 26
type input "Yoshani"
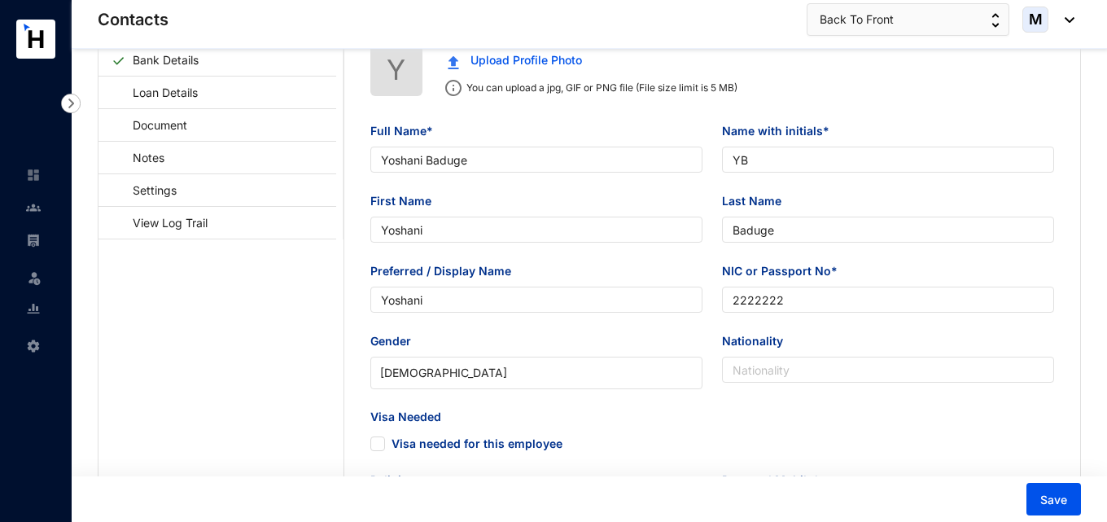
click at [556, 352] on div "Gender" at bounding box center [536, 344] width 332 height 24
click at [1056, 494] on span "Save" at bounding box center [1053, 500] width 27 height 16
click at [38, 177] on img at bounding box center [33, 175] width 15 height 15
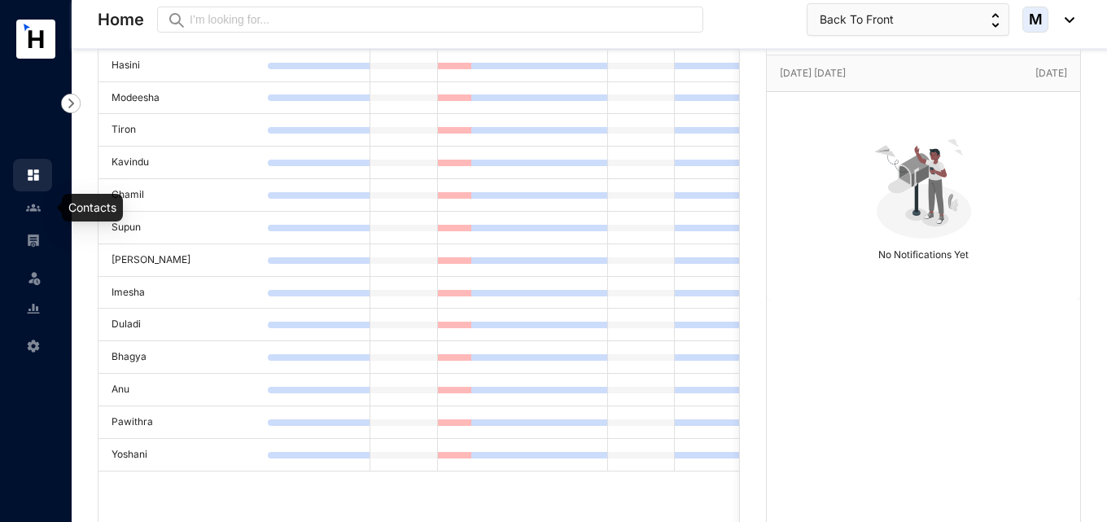
click at [33, 208] on img at bounding box center [33, 207] width 15 height 15
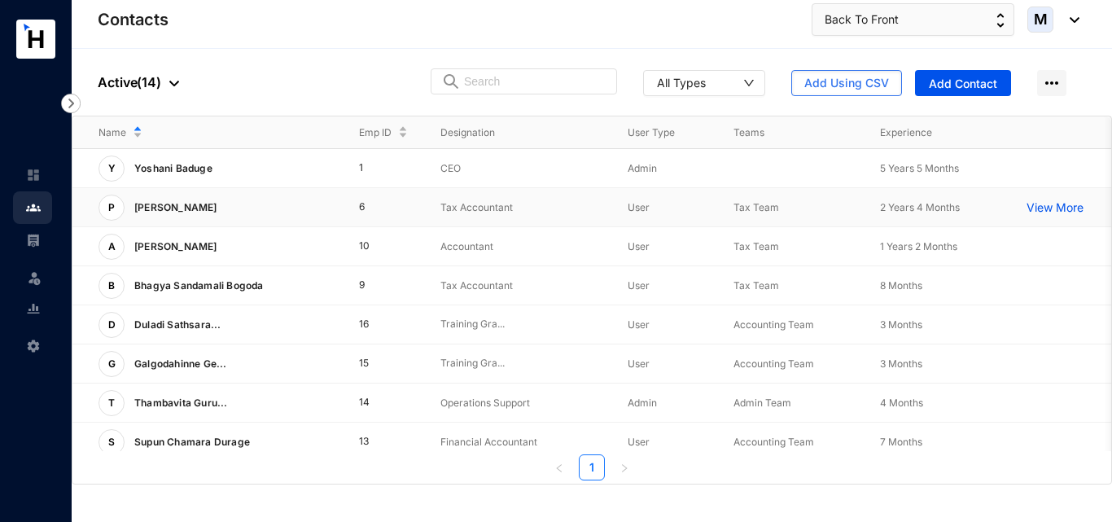
click at [208, 197] on p "[PERSON_NAME]" at bounding box center [174, 208] width 99 height 26
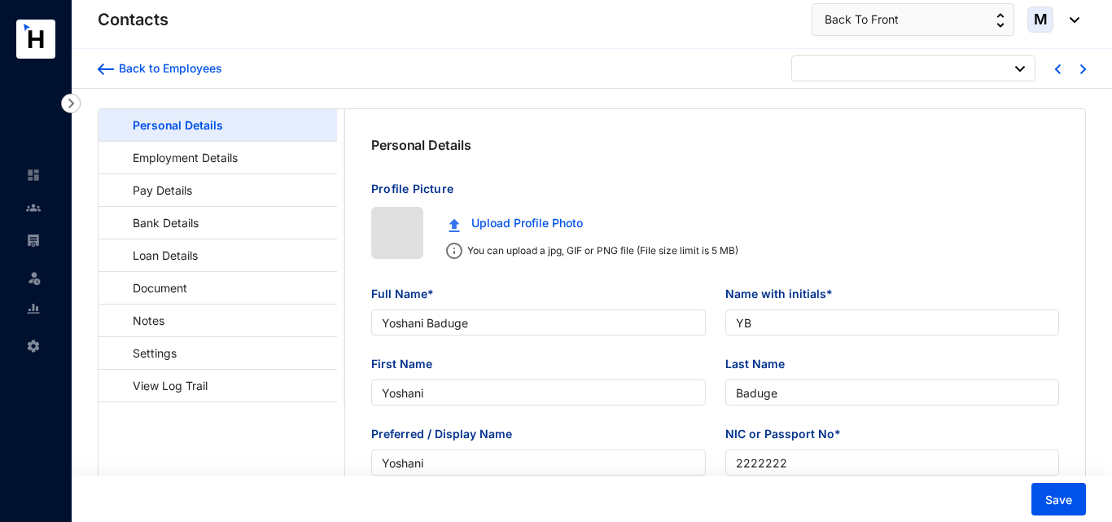
type input "[DATE]"
type input "[PERSON_NAME]"
type input "P Sripakeerathan"
type input "Pawithra"
type input "Sripakeerathan"
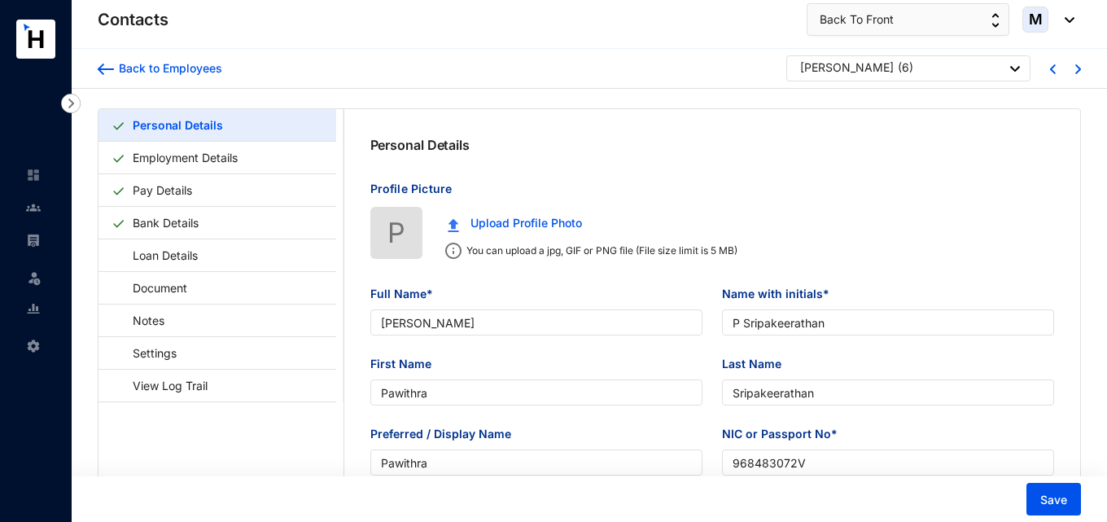
type input "Pawithra"
type input "968483072V"
type input "777252294"
type input "[STREET_ADDRESS]"
type input "[DATE]"
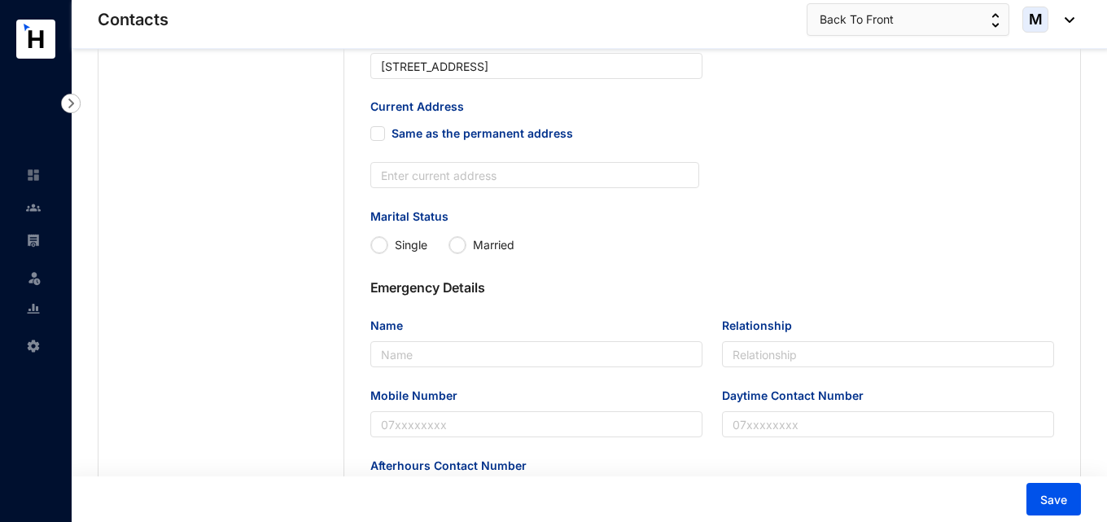
scroll to position [846, 0]
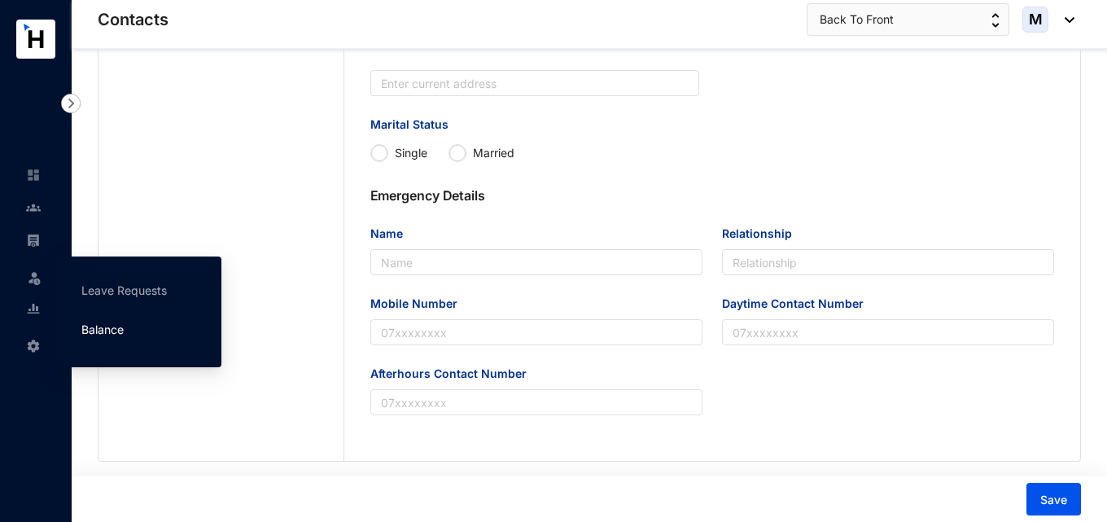
click at [84, 325] on link "Balance" at bounding box center [102, 329] width 42 height 14
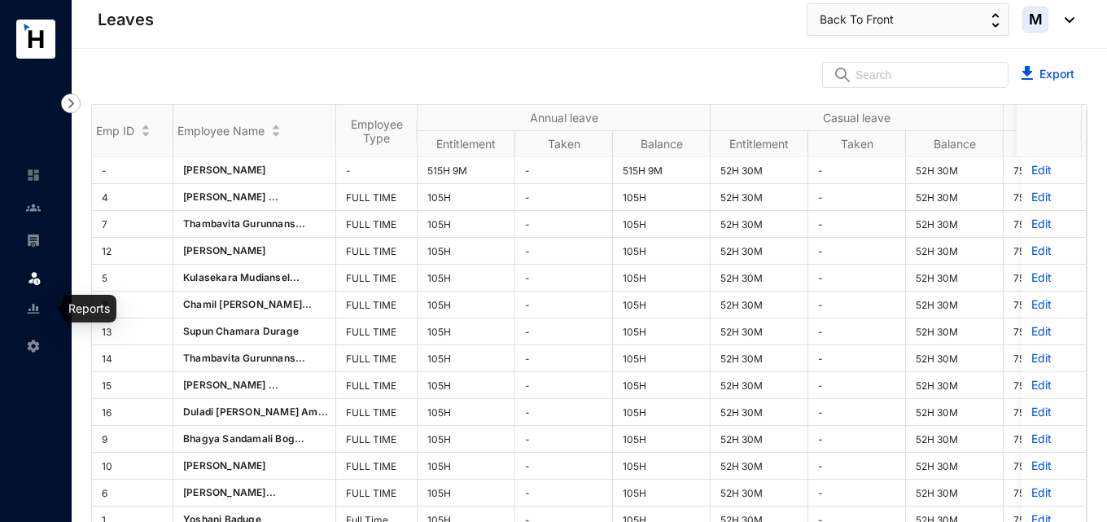
click at [30, 310] on img at bounding box center [33, 308] width 15 height 15
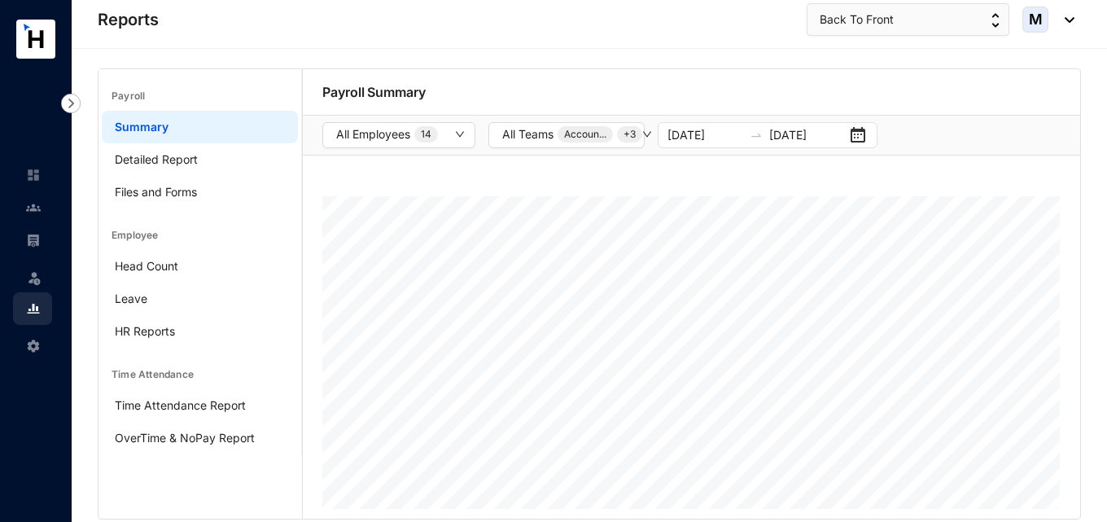
click at [28, 343] on img at bounding box center [33, 346] width 15 height 15
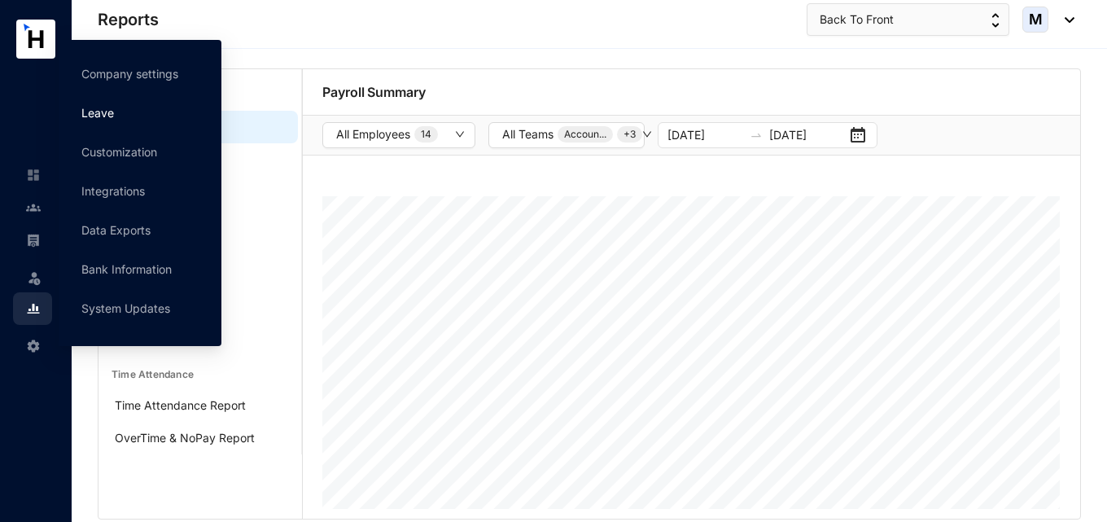
click at [114, 114] on link "Leave" at bounding box center [97, 113] width 33 height 14
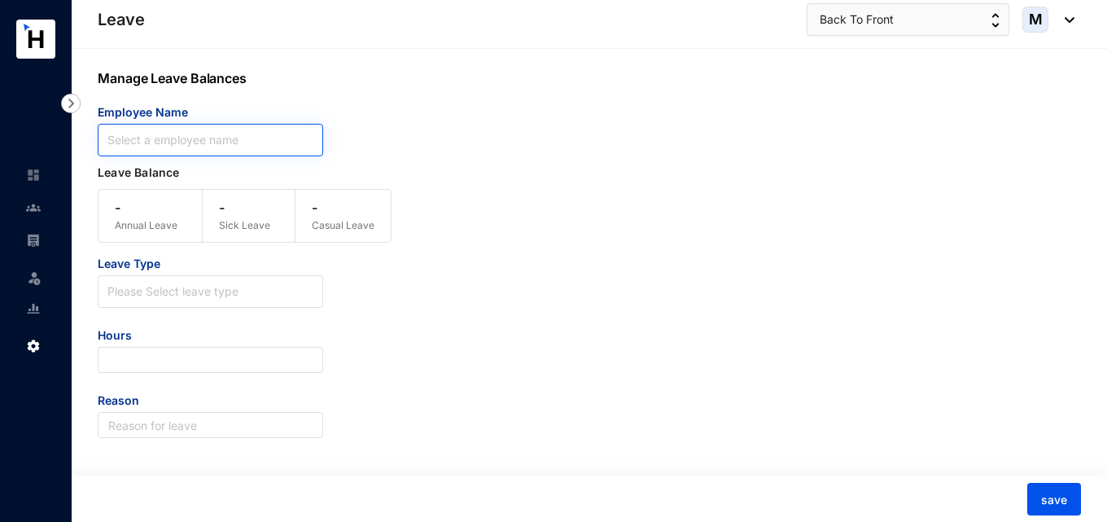
click at [262, 141] on input "search" at bounding box center [210, 140] width 206 height 31
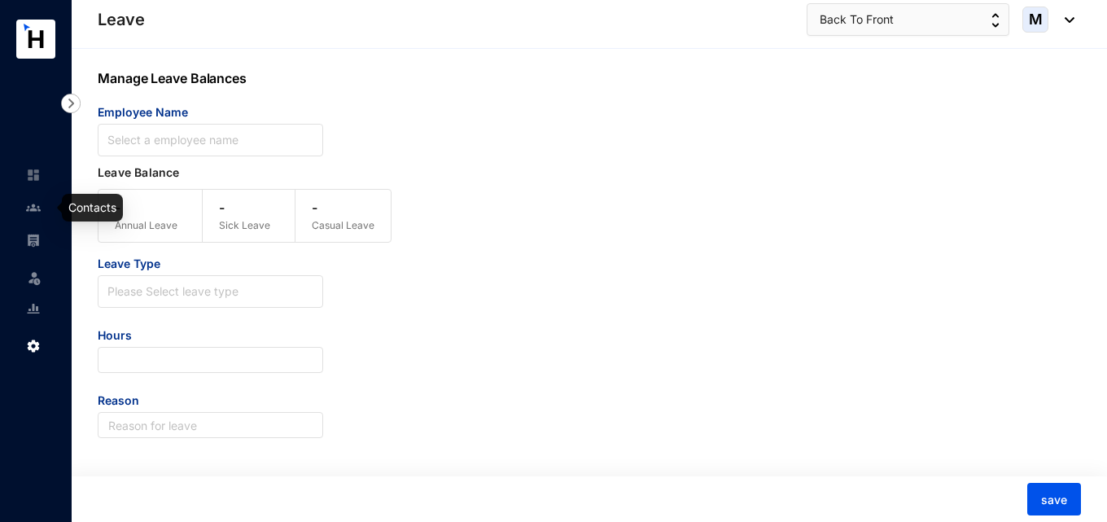
click at [26, 208] on link at bounding box center [46, 207] width 41 height 16
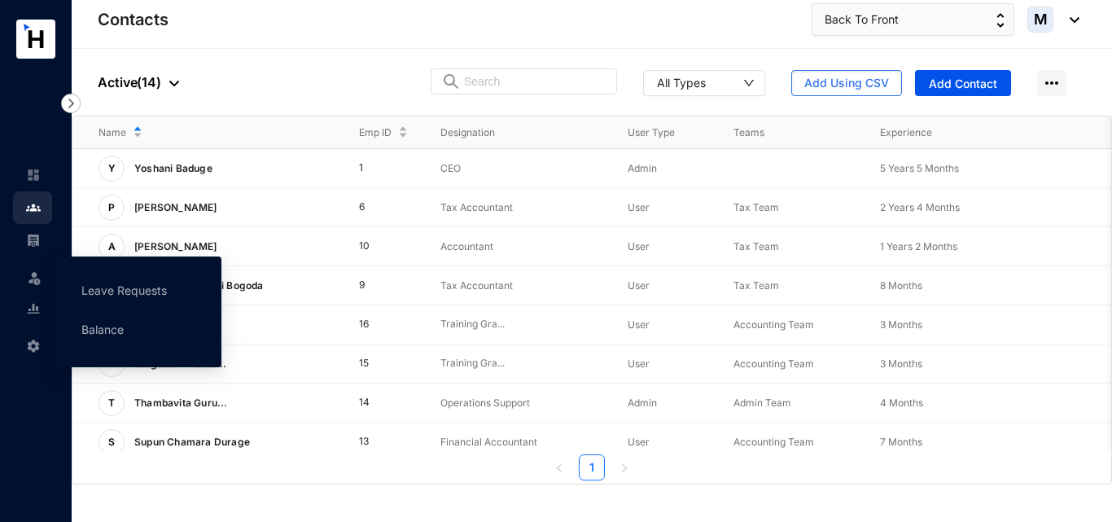
click at [31, 244] on img at bounding box center [33, 240] width 15 height 15
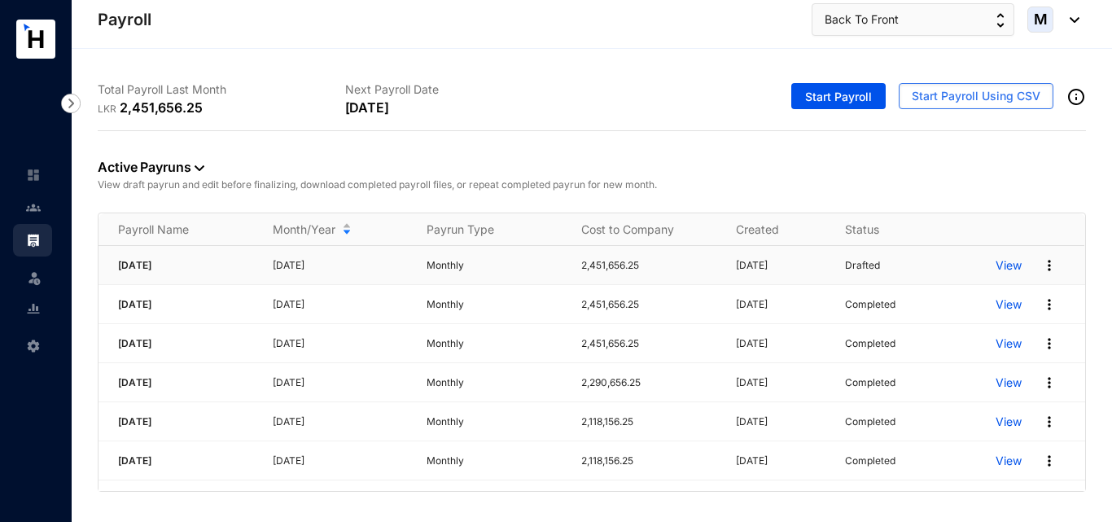
click at [1016, 267] on p "View" at bounding box center [1008, 265] width 26 height 16
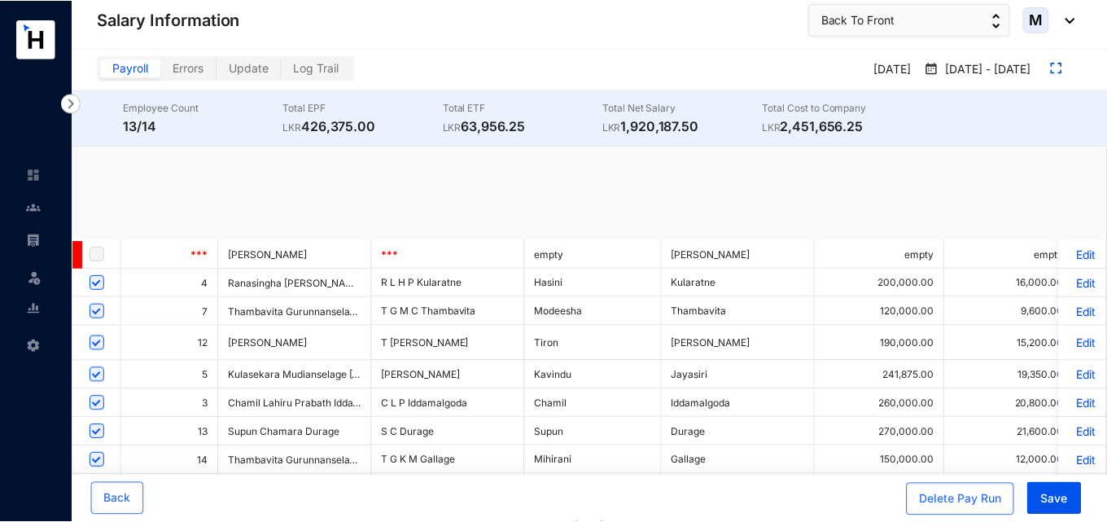
scroll to position [25, 0]
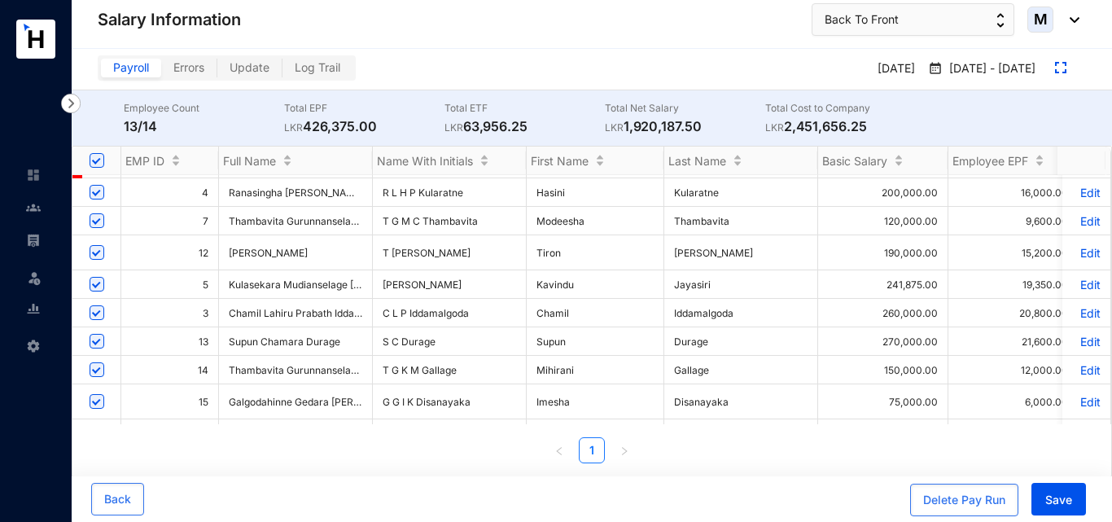
click at [1075, 248] on p "Edit" at bounding box center [1086, 253] width 28 height 14
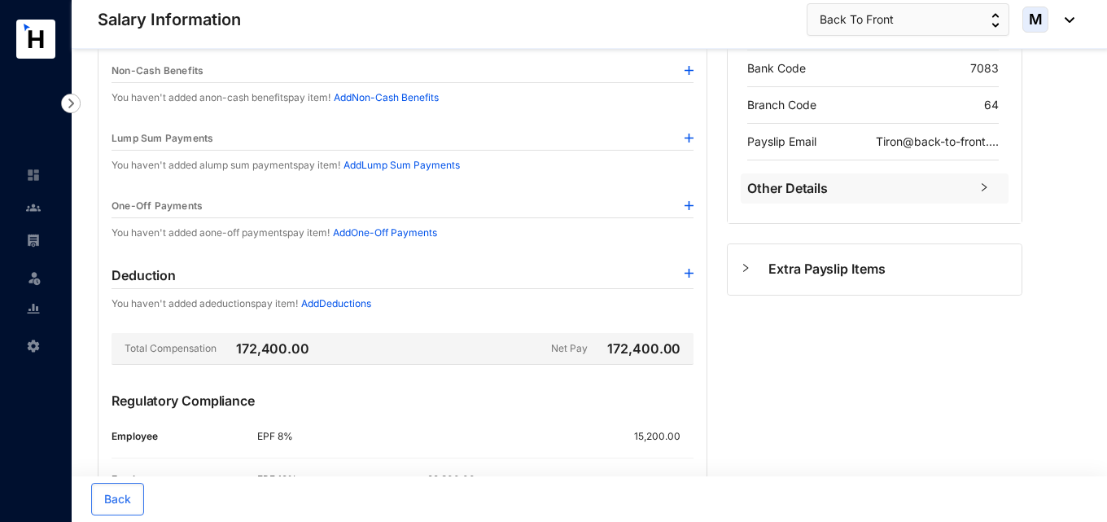
scroll to position [326, 0]
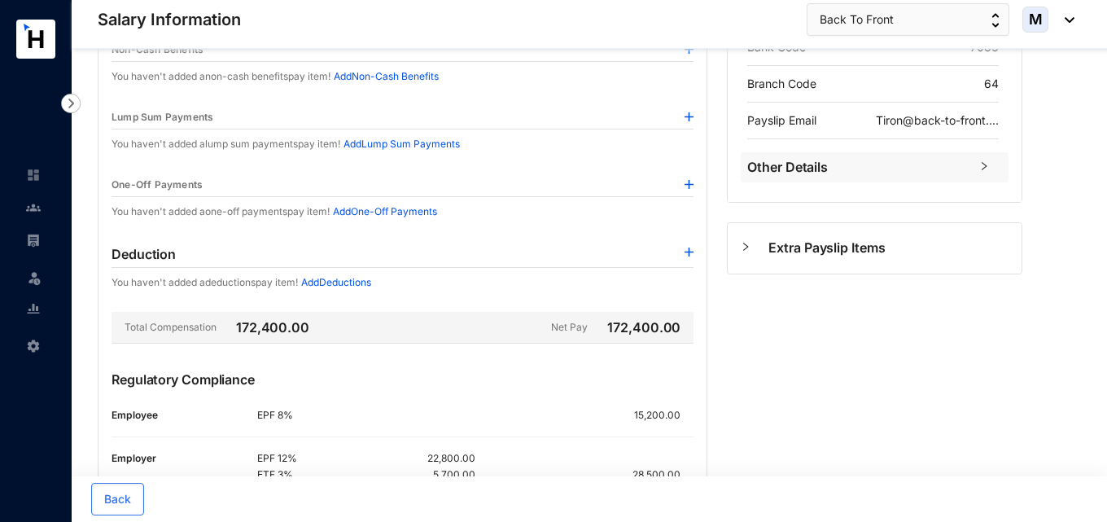
scroll to position [326, 0]
click at [36, 212] on img at bounding box center [33, 207] width 15 height 15
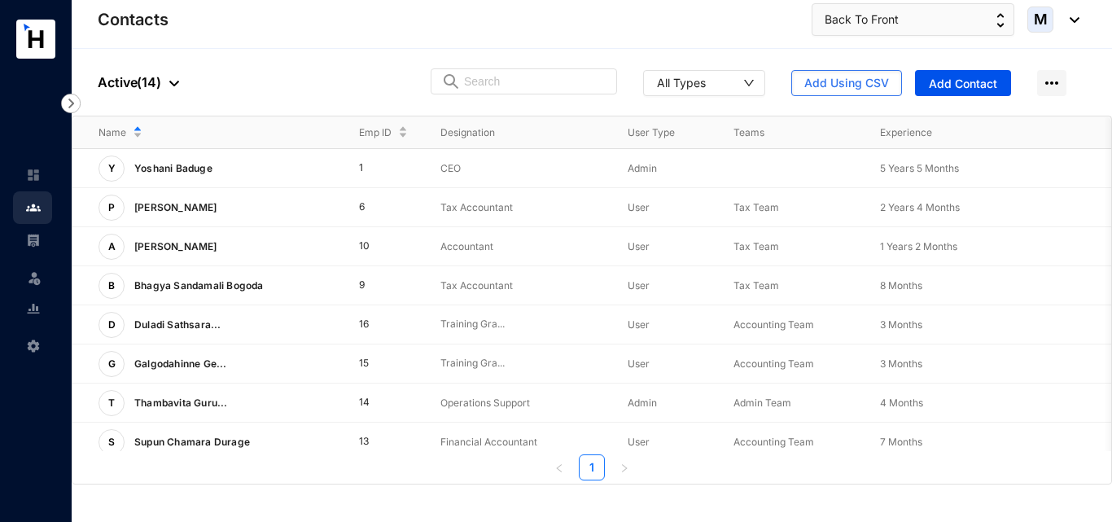
click at [39, 240] on img at bounding box center [33, 240] width 15 height 15
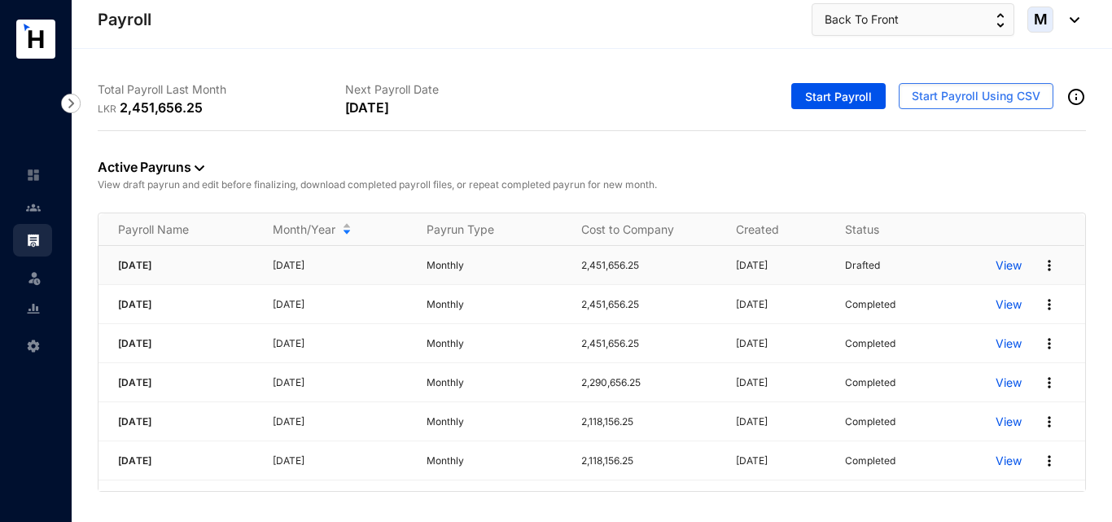
click at [1012, 268] on p "View" at bounding box center [1008, 265] width 26 height 16
